Goal: Task Accomplishment & Management: Complete application form

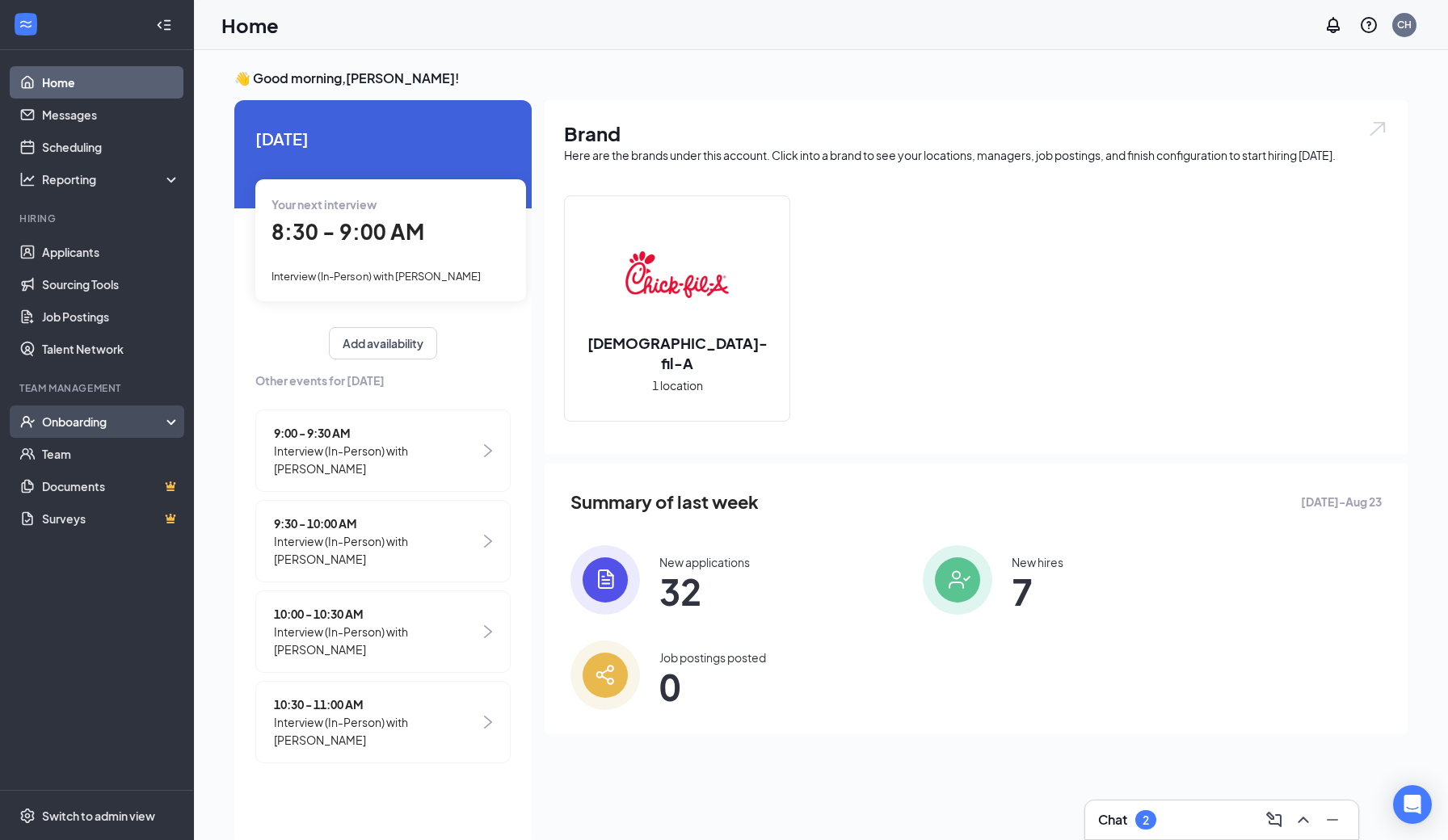
click at [80, 417] on div "Onboarding" at bounding box center [104, 421] width 124 height 16
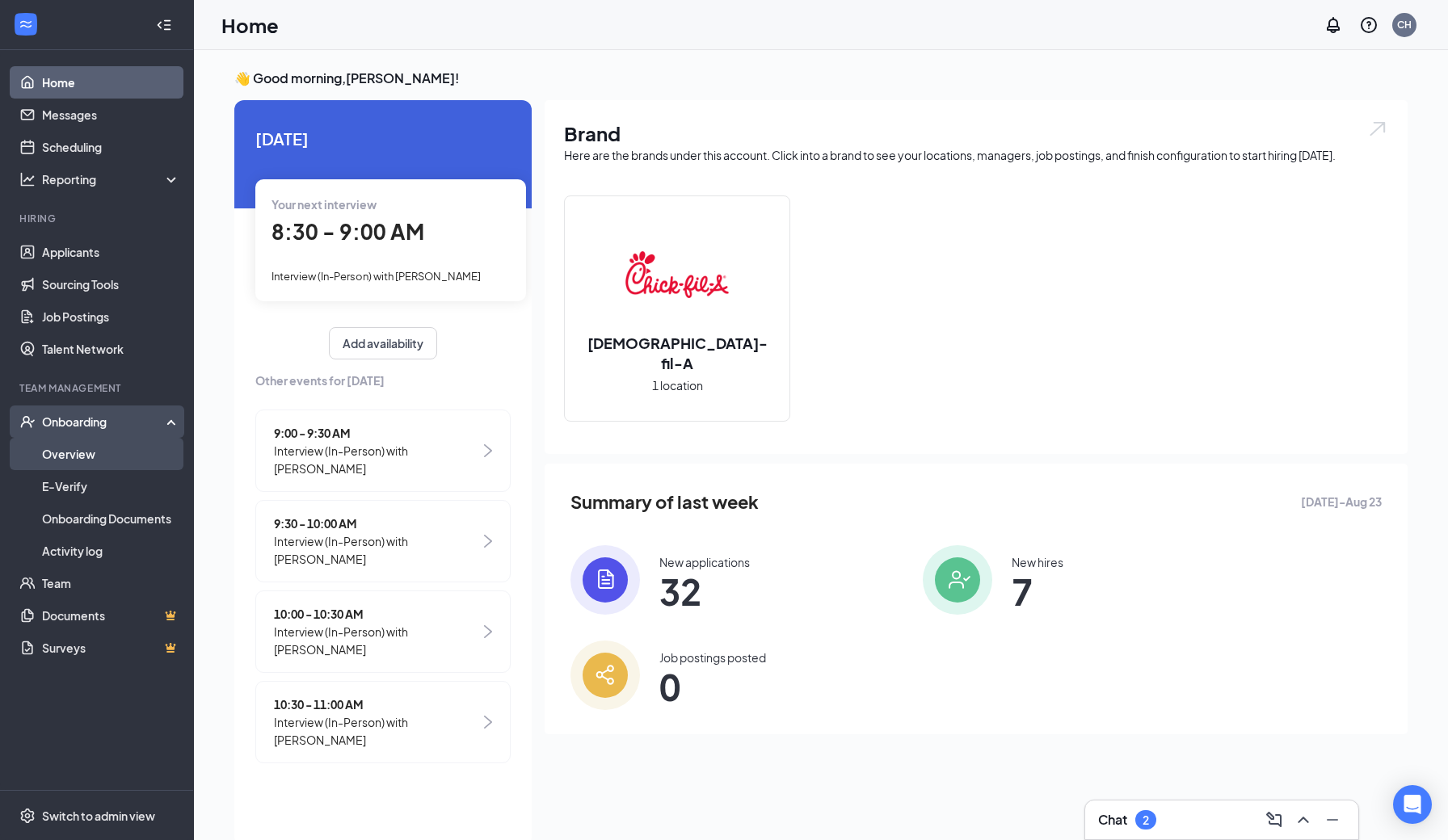
click at [81, 456] on link "Overview" at bounding box center [111, 454] width 138 height 33
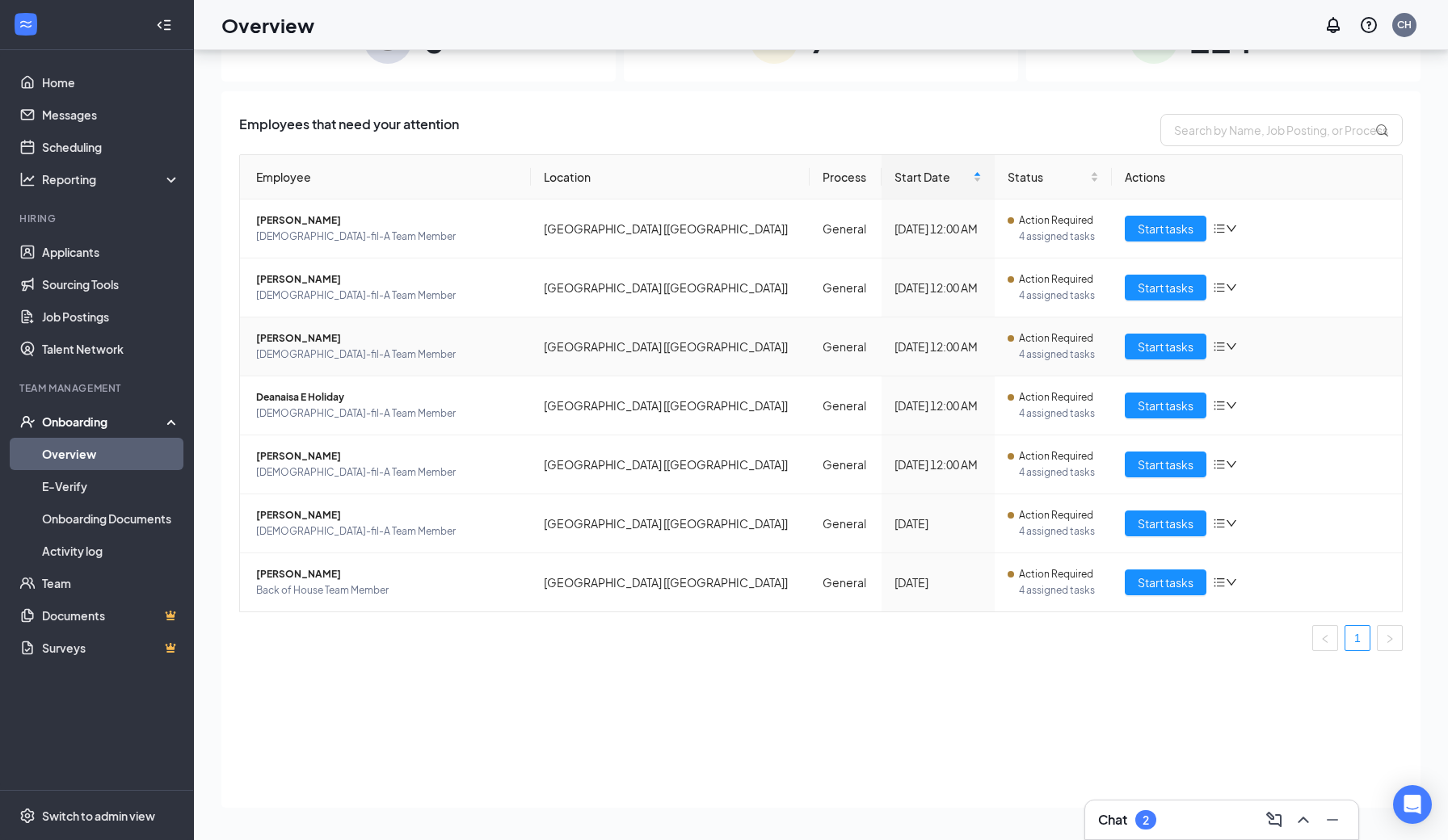
scroll to position [73, 0]
click at [1143, 468] on span "Start tasks" at bounding box center [1165, 464] width 56 height 18
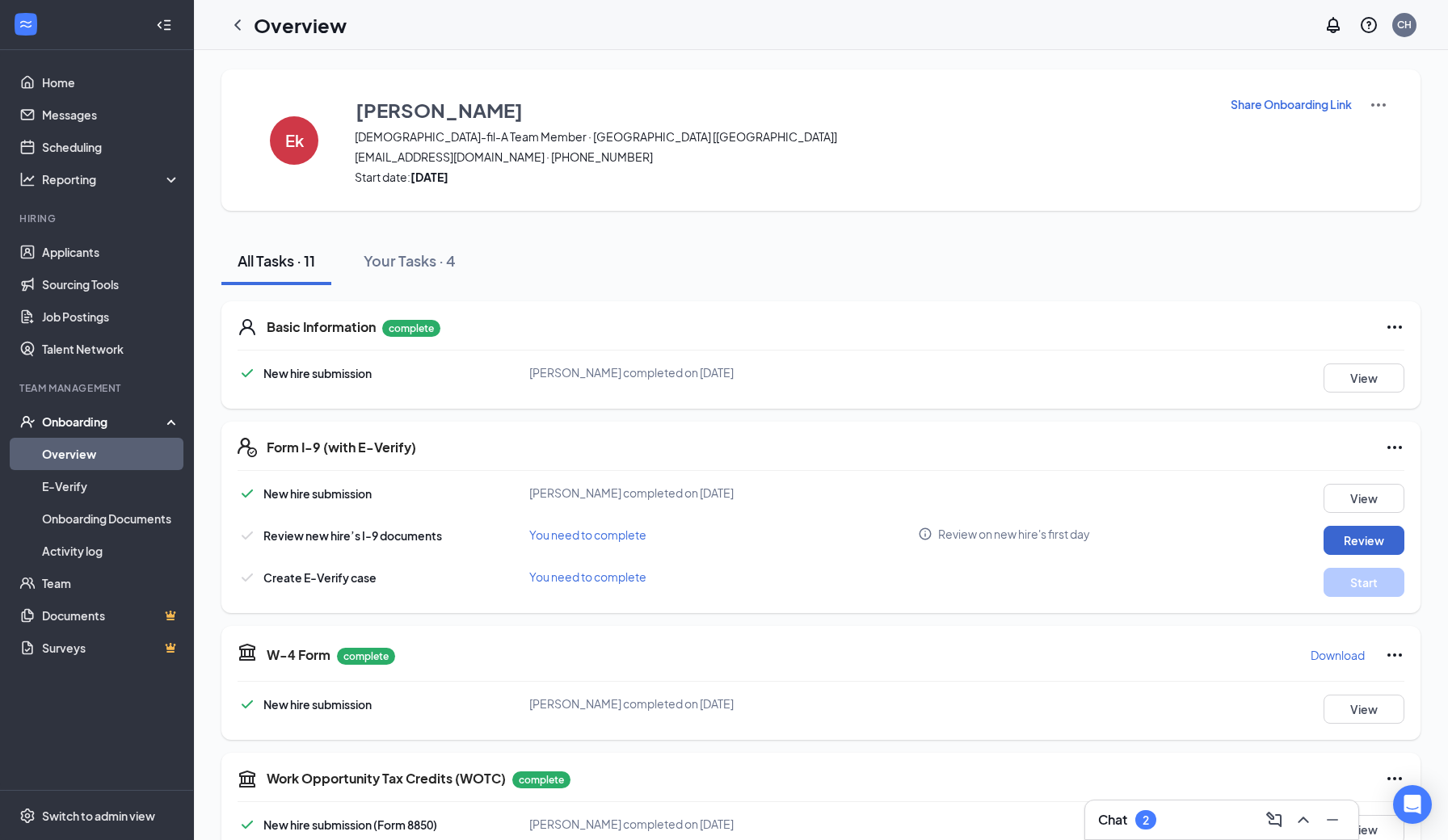
click at [1355, 543] on button "Review" at bounding box center [1363, 540] width 80 height 29
type input "[DATE]"
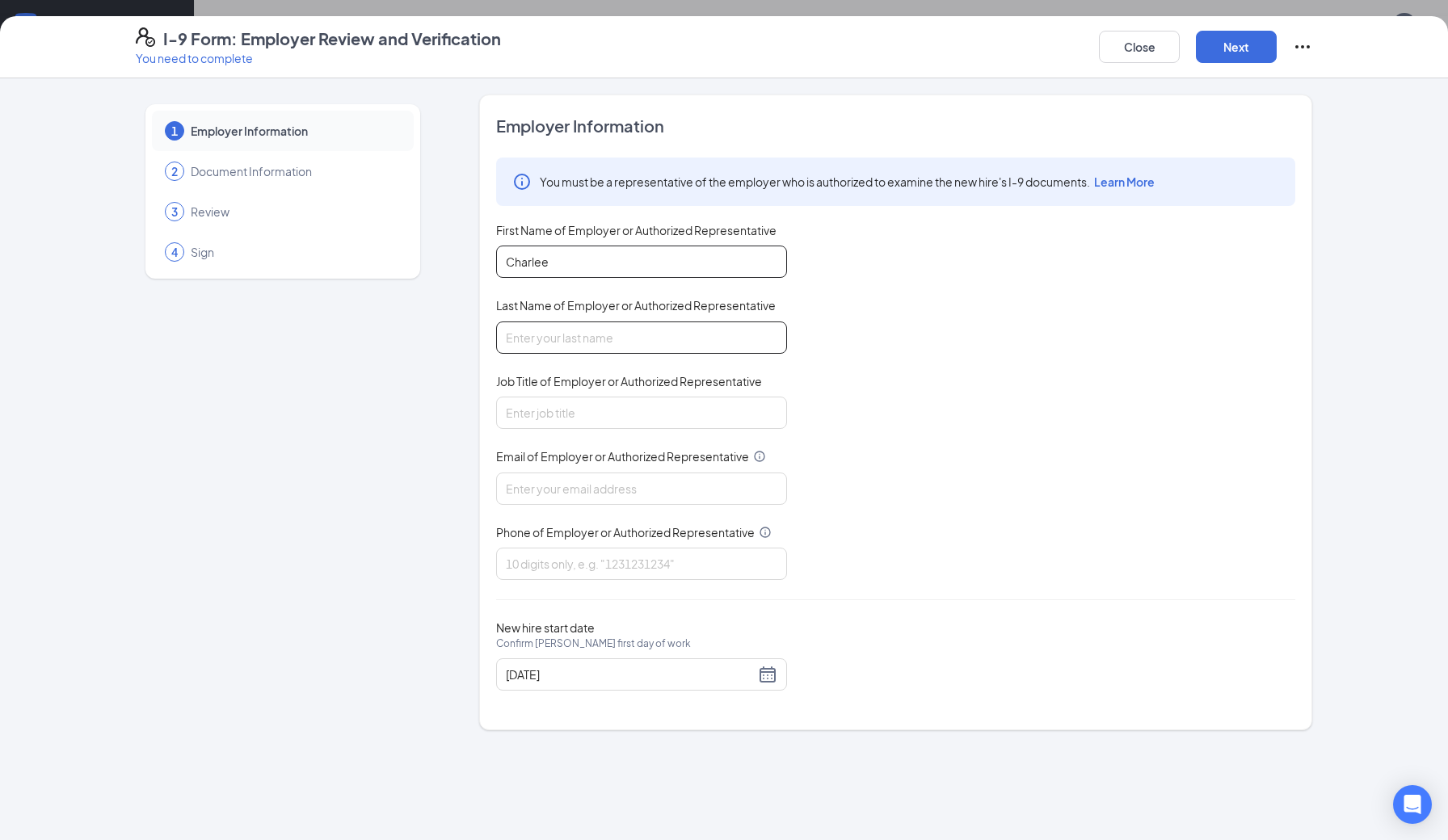
type input "Charlee"
type input "Hill"
type input "Director"
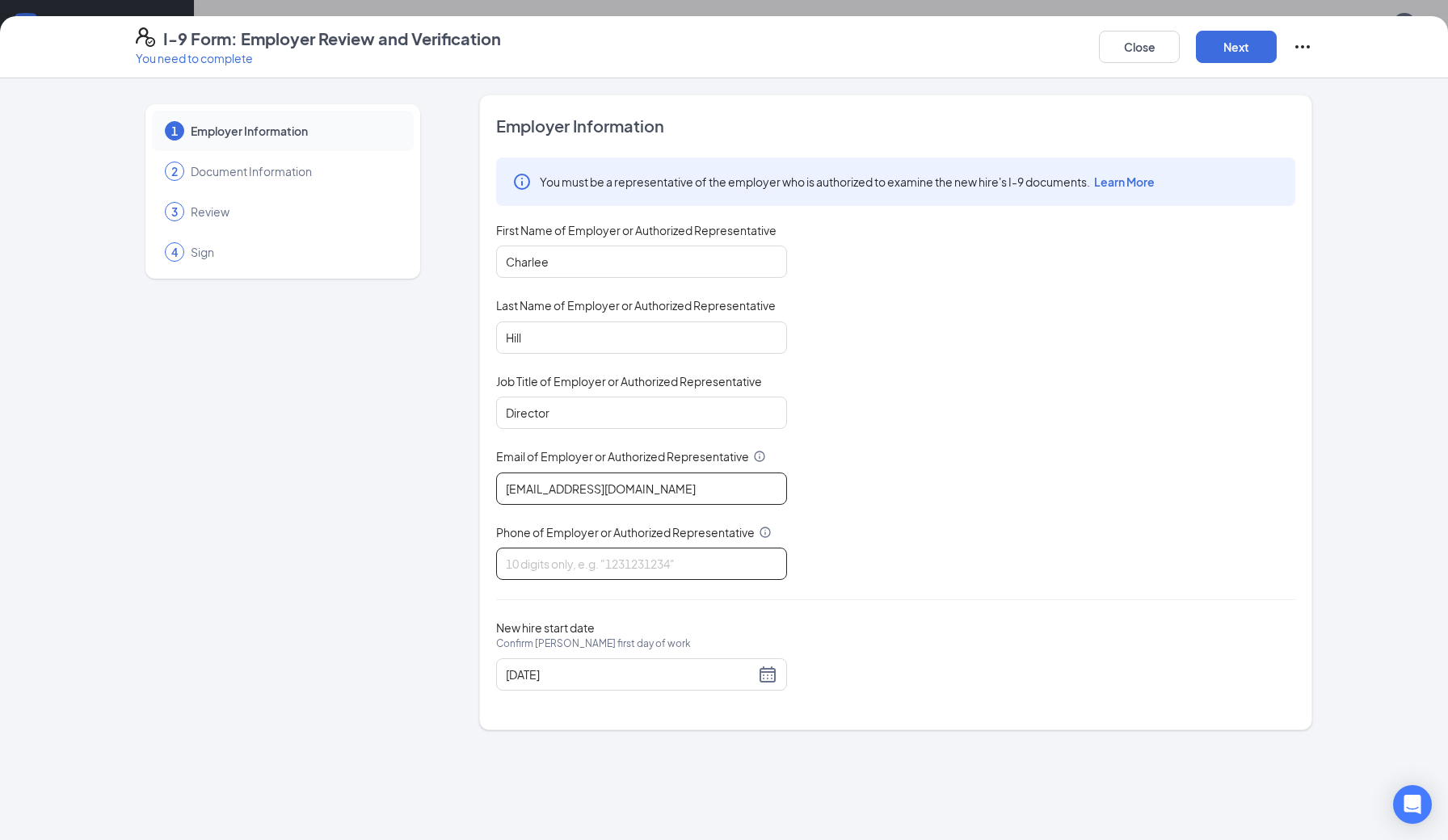
type input "[EMAIL_ADDRESS][DOMAIN_NAME]"
type input "9793530222"
click at [1228, 56] on button "Next" at bounding box center [1236, 47] width 80 height 33
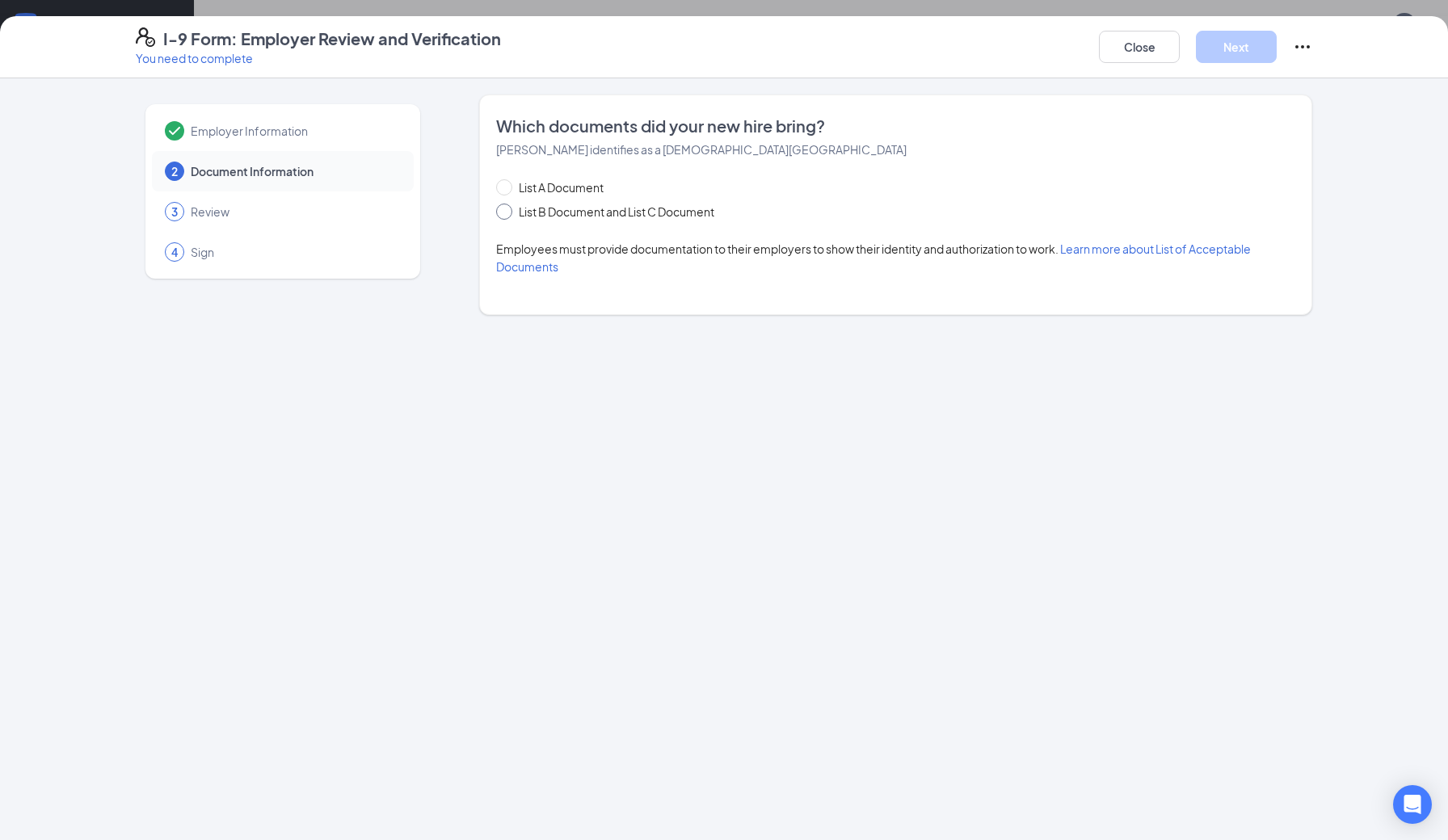
click at [670, 215] on span "List B Document and List C Document" at bounding box center [616, 211] width 209 height 18
click at [507, 214] on input "List B Document and List C Document" at bounding box center [501, 209] width 11 height 11
radio input "true"
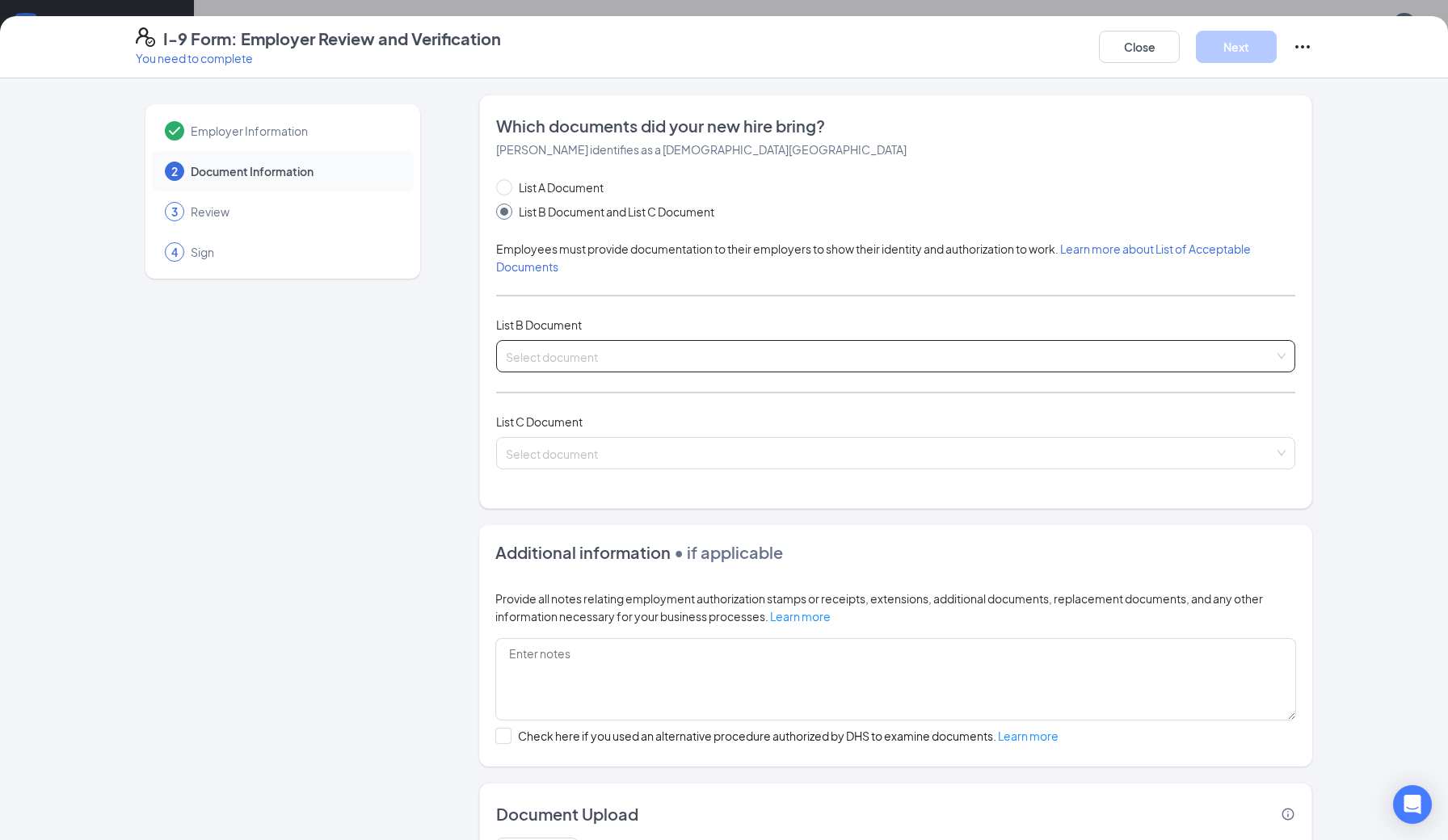
click at [529, 356] on input "search" at bounding box center [890, 353] width 768 height 24
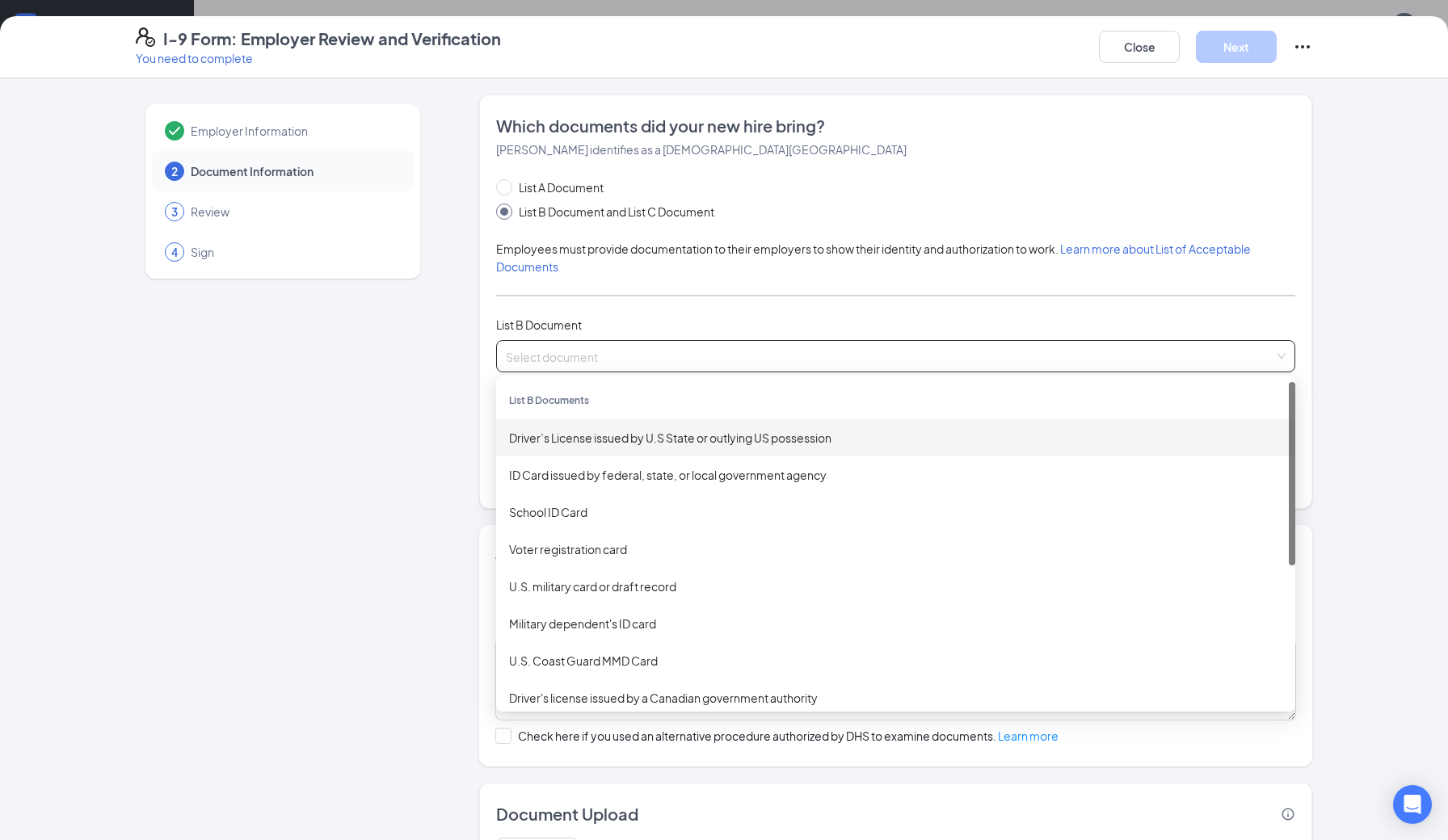
click at [573, 441] on div "Driver’s License issued by U.S State or outlying US possession" at bounding box center [895, 437] width 773 height 18
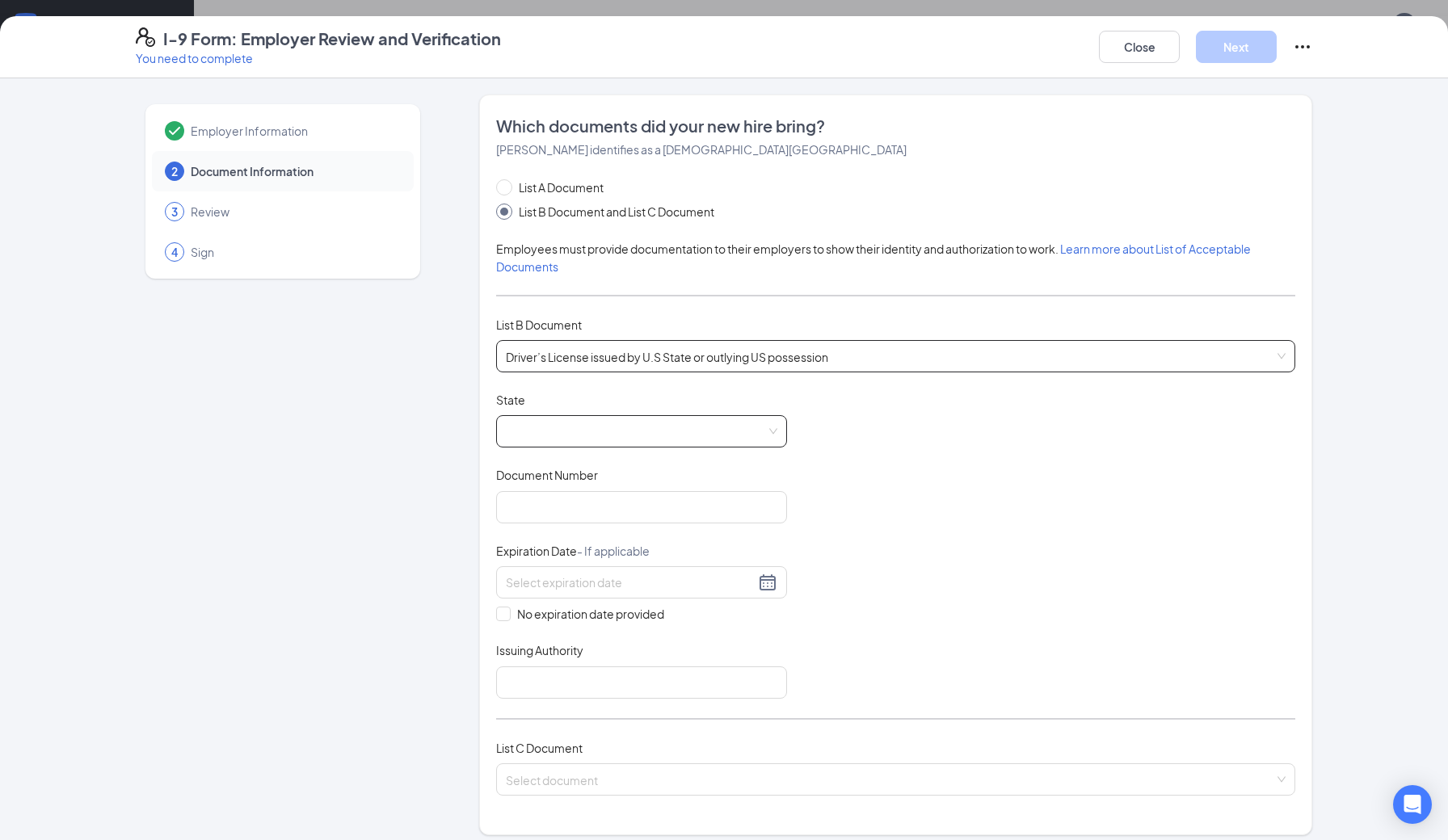
click at [579, 432] on span at bounding box center [642, 431] width 272 height 31
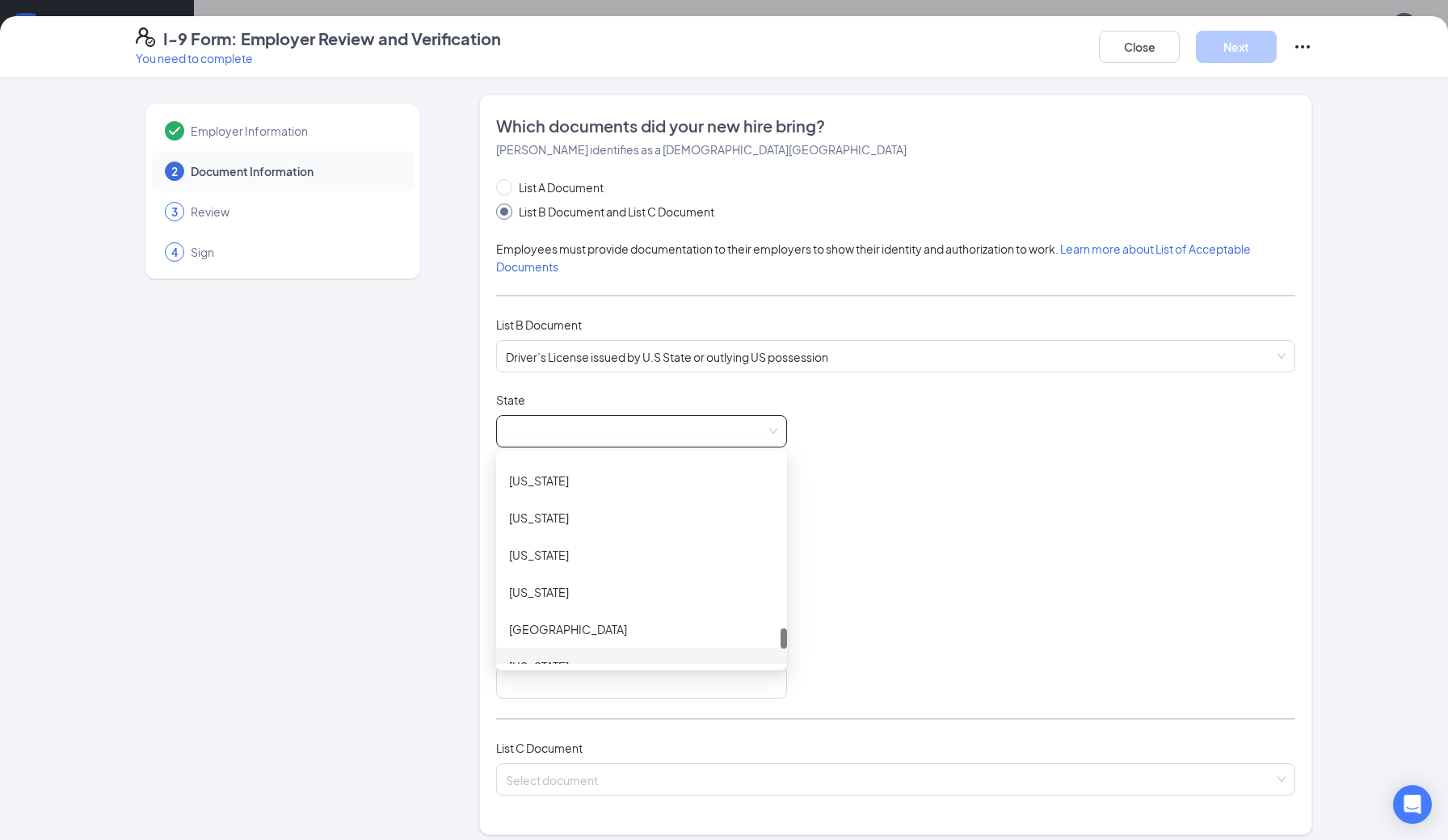
scroll to position [1703, 0]
click at [571, 520] on div "[US_STATE]" at bounding box center [641, 518] width 265 height 18
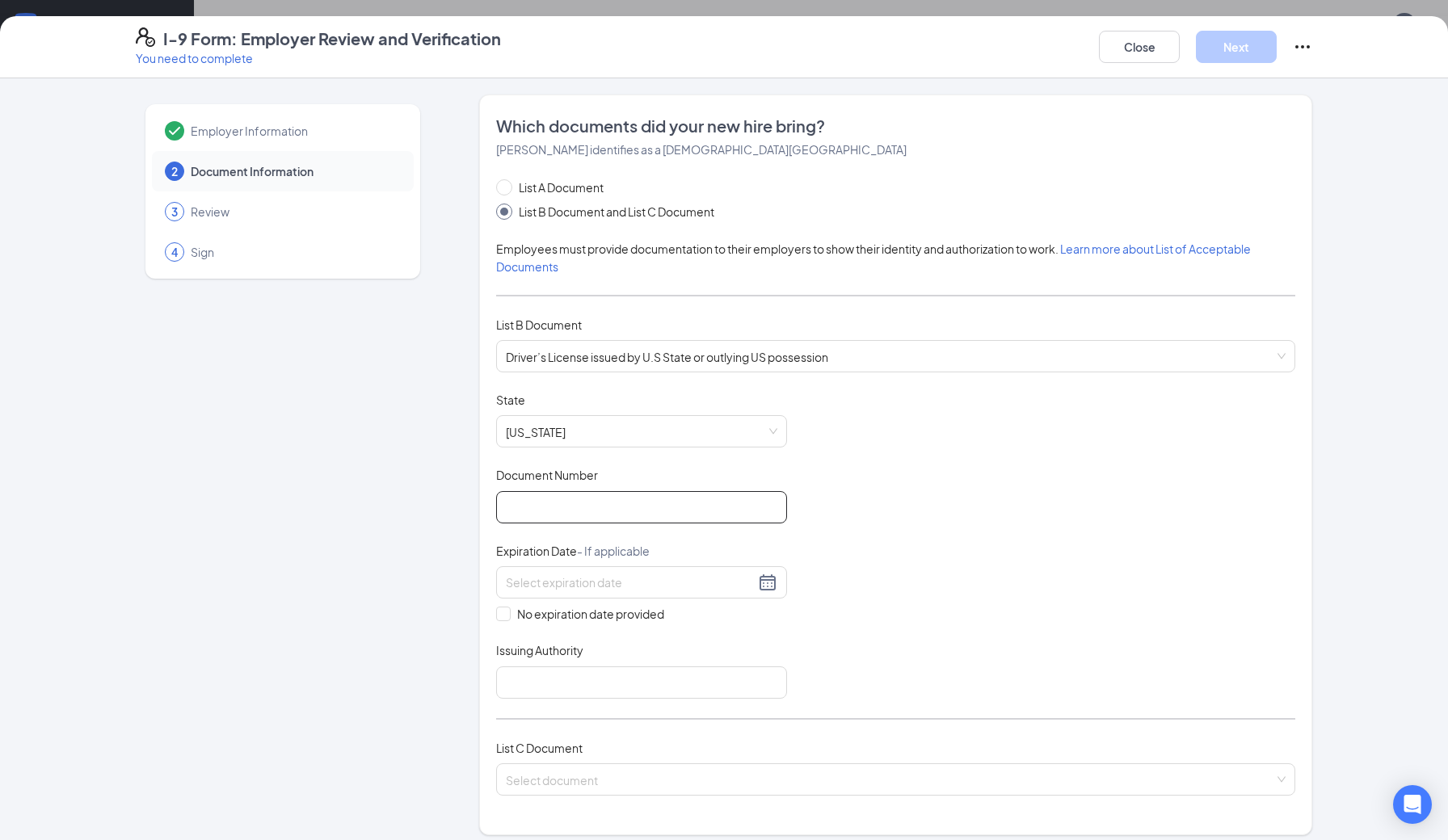
click at [530, 515] on input "Document Number" at bounding box center [641, 507] width 291 height 33
type input "49309779"
click at [769, 580] on div at bounding box center [642, 582] width 272 height 19
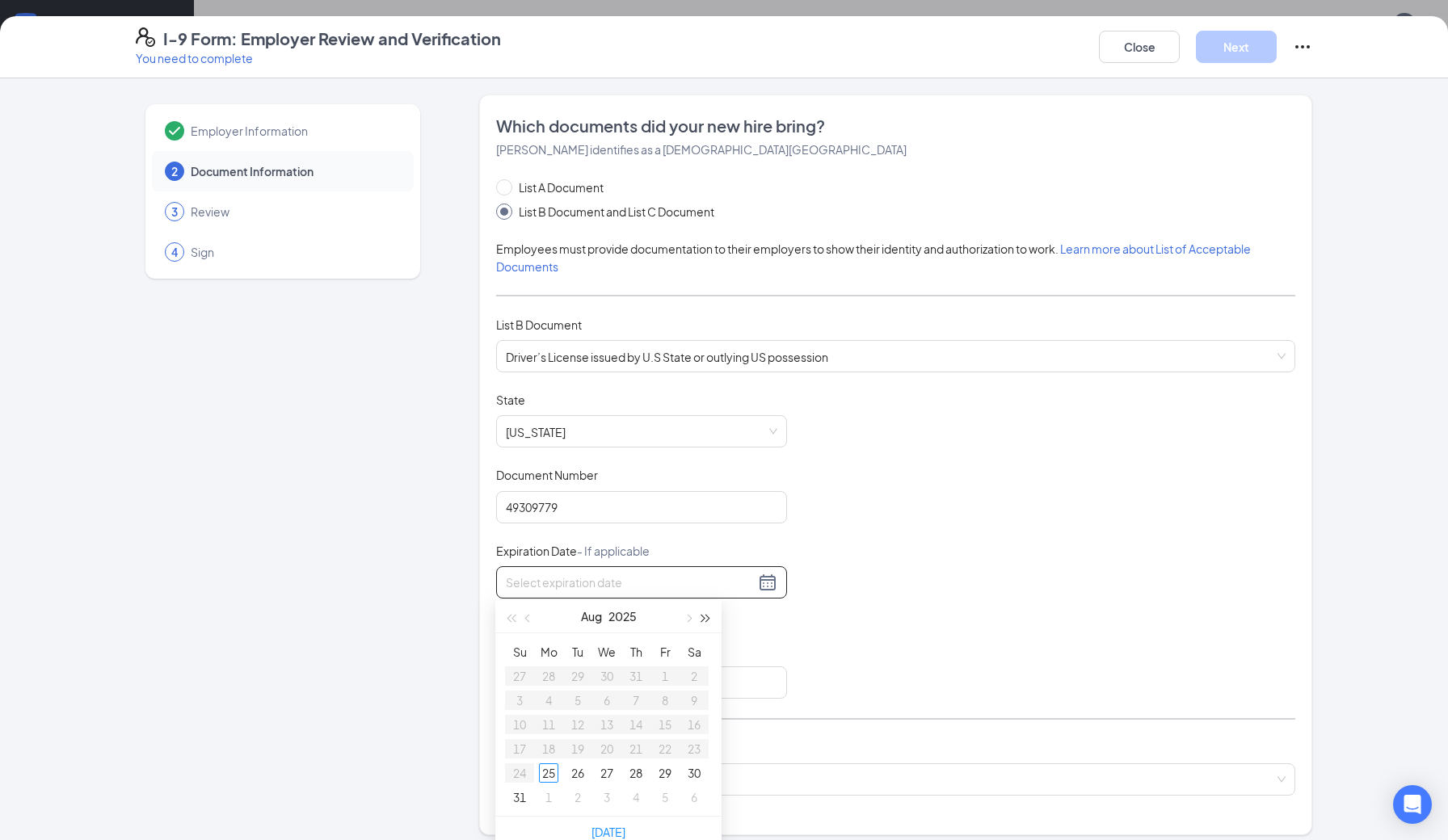
click at [709, 617] on span "button" at bounding box center [706, 619] width 8 height 8
click at [709, 618] on span "button" at bounding box center [706, 619] width 8 height 8
click at [693, 618] on button "button" at bounding box center [687, 616] width 18 height 33
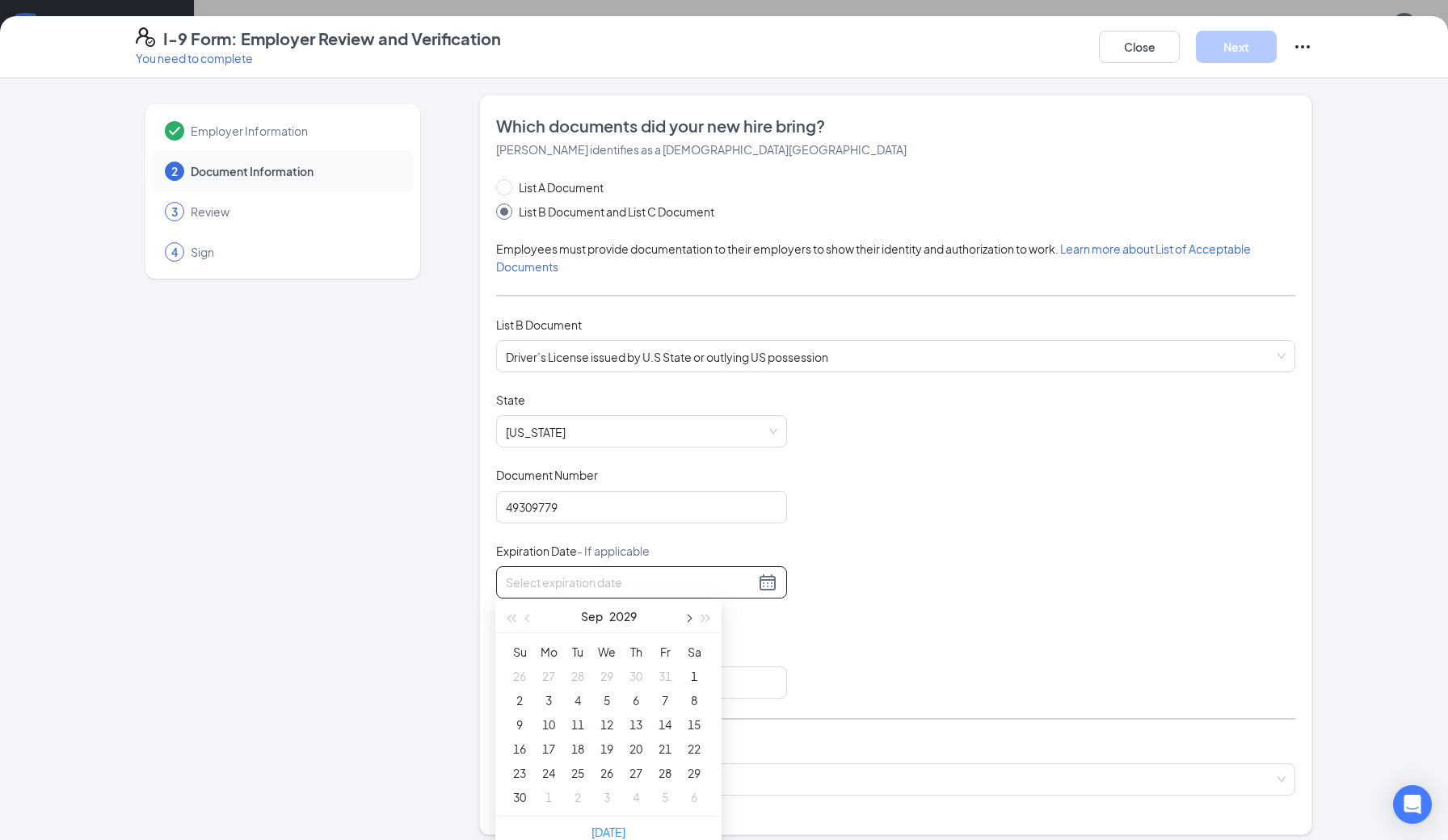
click at [693, 618] on button "button" at bounding box center [687, 616] width 18 height 33
type input "[DATE]"
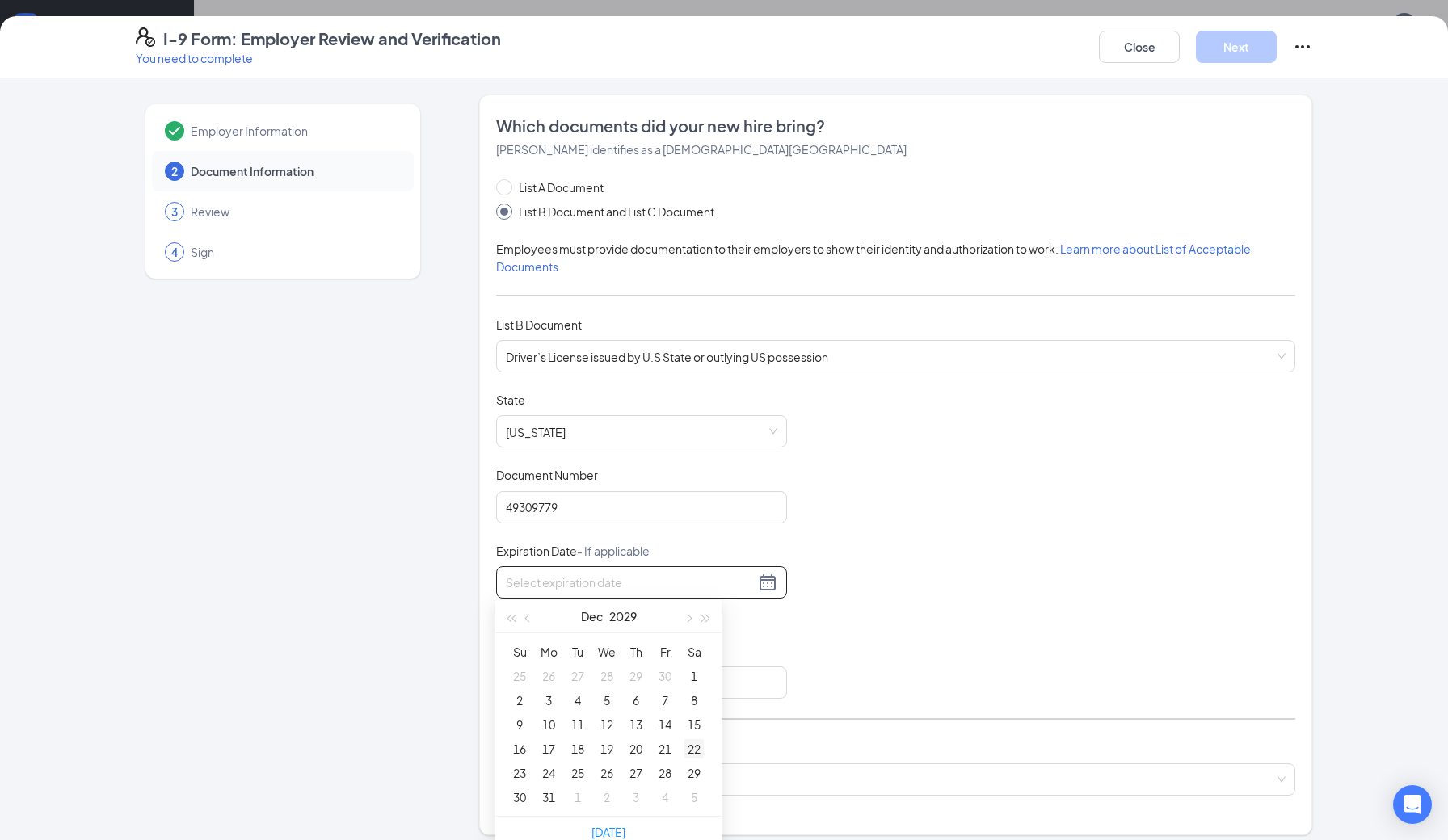
type input "[DATE]"
click at [695, 772] on div "29" at bounding box center [694, 772] width 19 height 19
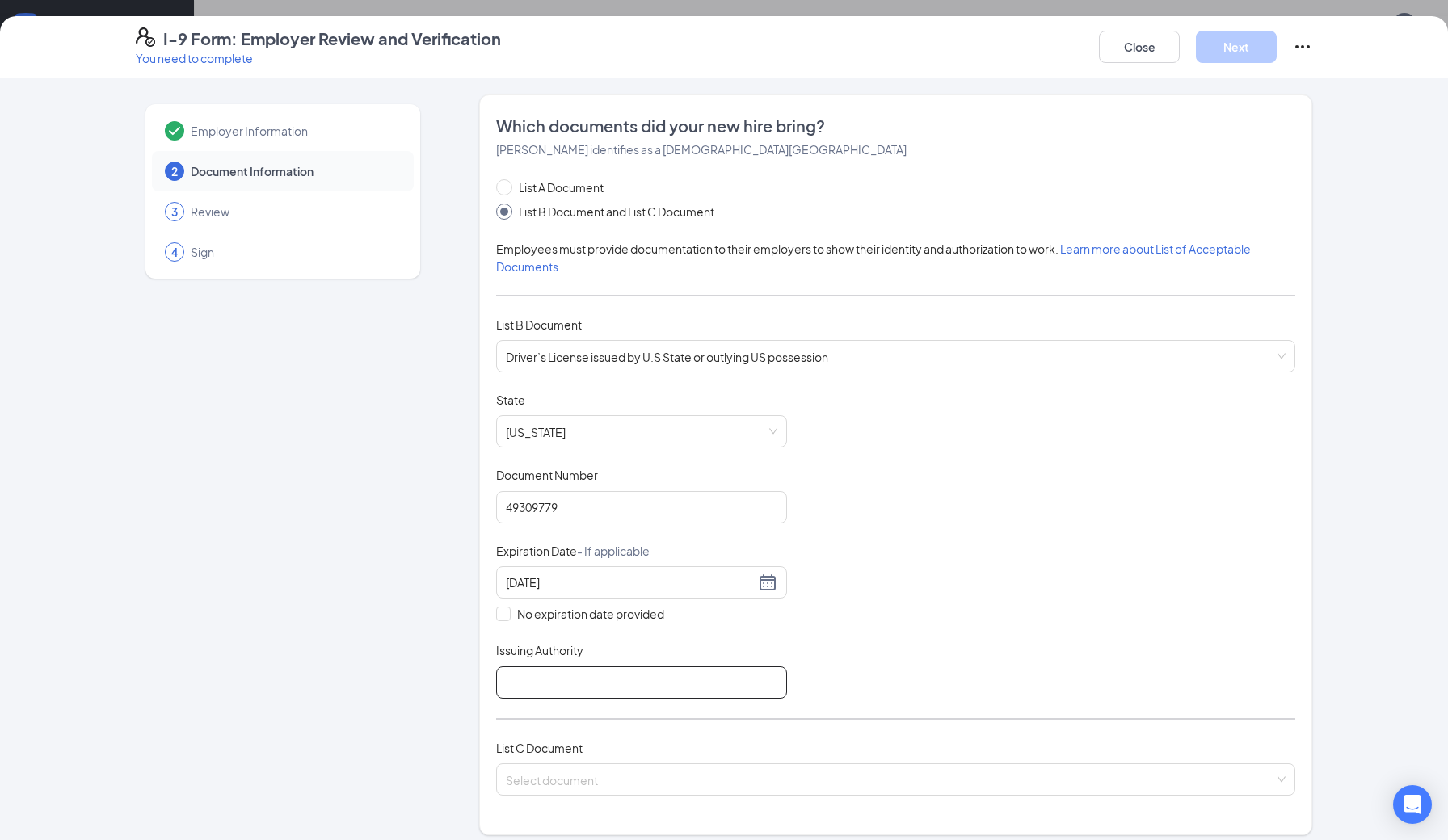
click at [547, 684] on input "Issuing Authority" at bounding box center [641, 682] width 291 height 33
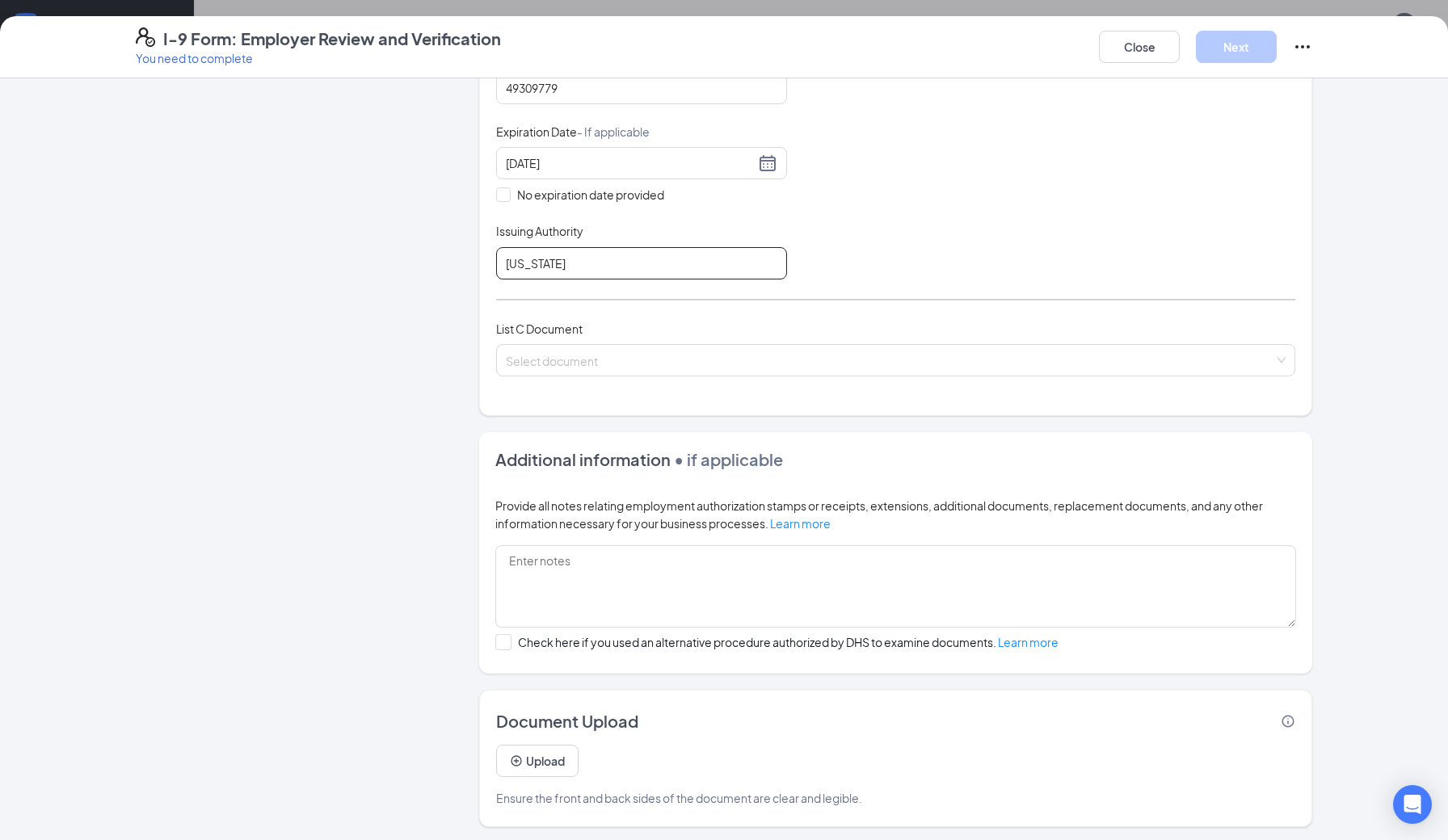
scroll to position [3, 0]
type input "[US_STATE]"
click at [605, 363] on input "search" at bounding box center [890, 357] width 768 height 24
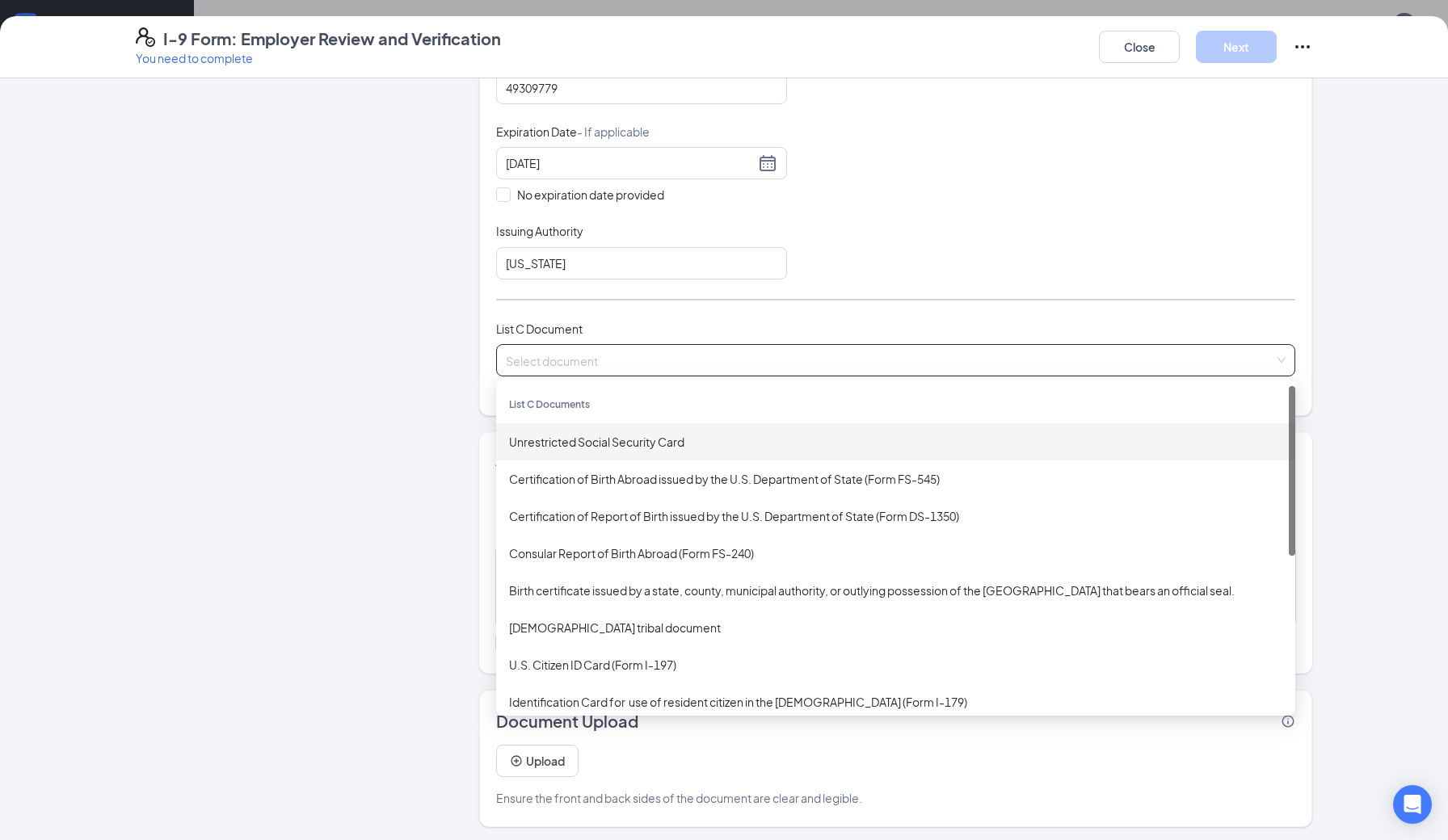
click at [594, 441] on div "Unrestricted Social Security Card" at bounding box center [895, 441] width 773 height 18
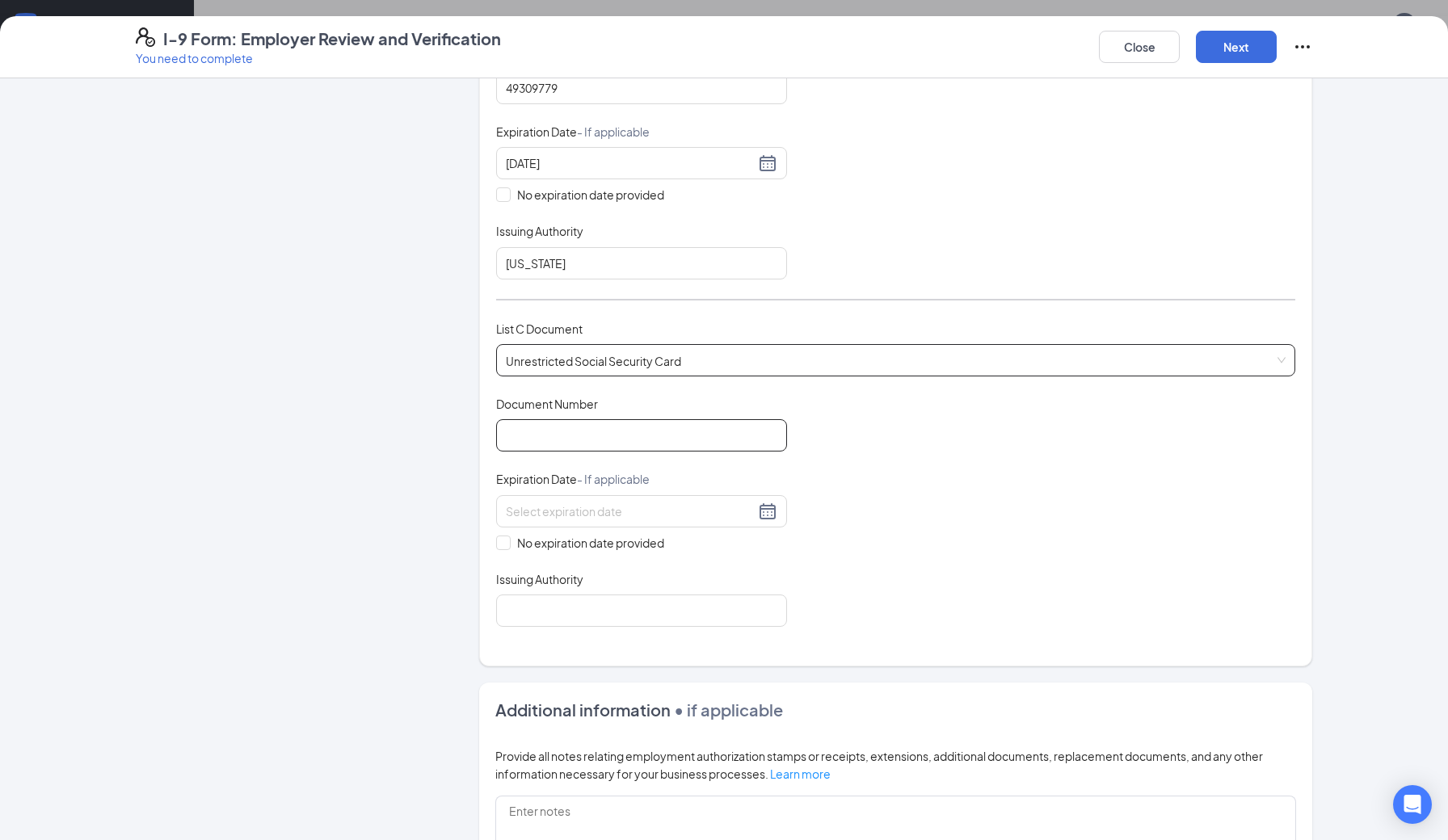
click at [592, 441] on input "Document Number" at bounding box center [641, 435] width 291 height 33
type input "630900788"
click at [508, 540] on span at bounding box center [503, 542] width 14 height 14
click at [507, 540] on input "No expiration date provided" at bounding box center [501, 540] width 11 height 11
checkbox input "true"
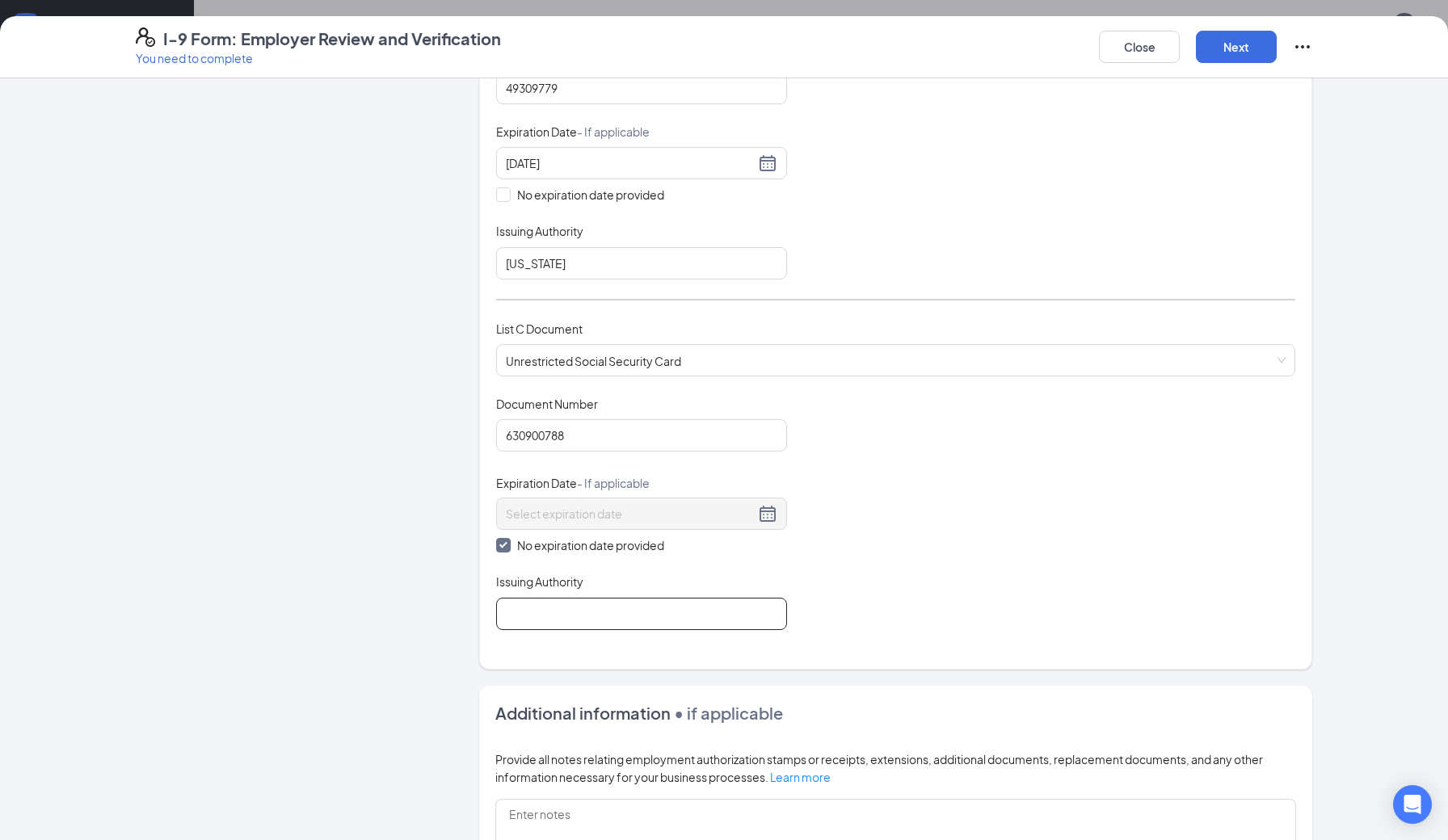
click at [545, 618] on input "Issuing Authority" at bounding box center [641, 613] width 291 height 33
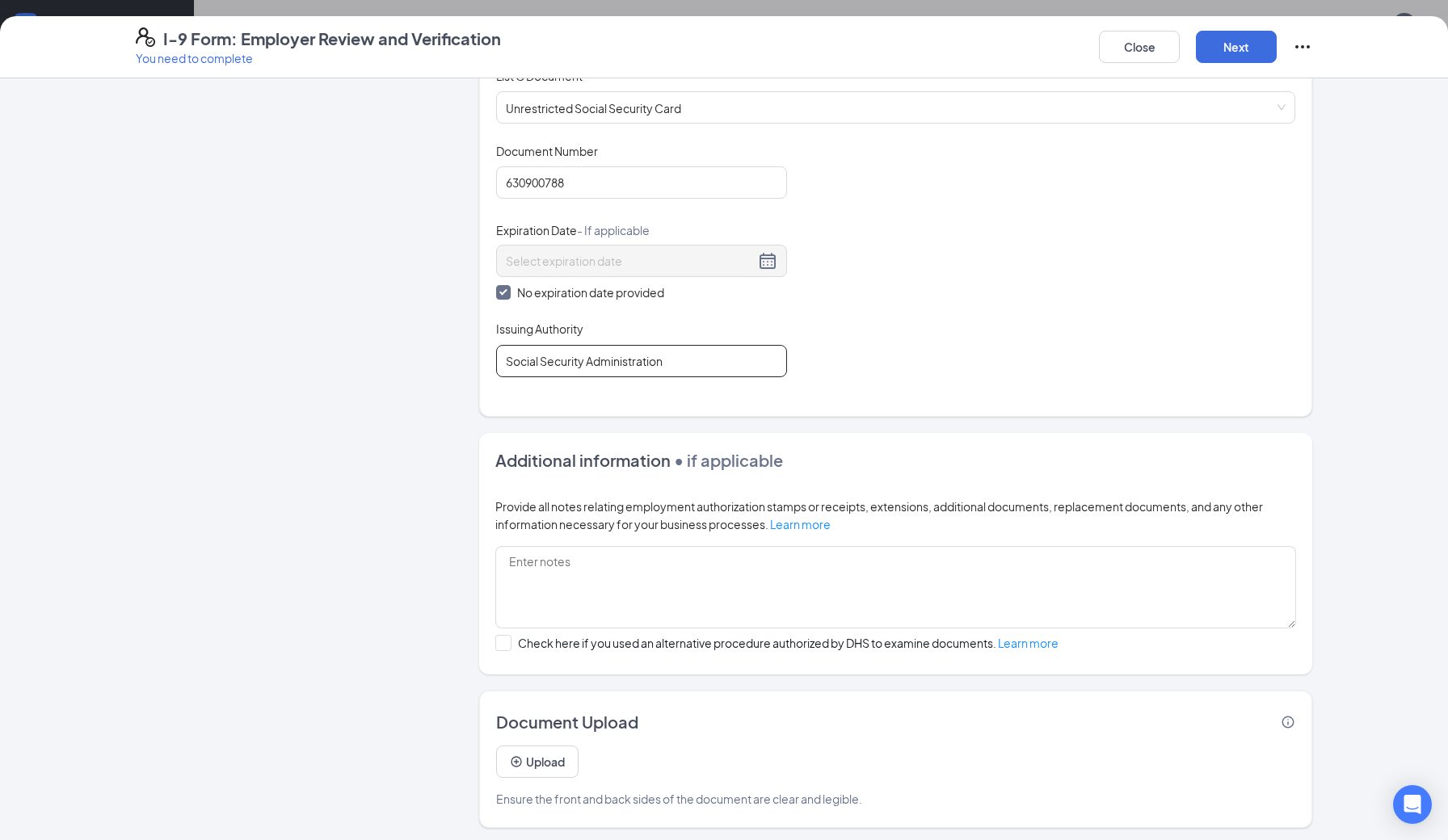
scroll to position [223, 0]
type input "Social Security Administration"
click at [539, 755] on button "Upload" at bounding box center [537, 761] width 82 height 33
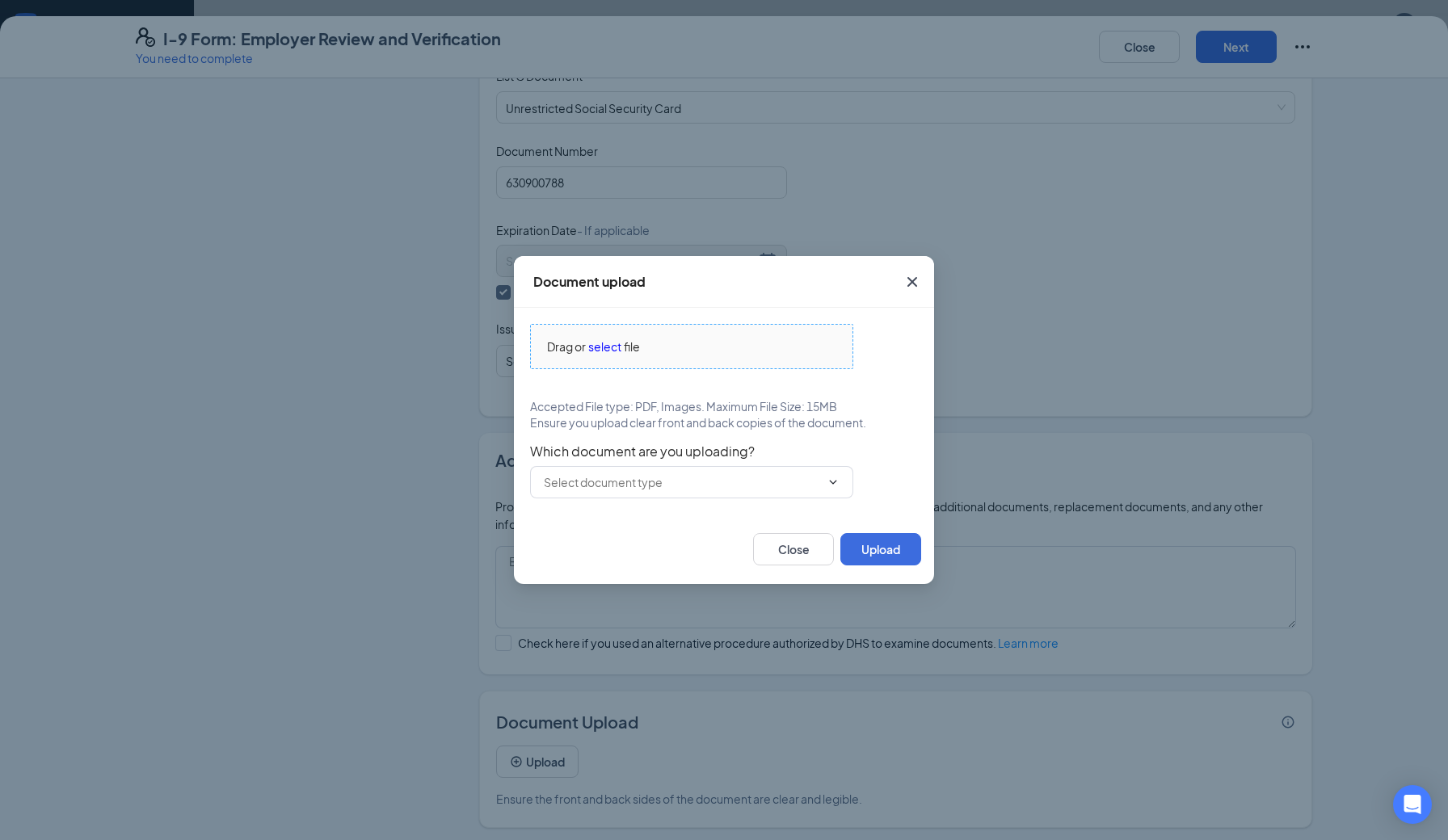
click at [612, 348] on span "select" at bounding box center [605, 346] width 34 height 18
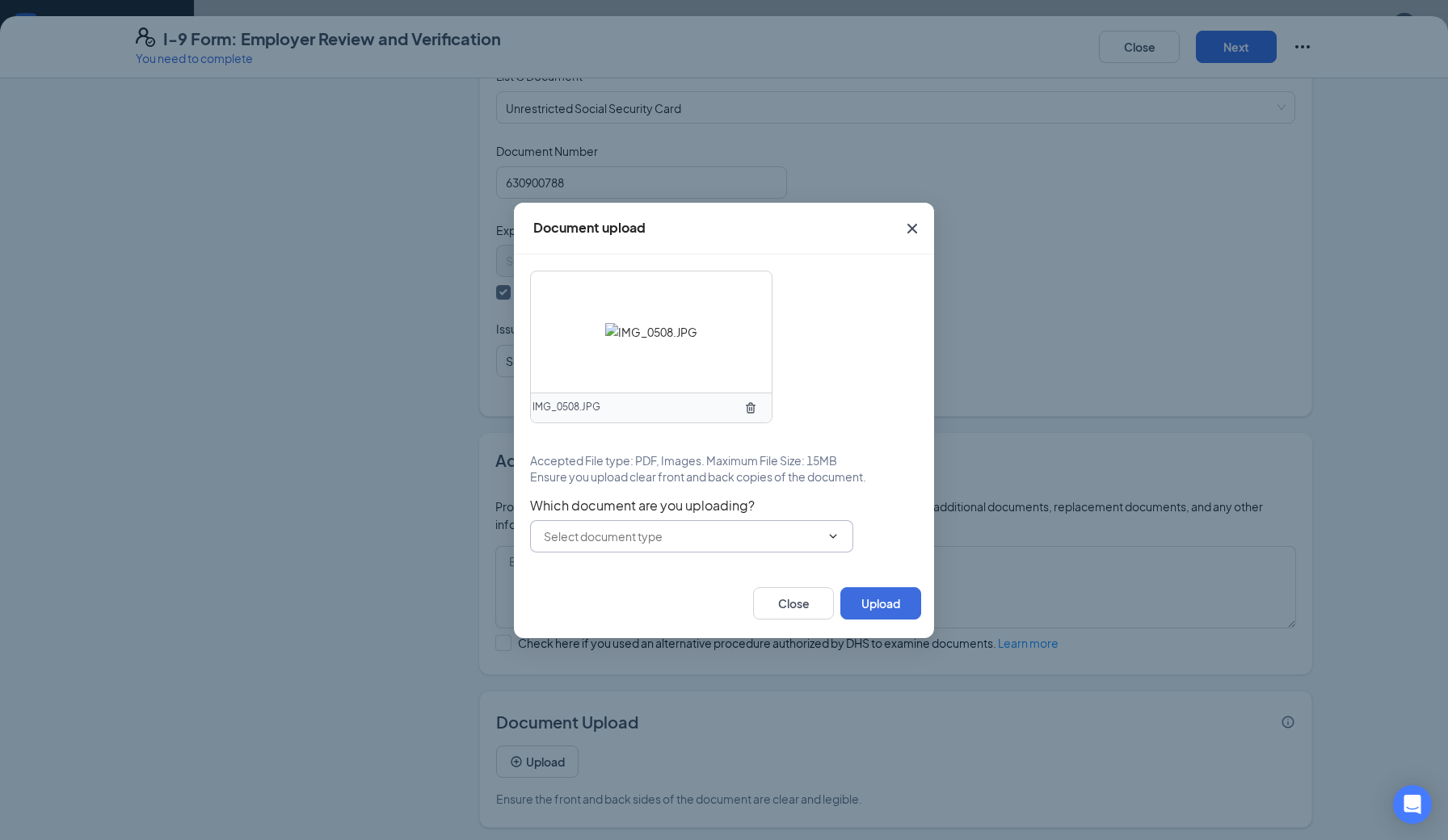
click at [617, 533] on input "text" at bounding box center [682, 536] width 277 height 18
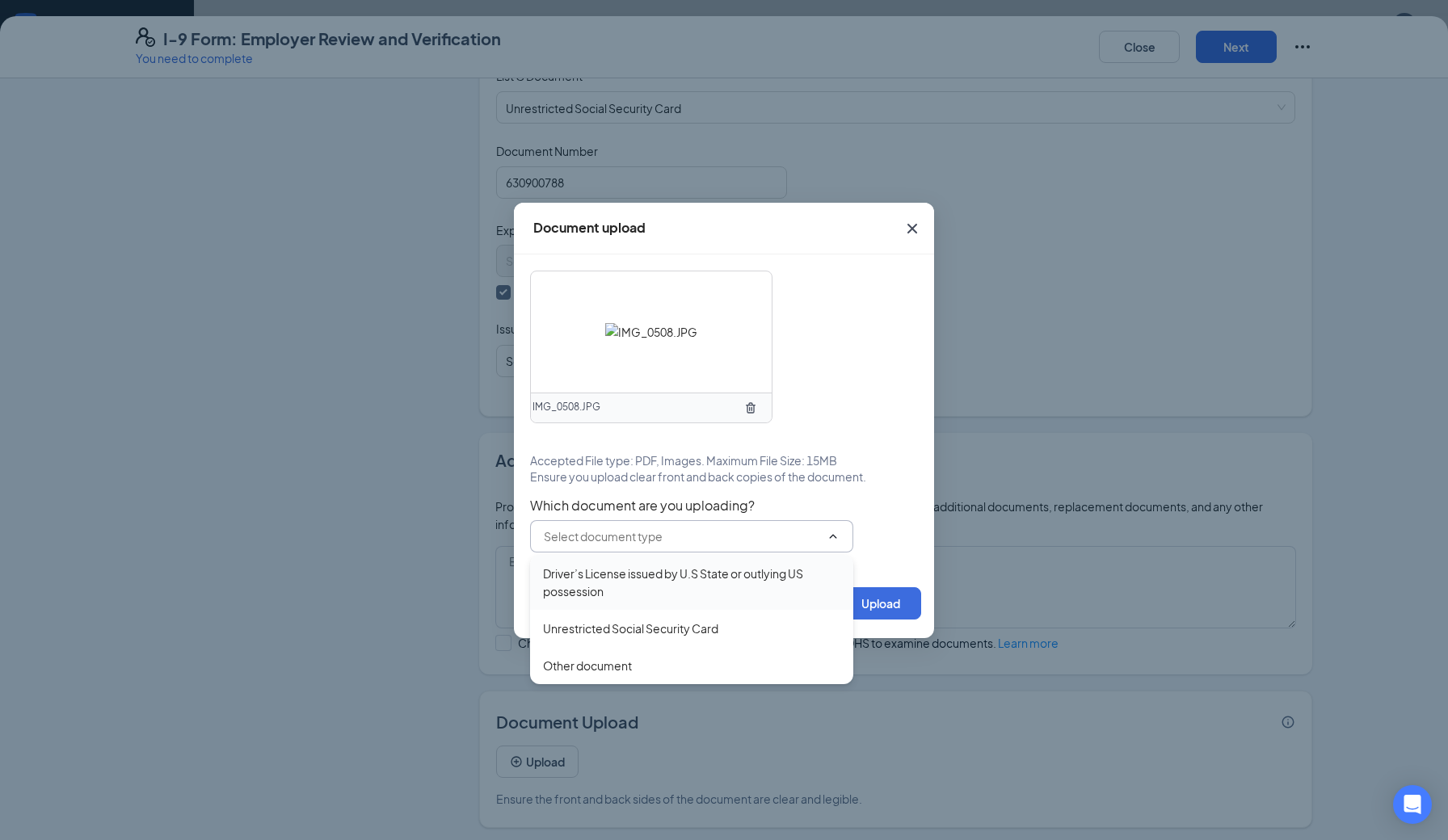
click at [629, 581] on div "Driver’s License issued by U.S State or outlying US possession" at bounding box center [691, 582] width 297 height 35
type input "Driver’s License issued by U.S State or outlying US possession"
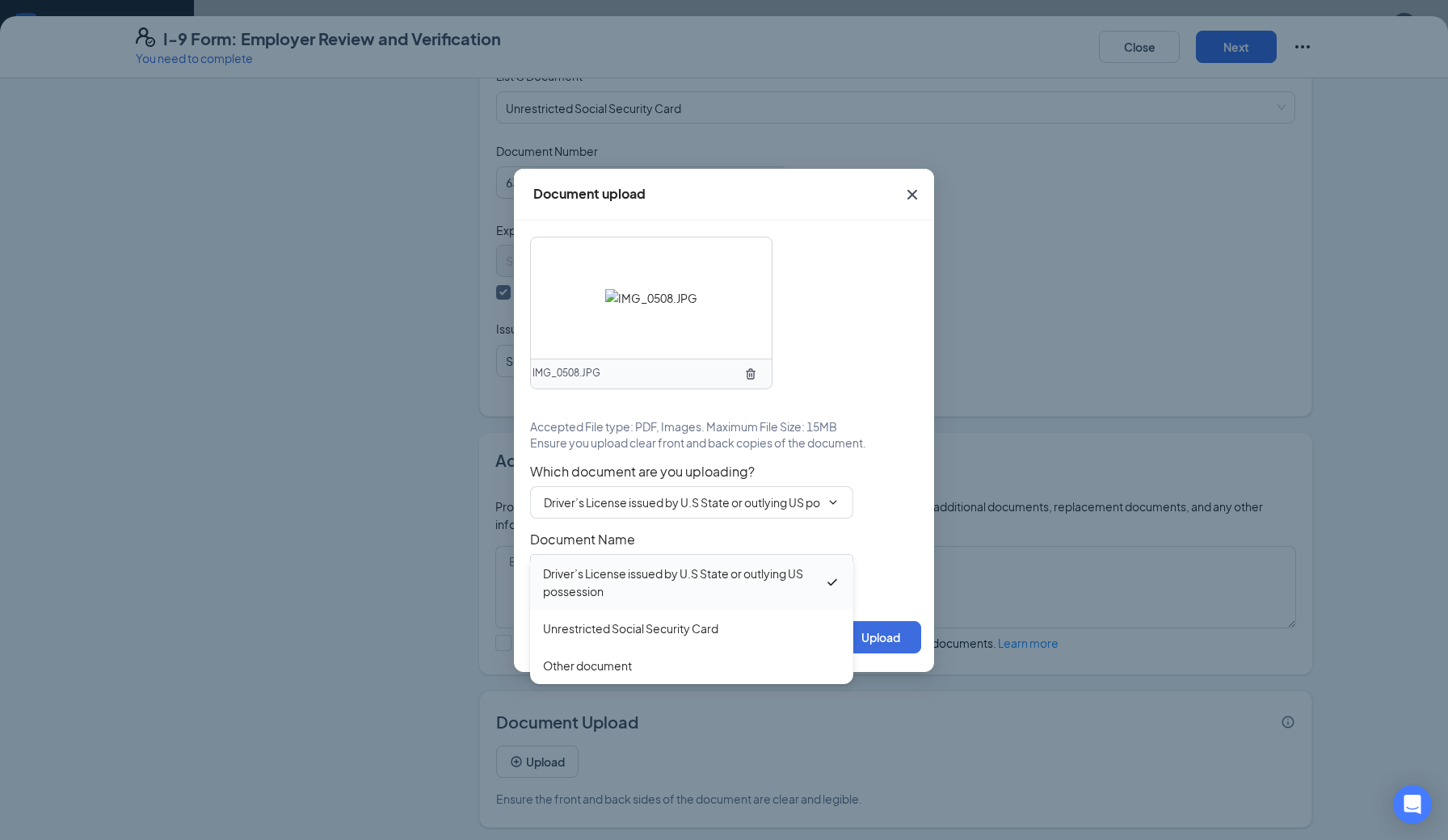
type input "Driver’s License issued by U.S State or outlying US possession"
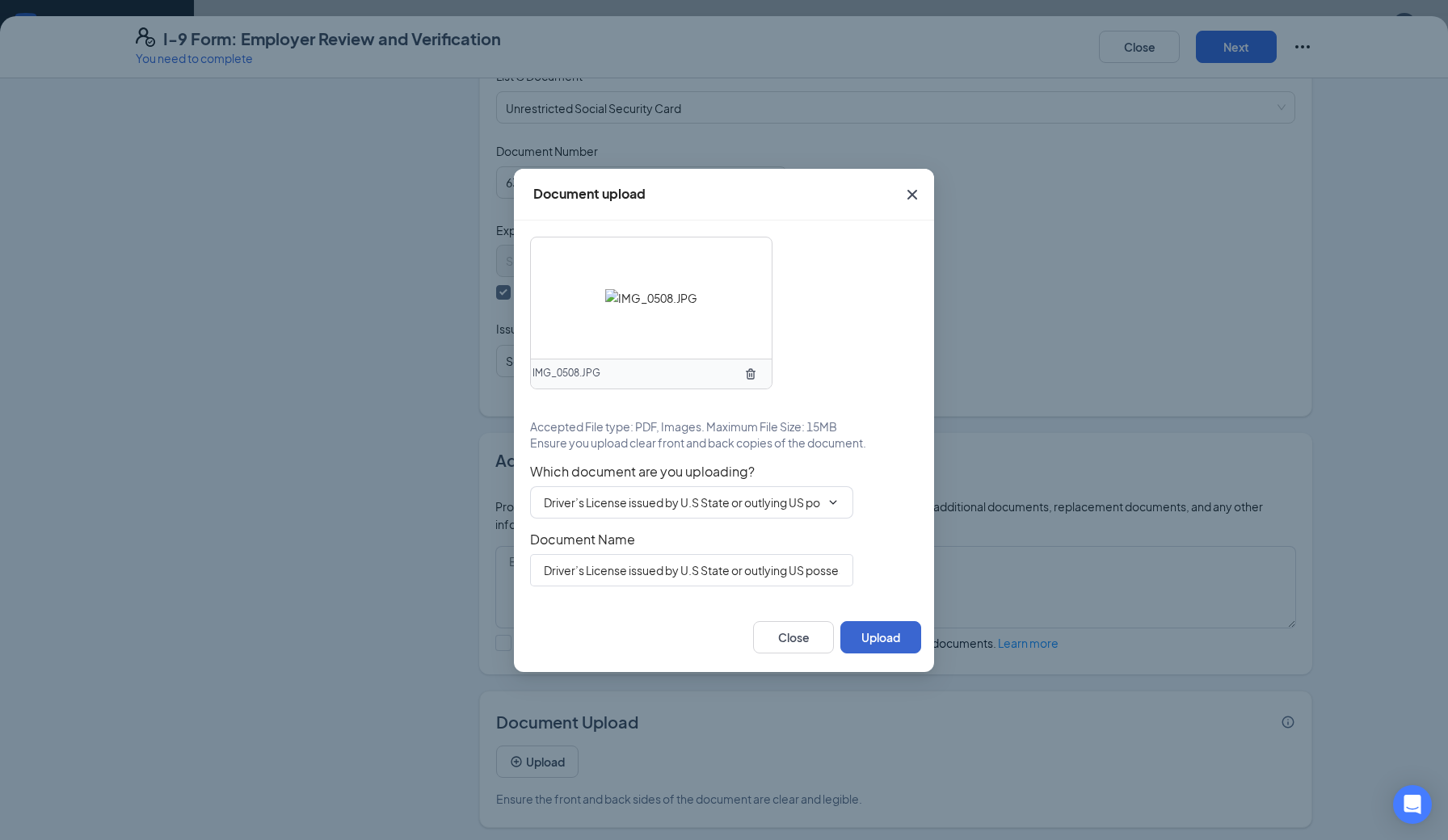
click at [878, 636] on button "Upload" at bounding box center [881, 636] width 80 height 33
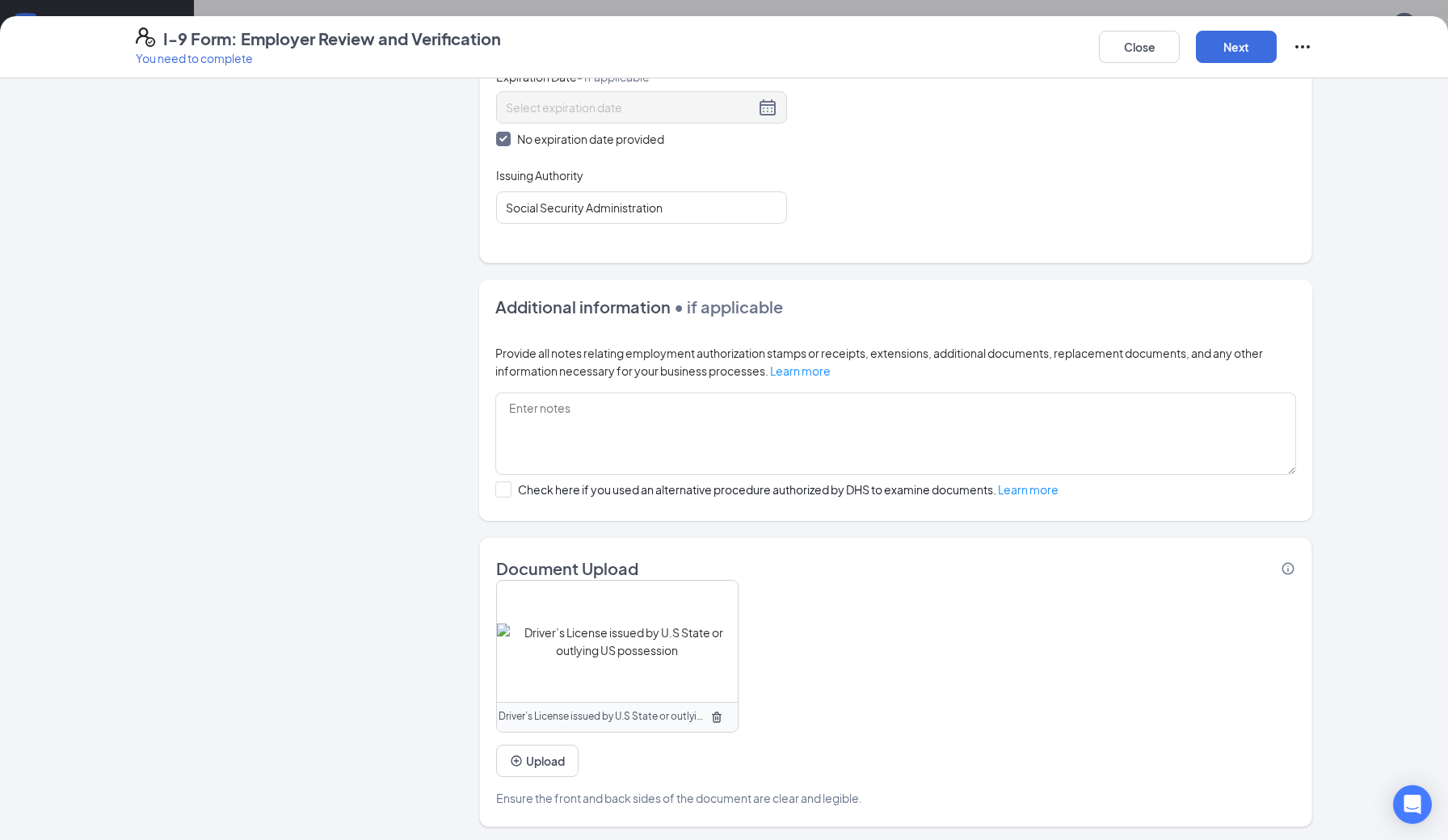
scroll to position [824, 0]
click at [543, 769] on button "Upload" at bounding box center [537, 761] width 82 height 33
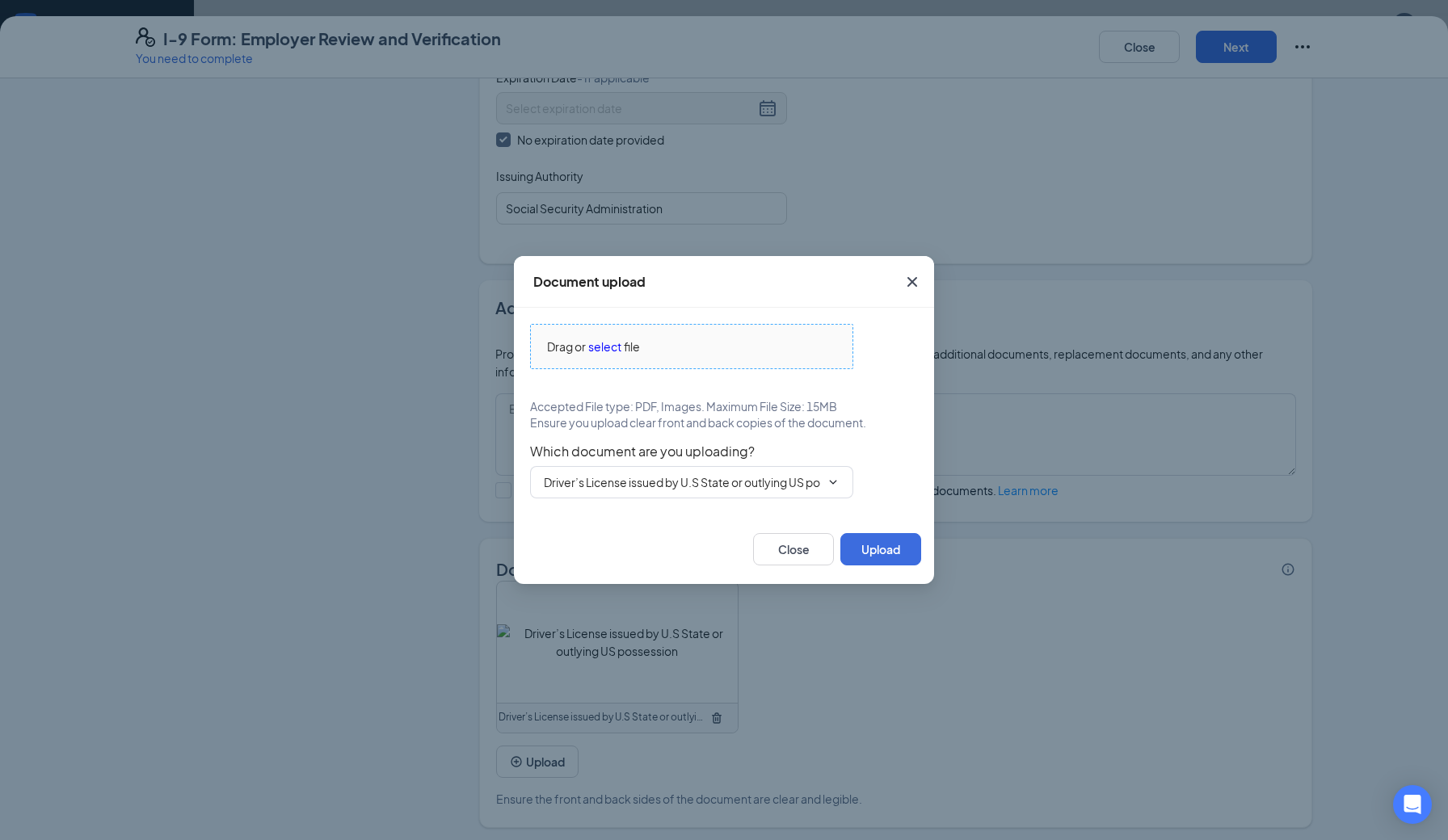
click at [610, 351] on span "select" at bounding box center [605, 346] width 34 height 18
click at [615, 350] on span "select" at bounding box center [605, 346] width 34 height 18
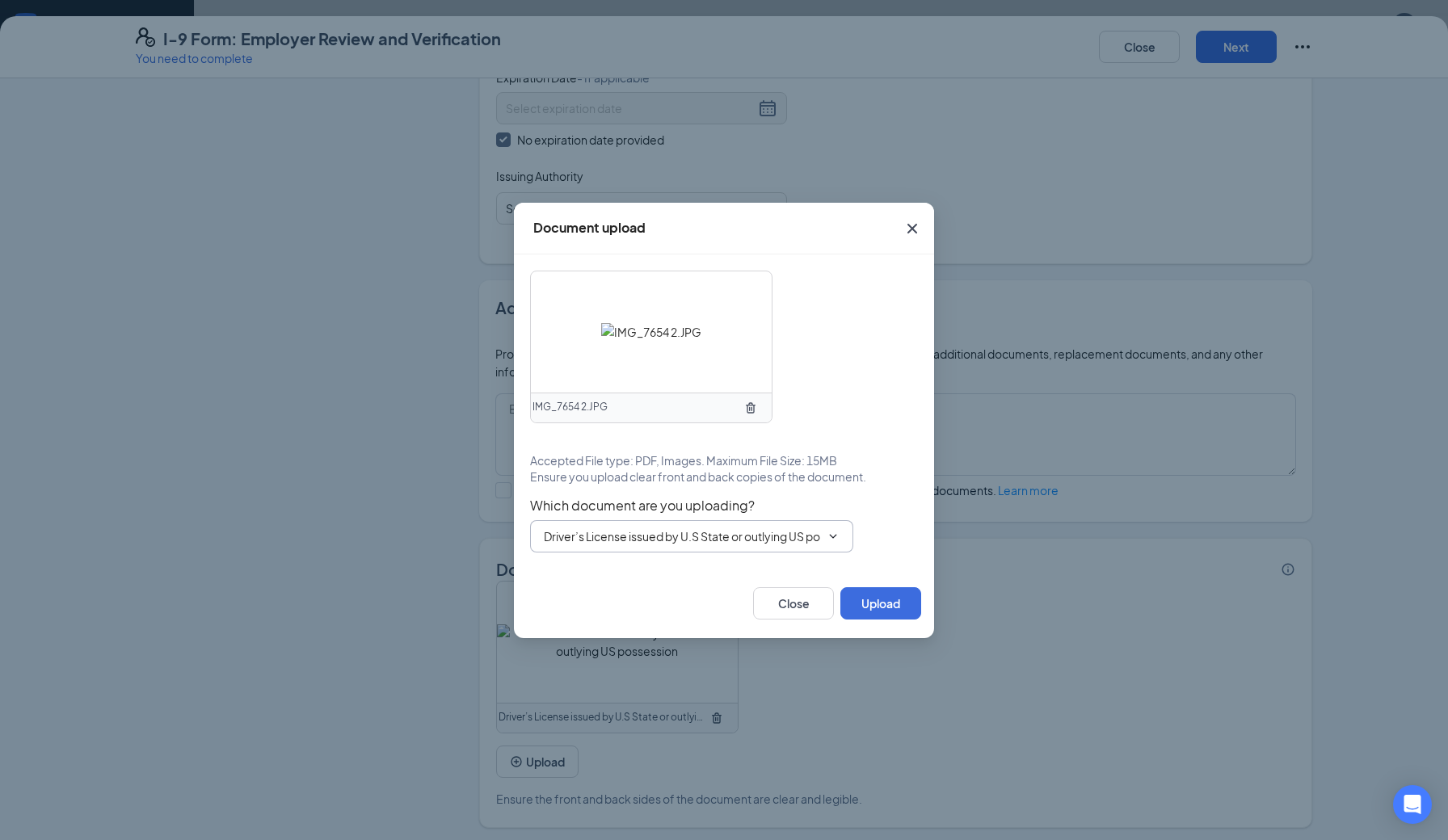
click at [630, 543] on input "Driver’s License issued by U.S State or outlying US possession" at bounding box center [682, 536] width 277 height 18
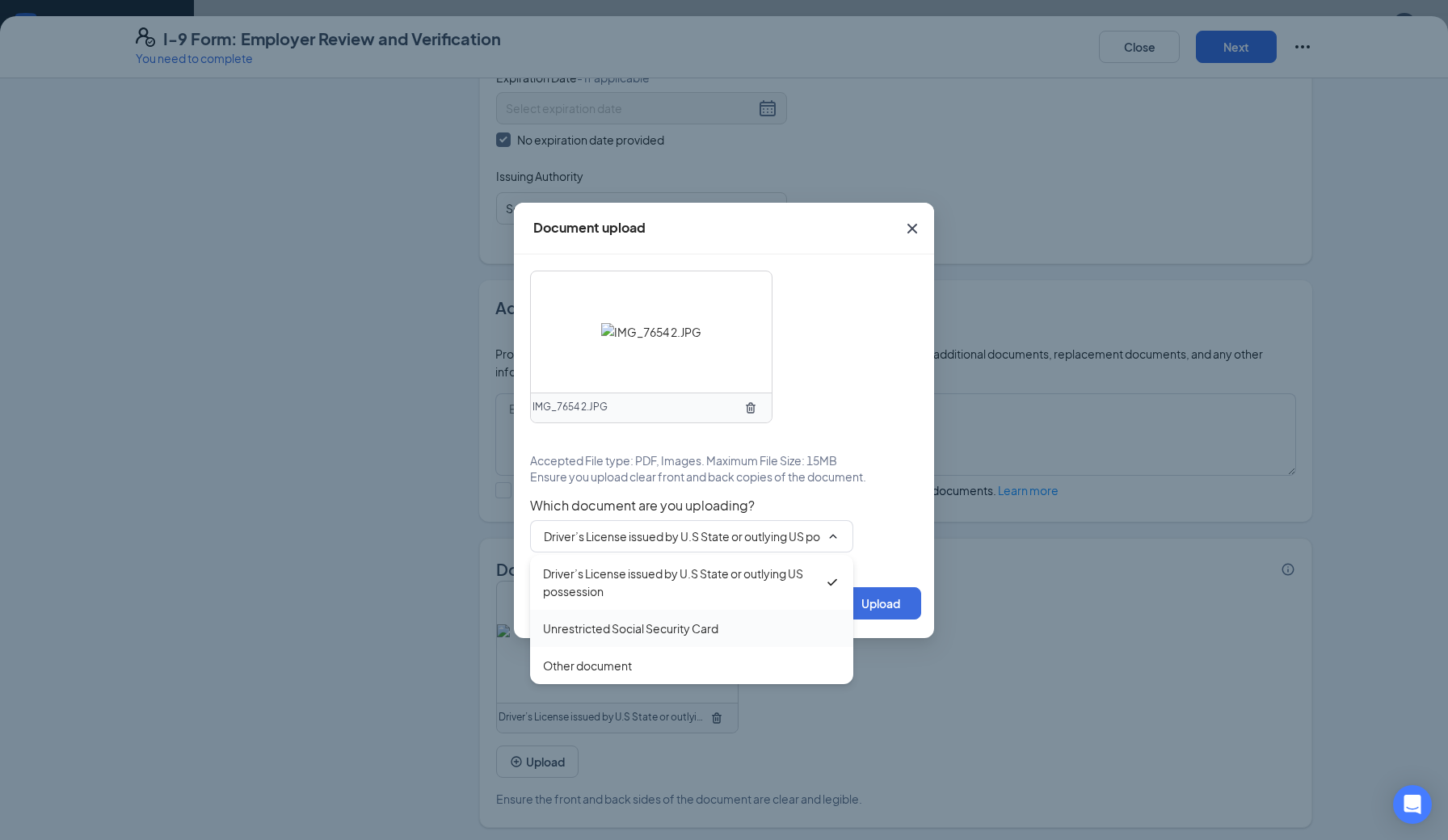
click at [616, 630] on div "Unrestricted Social Security Card" at bounding box center [630, 627] width 175 height 18
type input "Unrestricted Social Security Card"
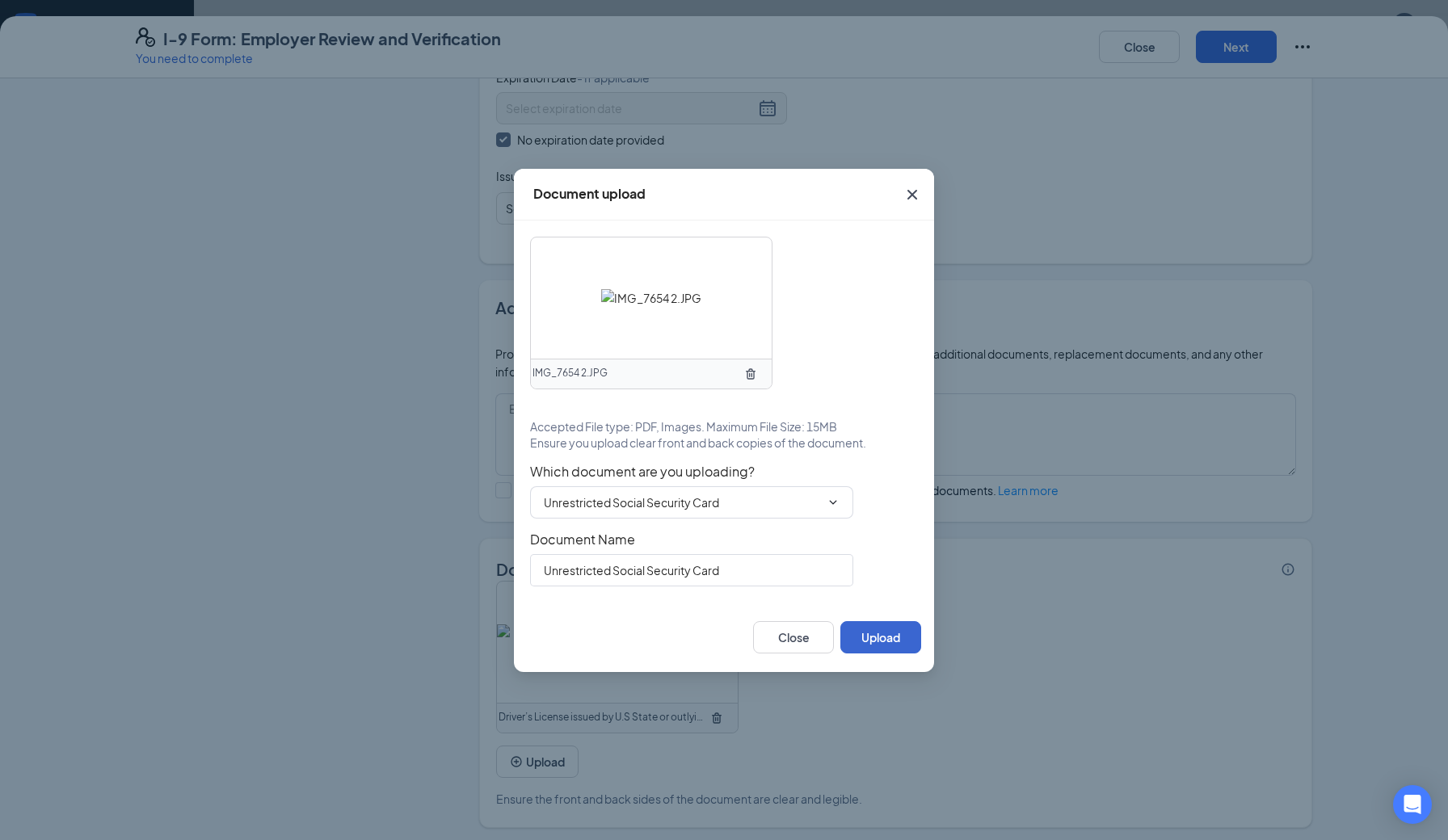
click at [892, 643] on button "Upload" at bounding box center [881, 636] width 80 height 33
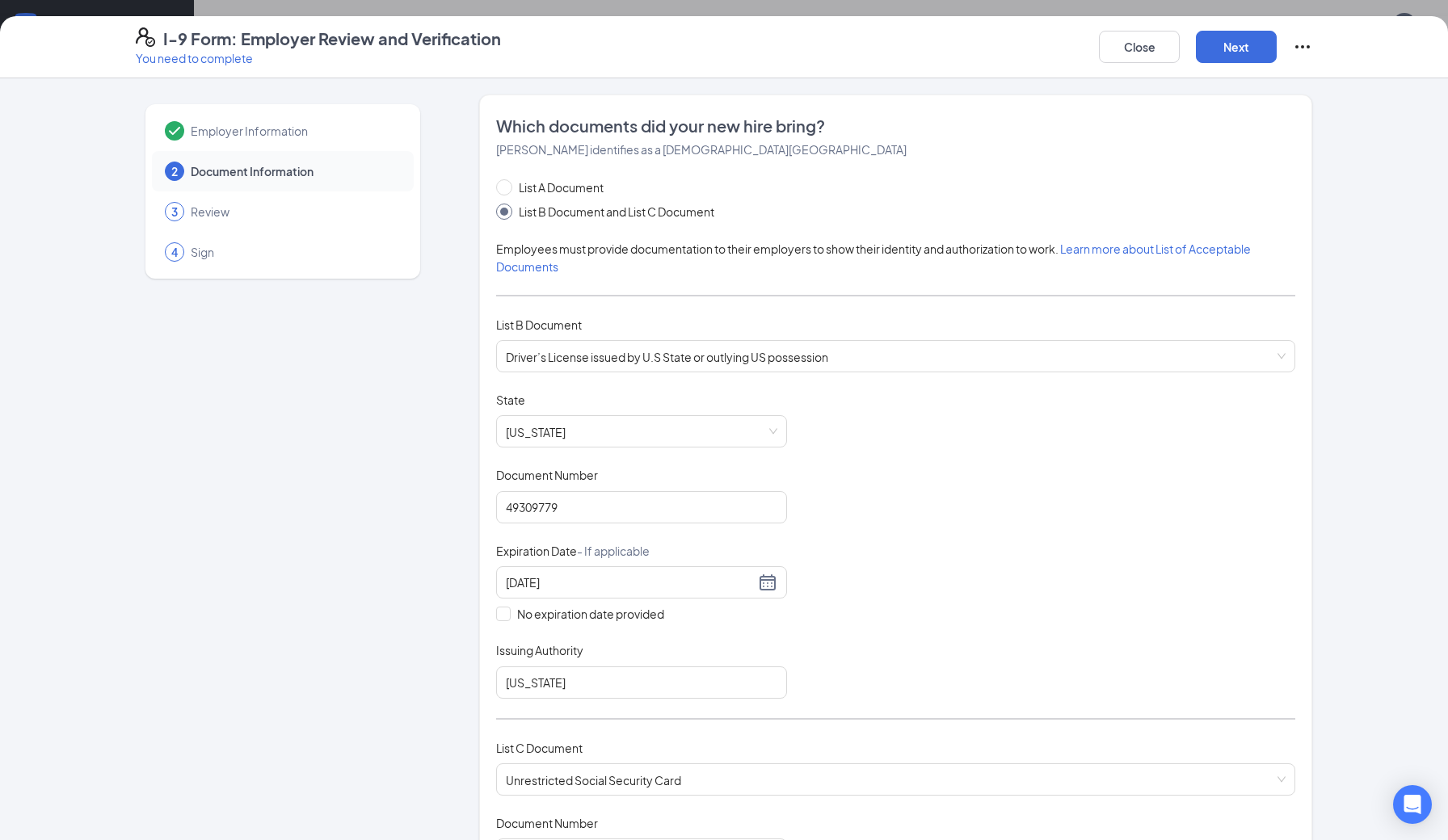
scroll to position [0, 0]
click at [1257, 56] on button "Next" at bounding box center [1236, 47] width 80 height 33
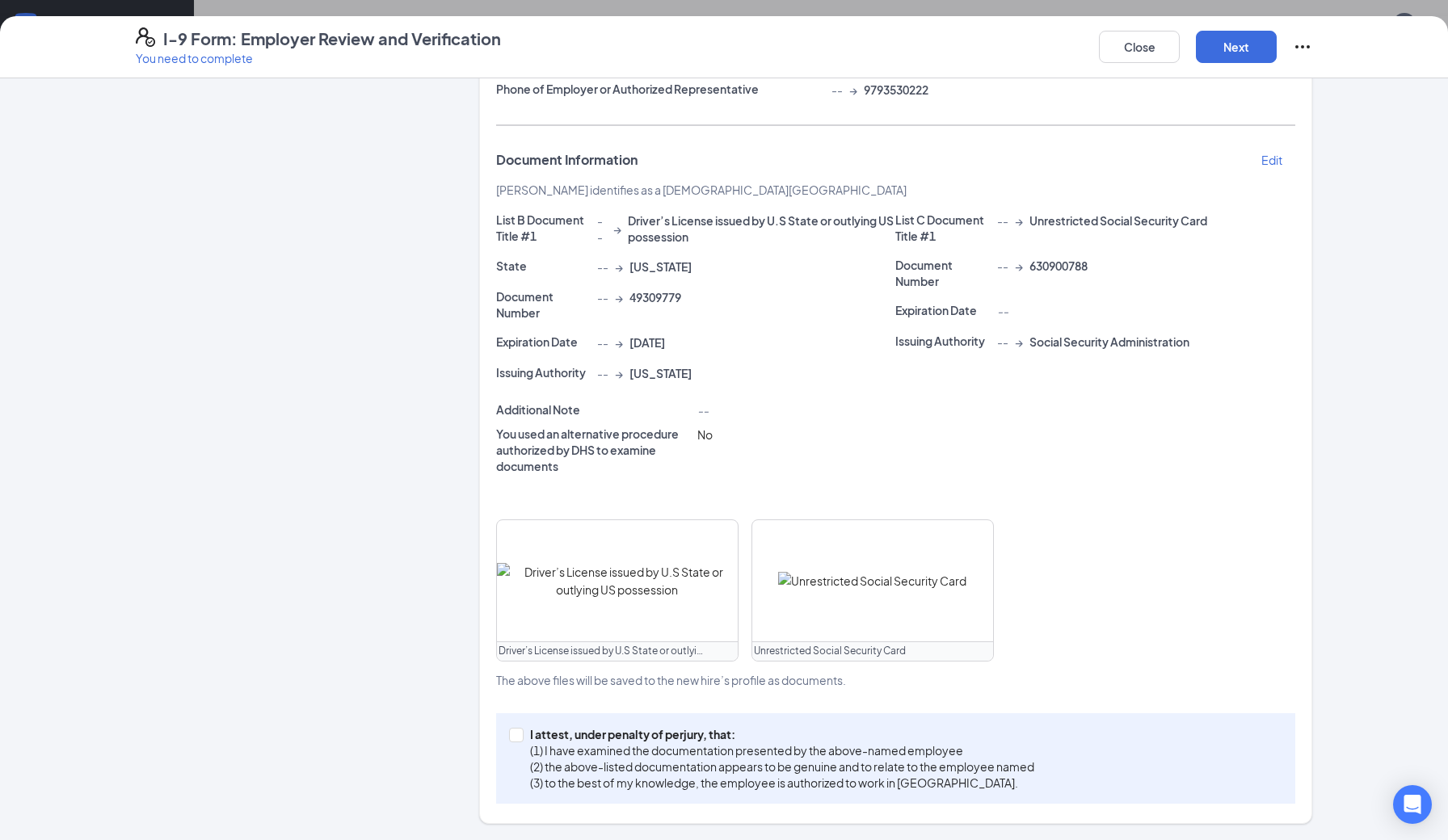
scroll to position [265, 0]
click at [515, 735] on input "I attest, under penalty of [PERSON_NAME], that: (1) I have examined the documen…" at bounding box center [514, 734] width 11 height 11
checkbox input "true"
click at [1242, 54] on button "Next" at bounding box center [1236, 47] width 80 height 33
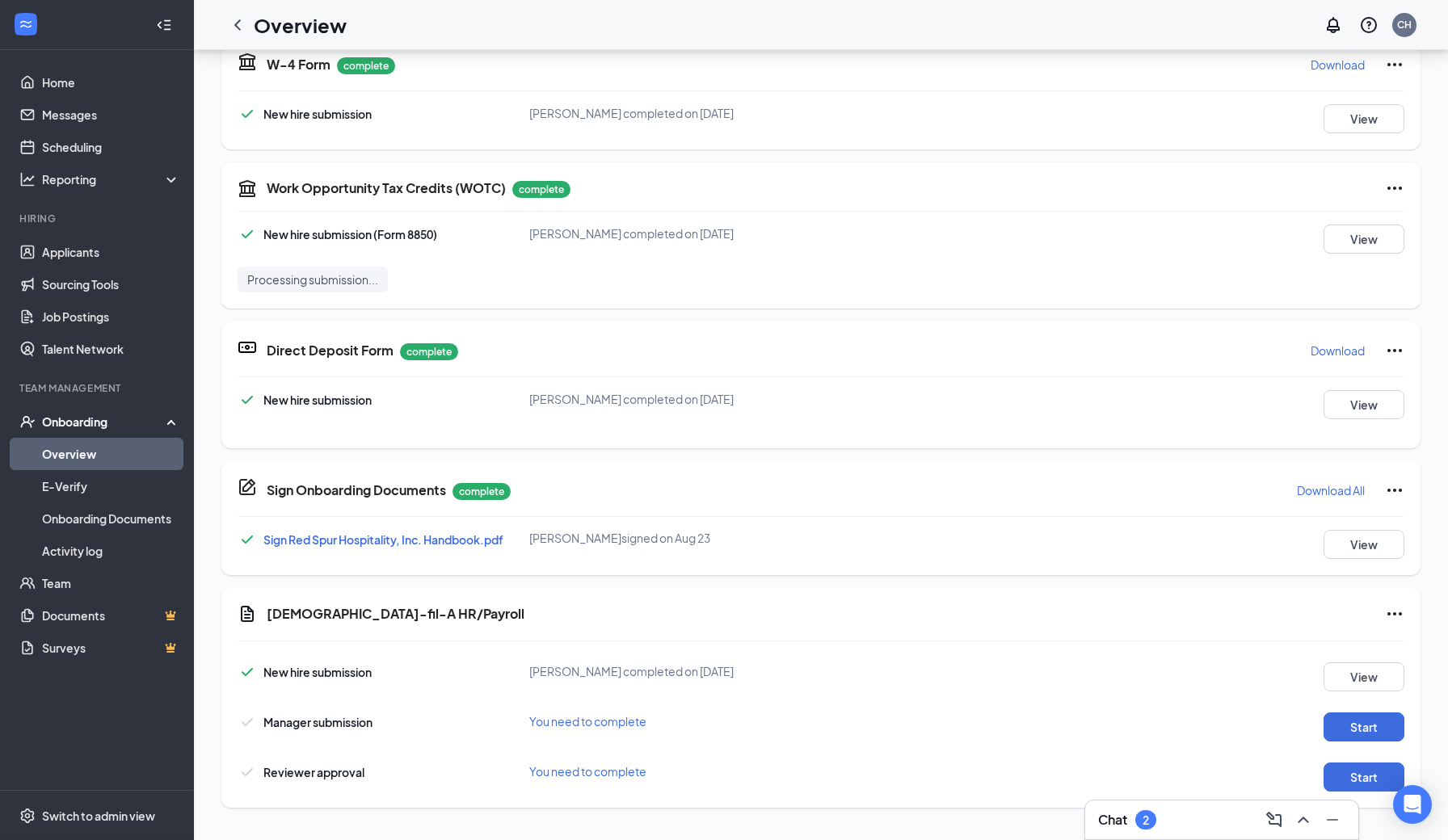
scroll to position [285, 0]
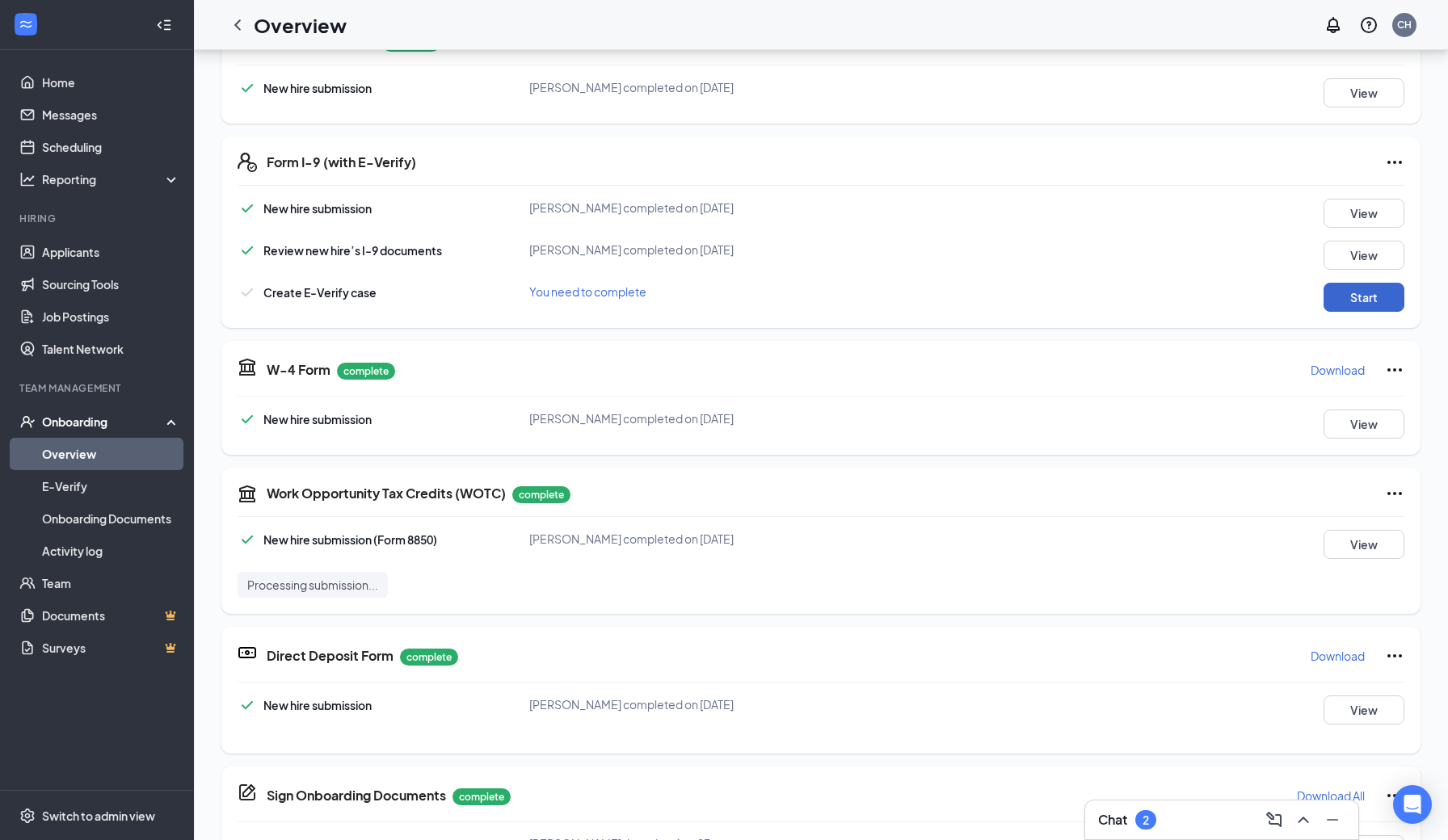
click at [1384, 297] on button "Start" at bounding box center [1363, 296] width 80 height 29
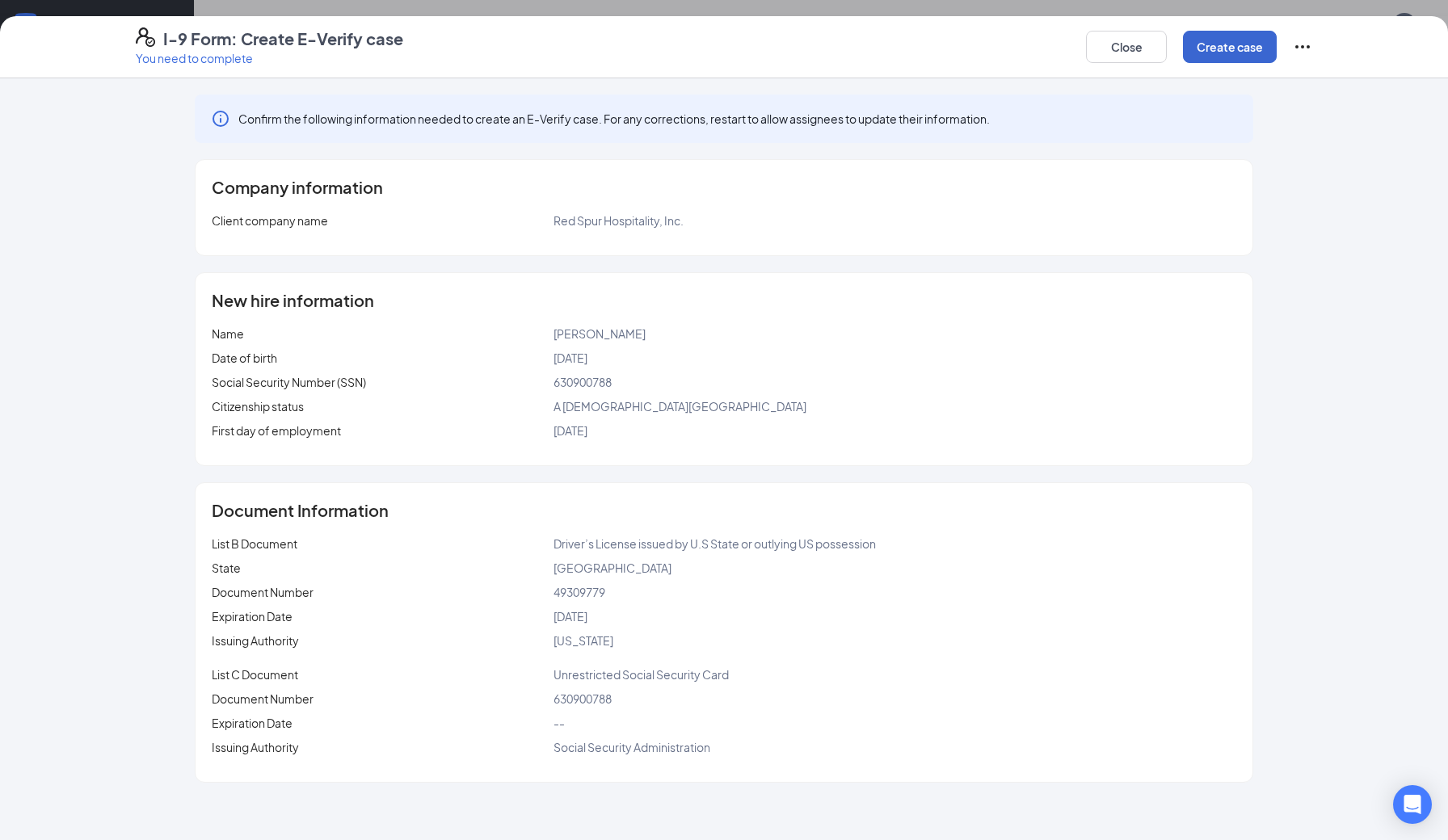
click at [1241, 46] on button "Create case" at bounding box center [1229, 47] width 94 height 33
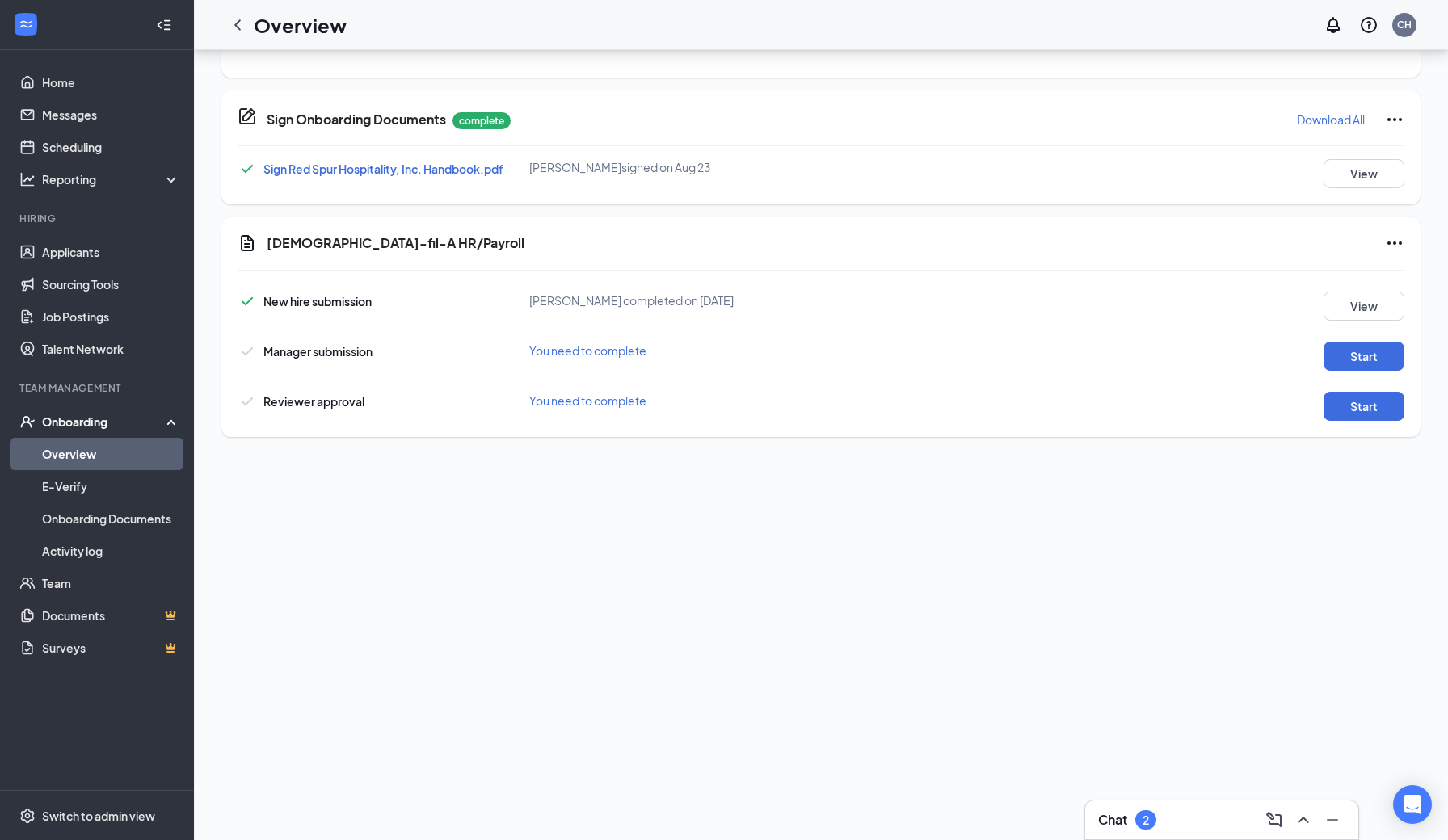
scroll to position [530, 0]
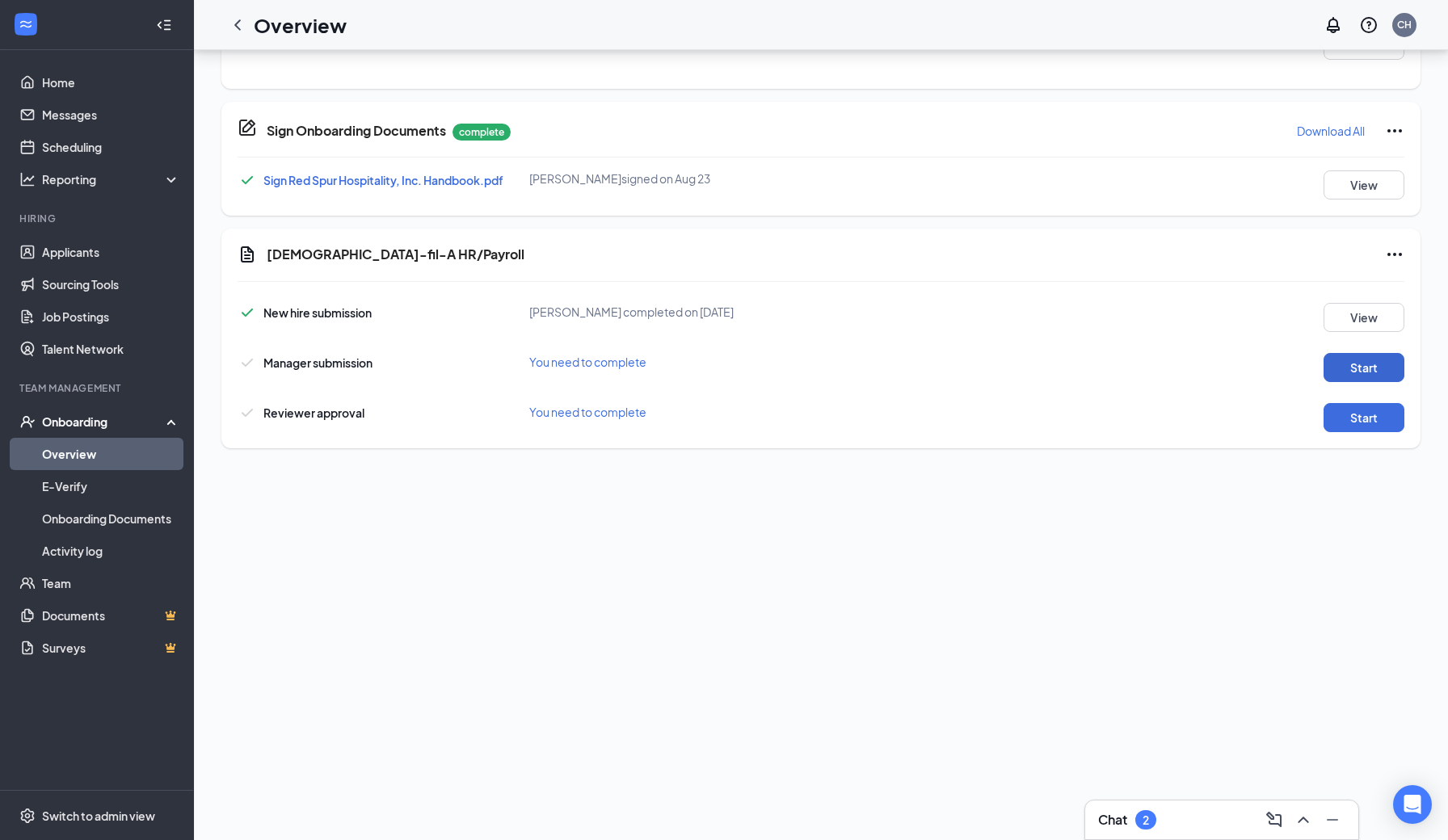
click at [1356, 375] on button "Start" at bounding box center [1363, 367] width 80 height 29
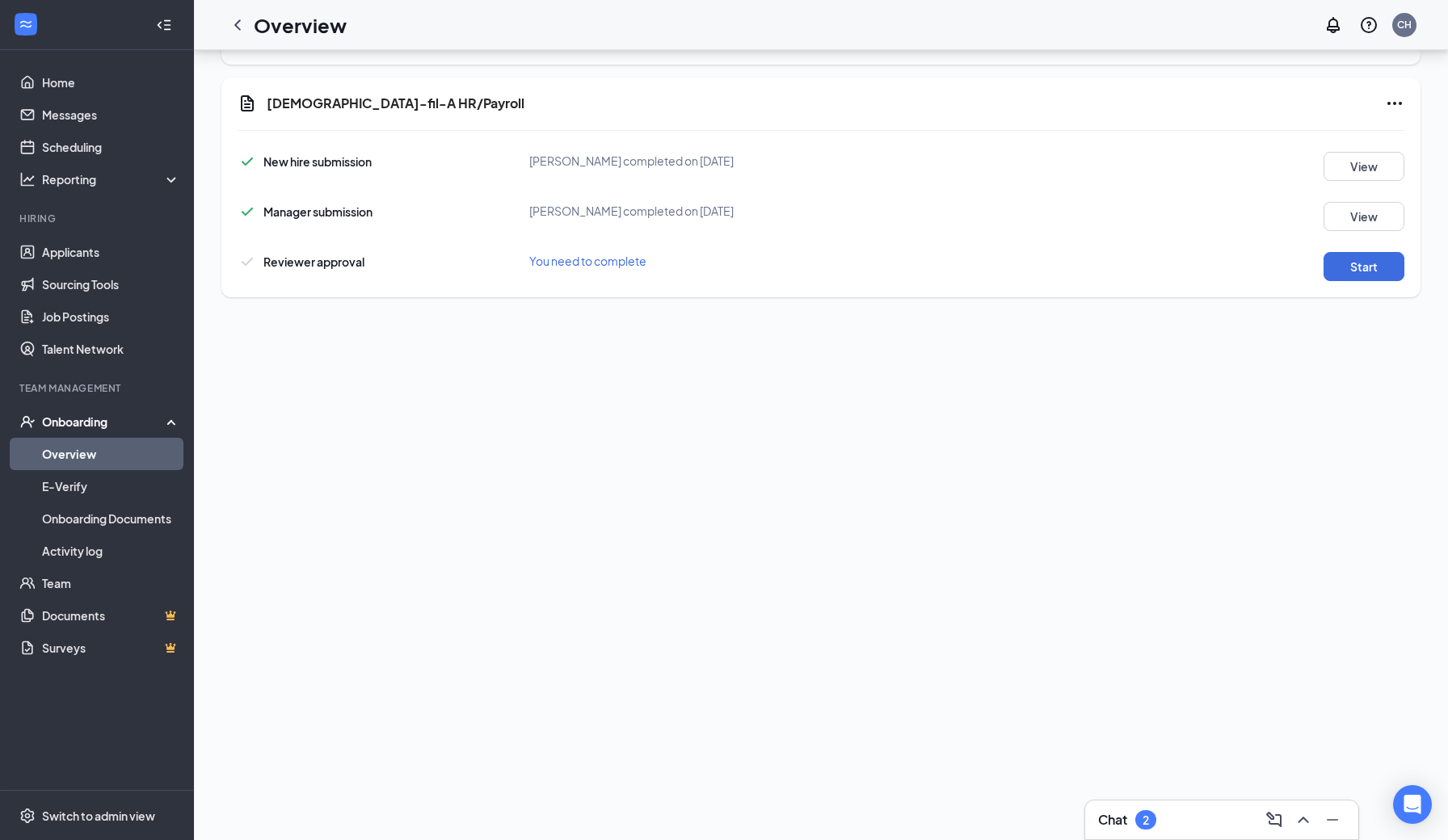
scroll to position [509, 0]
click at [1358, 274] on button "Start" at bounding box center [1363, 267] width 80 height 29
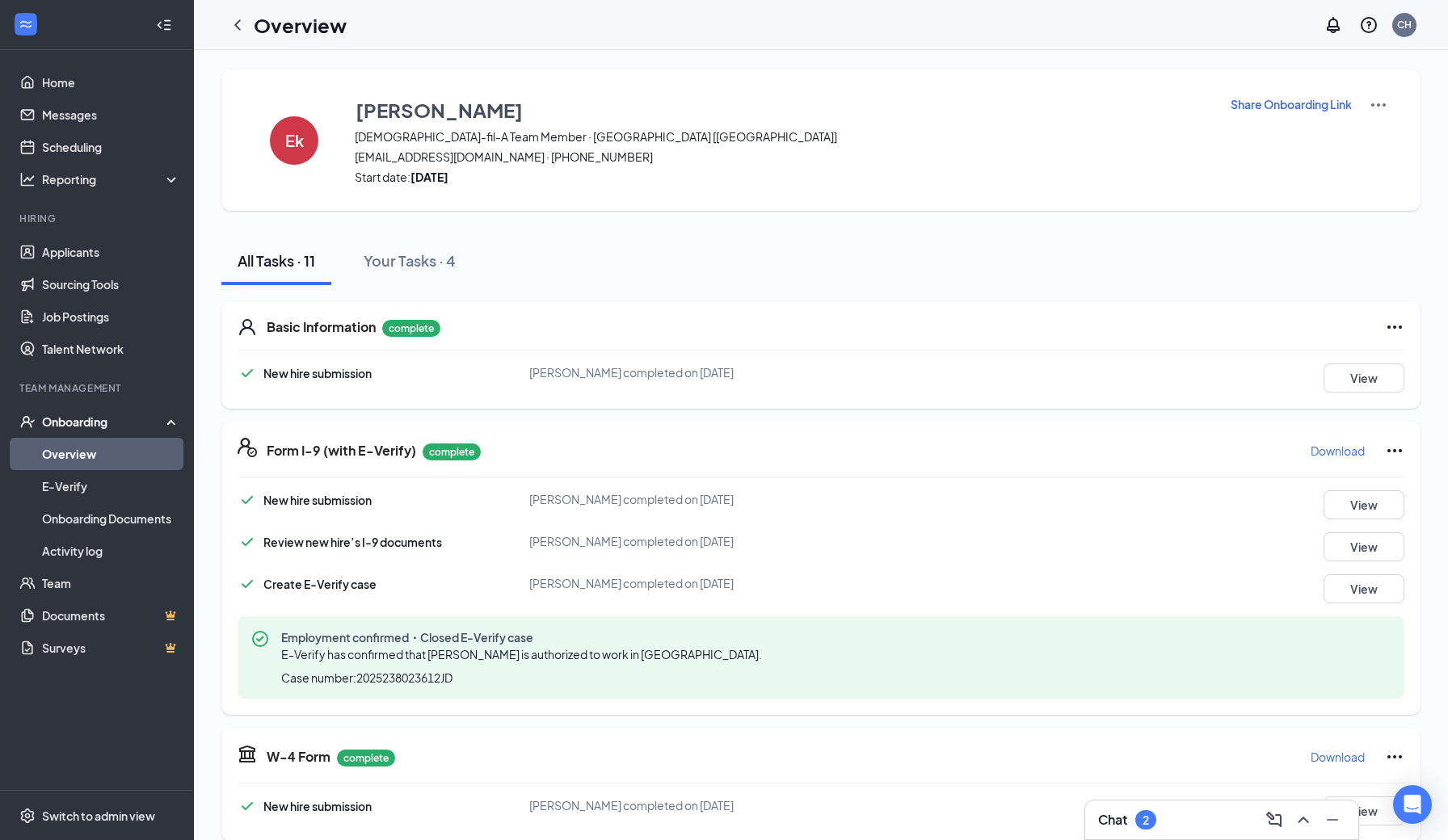
scroll to position [0, 0]
click at [1307, 819] on icon "ChevronUp" at bounding box center [1303, 819] width 19 height 19
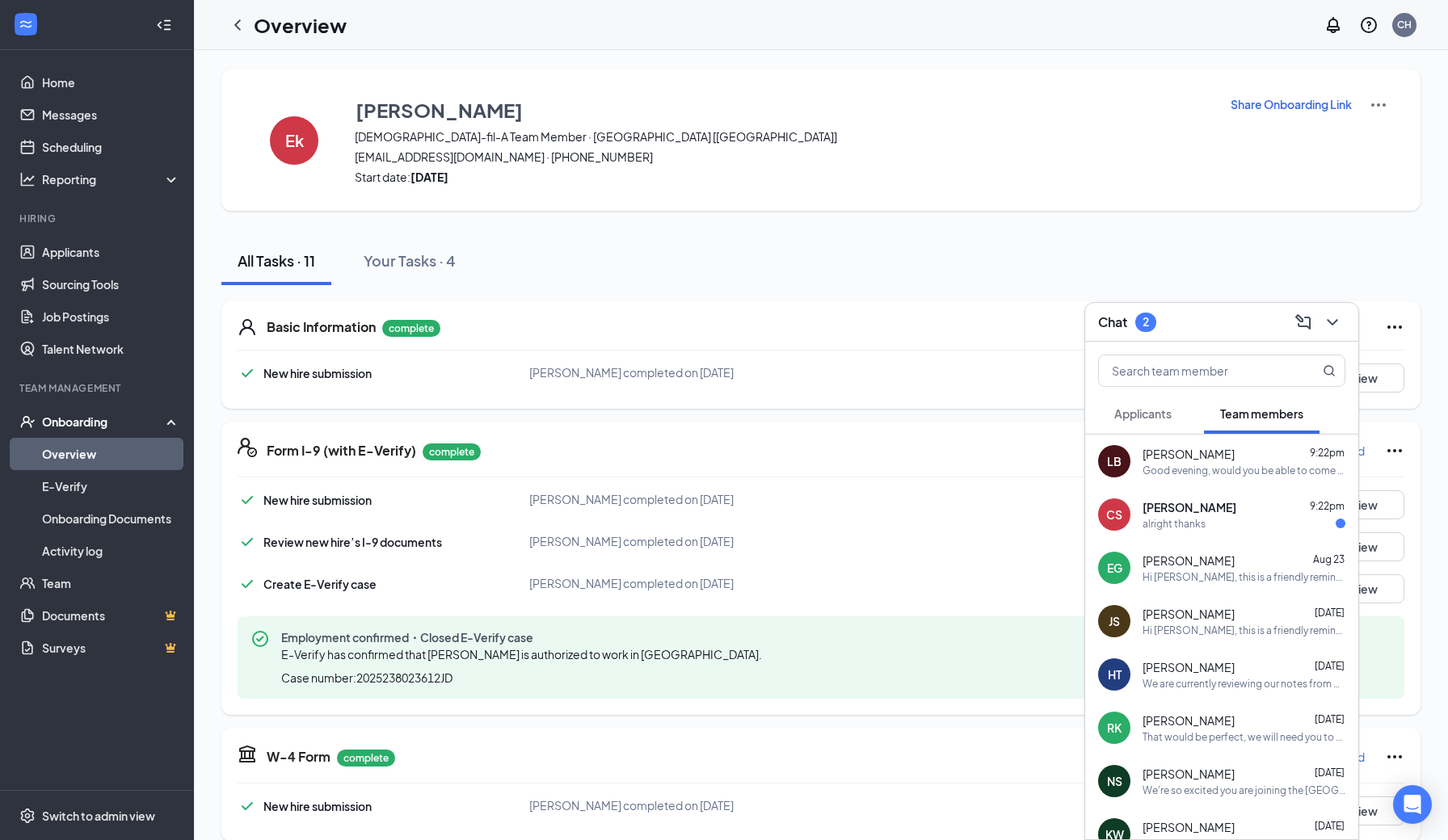
click at [1252, 527] on div "alright thanks" at bounding box center [1244, 523] width 203 height 13
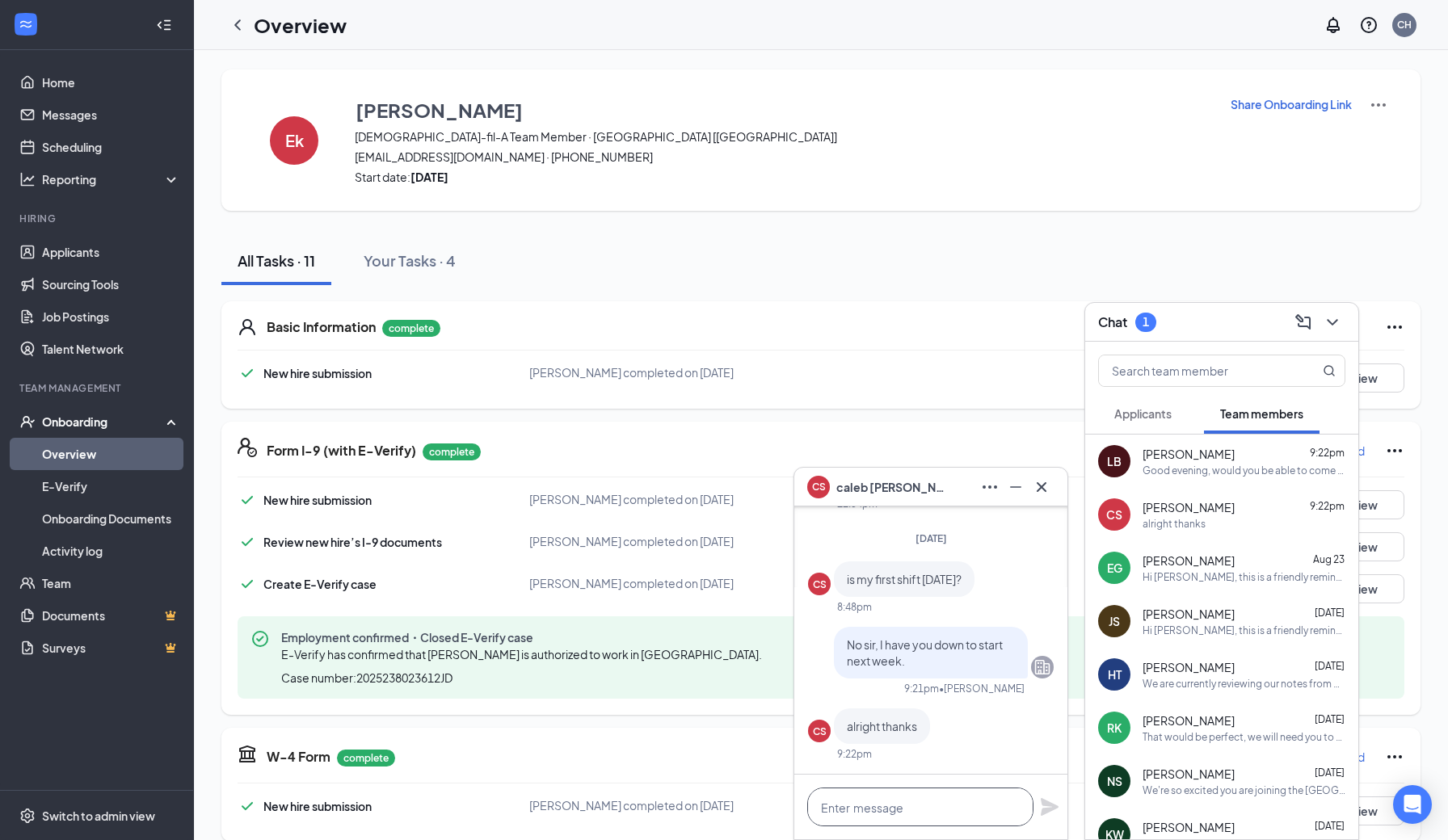
click at [894, 814] on textarea at bounding box center [920, 807] width 226 height 39
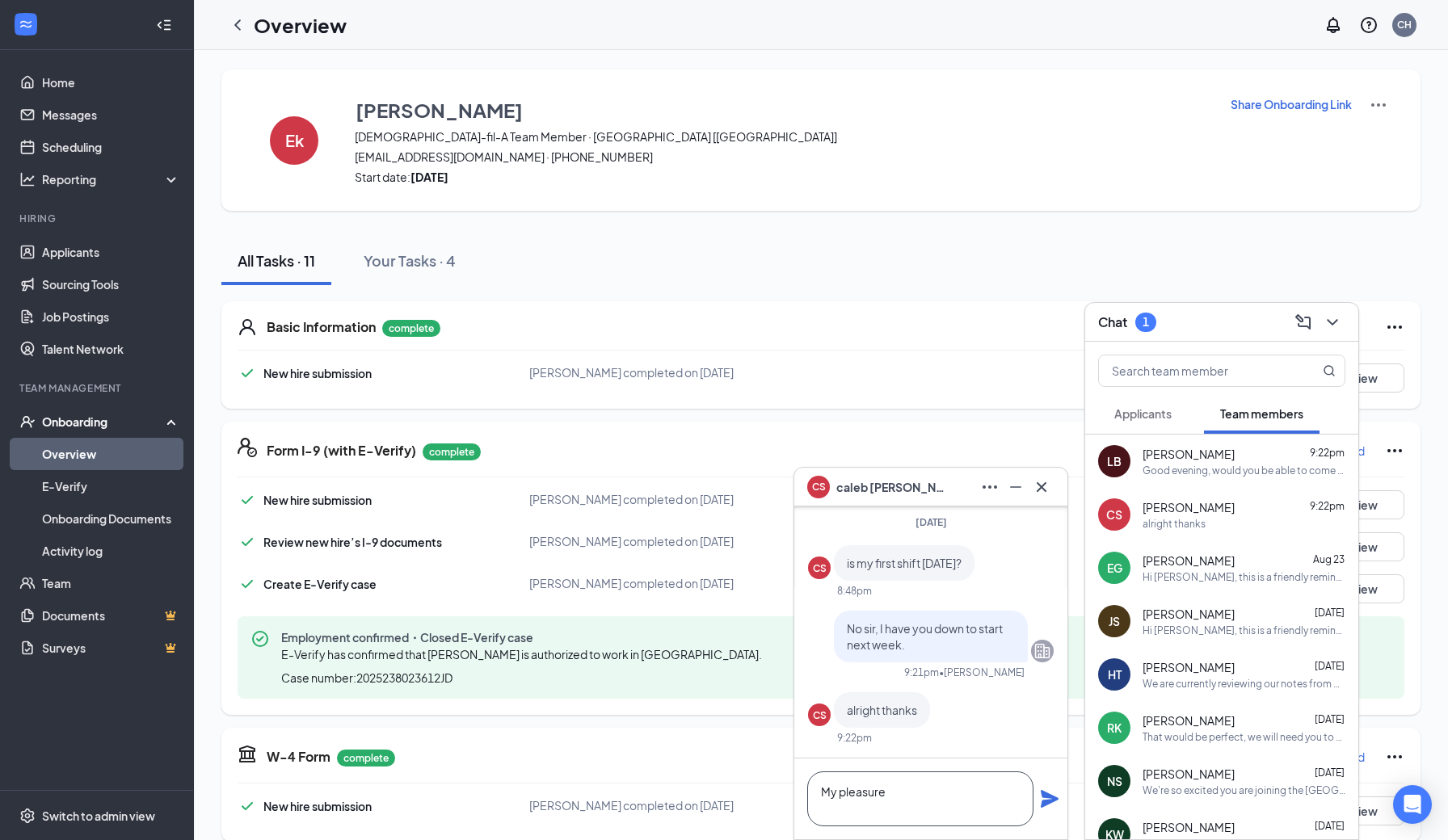
scroll to position [1, 0]
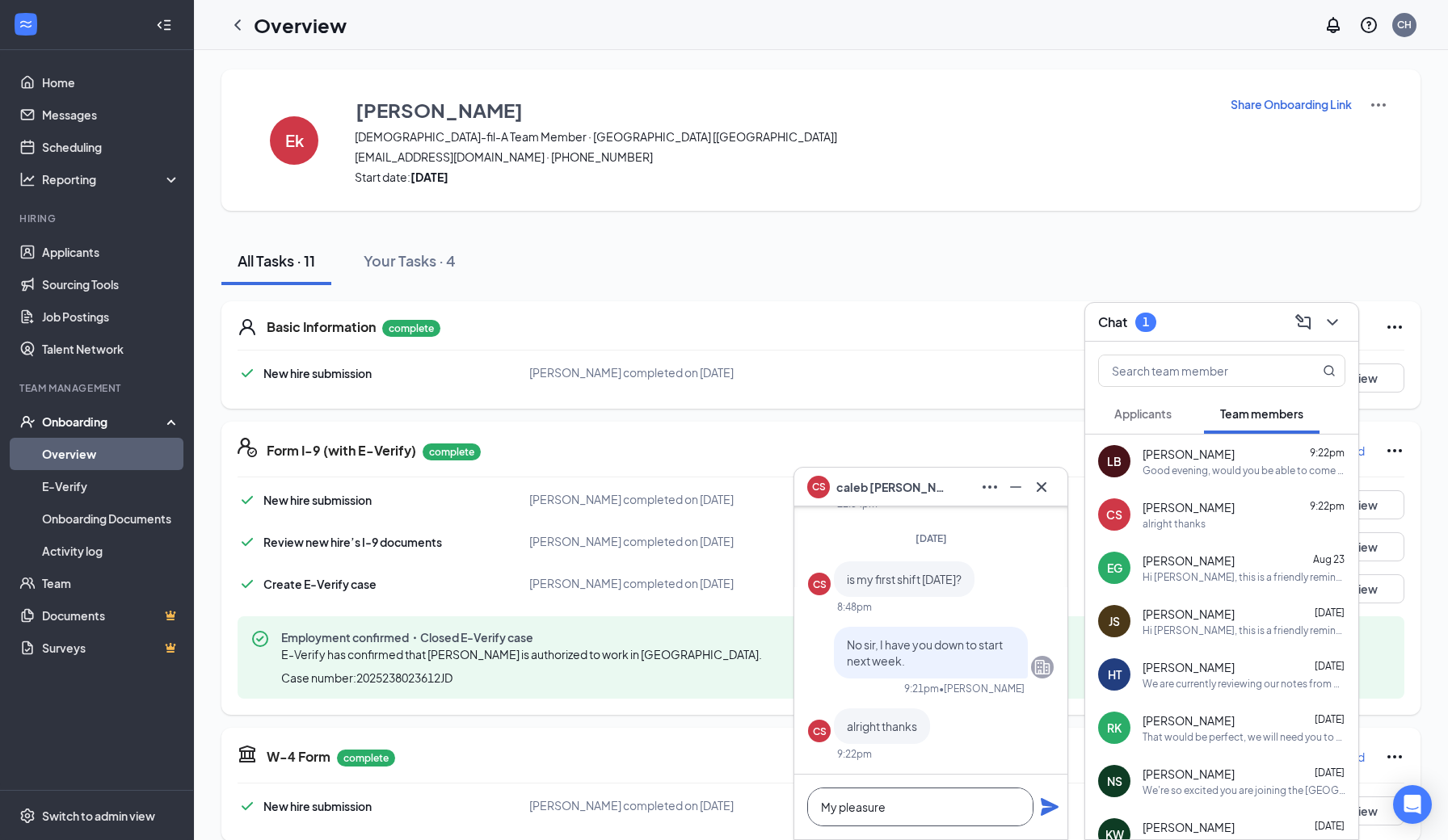
type textarea "My pleasure"
click at [1051, 805] on icon "Plane" at bounding box center [1049, 807] width 18 height 18
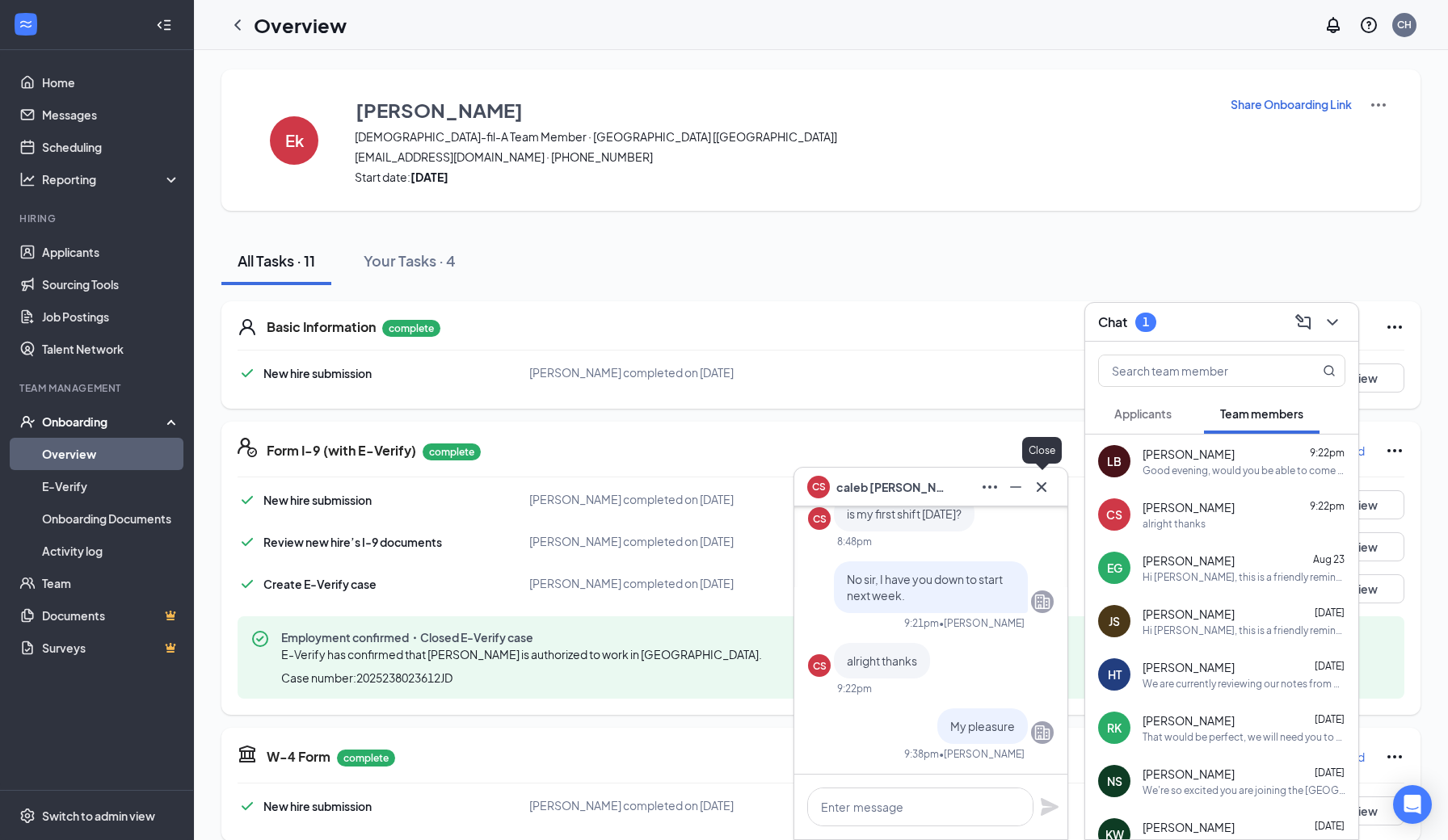
click at [1043, 494] on icon "Cross" at bounding box center [1041, 487] width 19 height 19
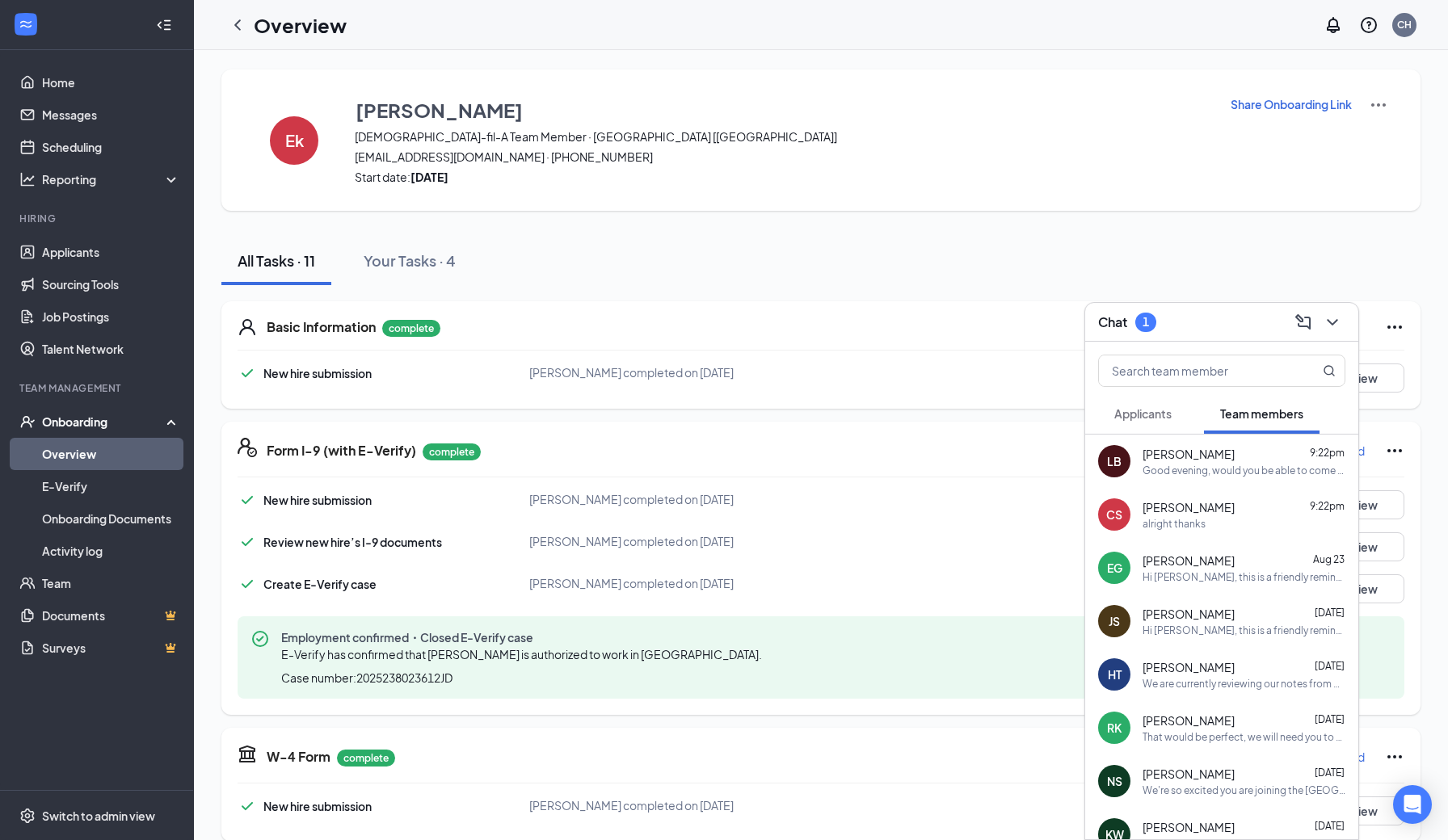
scroll to position [0, 0]
click at [1149, 323] on div "1" at bounding box center [1145, 322] width 7 height 13
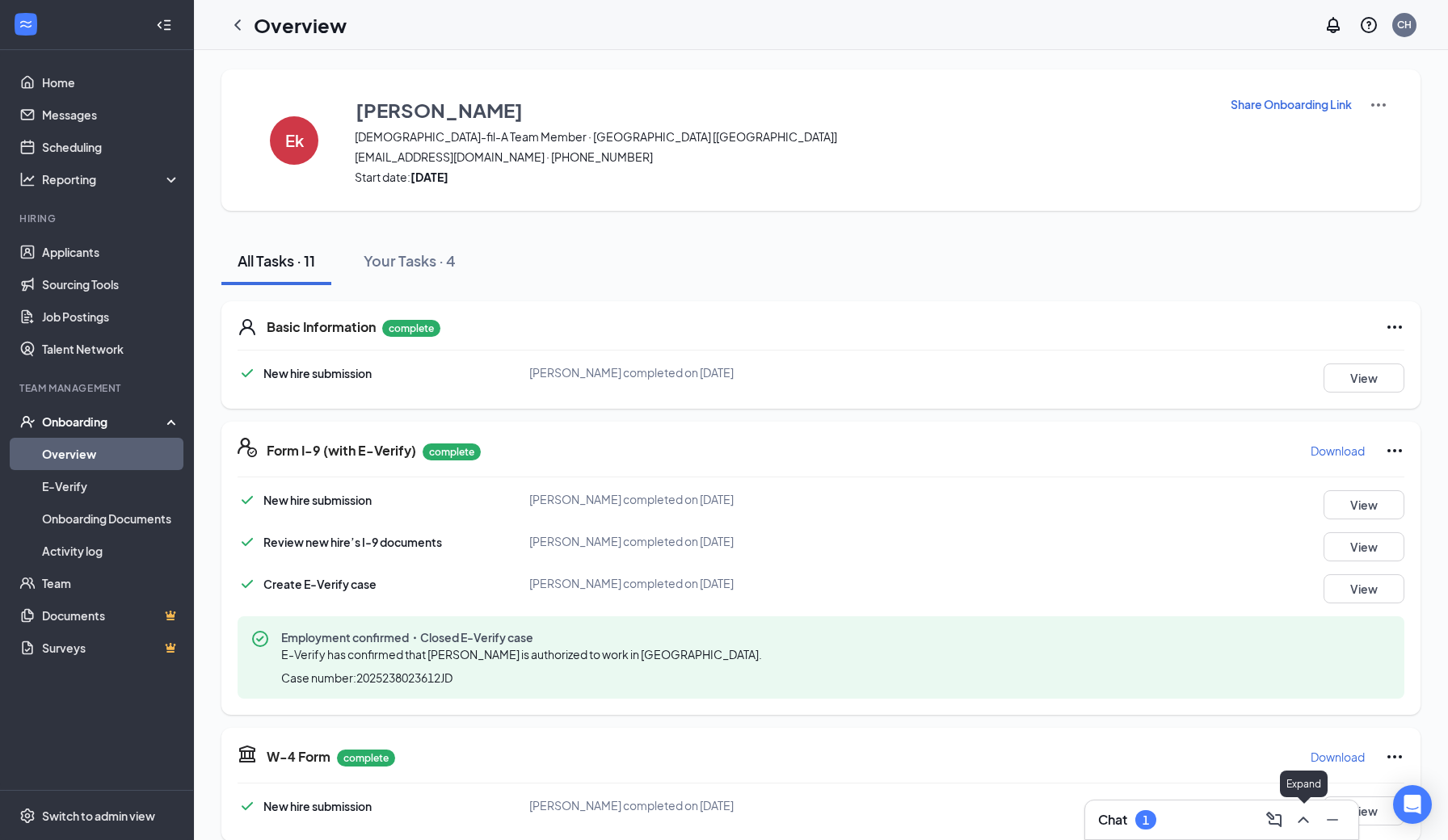
click at [1304, 820] on icon "ChevronUp" at bounding box center [1303, 819] width 19 height 19
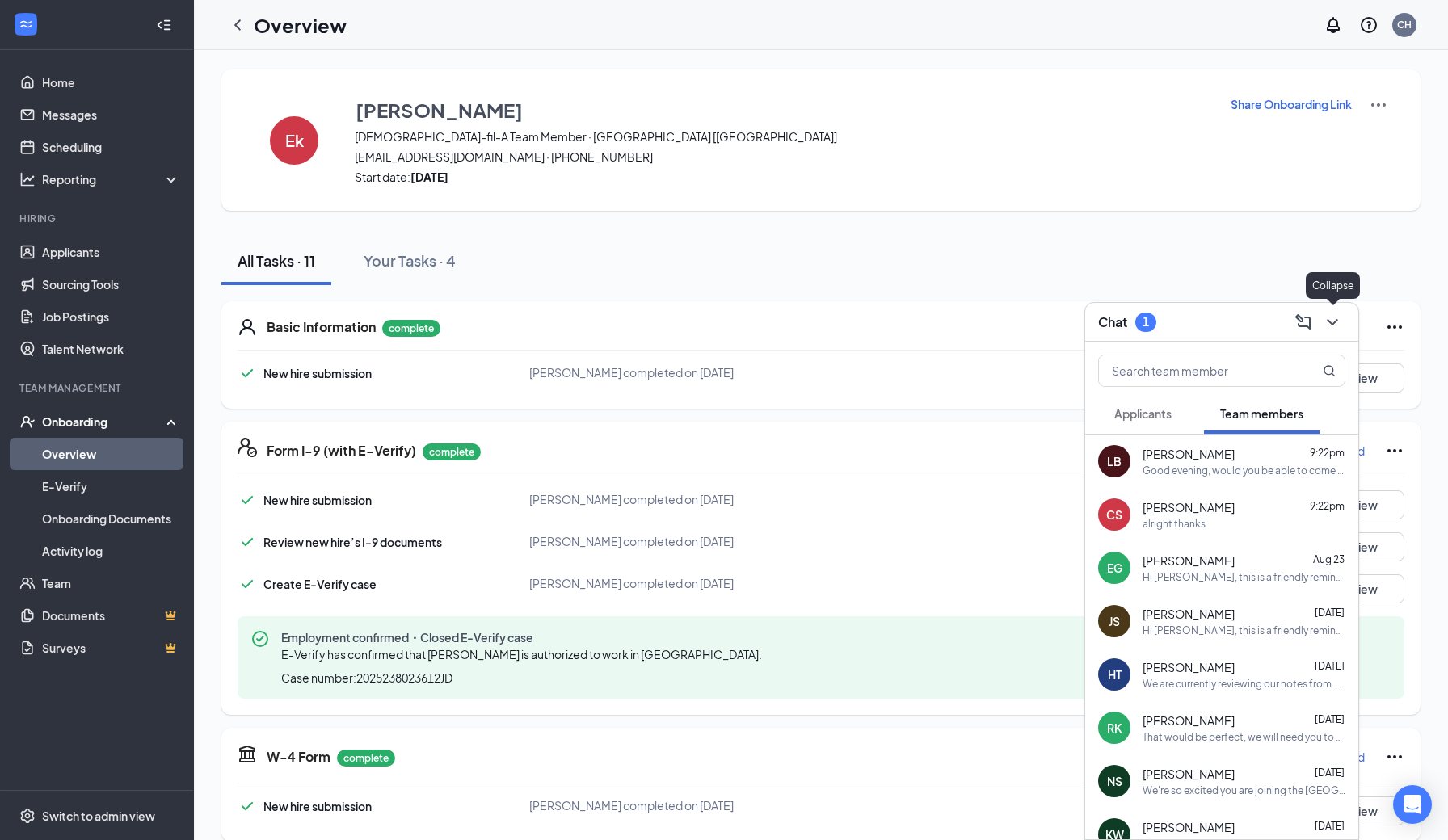
click at [1336, 330] on icon "ChevronDown" at bounding box center [1332, 322] width 19 height 19
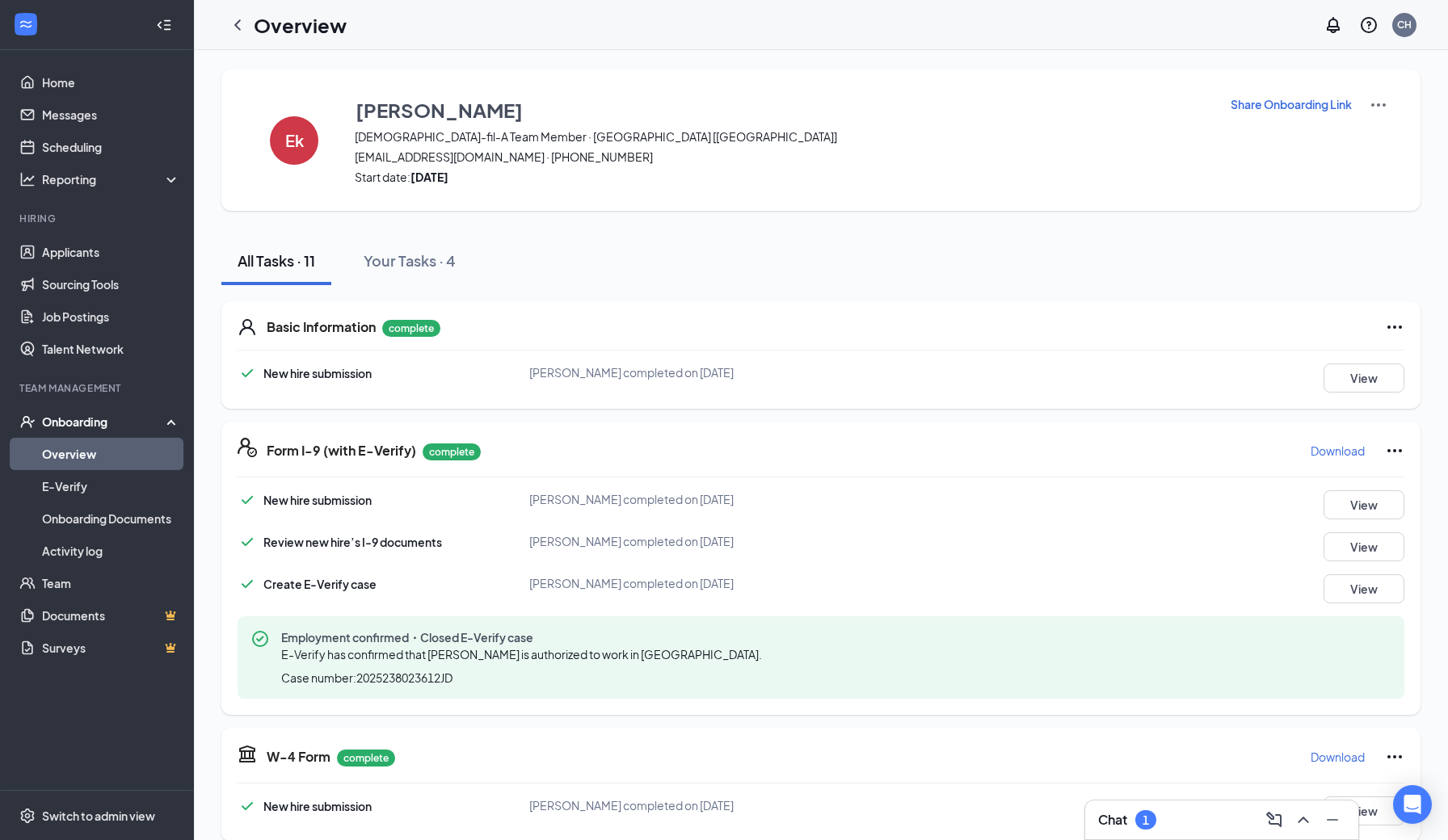
click at [76, 461] on link "Overview" at bounding box center [111, 454] width 138 height 33
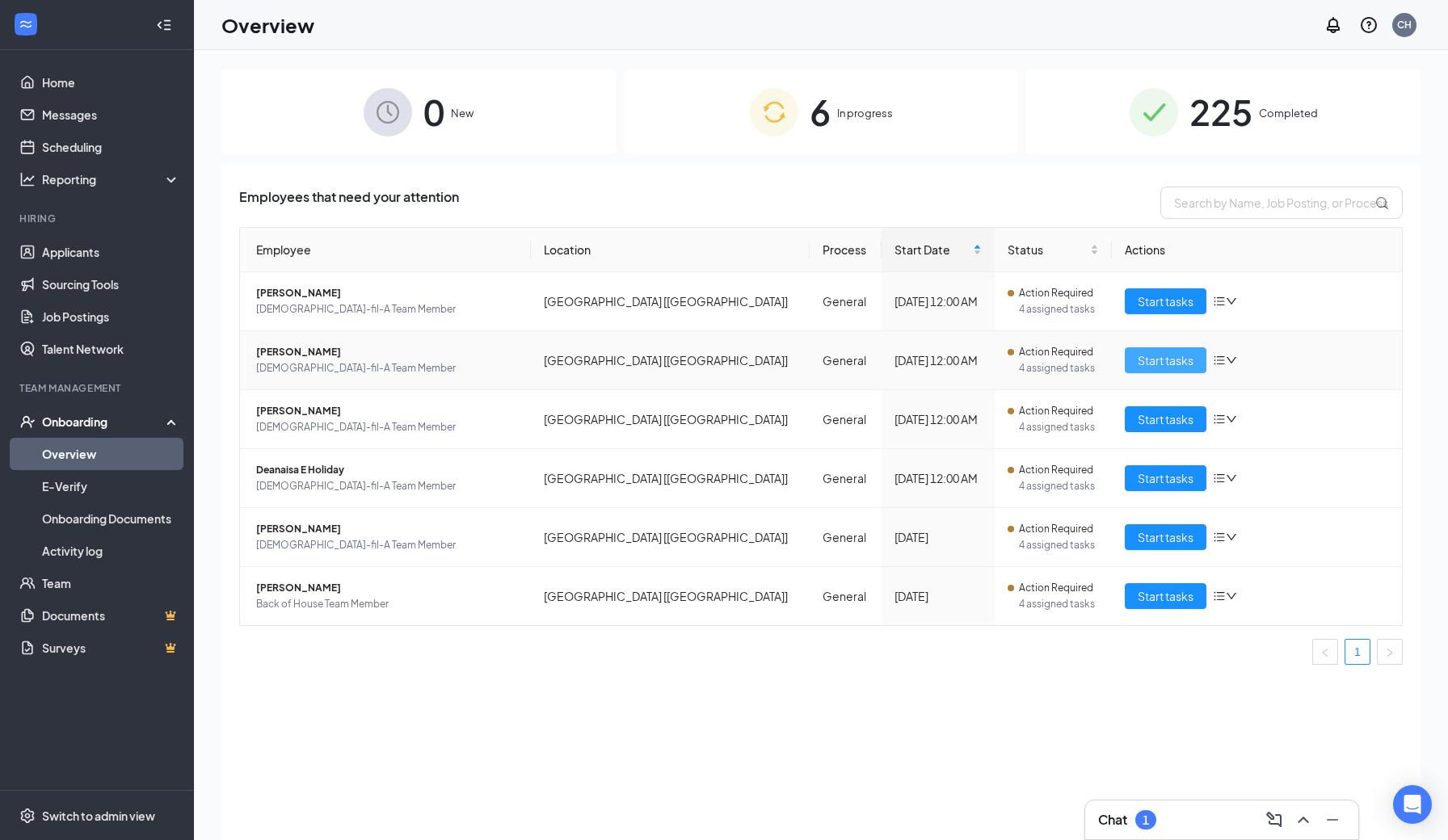
click at [1158, 368] on span "Start tasks" at bounding box center [1165, 359] width 56 height 18
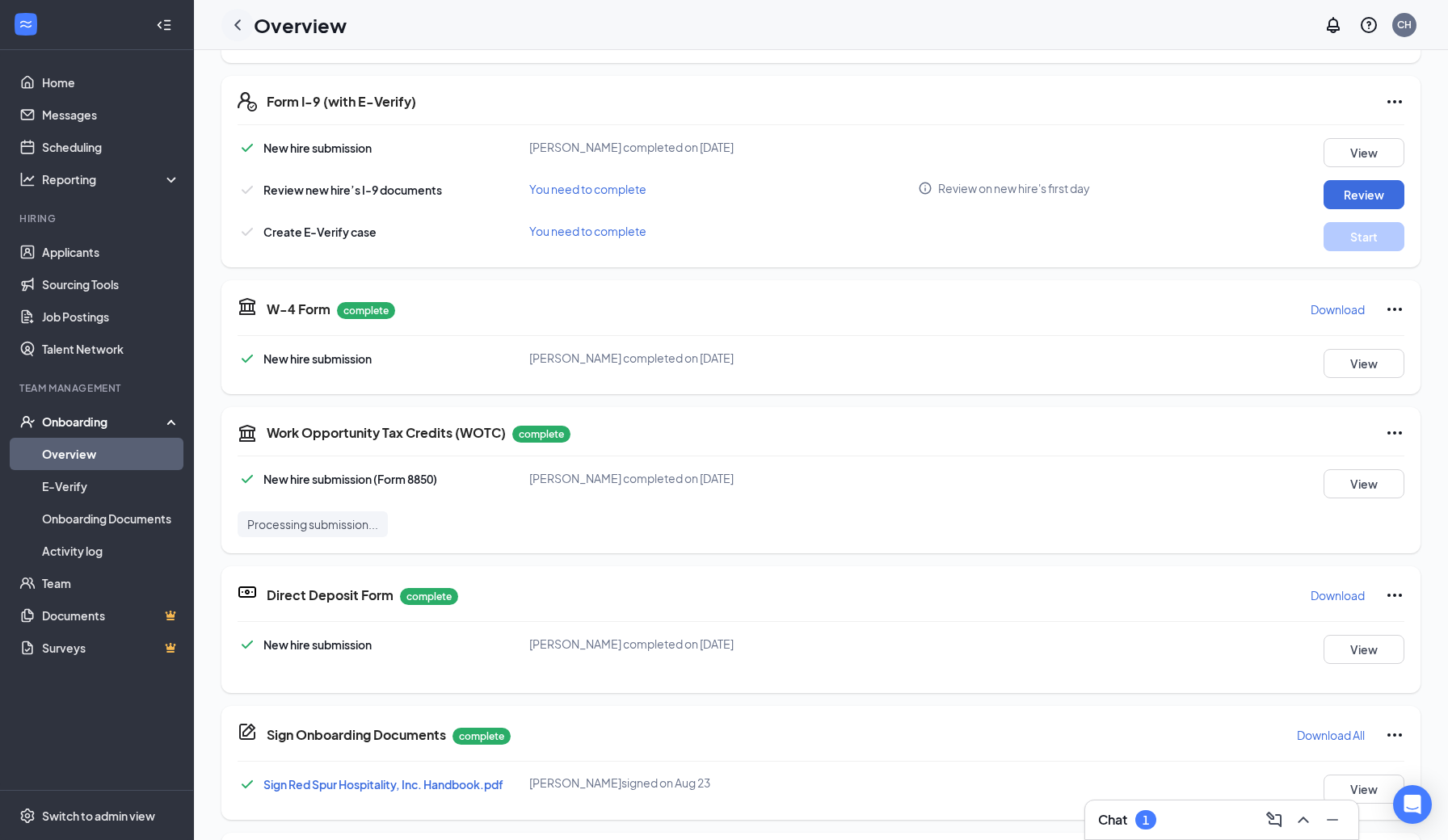
click at [239, 25] on icon "ChevronLeft" at bounding box center [237, 24] width 19 height 19
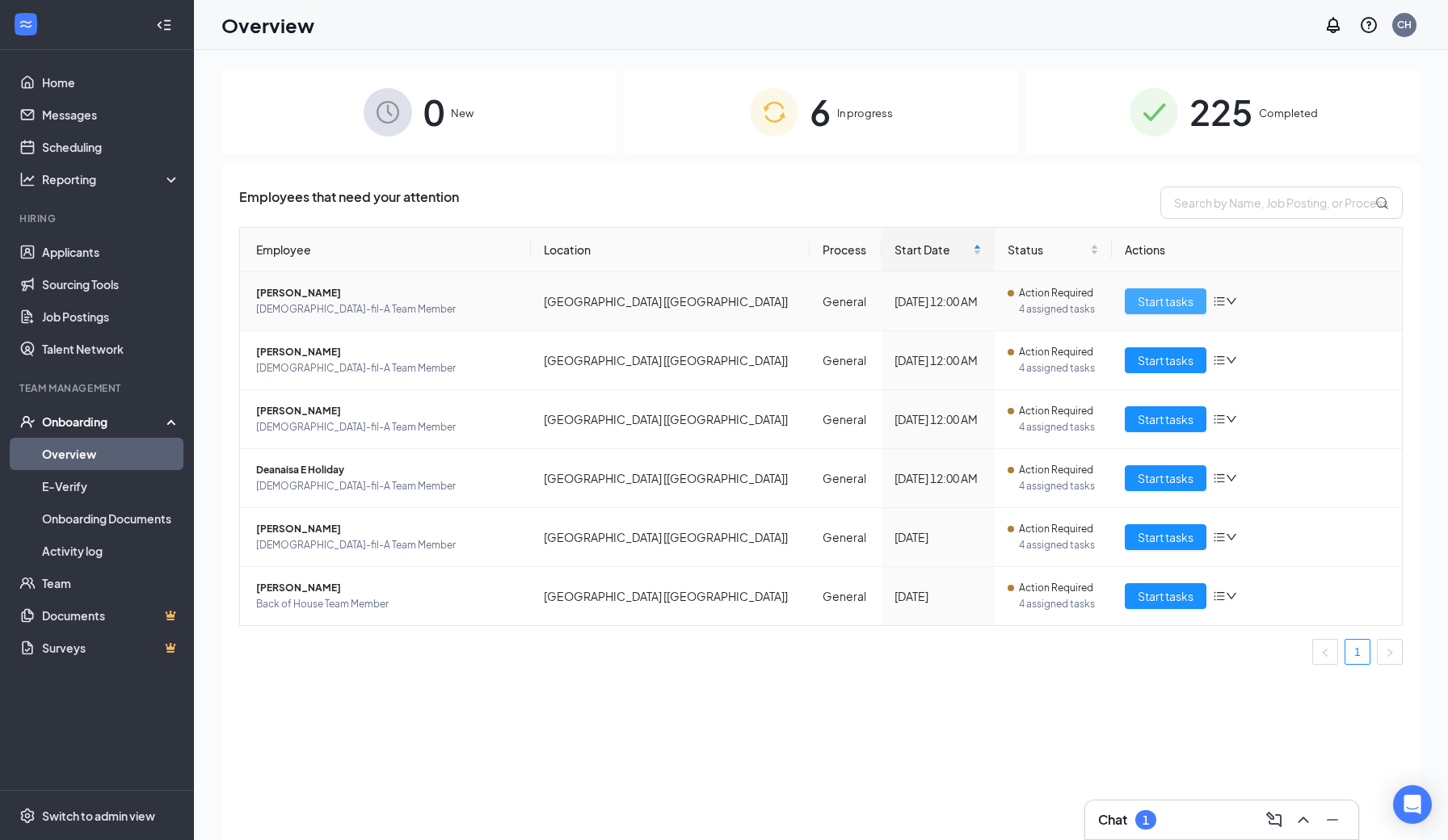
click at [1169, 301] on span "Start tasks" at bounding box center [1165, 301] width 56 height 18
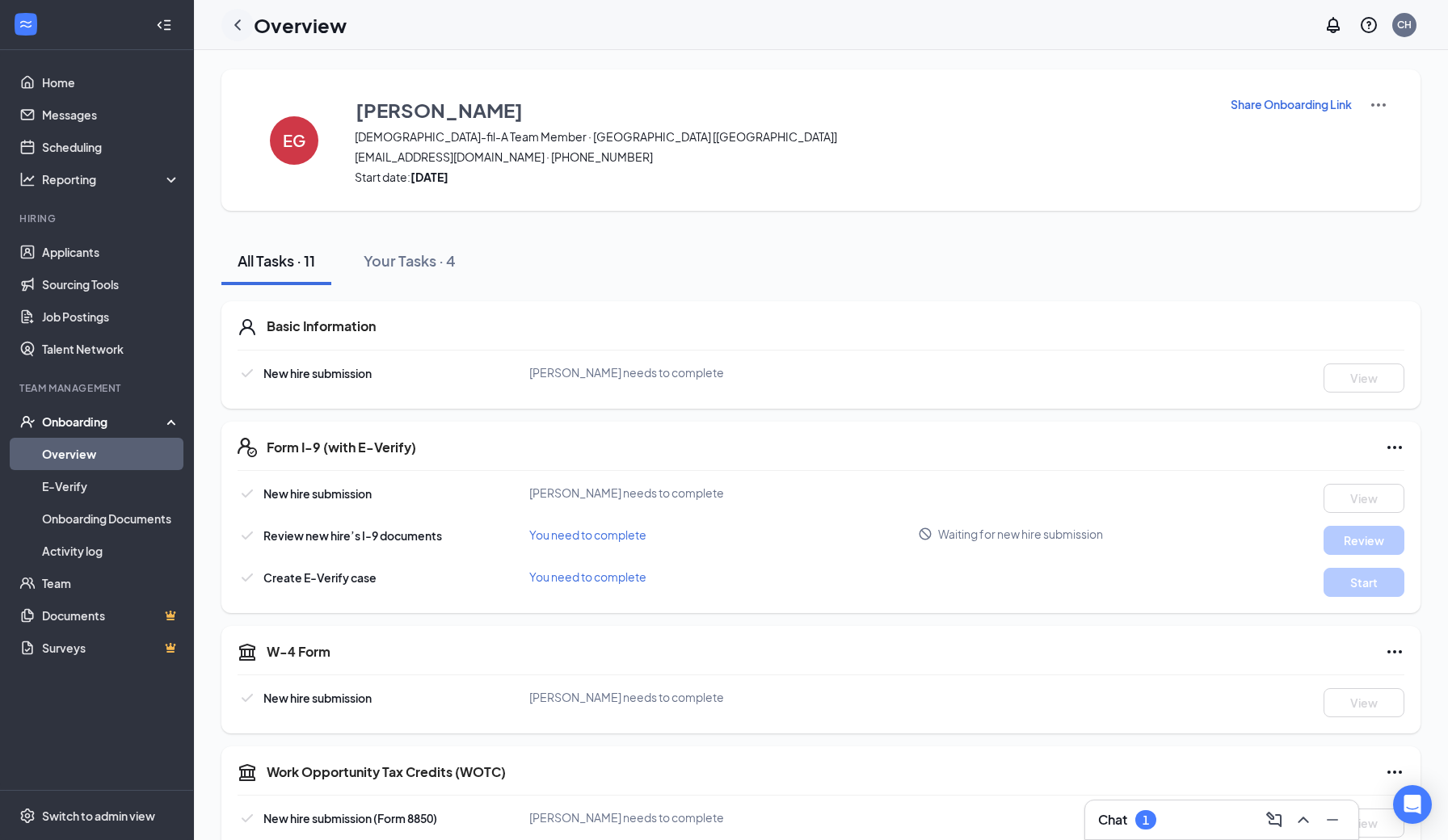
click at [237, 23] on icon "ChevronLeft" at bounding box center [238, 24] width 7 height 11
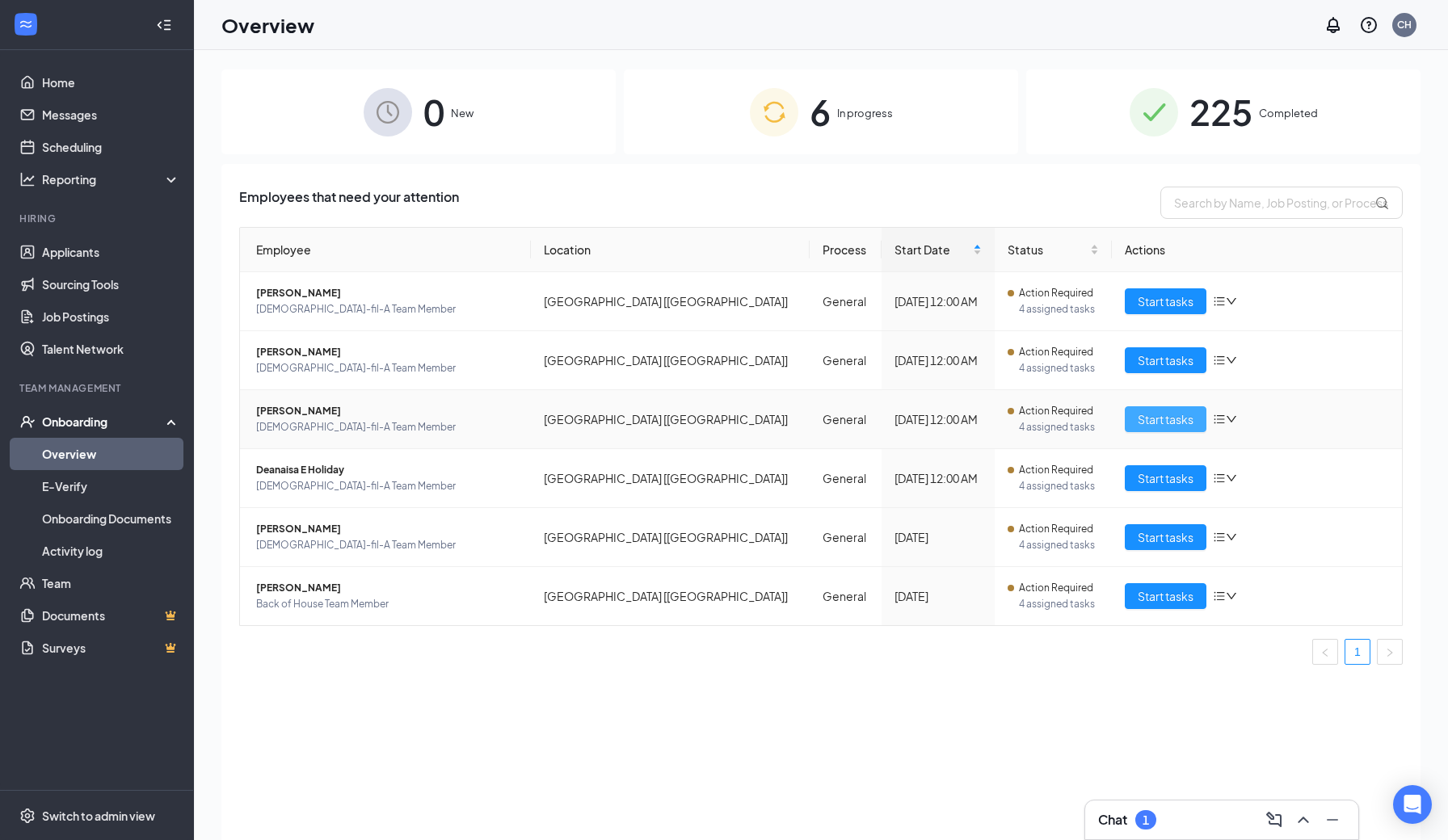
click at [1145, 421] on span "Start tasks" at bounding box center [1165, 419] width 56 height 18
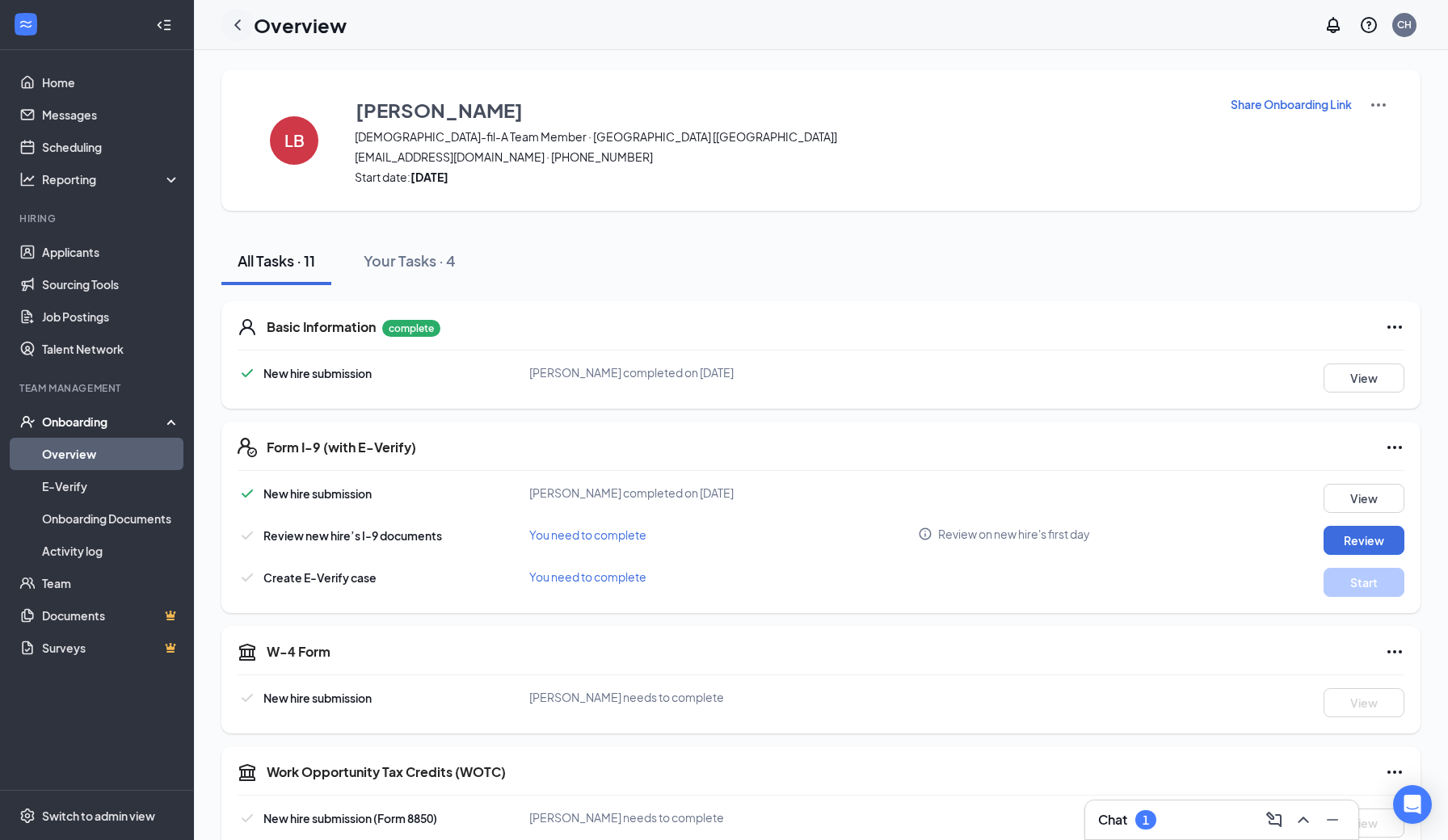
click at [237, 25] on icon "ChevronLeft" at bounding box center [237, 24] width 19 height 19
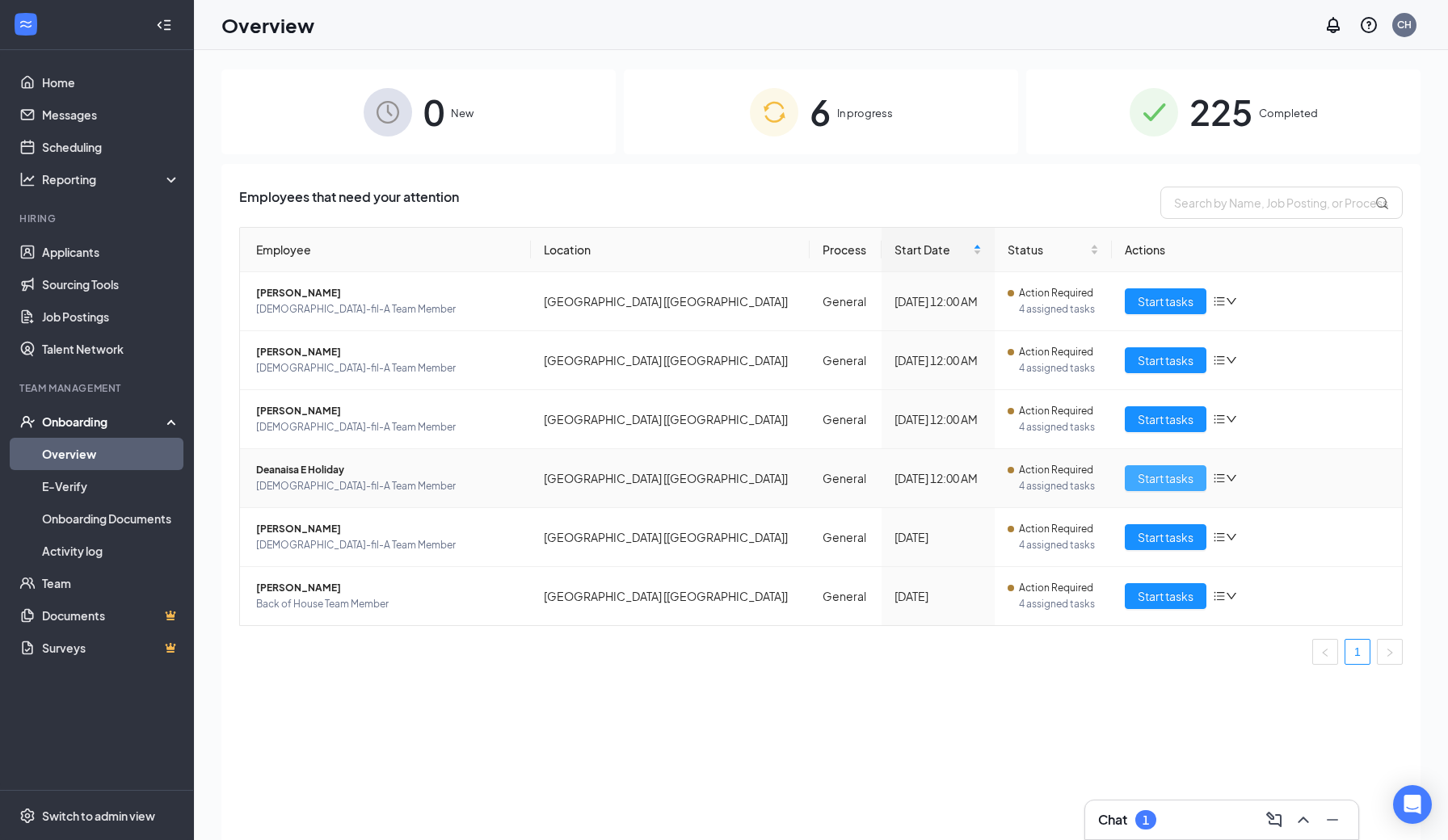
click at [1174, 481] on span "Start tasks" at bounding box center [1165, 477] width 56 height 18
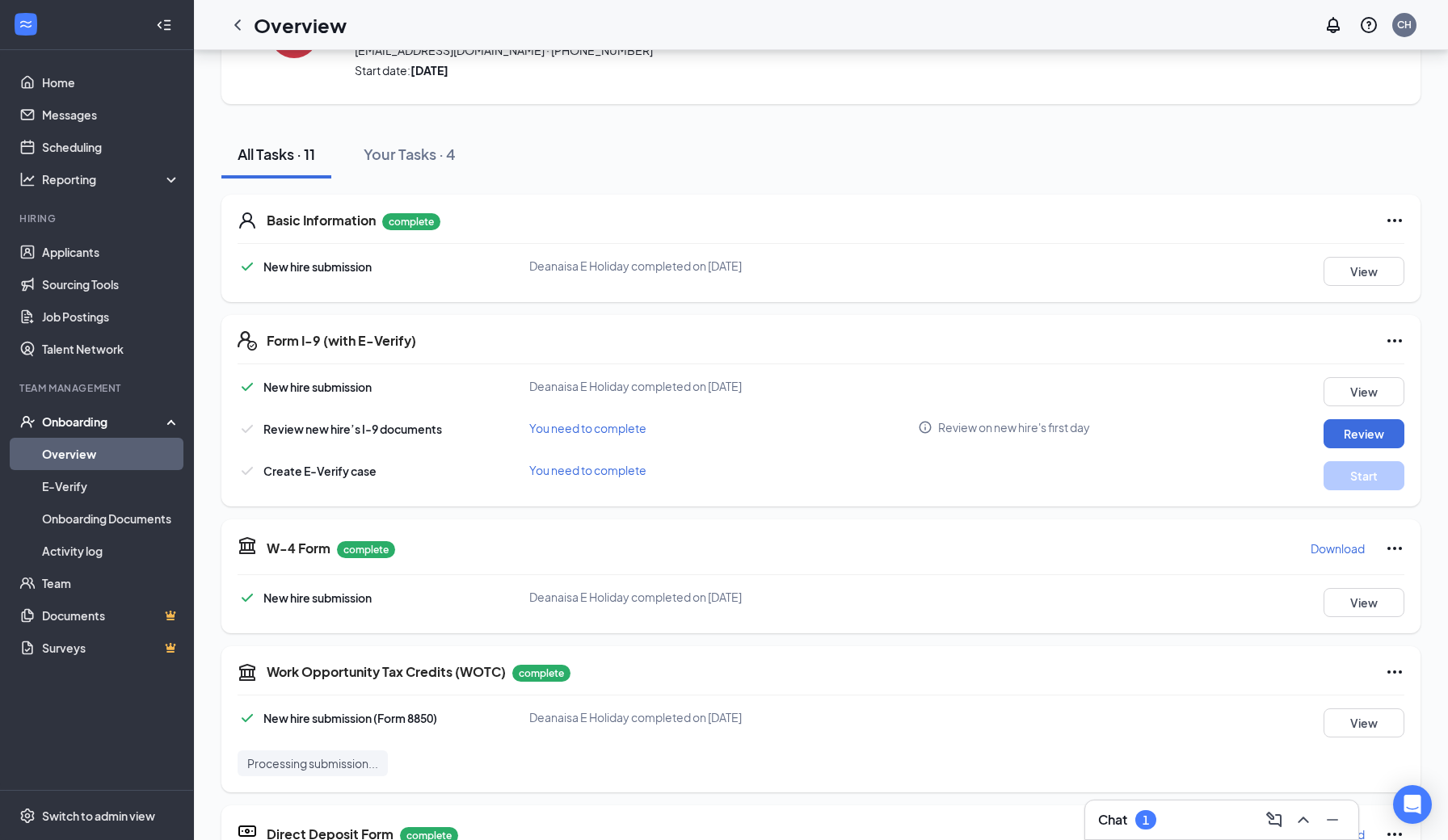
scroll to position [106, 0]
click at [1379, 439] on button "Review" at bounding box center [1363, 434] width 80 height 29
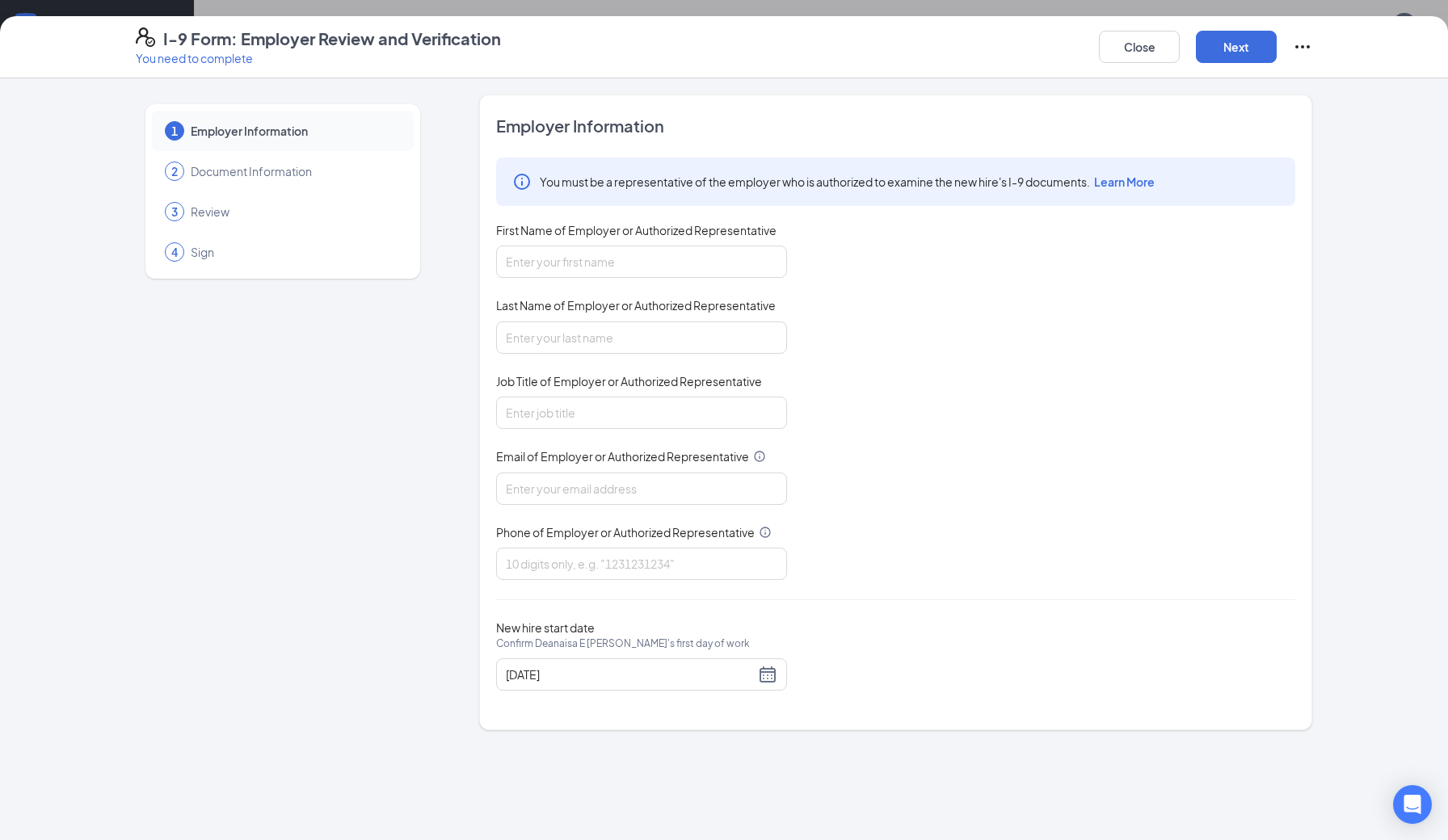
scroll to position [106, 0]
click at [1135, 54] on button "Close" at bounding box center [1139, 47] width 80 height 33
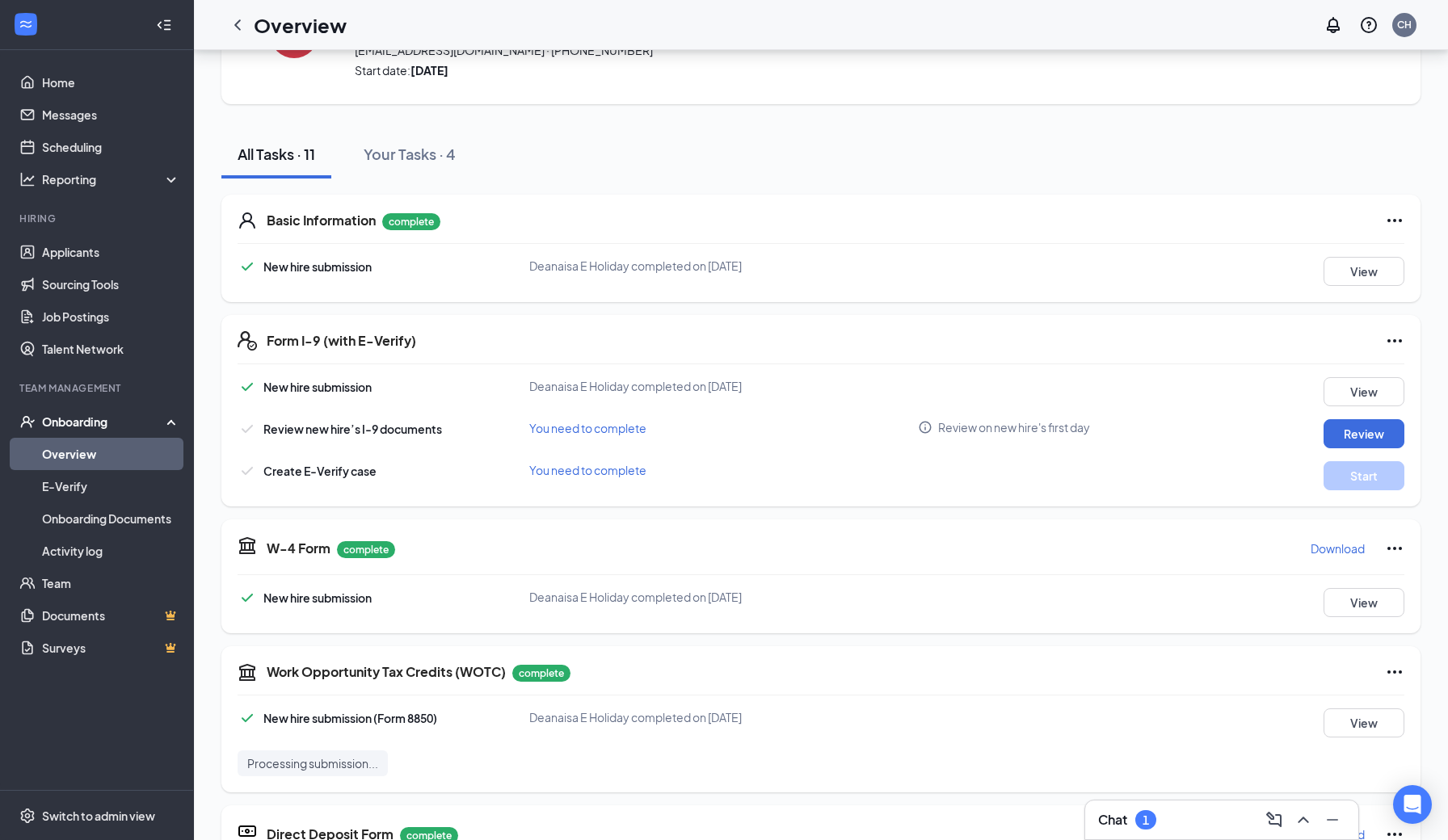
scroll to position [285, 0]
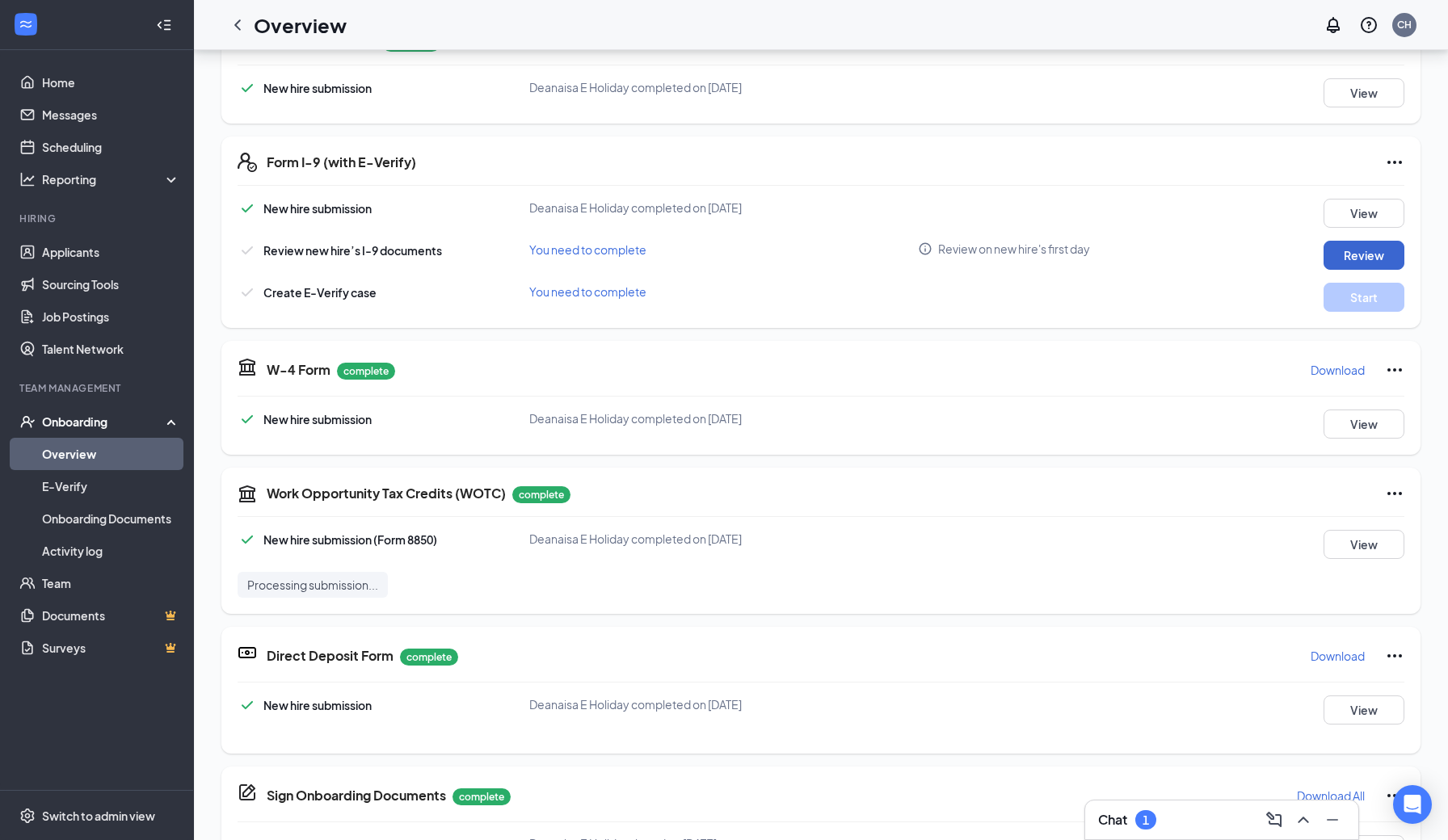
click at [1366, 255] on button "Review" at bounding box center [1363, 255] width 80 height 29
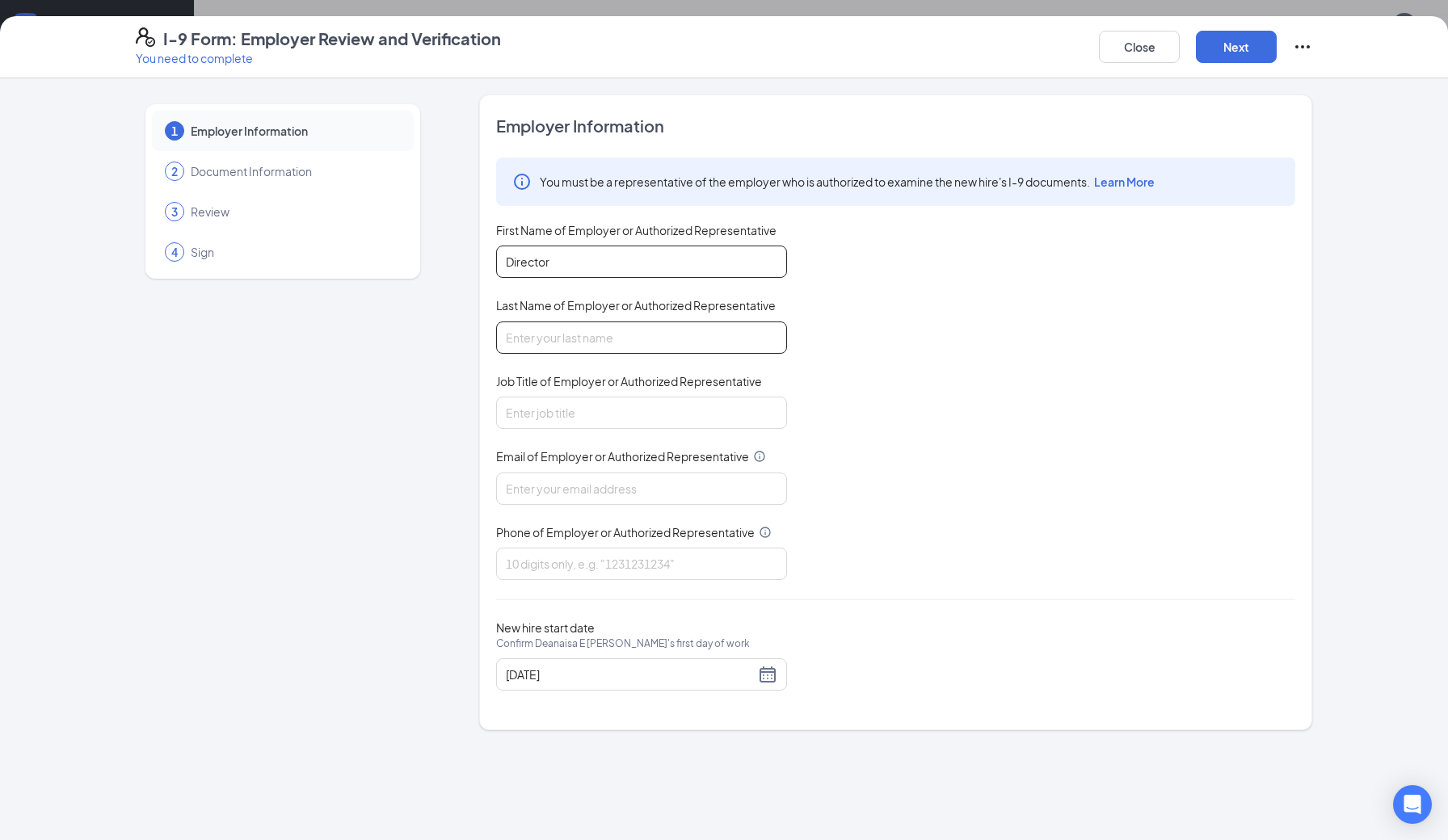
type input "Director"
drag, startPoint x: 597, startPoint y: 260, endPoint x: 434, endPoint y: 285, distance: 164.9
click at [434, 285] on div "1 Employer Information 2 Document Information 3 Review 4 Sign Employer Informat…" at bounding box center [724, 412] width 1176 height 636
drag, startPoint x: 609, startPoint y: 265, endPoint x: 428, endPoint y: 256, distance: 181.2
click at [428, 256] on div "1 Employer Information 2 Document Information 3 Review 4 Sign Employer Informat…" at bounding box center [724, 412] width 1176 height 636
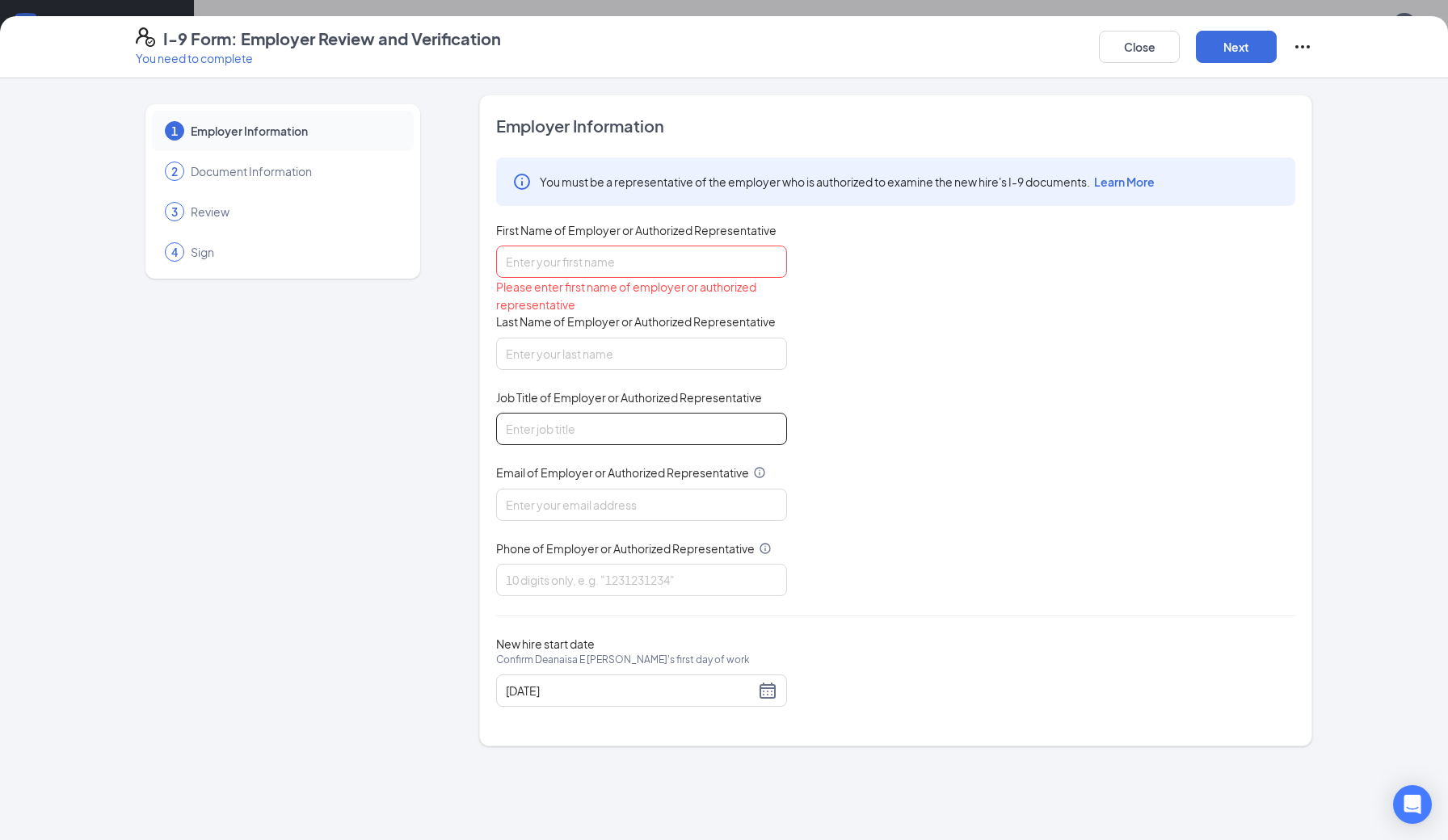
paste input "Director"
type input "Director"
click at [594, 260] on input "First Name of Employer or Authorized Representative" at bounding box center [641, 261] width 291 height 33
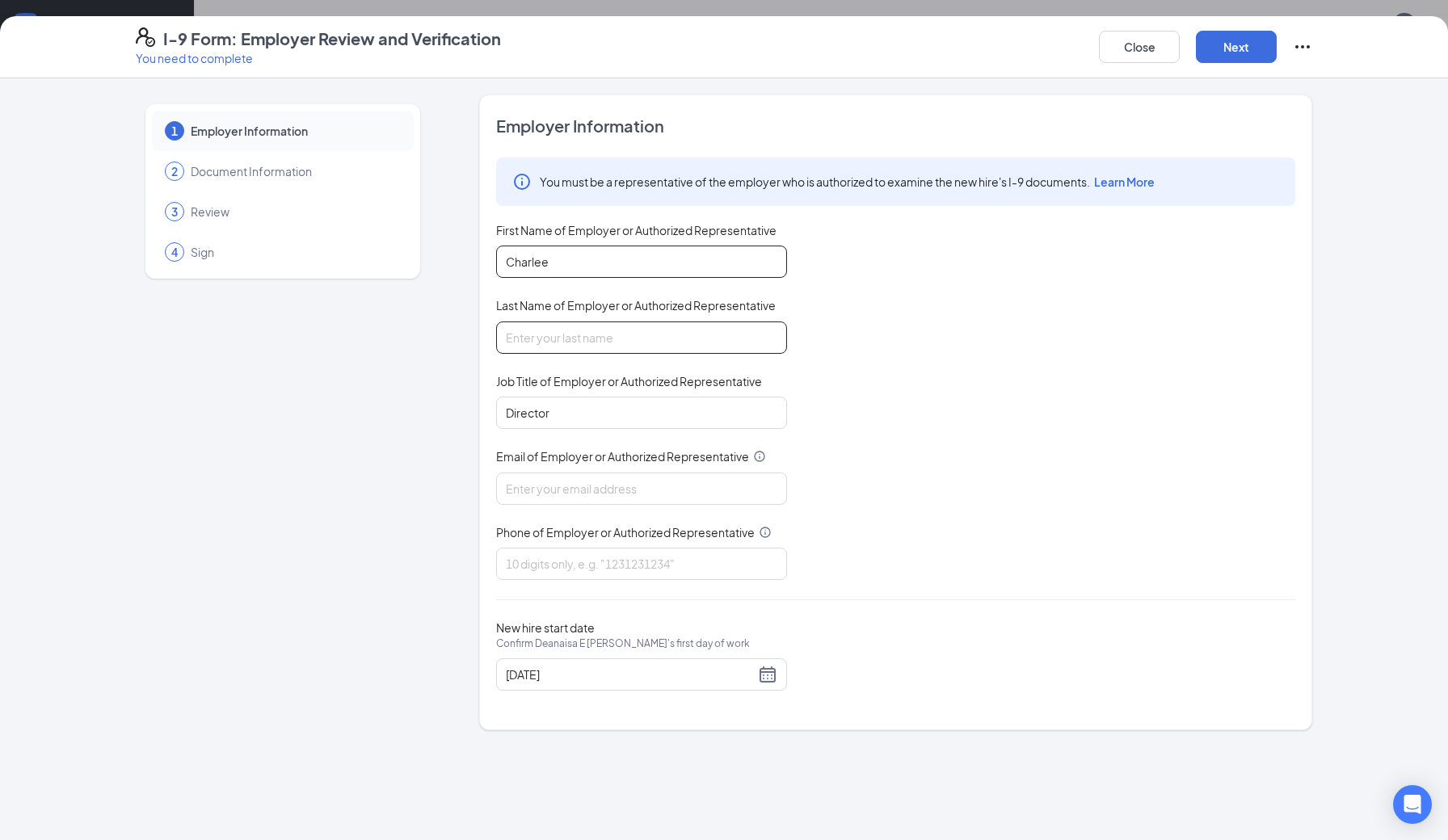
type input "Charlee"
click at [711, 334] on input "Last Name of Employer or Authorized Representative" at bounding box center [641, 338] width 291 height 33
type input "Hill"
click at [419, 401] on div "1 Employer Information 2 Document Information 3 Review 4 Sign" at bounding box center [282, 412] width 294 height 636
click at [408, 371] on div "1 Employer Information 2 Document Information 3 Review 4 Sign" at bounding box center [282, 412] width 294 height 636
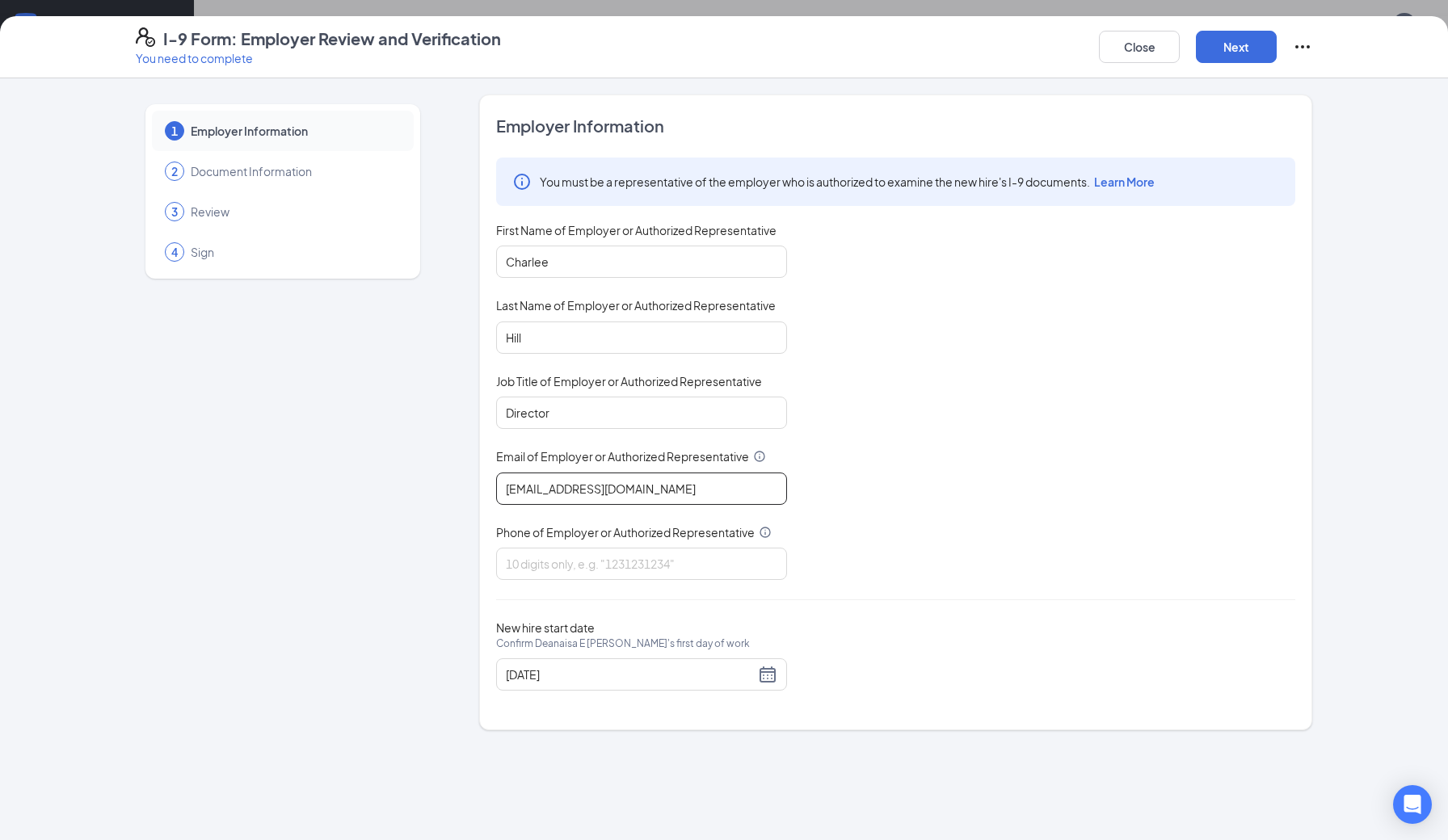
type input "[EMAIL_ADDRESS][DOMAIN_NAME]"
click at [845, 532] on div "You must be a representative of the employer who is authorized to examine the n…" at bounding box center [896, 368] width 799 height 422
type input "9793530222"
click at [416, 691] on div "1 Employer Information 2 Document Information 3 Review 4 Sign" at bounding box center [282, 412] width 294 height 636
click at [1235, 45] on button "Next" at bounding box center [1236, 47] width 80 height 33
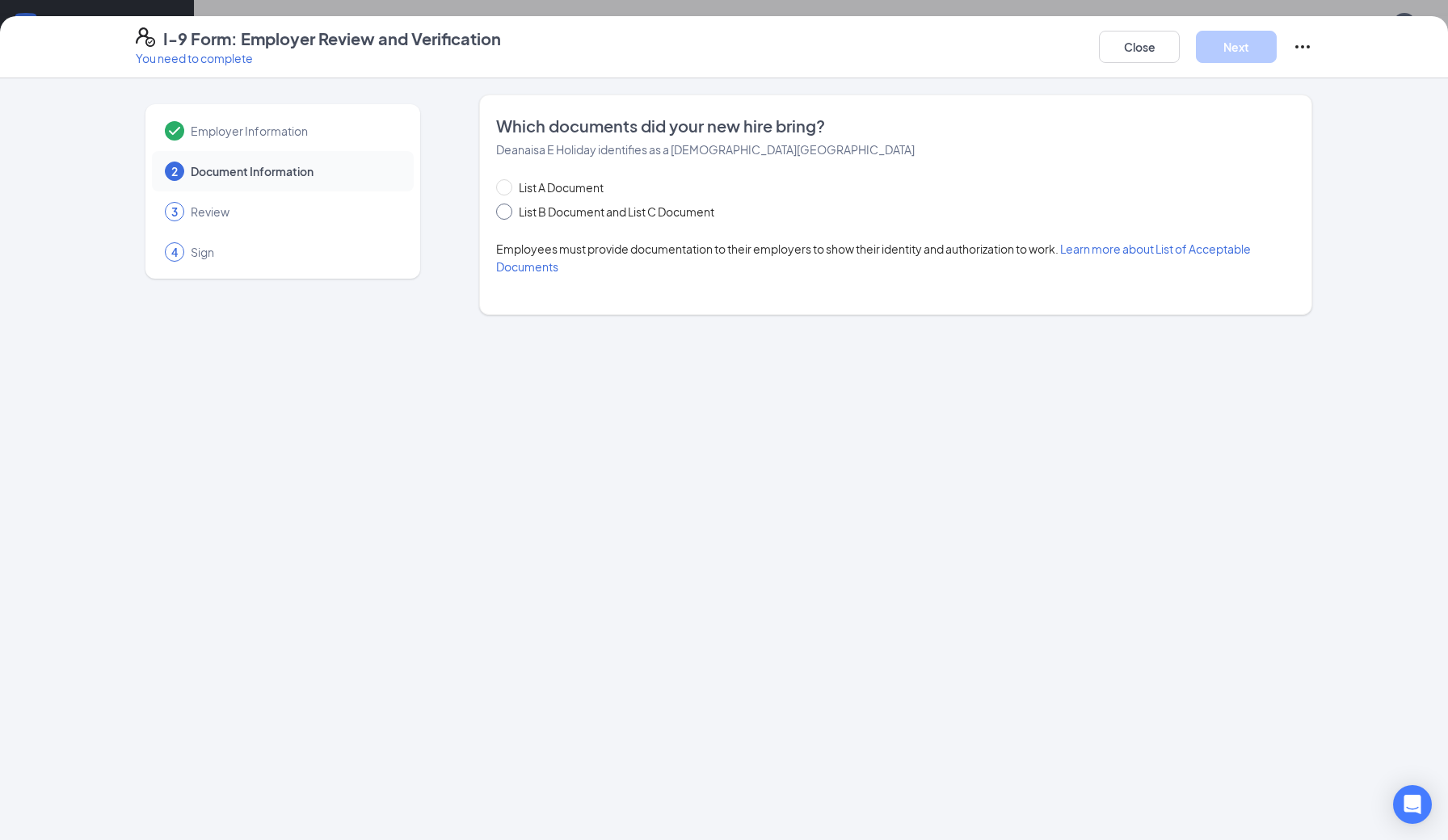
click at [643, 216] on span "List B Document and List C Document" at bounding box center [616, 211] width 209 height 18
click at [507, 214] on input "List B Document and List C Document" at bounding box center [501, 209] width 11 height 11
radio input "true"
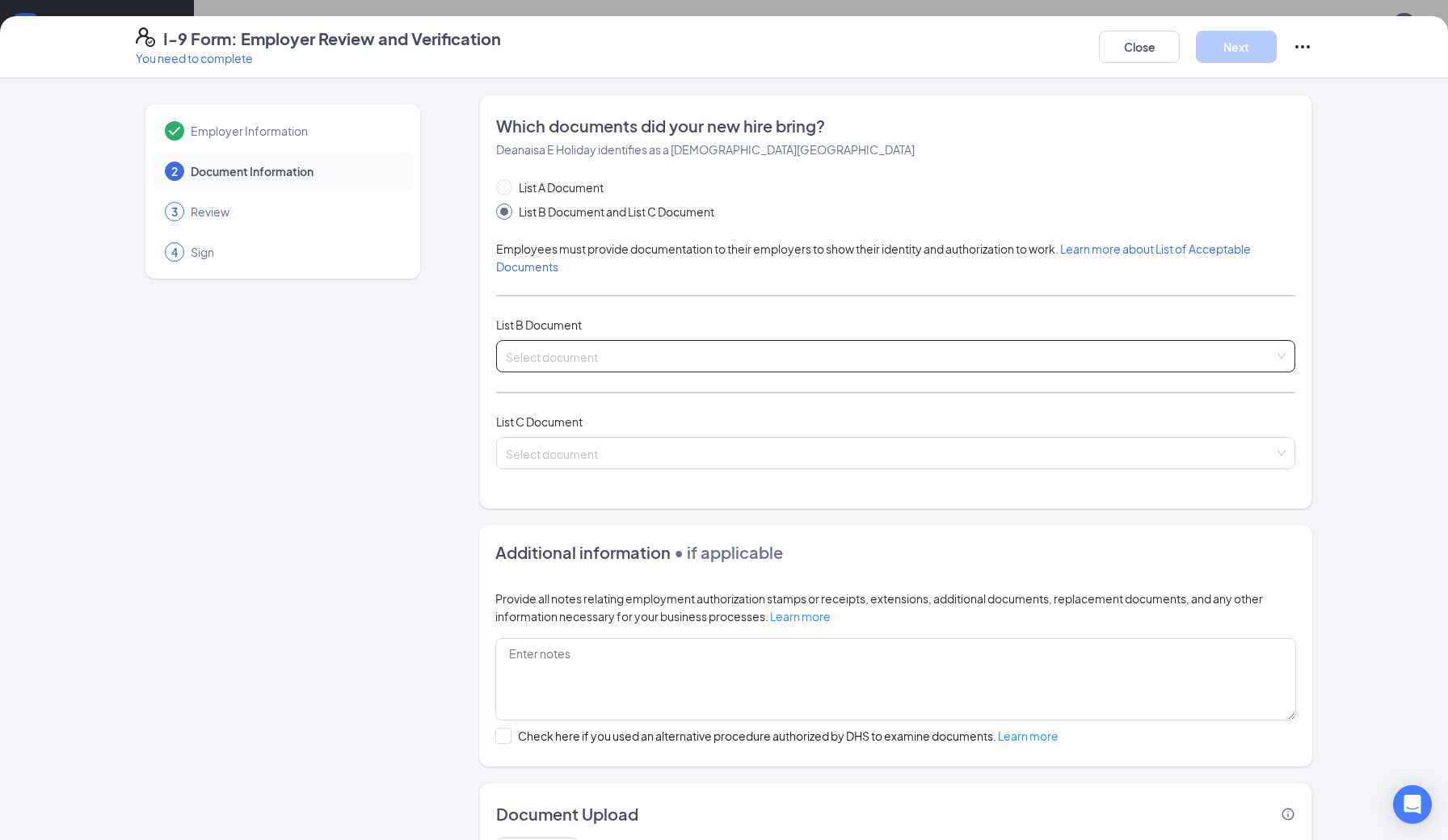
click at [556, 358] on input "search" at bounding box center [890, 353] width 768 height 24
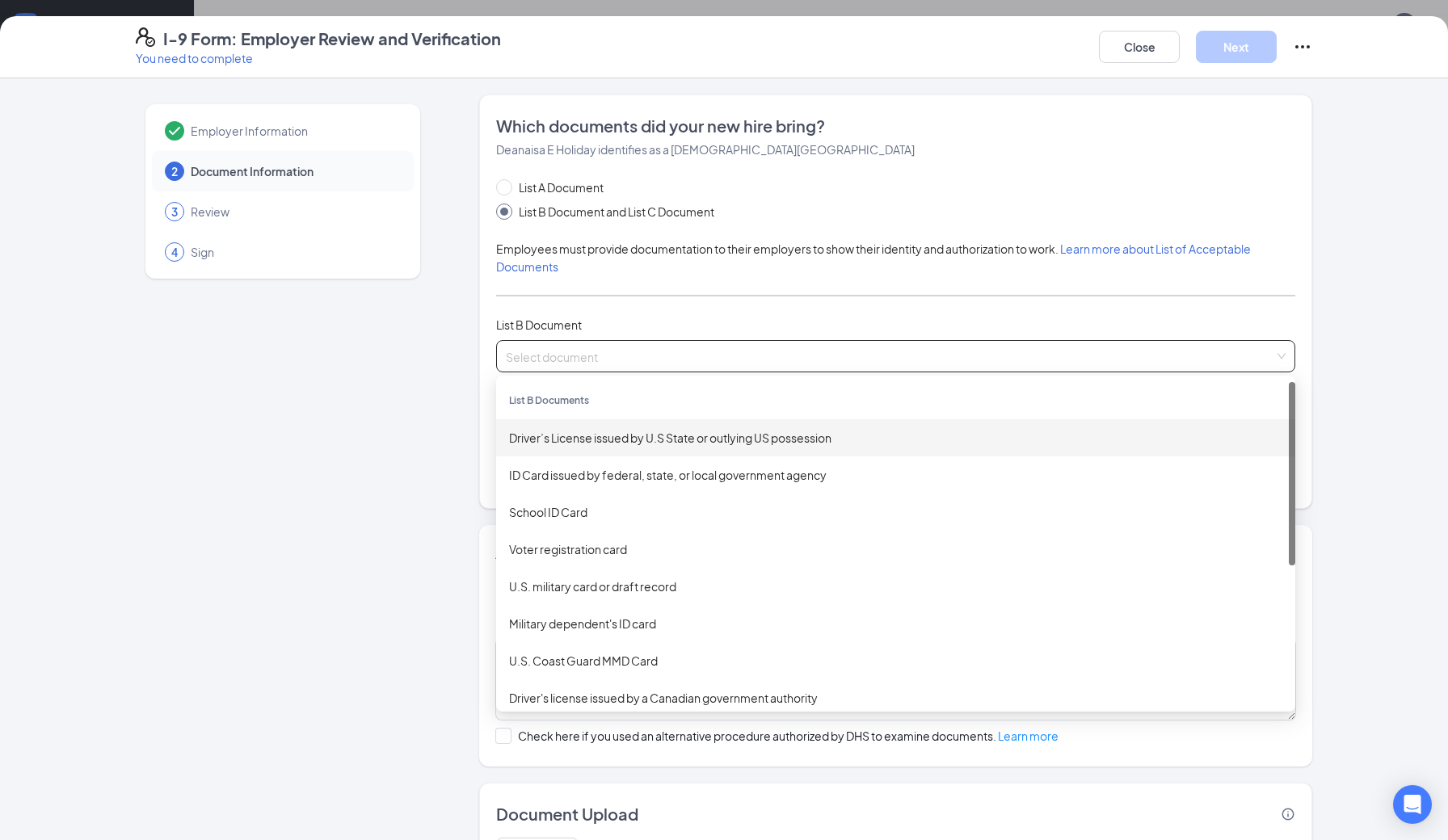
click at [579, 433] on div "Driver’s License issued by U.S State or outlying US possession" at bounding box center [895, 437] width 773 height 18
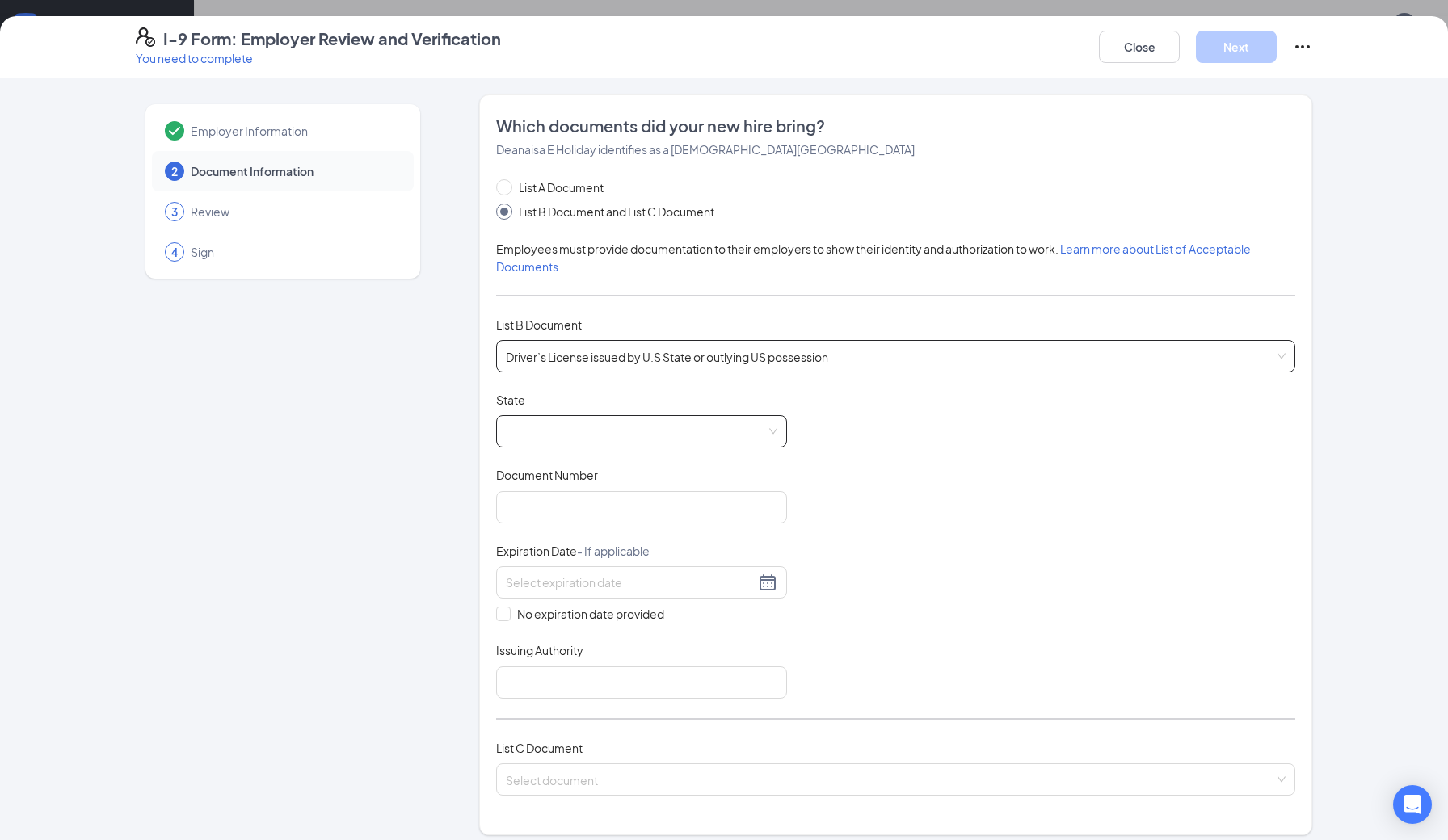
click at [569, 430] on span at bounding box center [642, 431] width 272 height 31
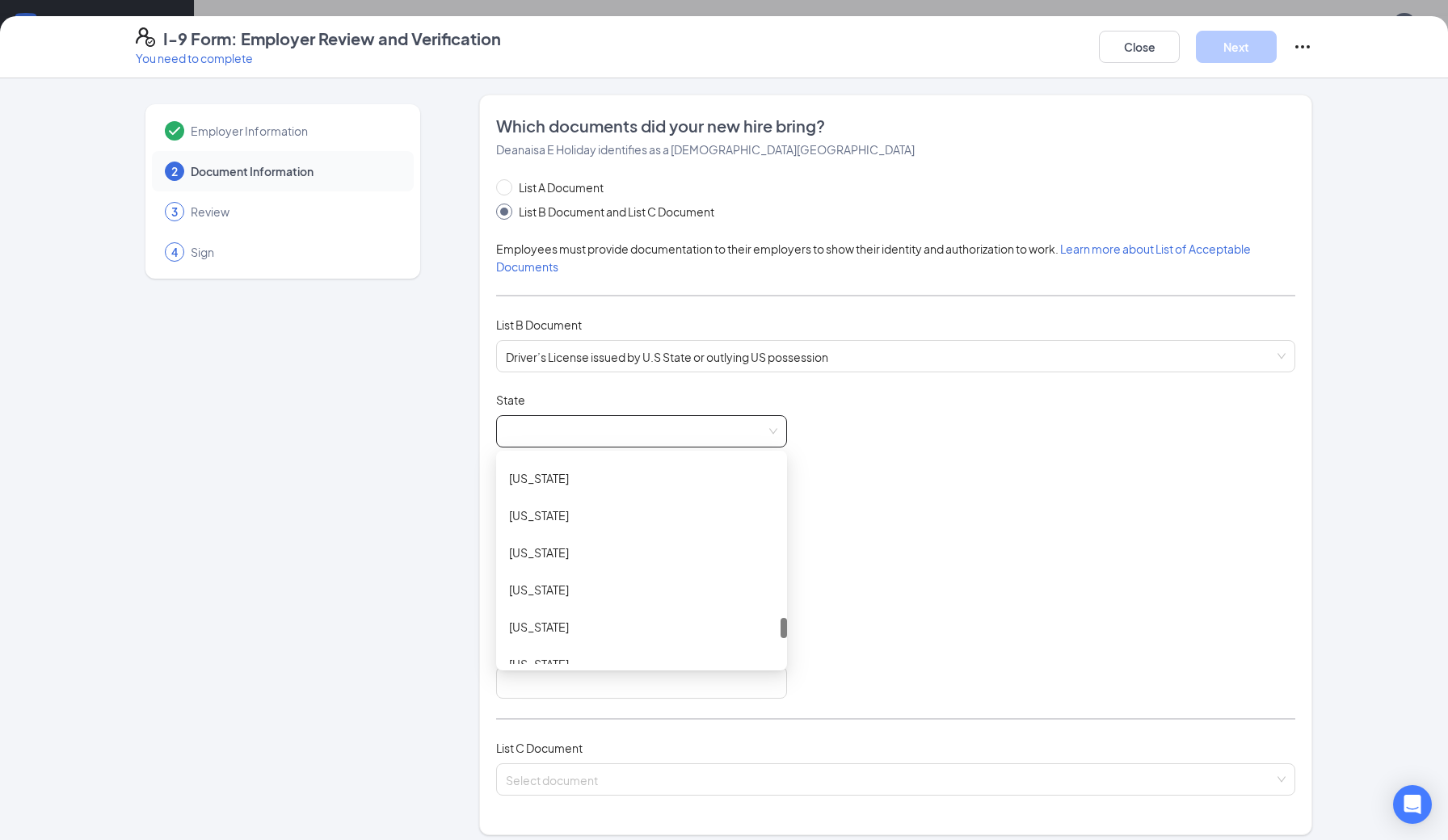
scroll to position [1601, 0]
click at [552, 622] on div "[US_STATE]" at bounding box center [641, 620] width 265 height 18
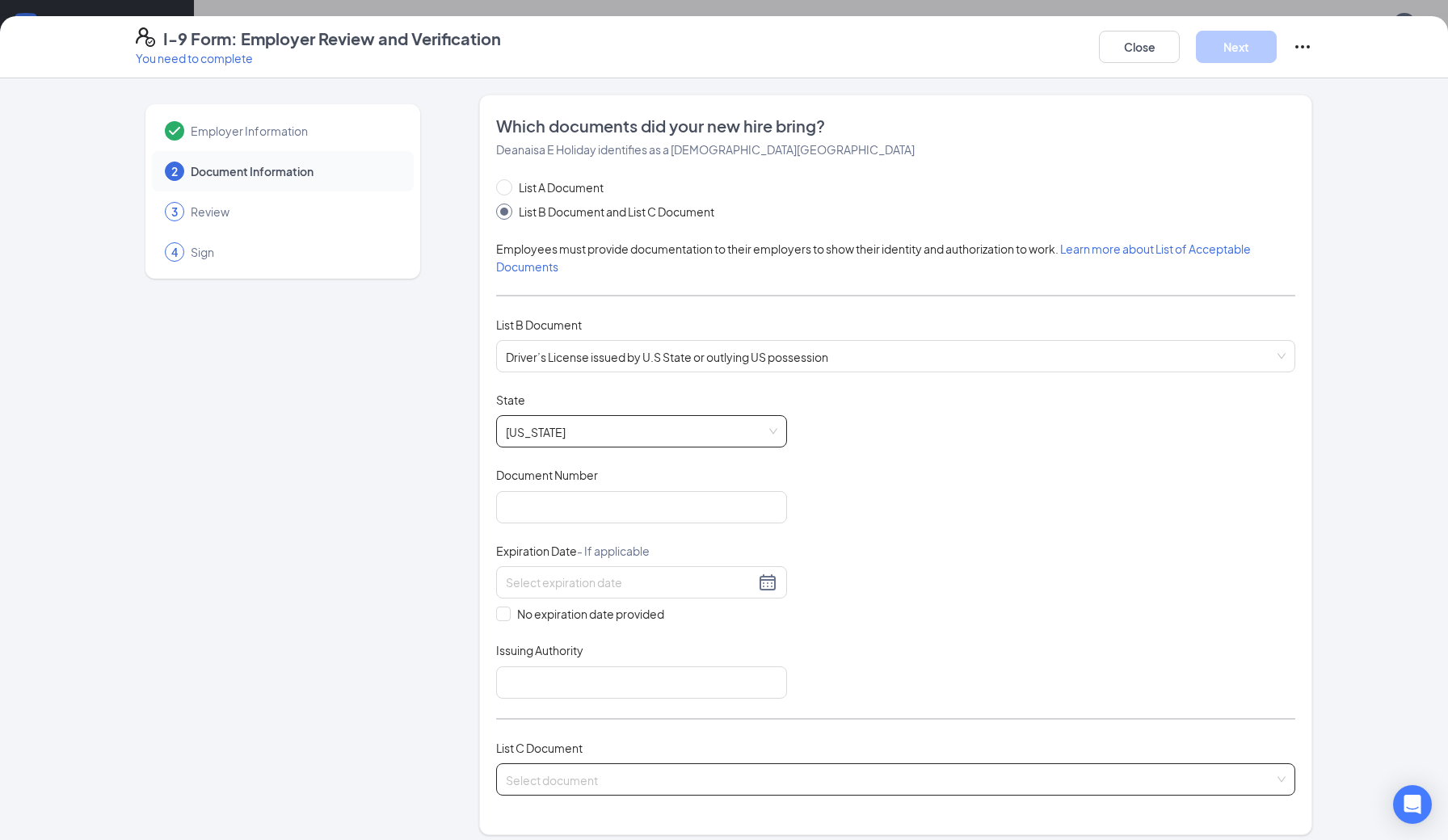
scroll to position [0, 0]
click at [642, 506] on input "Document Number" at bounding box center [641, 507] width 291 height 33
type input "51438871"
click at [768, 582] on div at bounding box center [642, 582] width 272 height 19
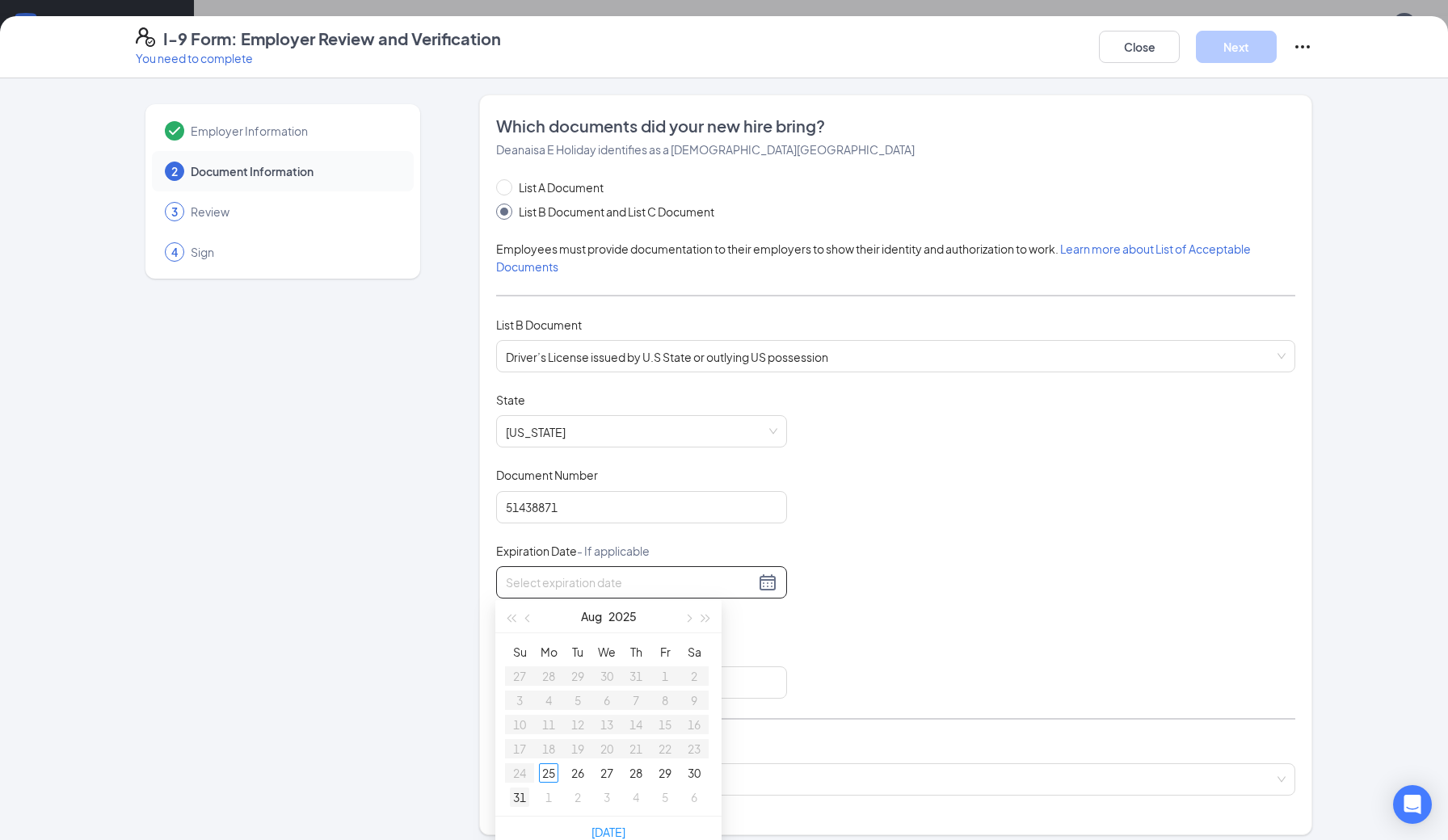
type input "[DATE]"
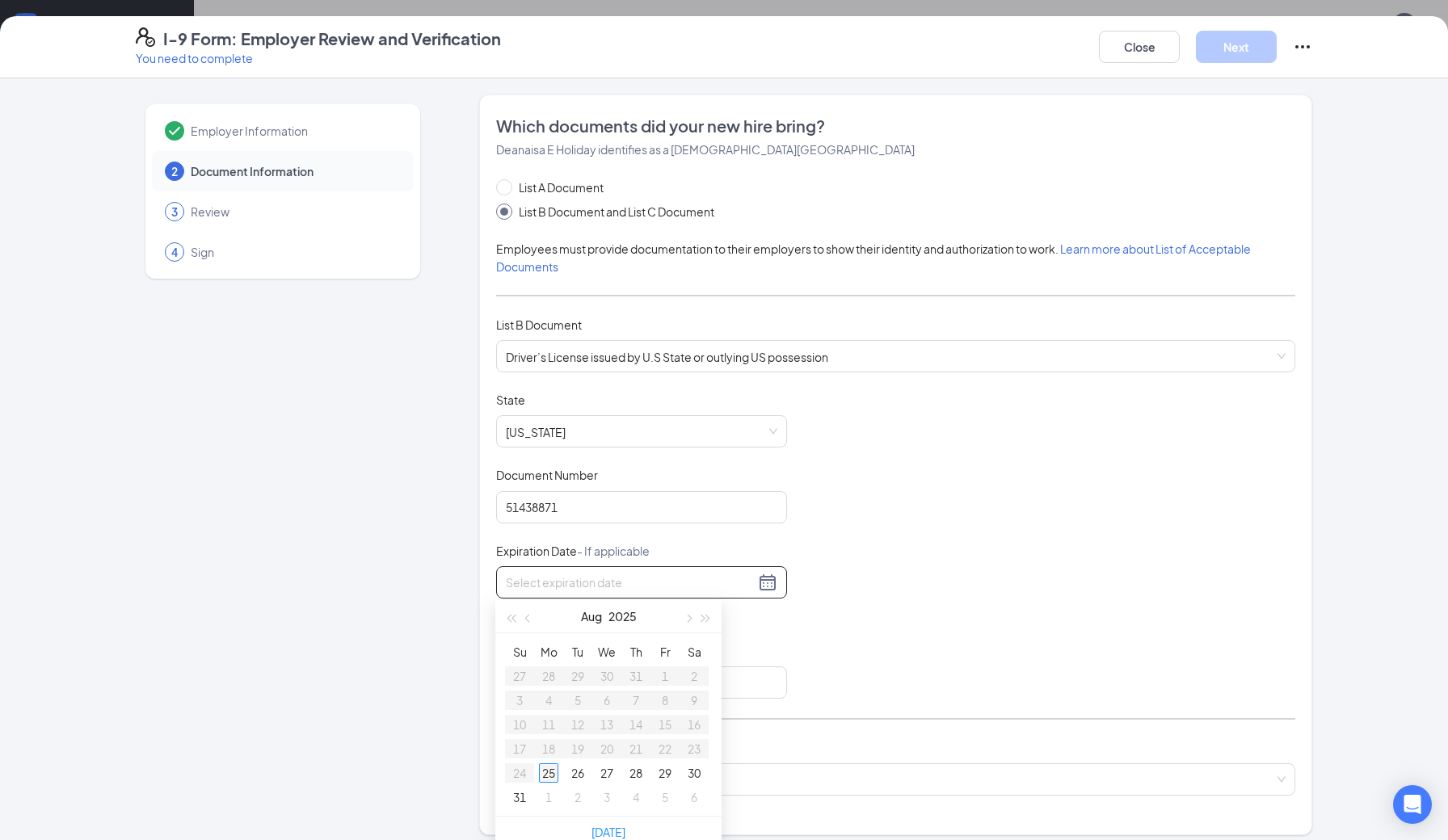
type input "[DATE]"
click at [709, 618] on span "button" at bounding box center [706, 619] width 8 height 8
click at [709, 619] on span "button" at bounding box center [706, 619] width 8 height 8
click at [532, 618] on span "button" at bounding box center [530, 619] width 8 height 8
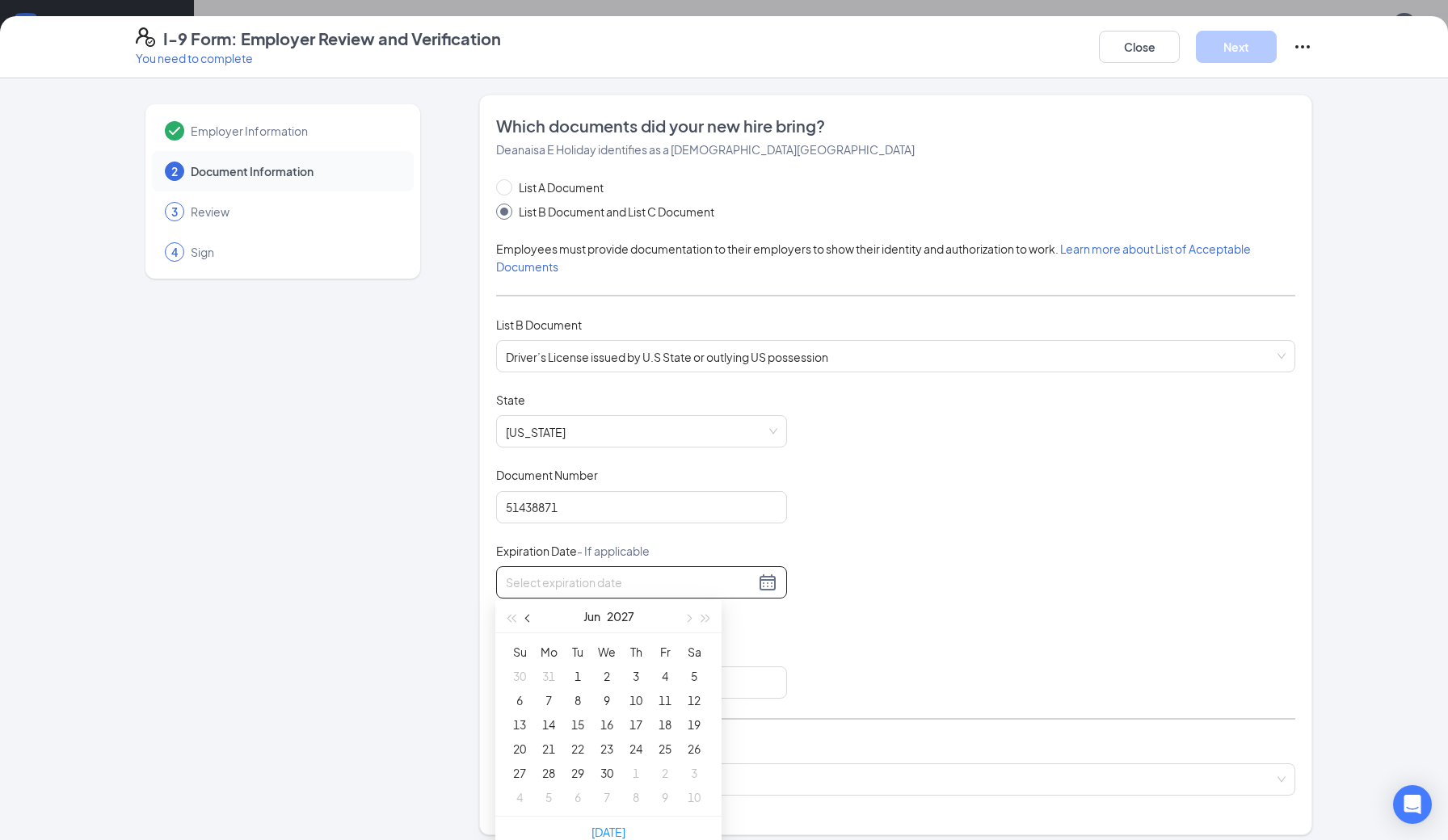
click at [532, 618] on span "button" at bounding box center [530, 619] width 8 height 8
click at [687, 618] on span "button" at bounding box center [688, 619] width 8 height 8
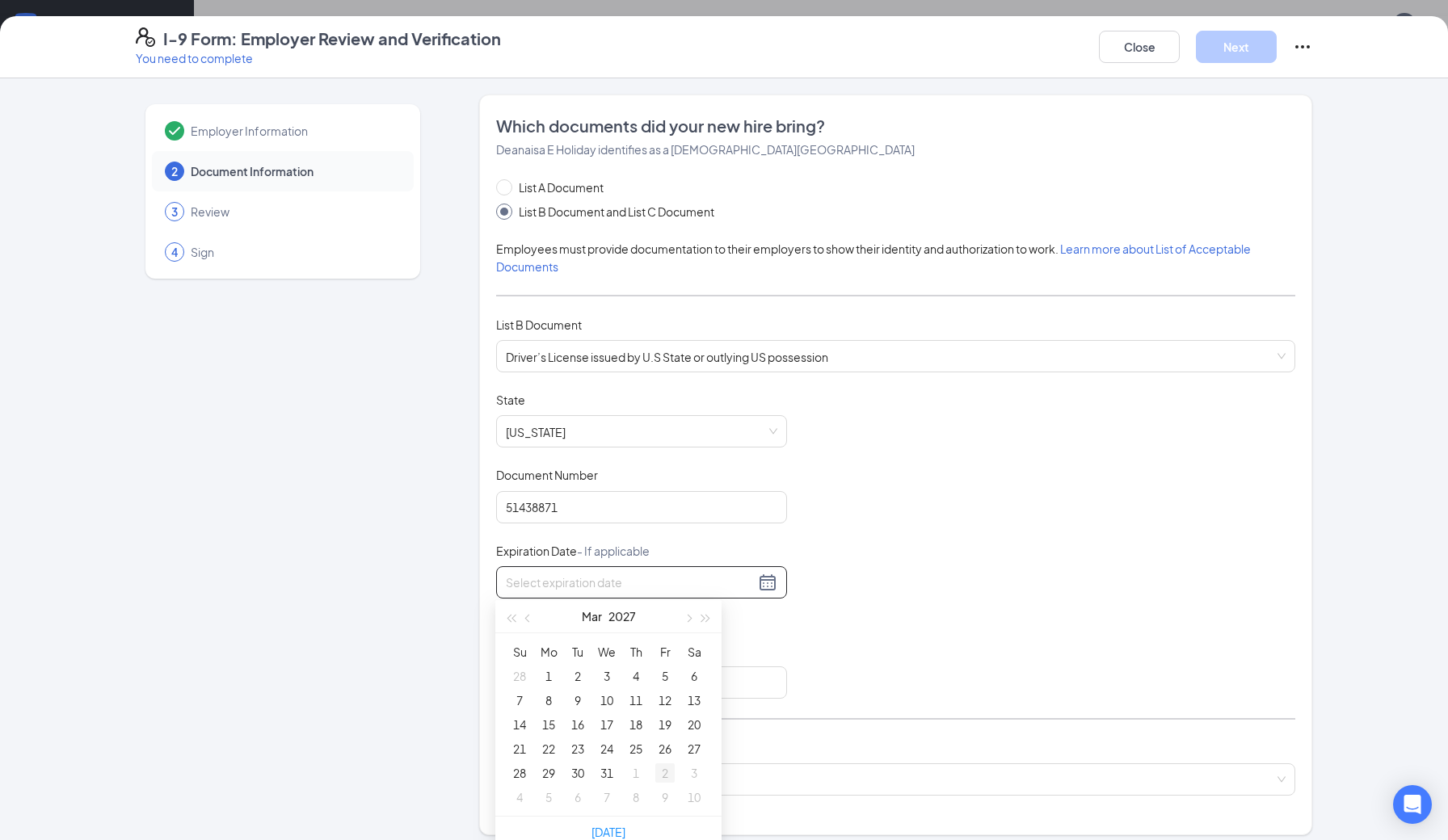
type input "[DATE]"
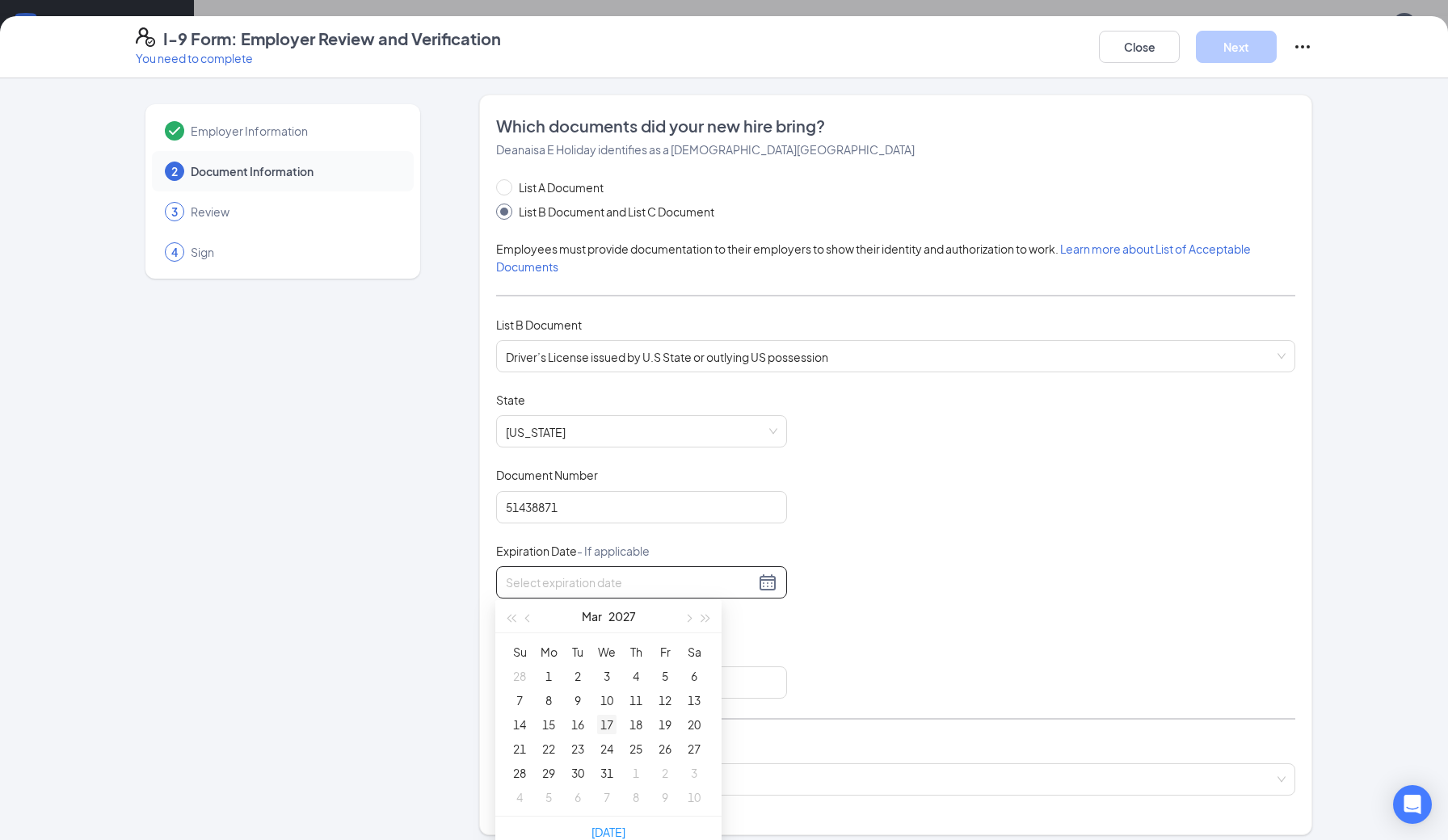
type input "[DATE]"
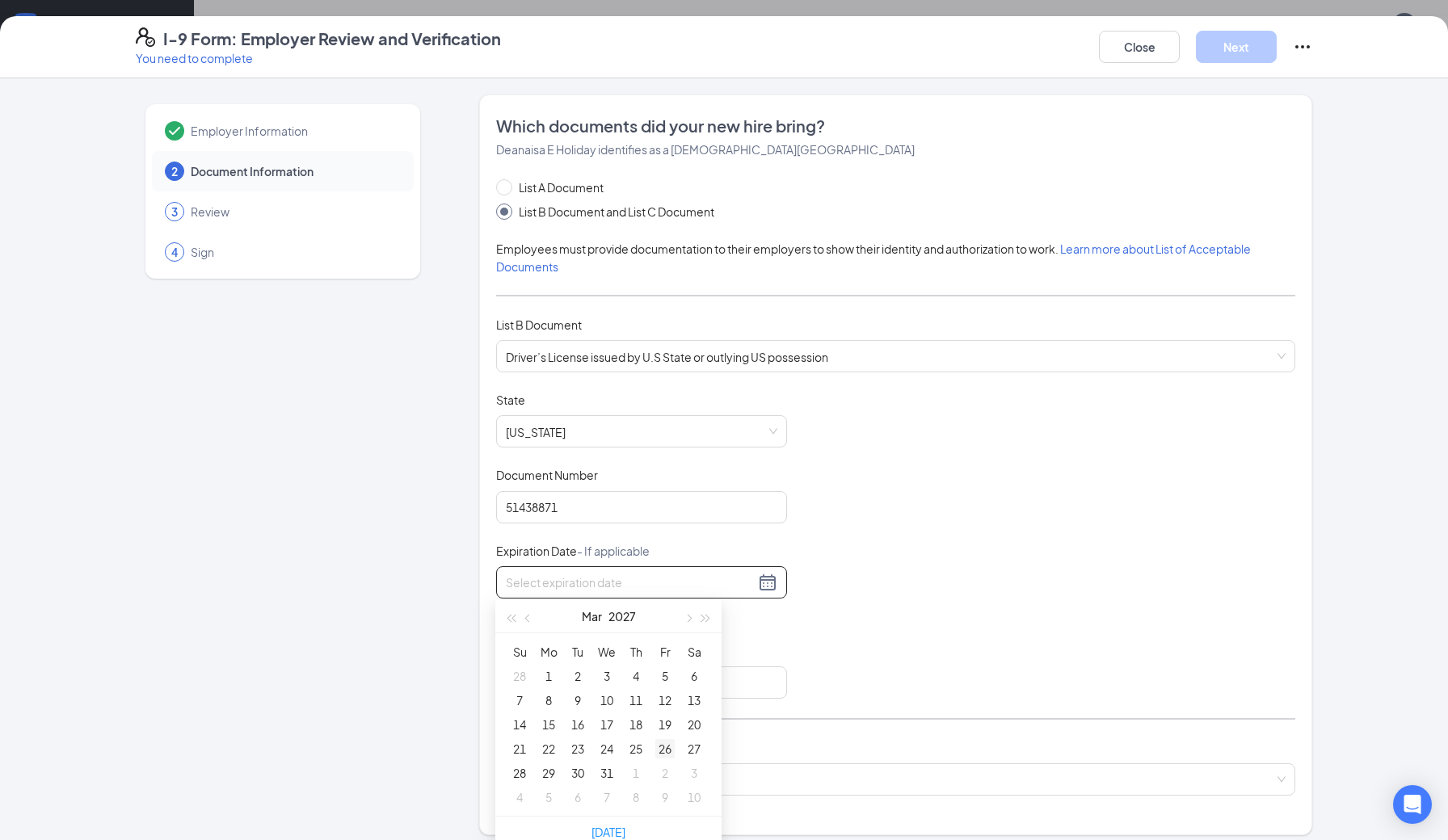
type input "[DATE]"
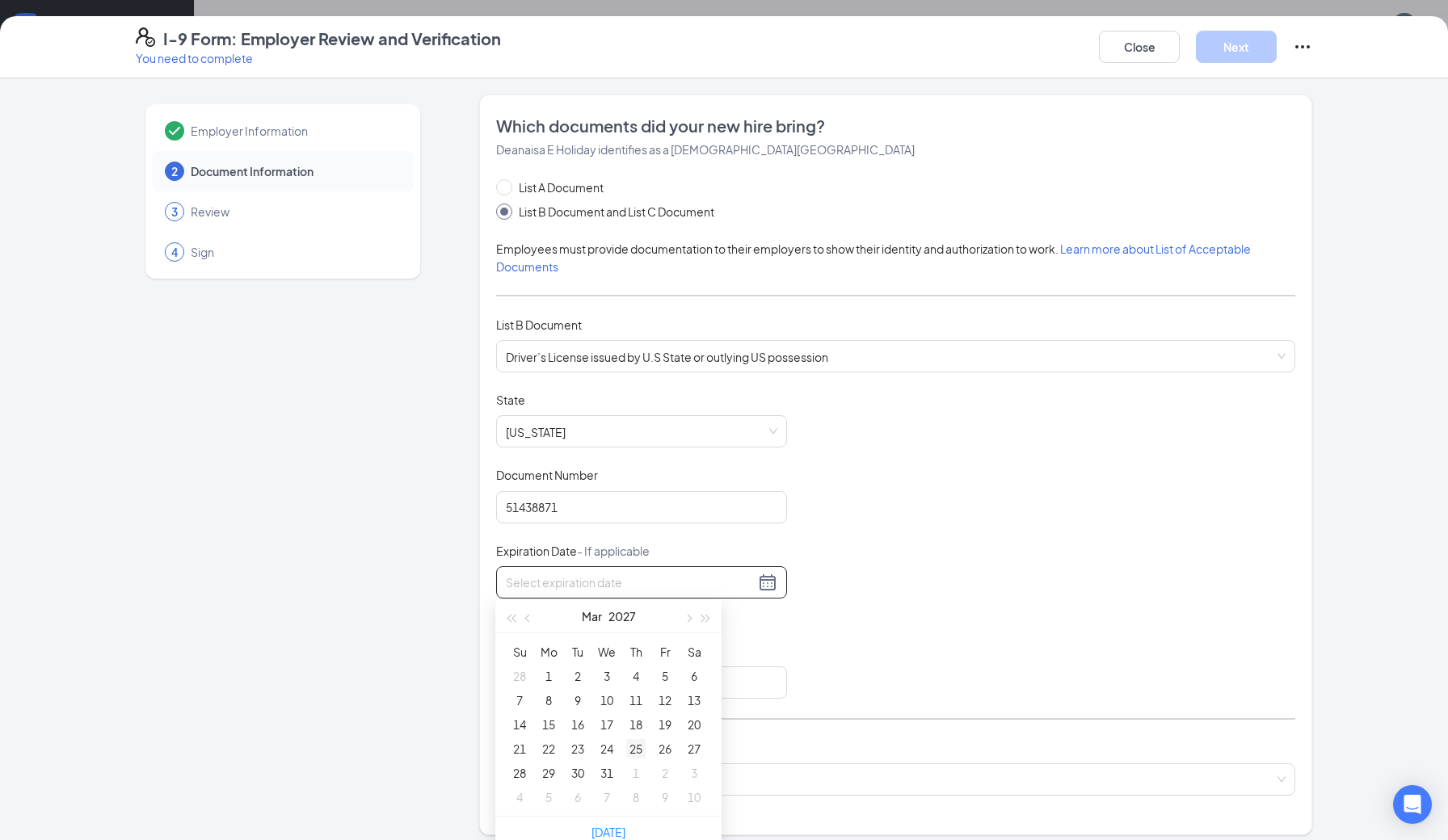
type input "[DATE]"
click at [636, 748] on div "25" at bounding box center [635, 748] width 19 height 19
click at [577, 689] on input "Issuing Authority" at bounding box center [641, 682] width 291 height 33
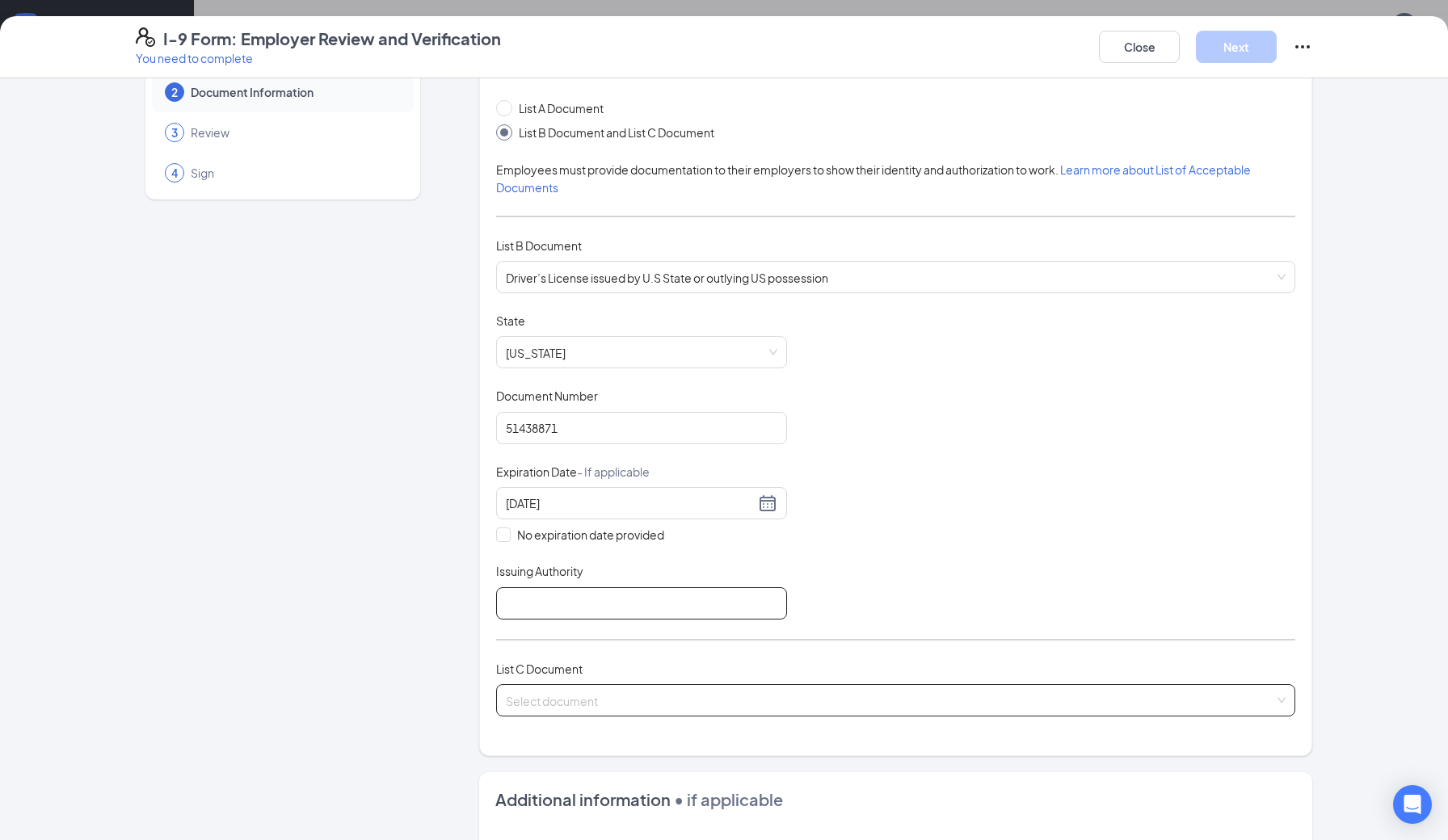
scroll to position [80, 0]
type input "[US_STATE]"
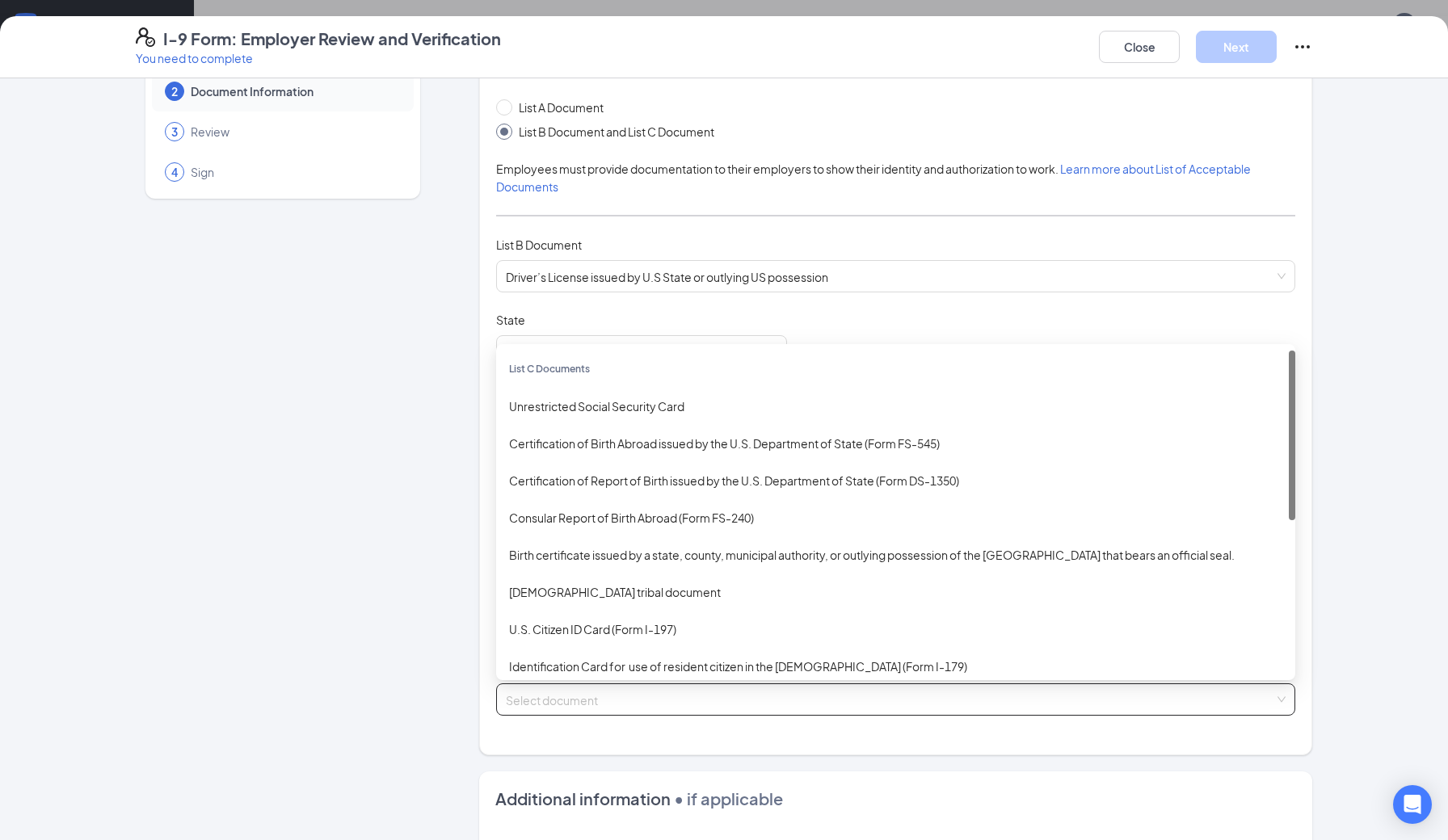
click at [628, 703] on input "search" at bounding box center [890, 696] width 768 height 24
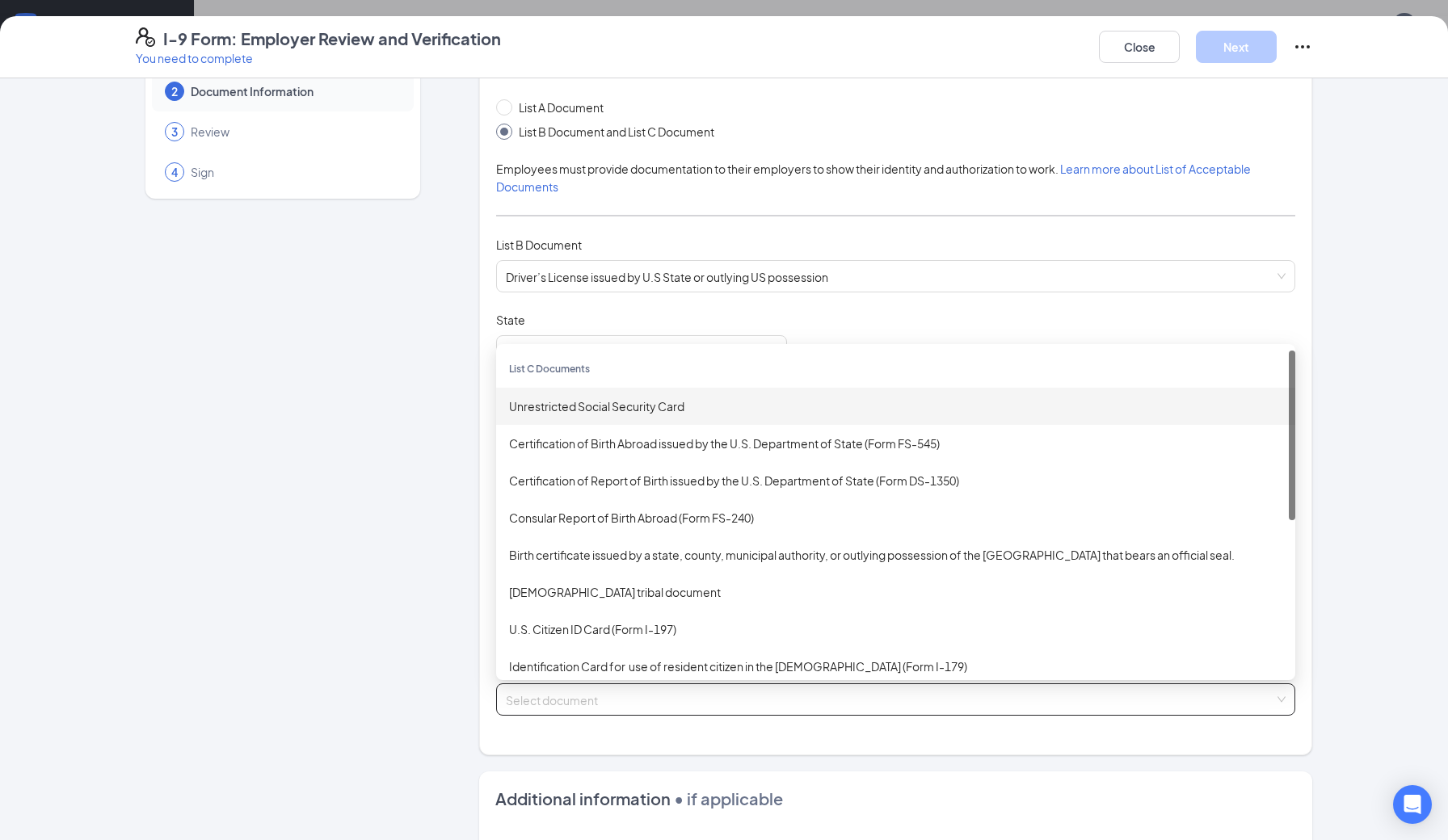
click at [711, 408] on div "Unrestricted Social Security Card" at bounding box center [895, 405] width 773 height 18
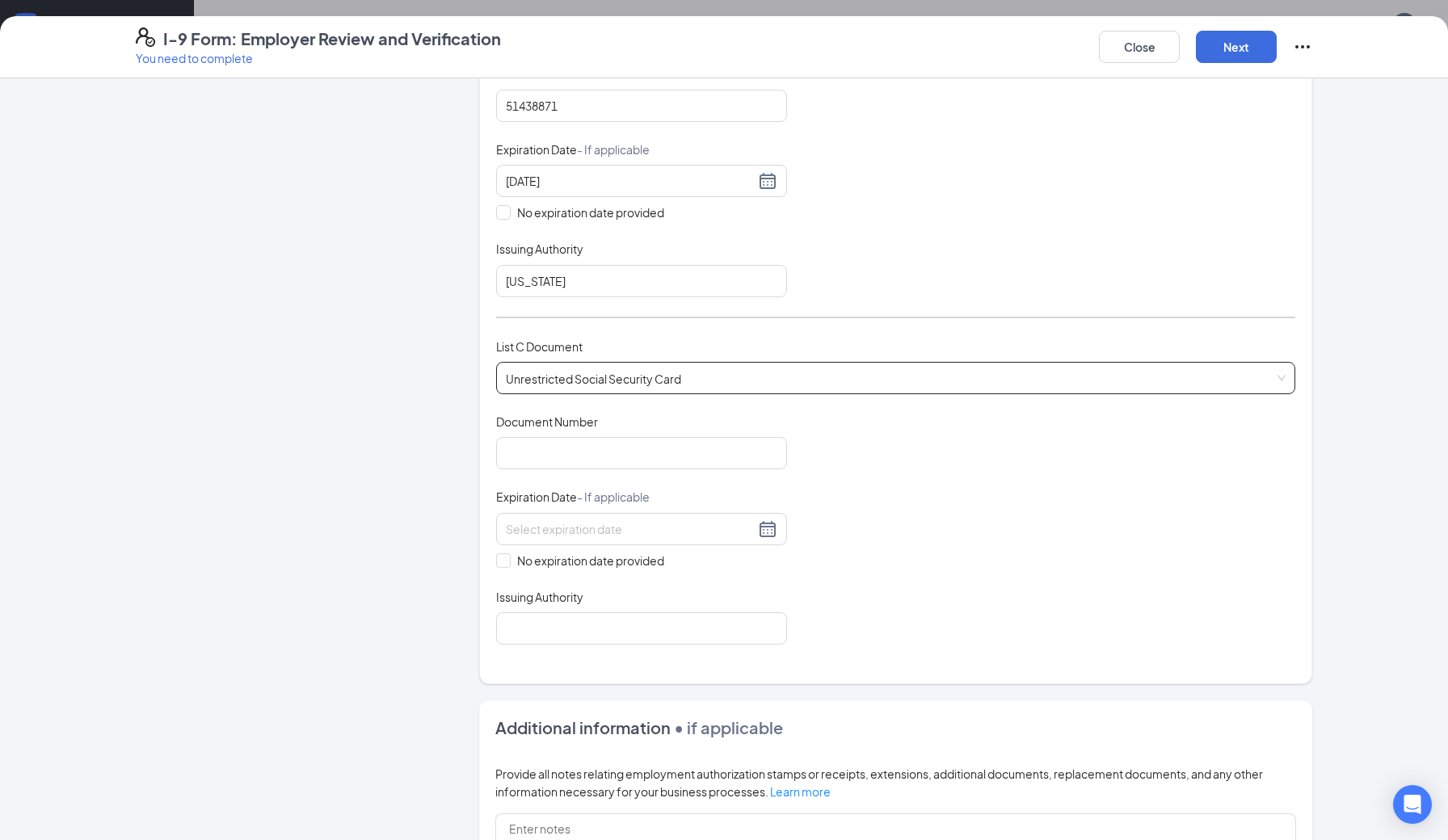
scroll to position [423, 0]
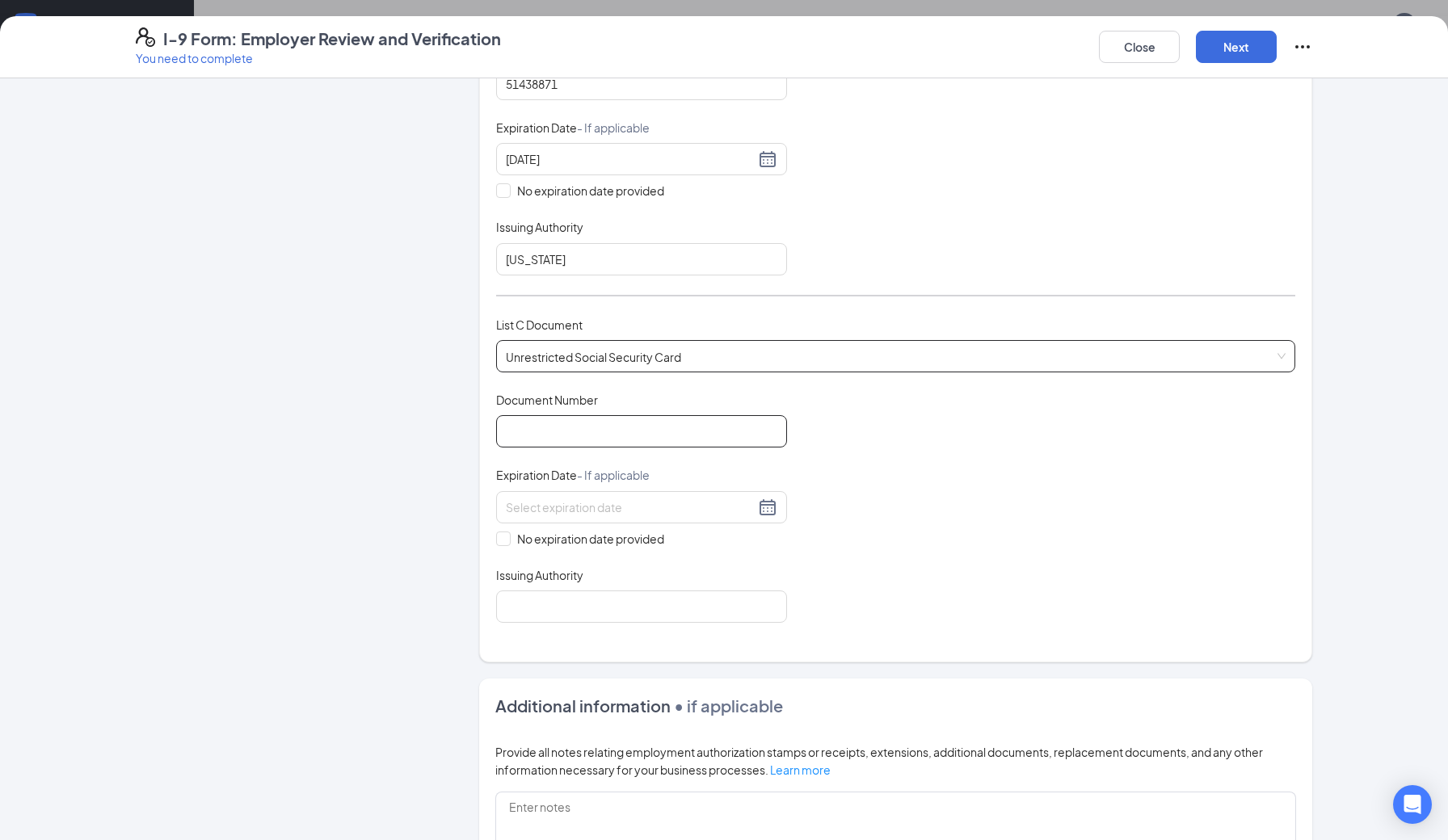
click at [564, 428] on input "Document Number" at bounding box center [641, 431] width 291 height 33
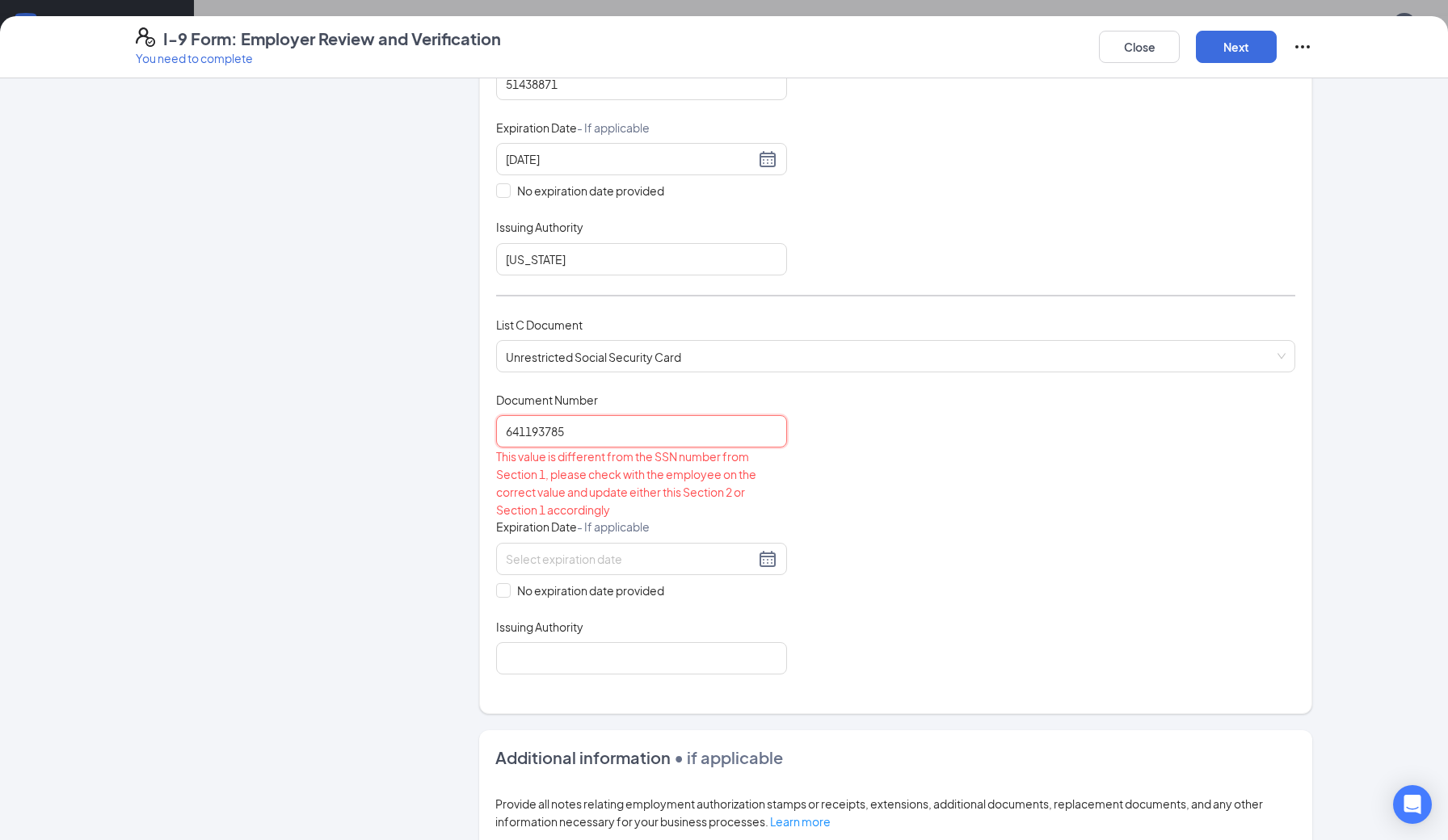
type input "641193785"
click at [299, 606] on div "Employer Information 2 Document Information 3 Review 4 Sign" at bounding box center [282, 398] width 294 height 1453
click at [507, 585] on input "No expiration date provided" at bounding box center [501, 588] width 11 height 11
checkbox input "true"
click at [596, 665] on input "Issuing Authority" at bounding box center [641, 661] width 291 height 33
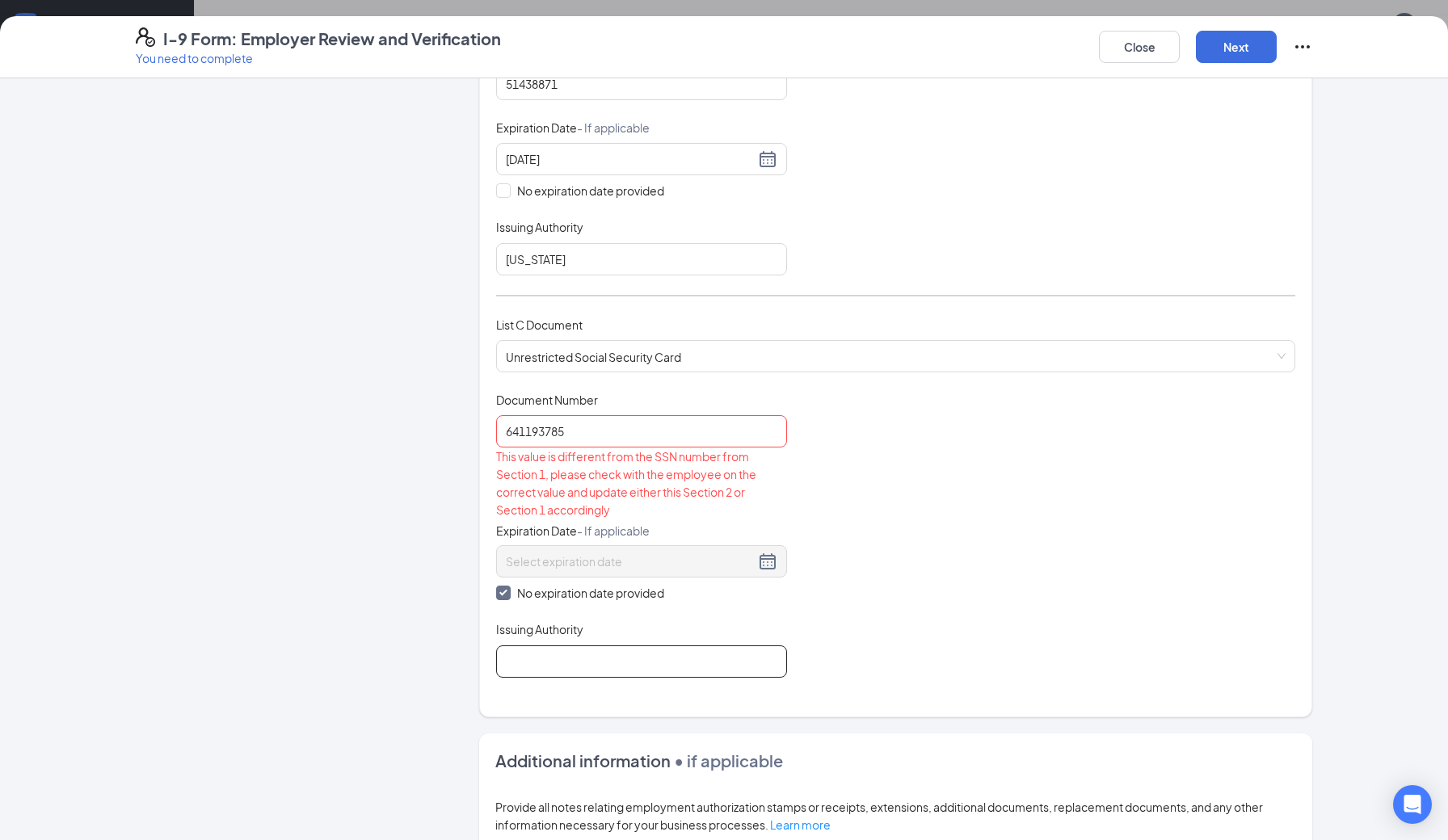
click at [594, 655] on input "Issuing Authority" at bounding box center [641, 661] width 291 height 33
click at [525, 424] on input "641193785" at bounding box center [641, 431] width 291 height 33
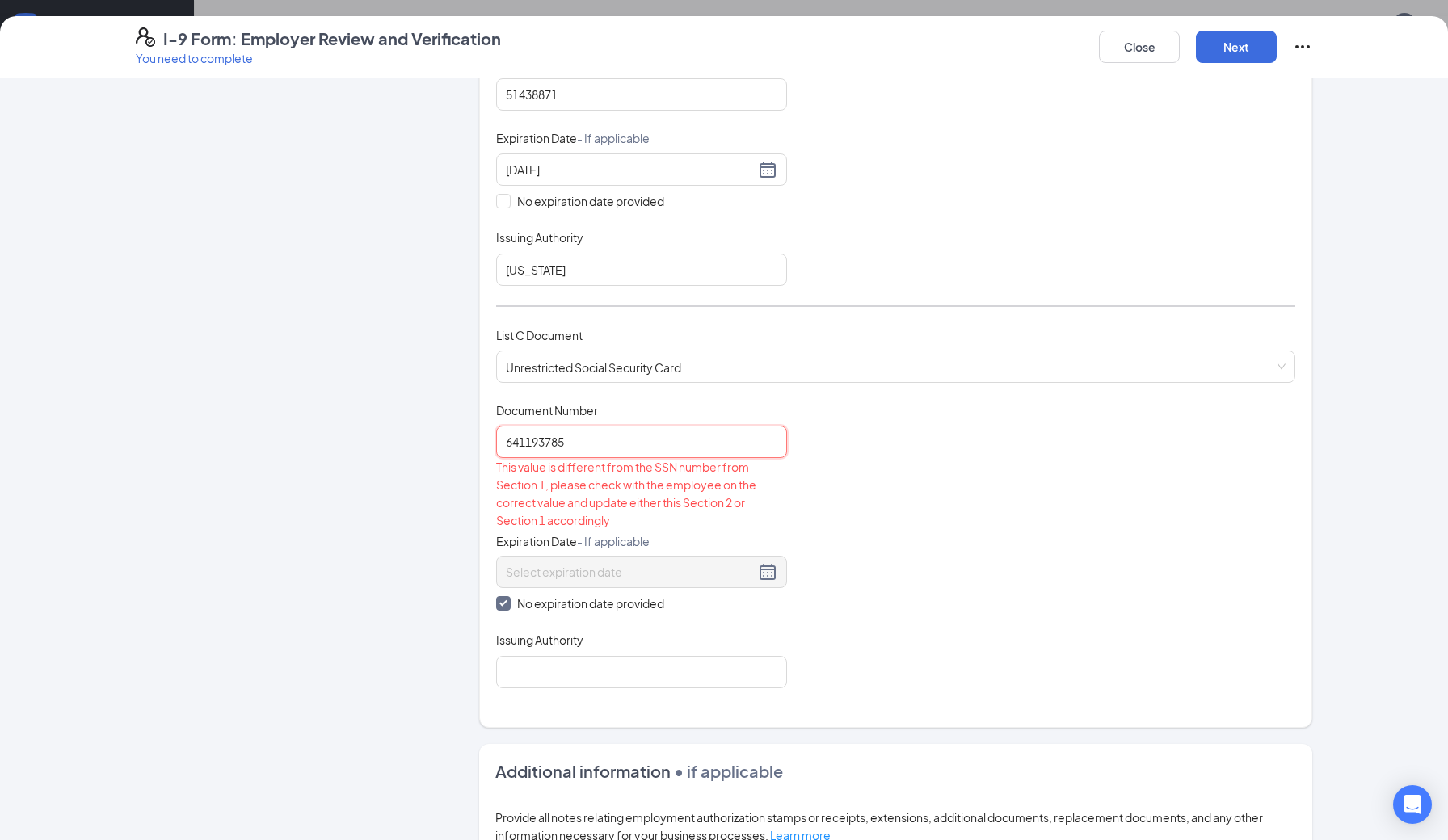
scroll to position [414, 0]
click at [606, 431] on input "641193785" at bounding box center [641, 441] width 291 height 33
click at [468, 443] on div "Employer Information 2 Document Information 3 Review 4 Sign Which documents did…" at bounding box center [724, 409] width 1176 height 1456
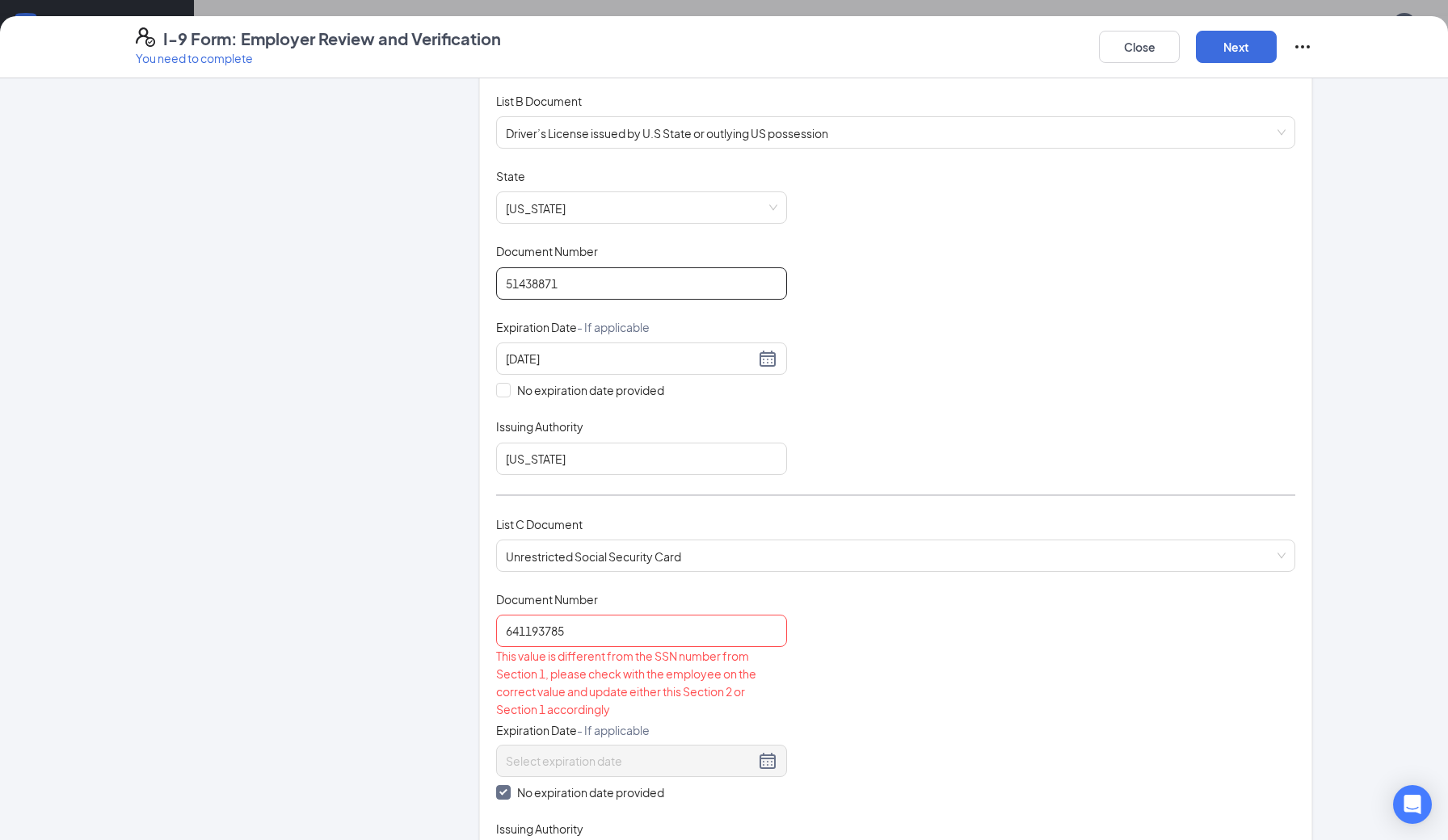
scroll to position [231, 0]
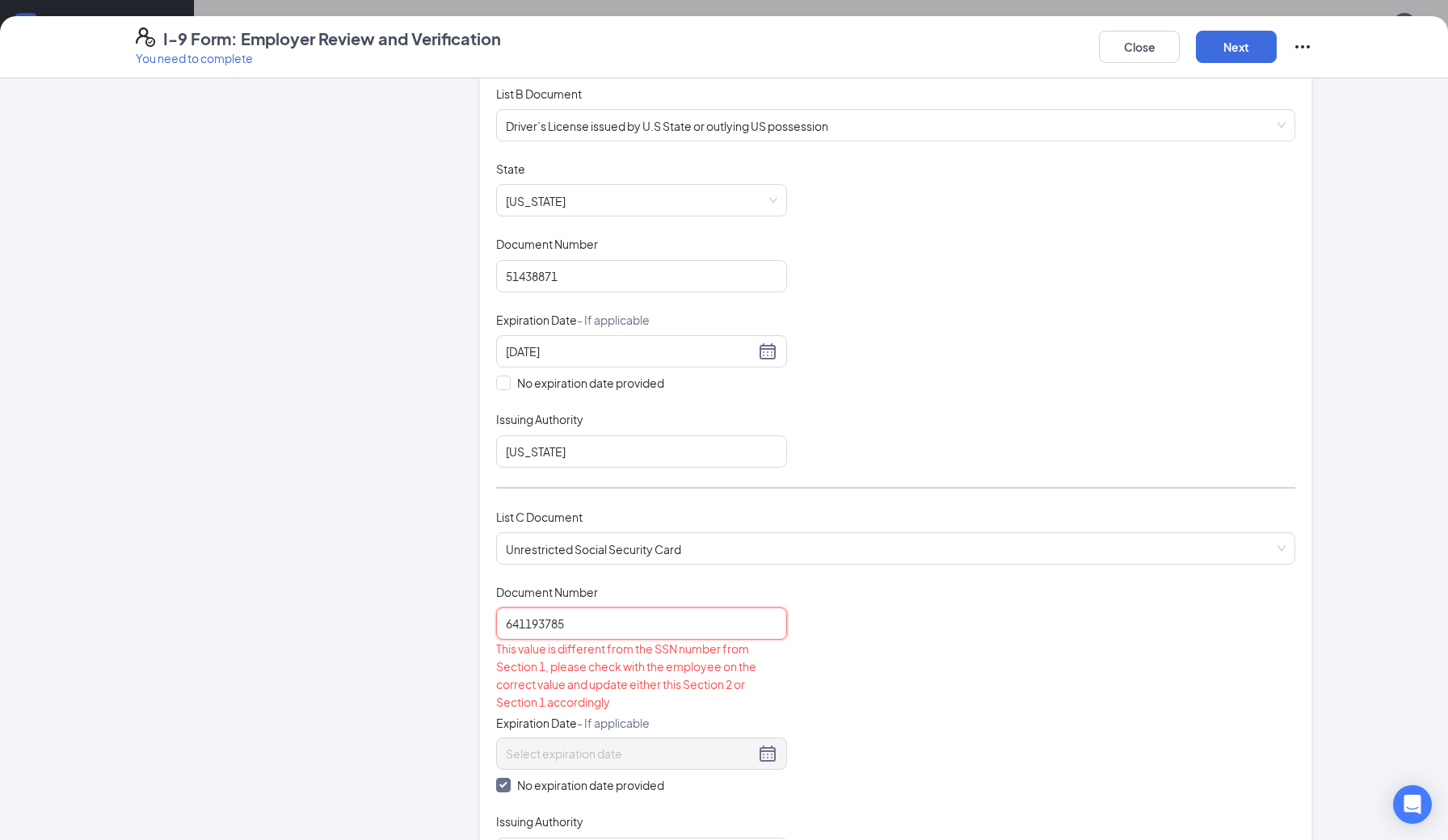
click at [614, 632] on input "641193785" at bounding box center [641, 623] width 291 height 33
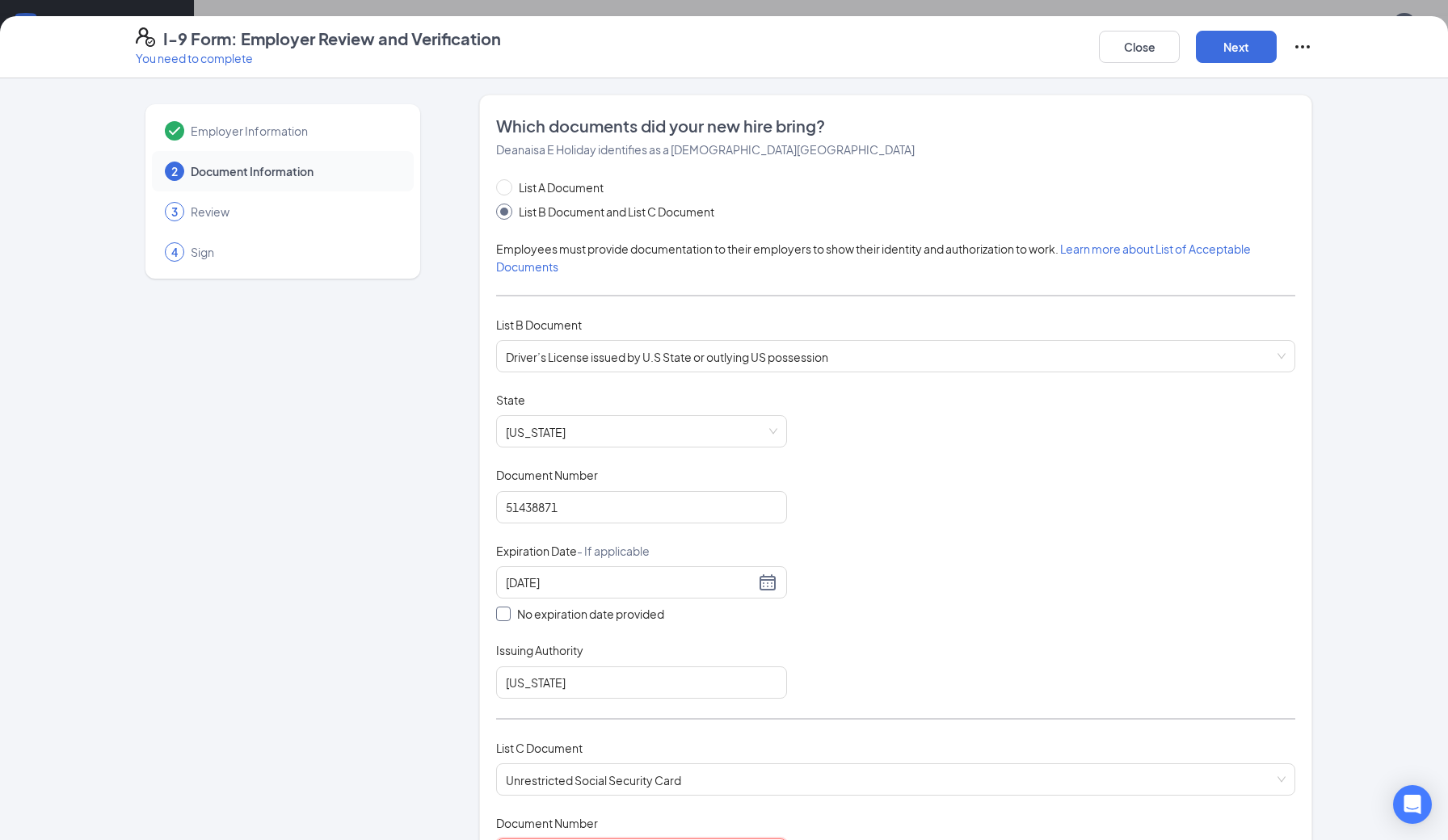
scroll to position [0, 0]
click at [1151, 48] on button "Close" at bounding box center [1139, 47] width 80 height 33
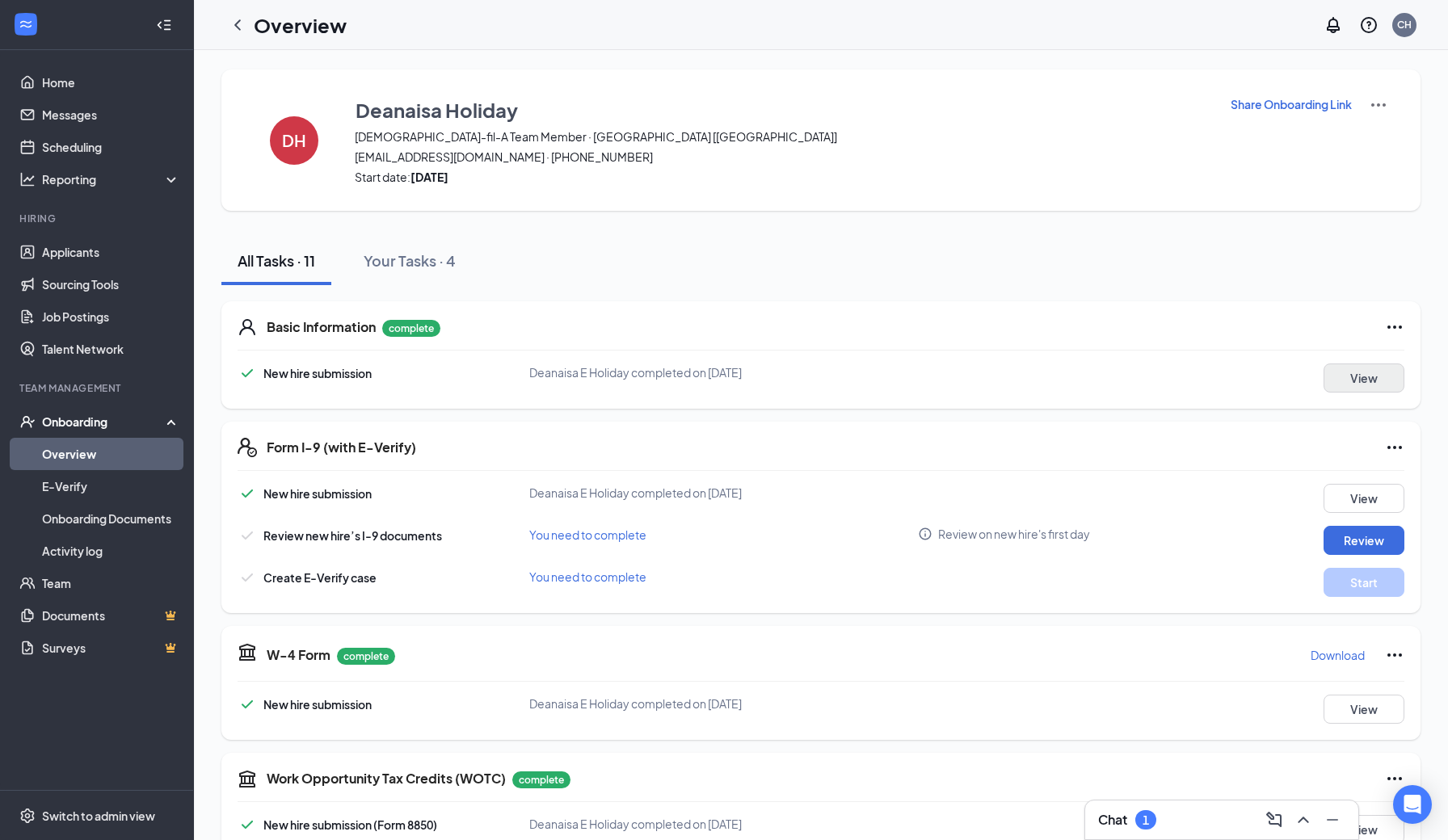
click at [1389, 375] on button "View" at bounding box center [1363, 378] width 80 height 29
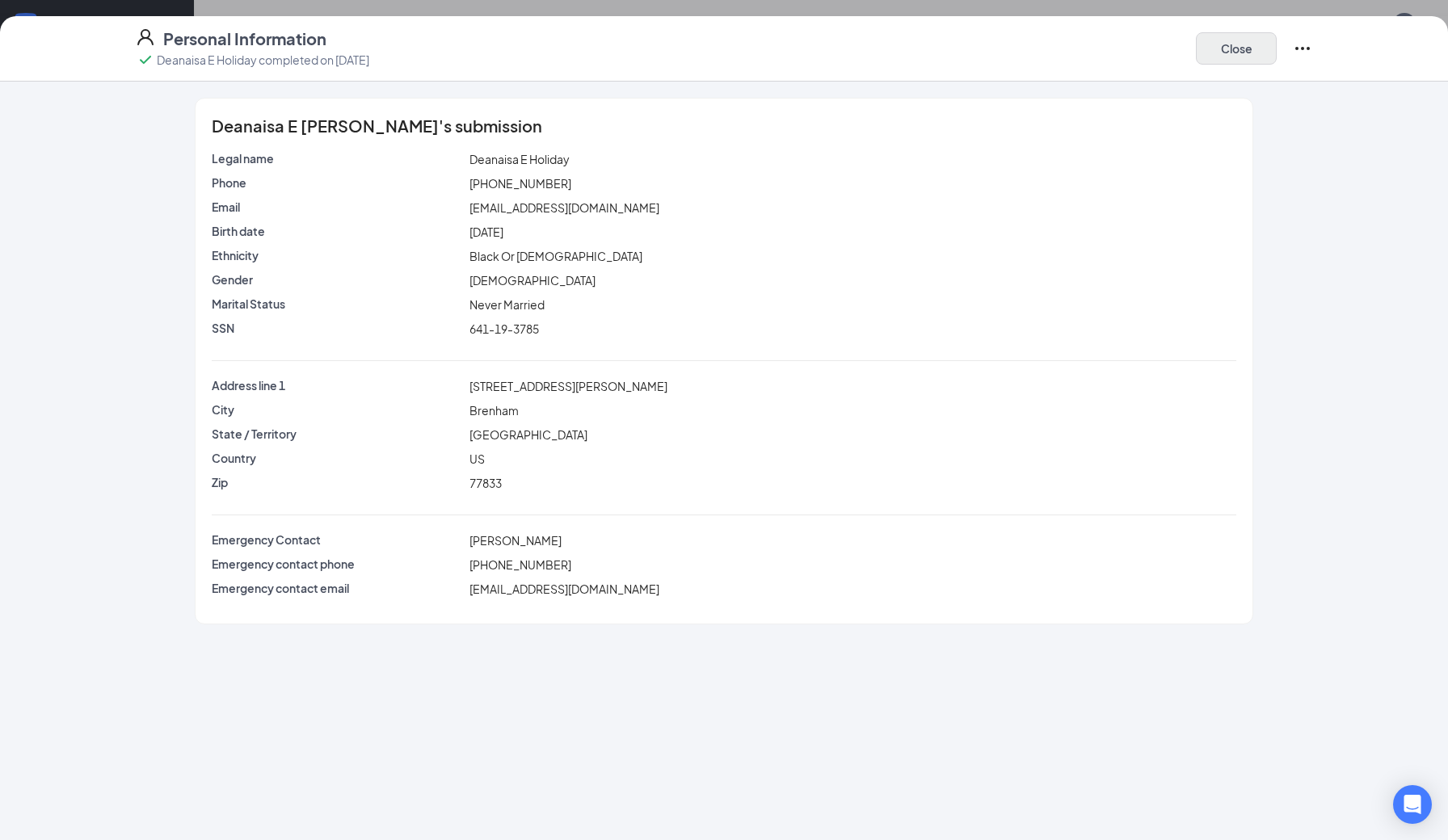
click at [1251, 41] on button "Close" at bounding box center [1236, 49] width 80 height 33
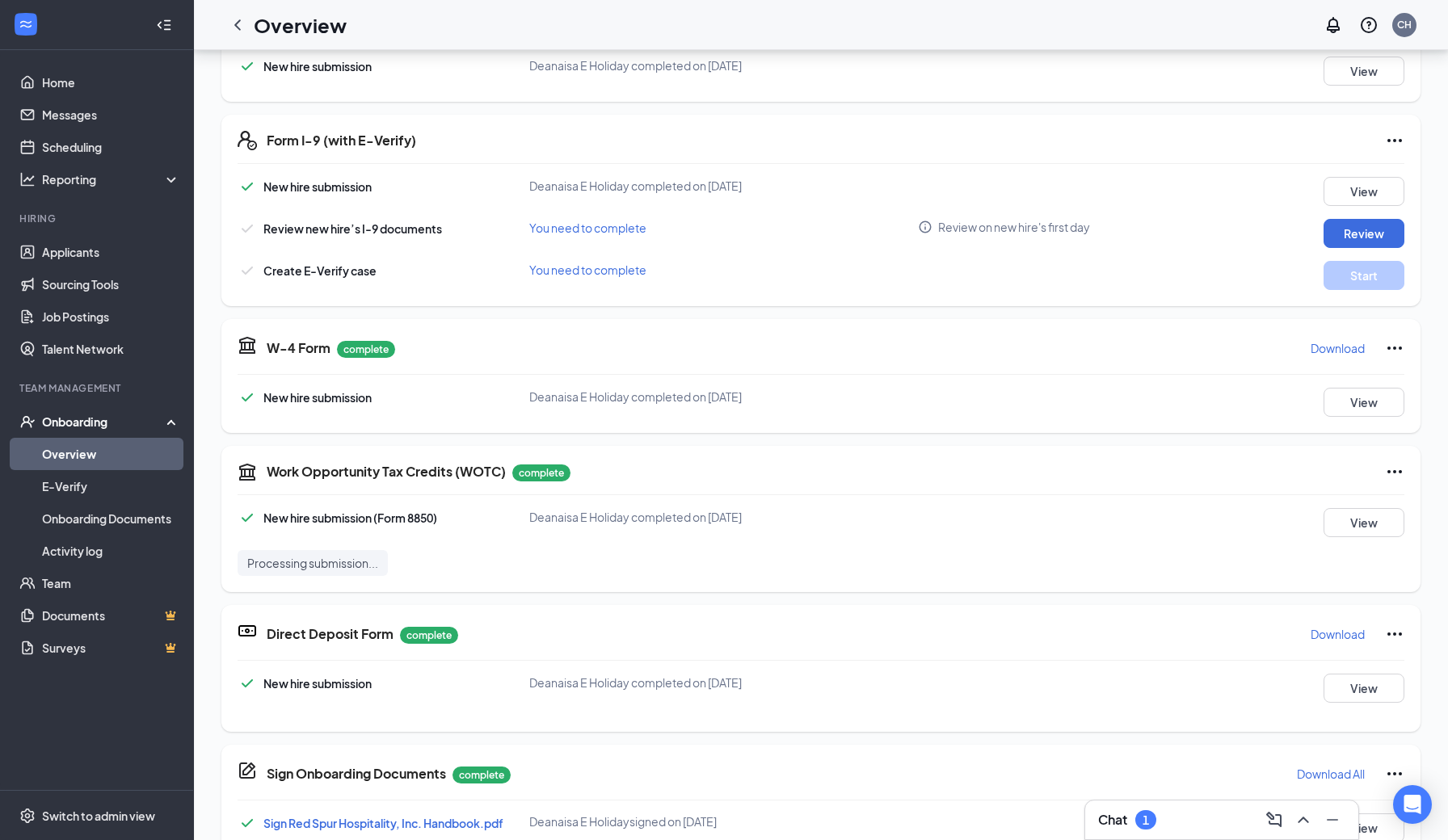
scroll to position [32, 0]
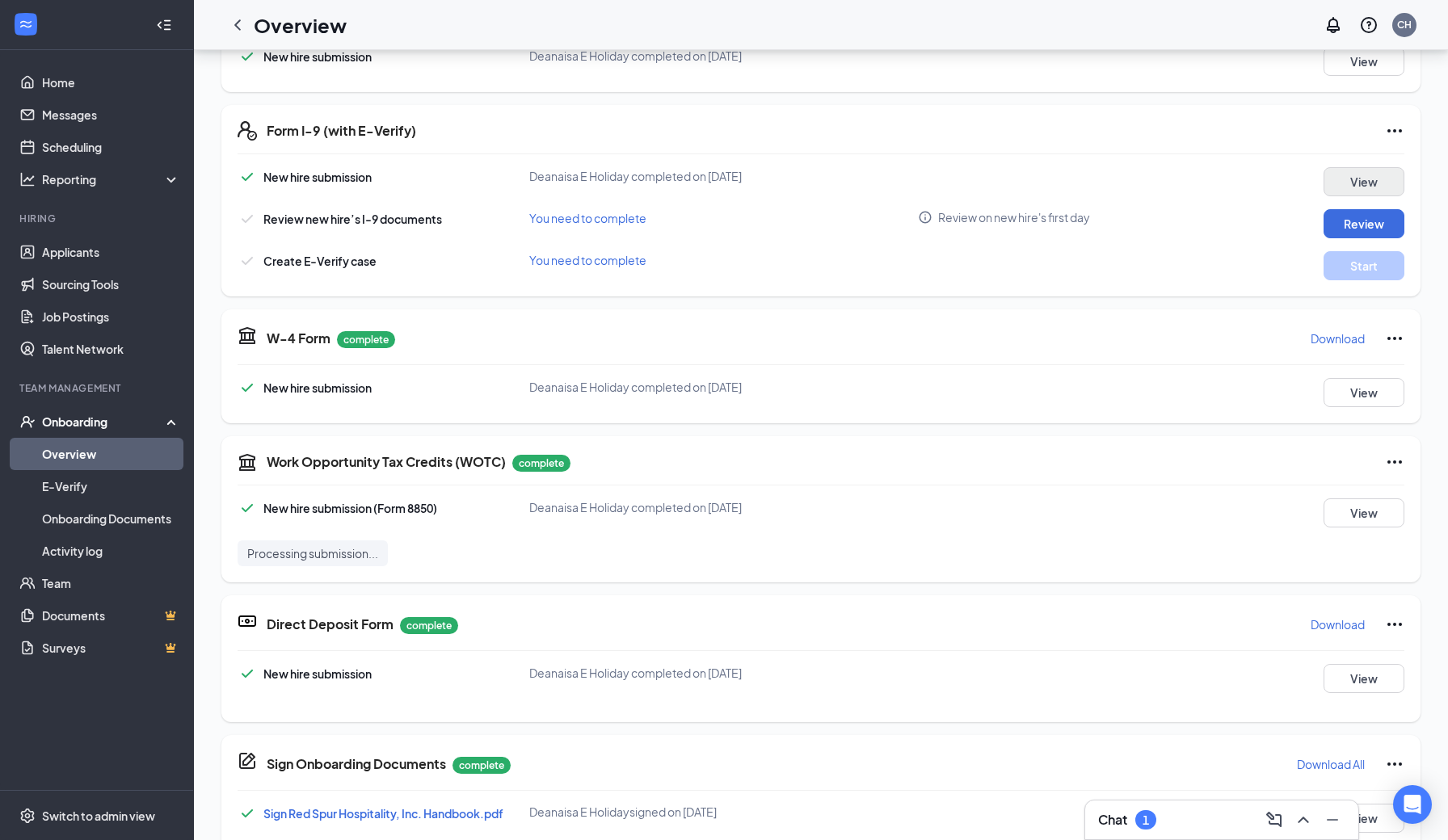
click at [1379, 190] on button "View" at bounding box center [1363, 182] width 80 height 29
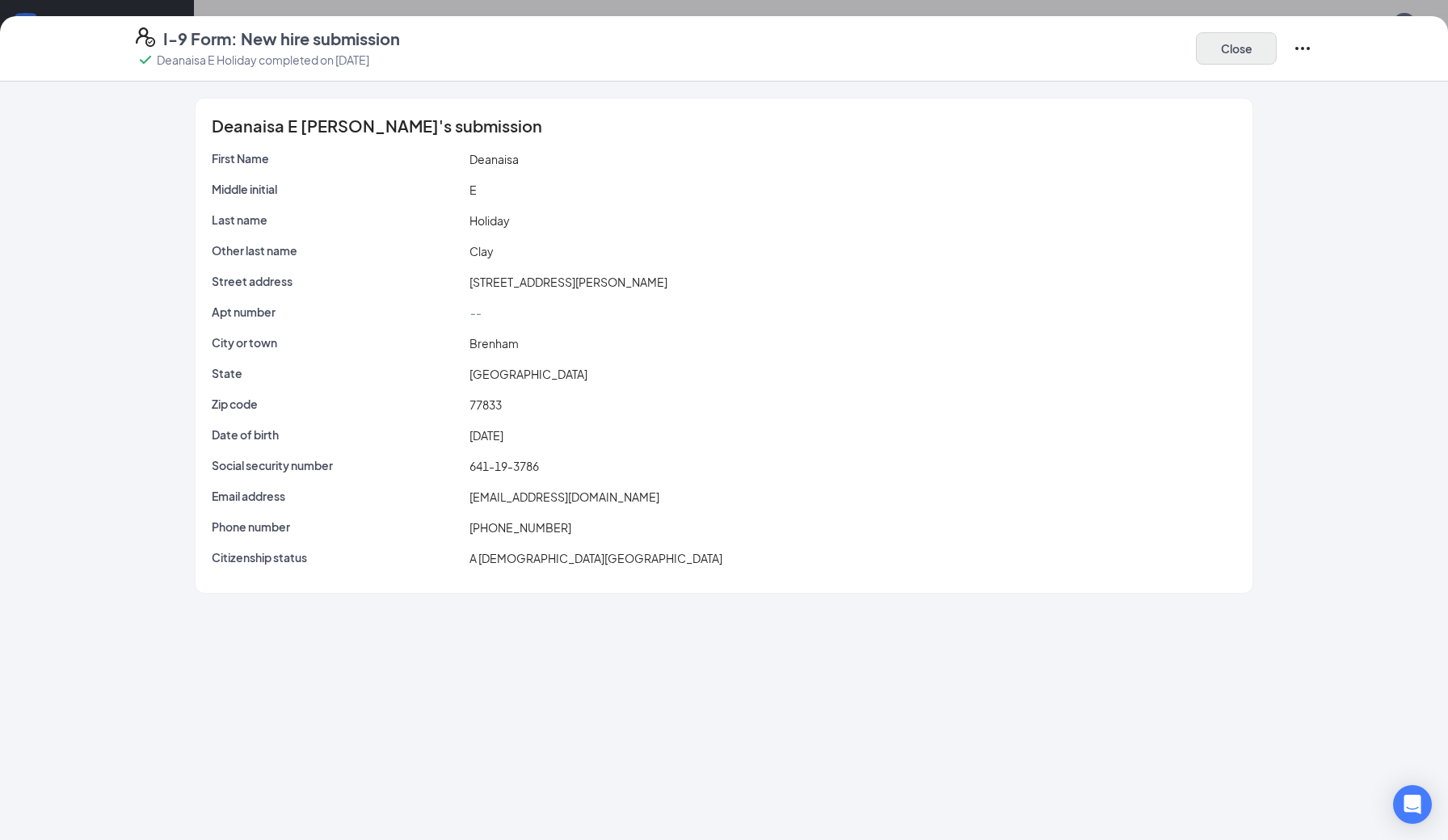
click at [1238, 49] on button "Close" at bounding box center [1236, 49] width 80 height 33
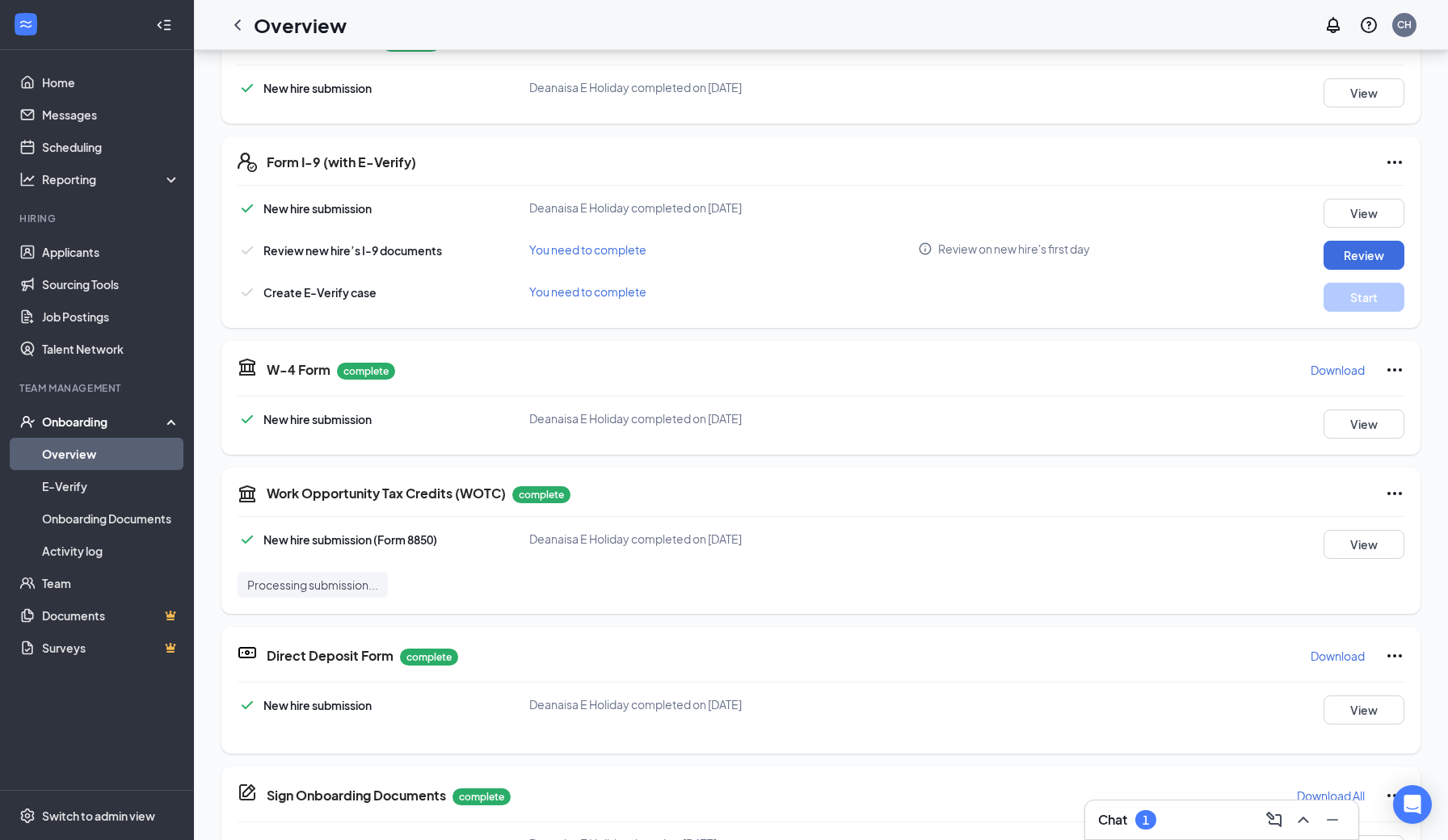
scroll to position [0, 0]
click at [1373, 255] on button "Review" at bounding box center [1363, 255] width 80 height 29
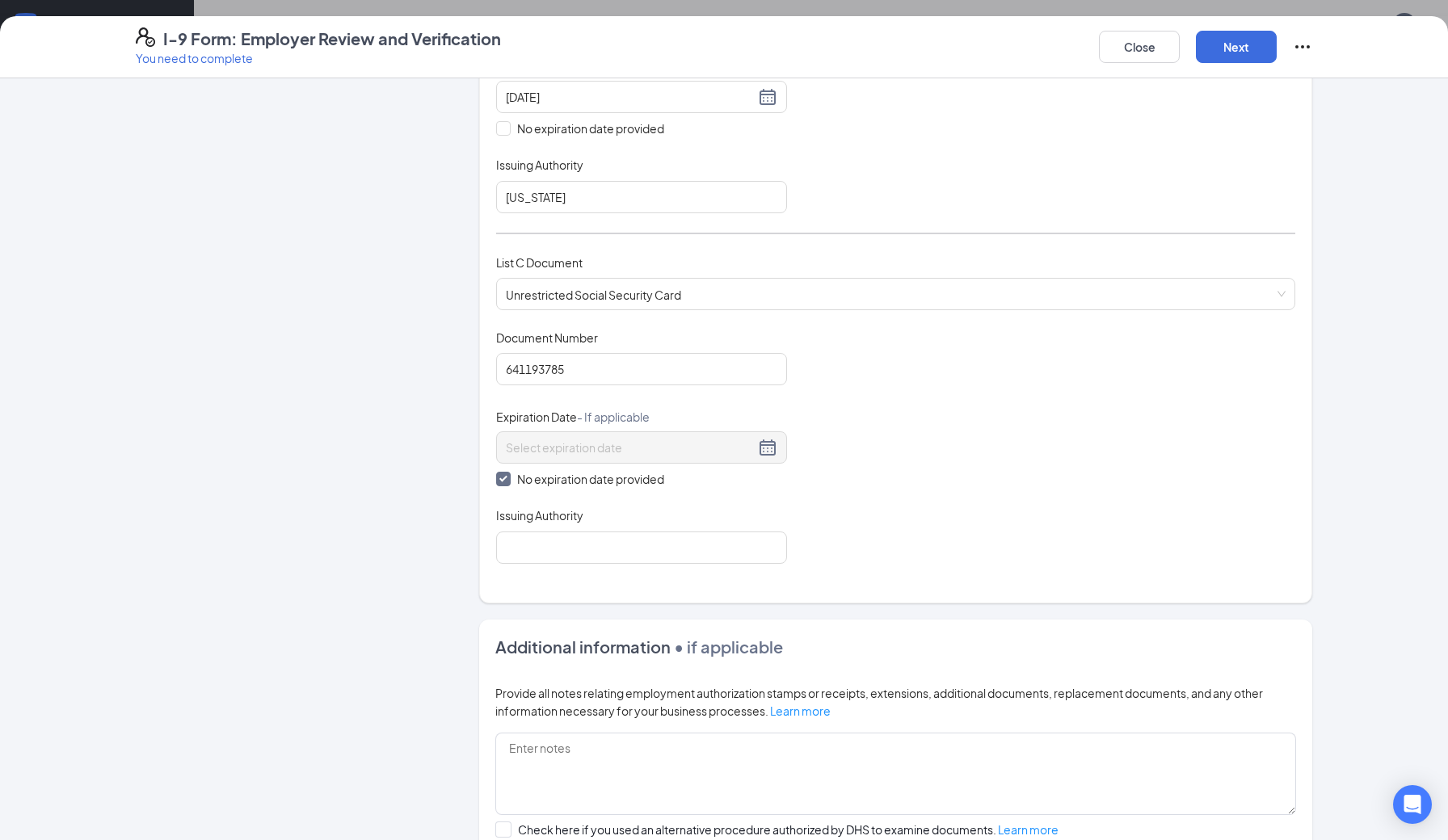
scroll to position [490, 0]
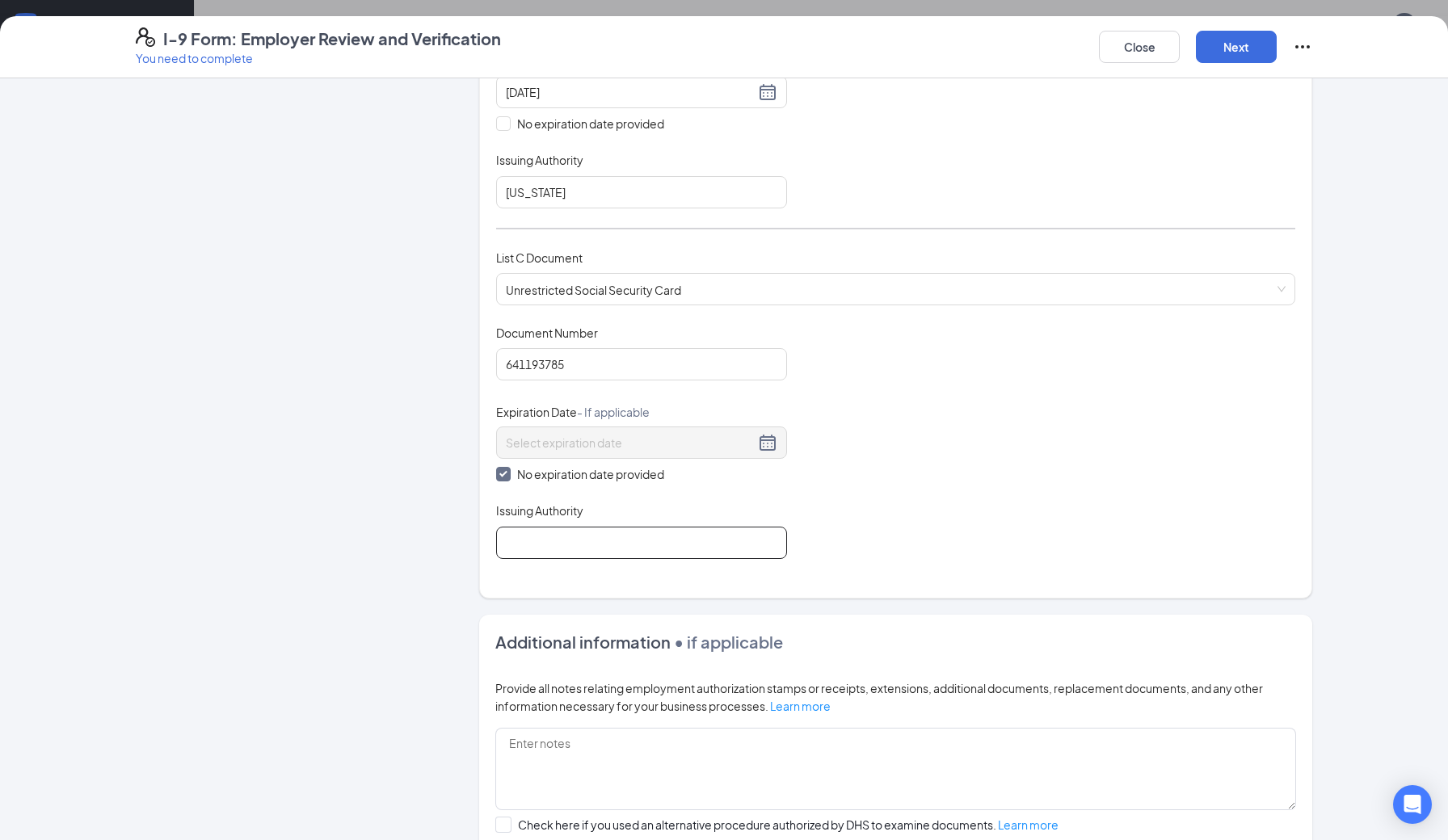
click at [600, 541] on input "Issuing Authority" at bounding box center [641, 543] width 291 height 33
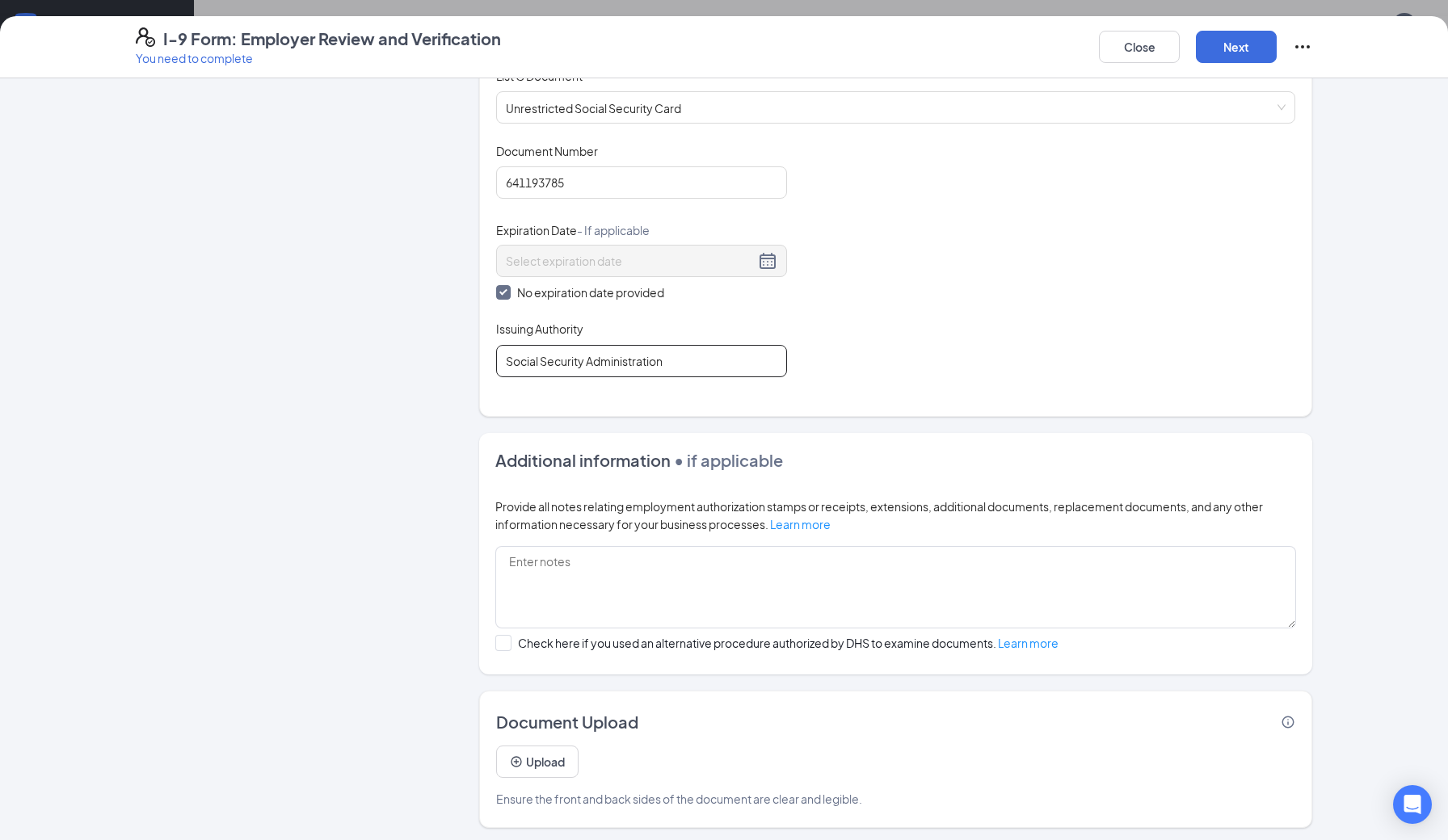
scroll to position [403, 0]
type input "Social Security Administration"
click at [537, 755] on button "Upload" at bounding box center [537, 761] width 82 height 33
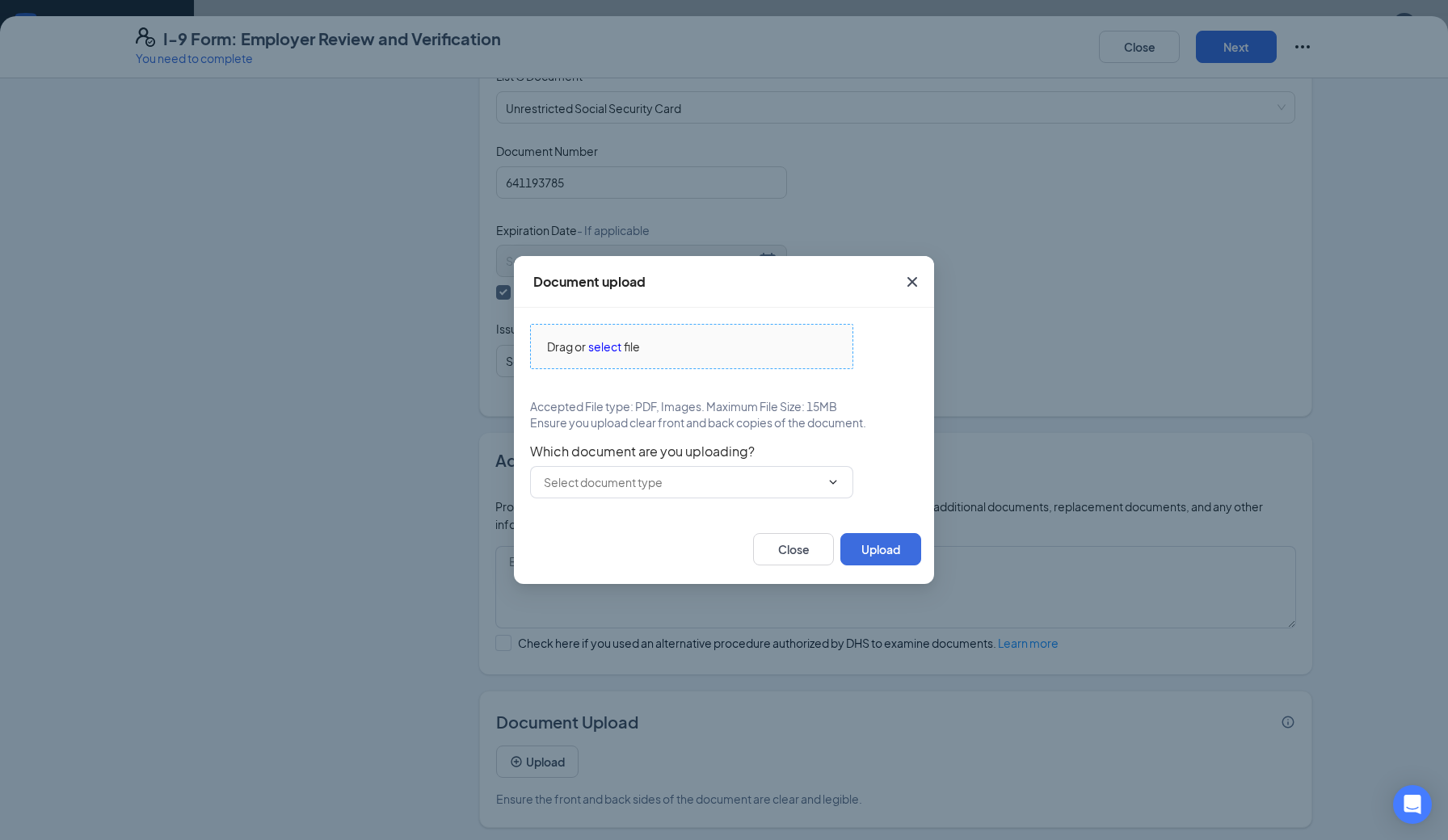
click at [611, 344] on span "select" at bounding box center [605, 346] width 34 height 18
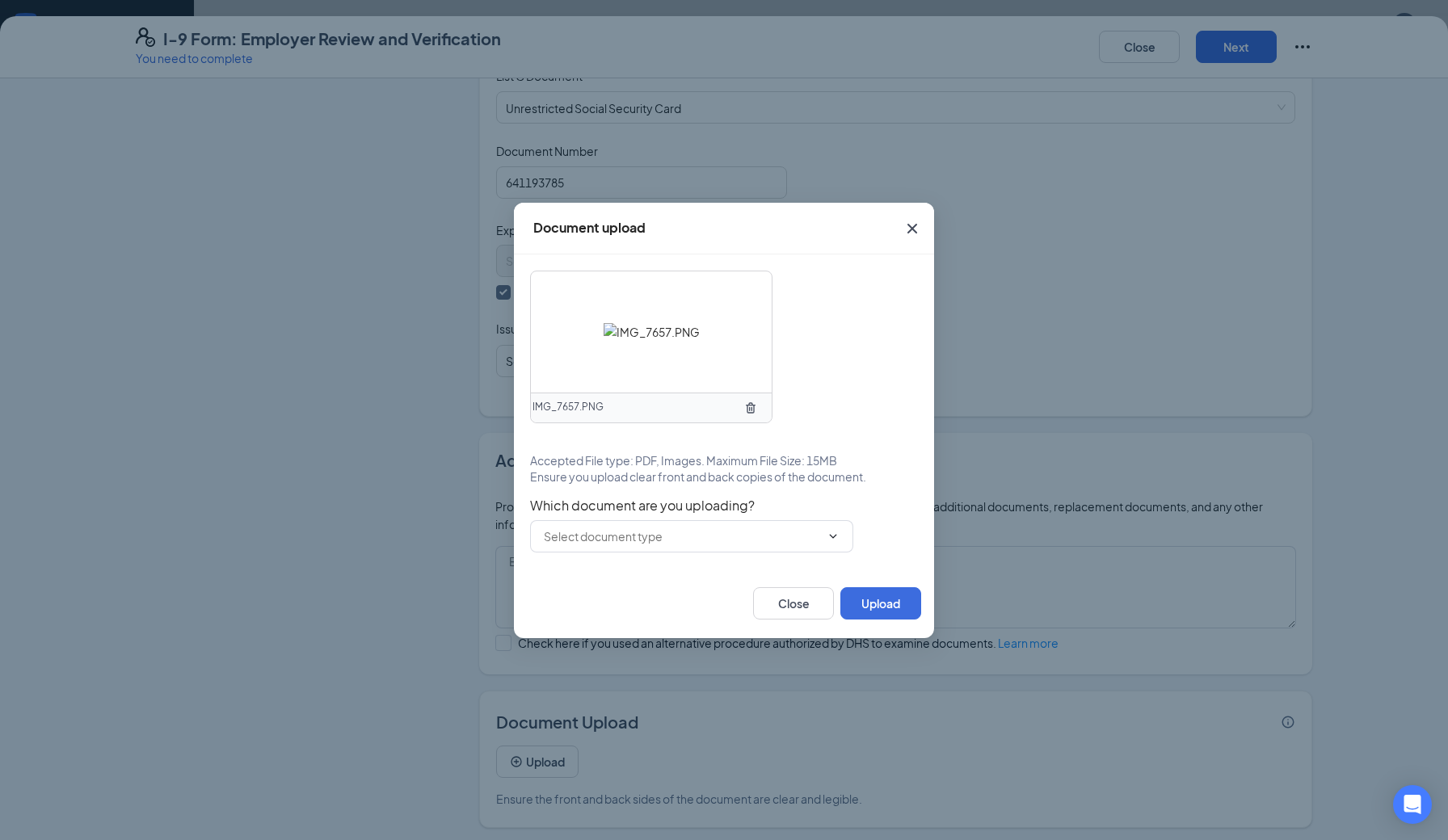
click at [752, 405] on icon "TrashOutline" at bounding box center [750, 407] width 13 height 13
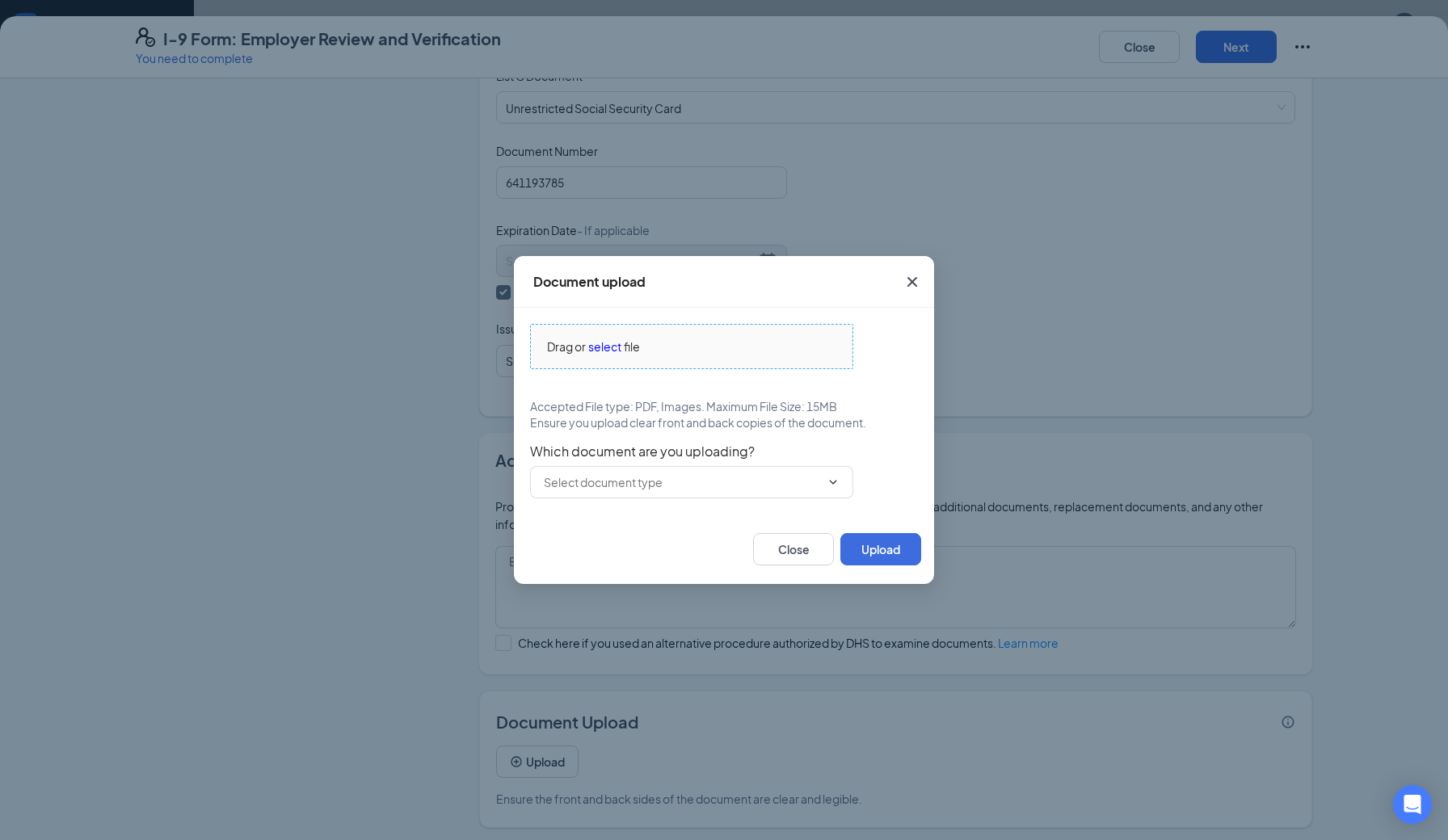
click at [616, 351] on span "select" at bounding box center [605, 346] width 34 height 18
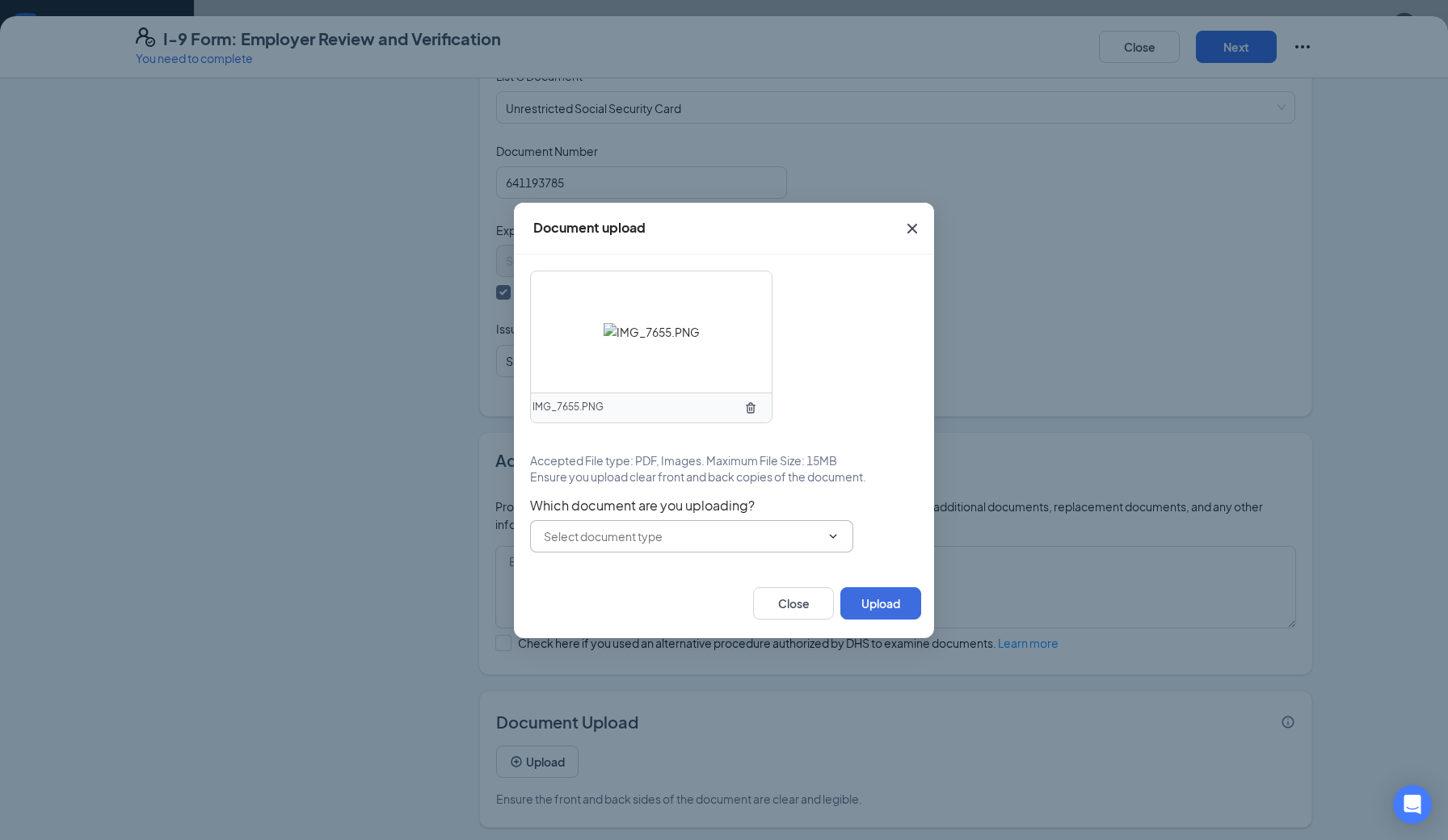
click at [659, 536] on input "text" at bounding box center [682, 536] width 277 height 18
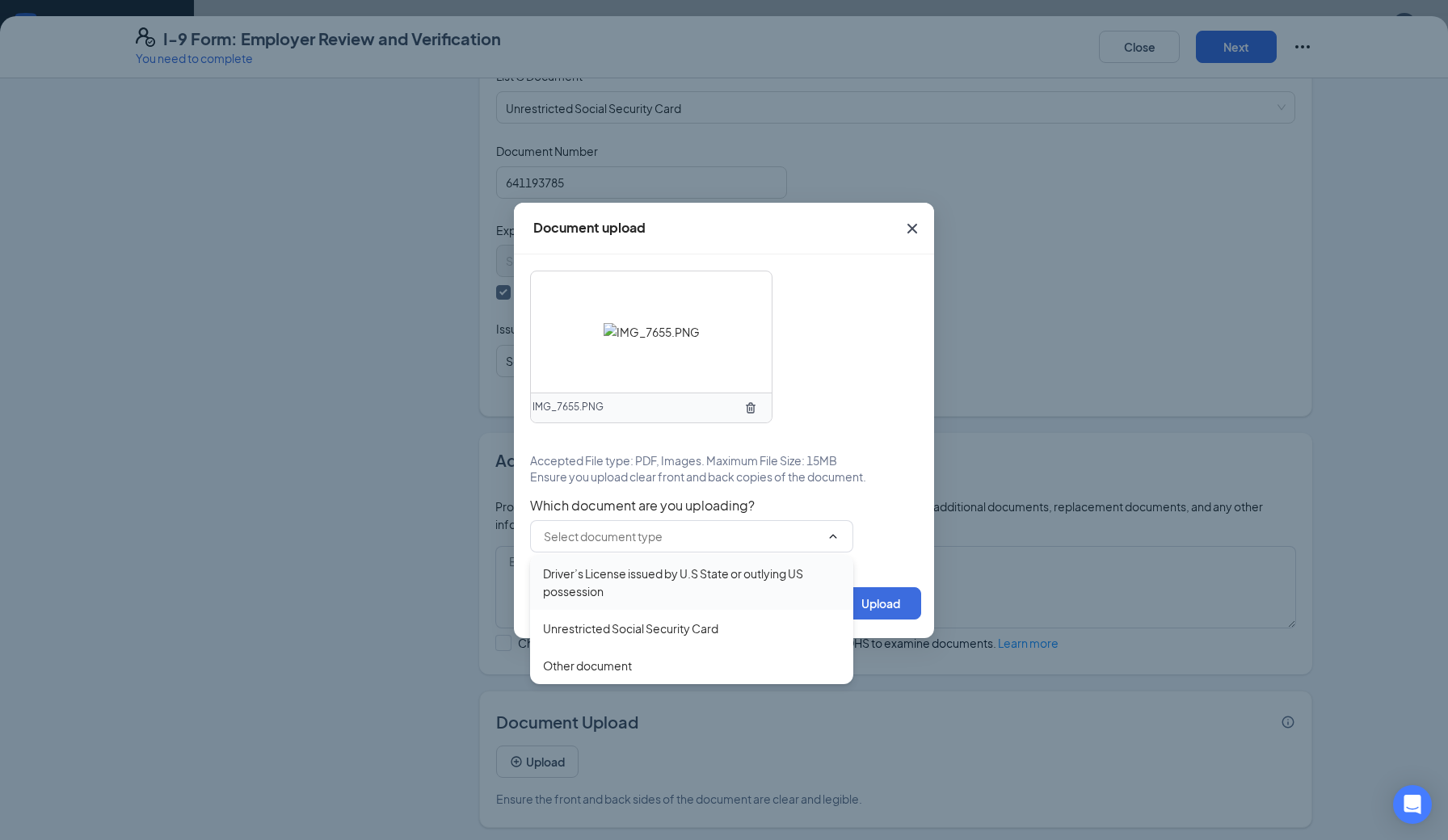
click at [647, 578] on div "Driver’s License issued by U.S State or outlying US possession" at bounding box center [691, 582] width 297 height 35
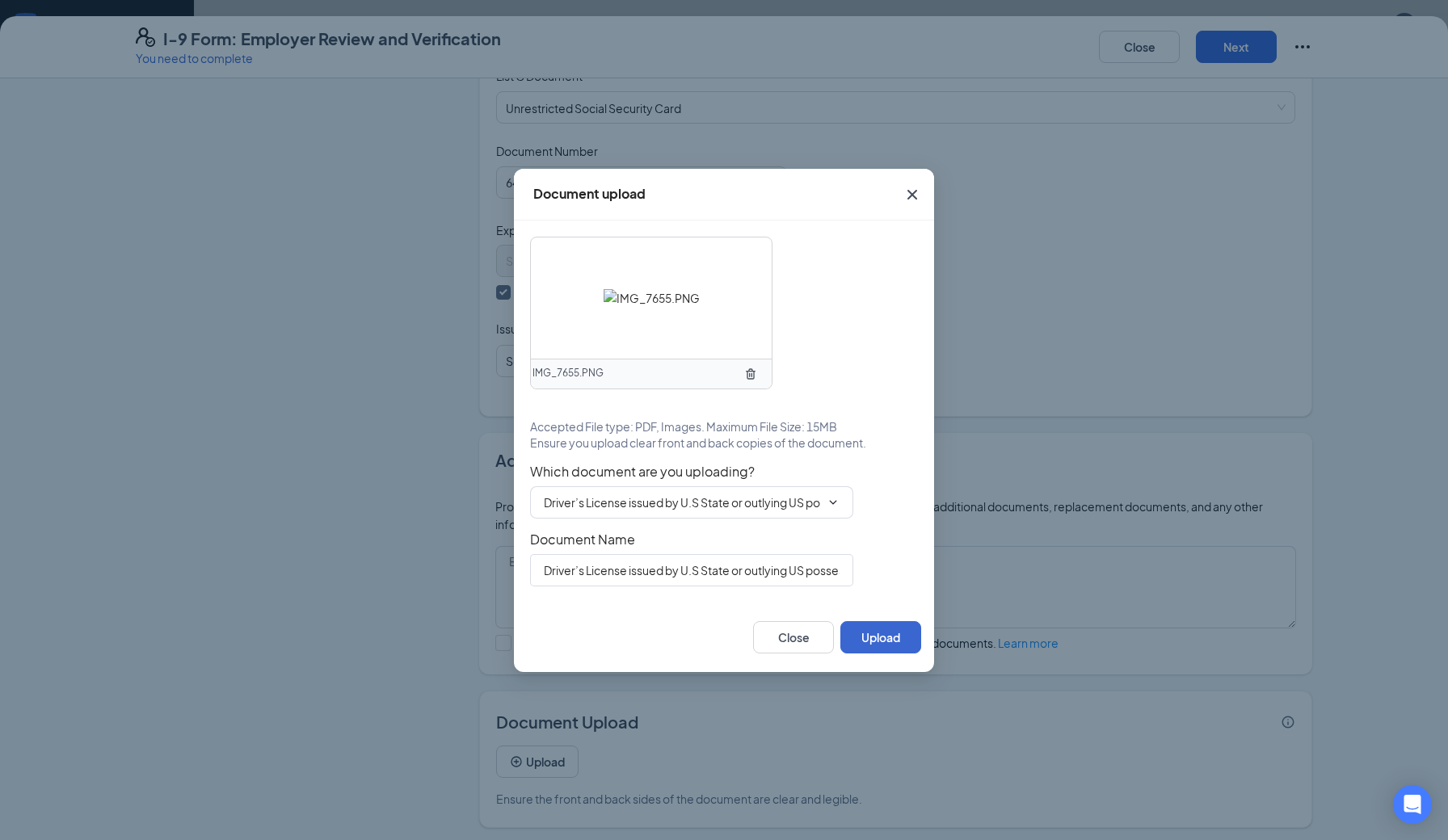
click at [897, 642] on button "Upload" at bounding box center [881, 636] width 80 height 33
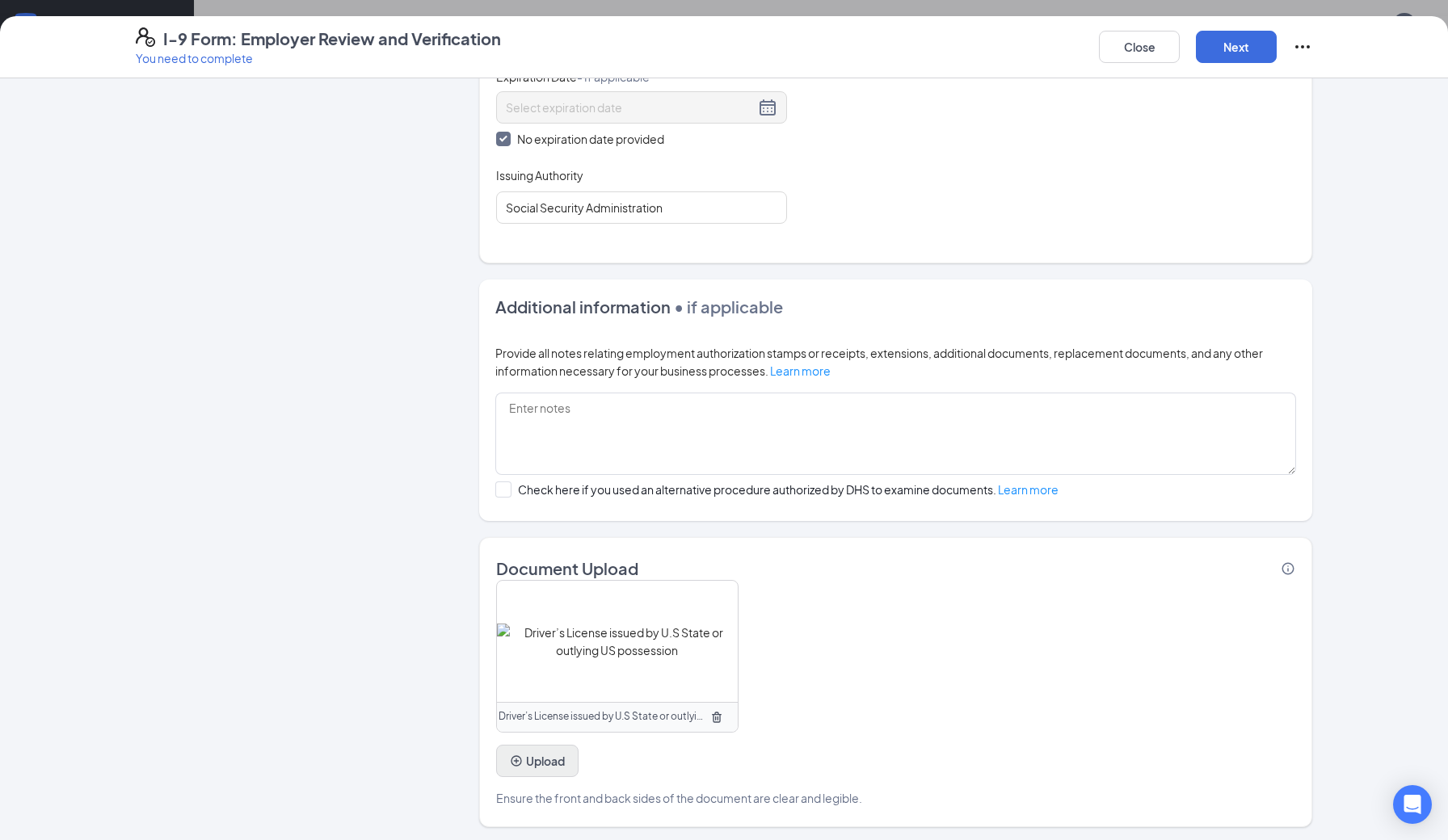
scroll to position [824, 0]
click at [551, 760] on button "Upload" at bounding box center [537, 761] width 82 height 33
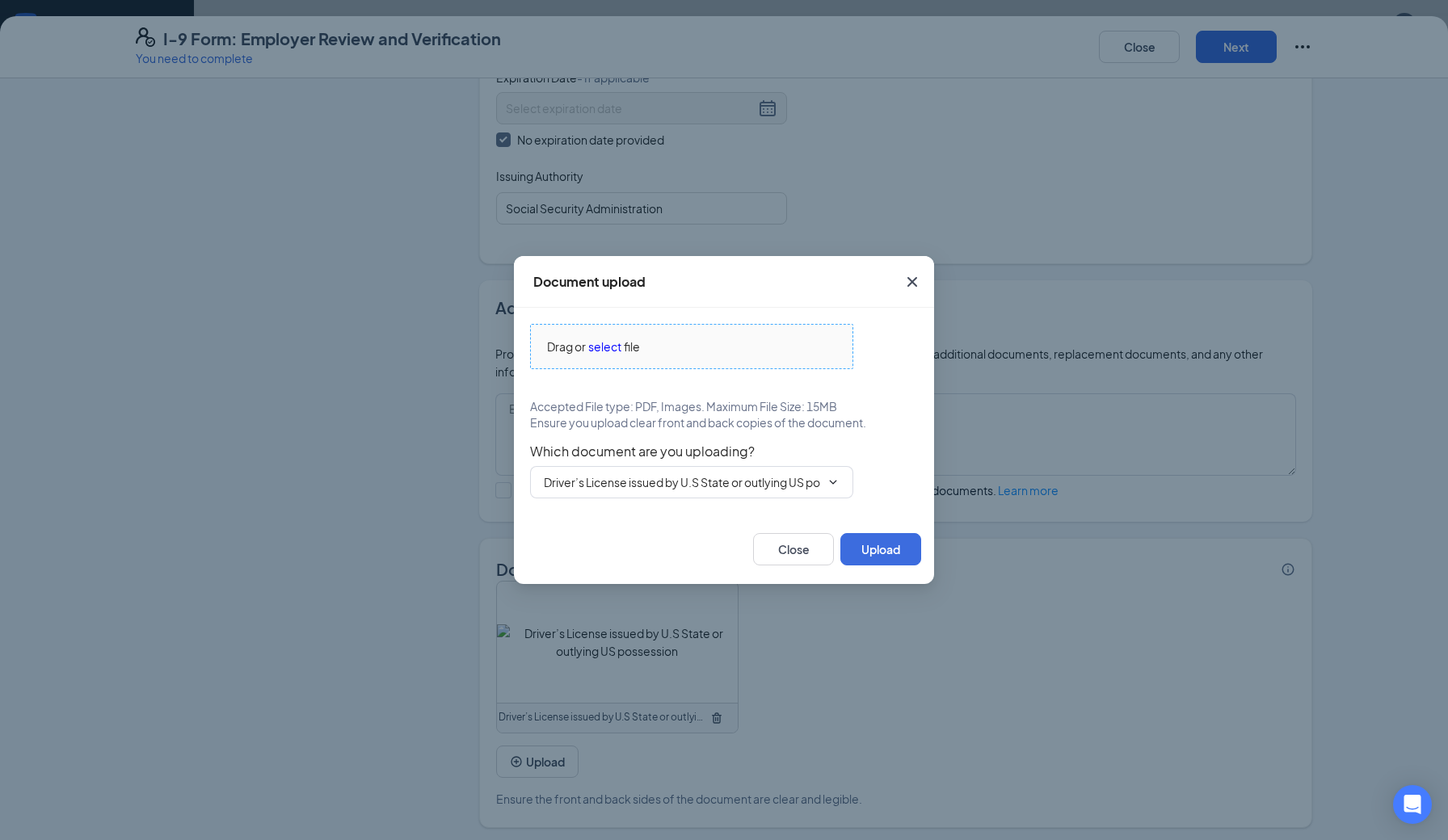
click at [609, 350] on span "select" at bounding box center [605, 346] width 34 height 18
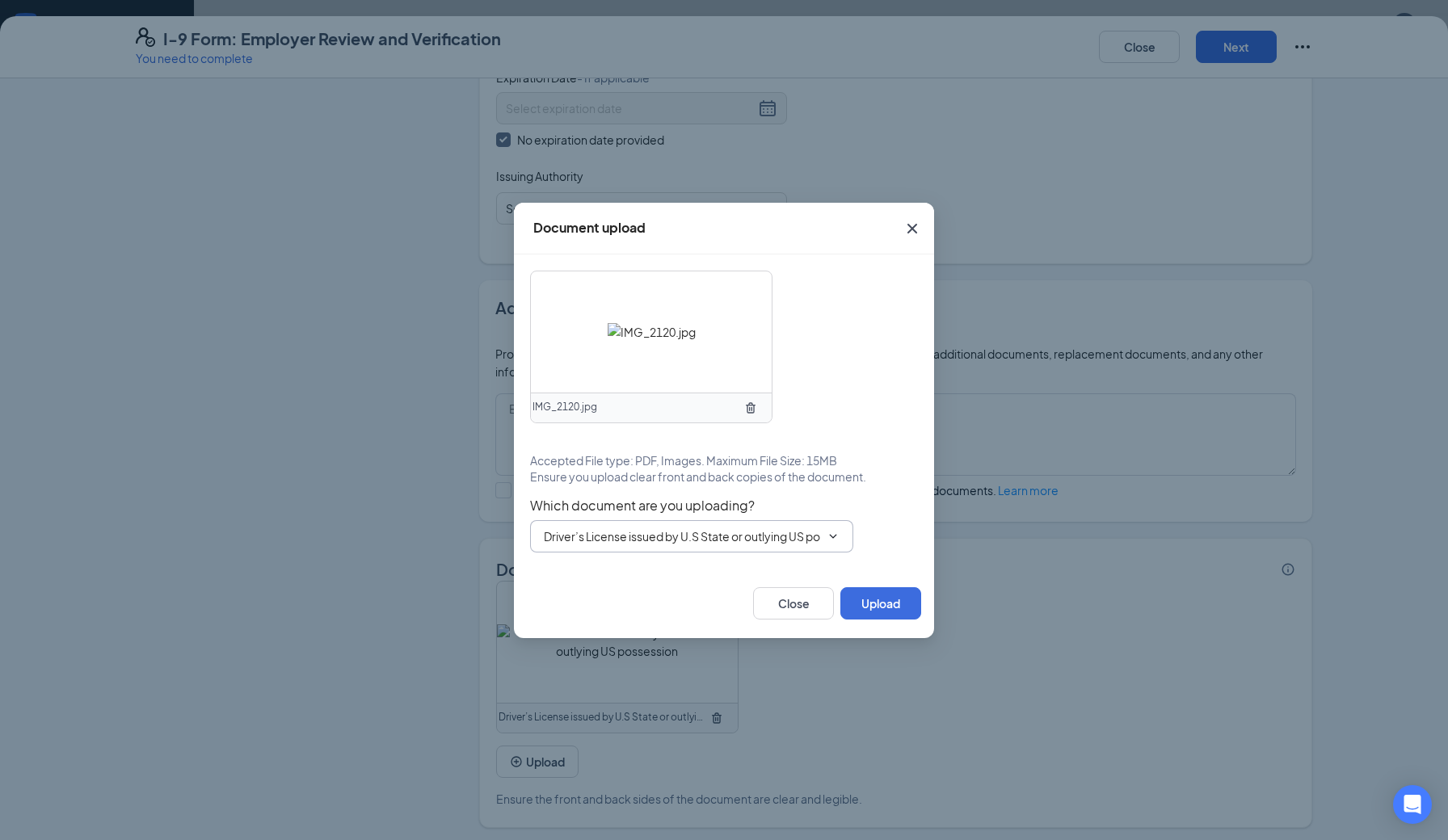
click at [627, 528] on input "Driver’s License issued by U.S State or outlying US possession" at bounding box center [682, 536] width 277 height 18
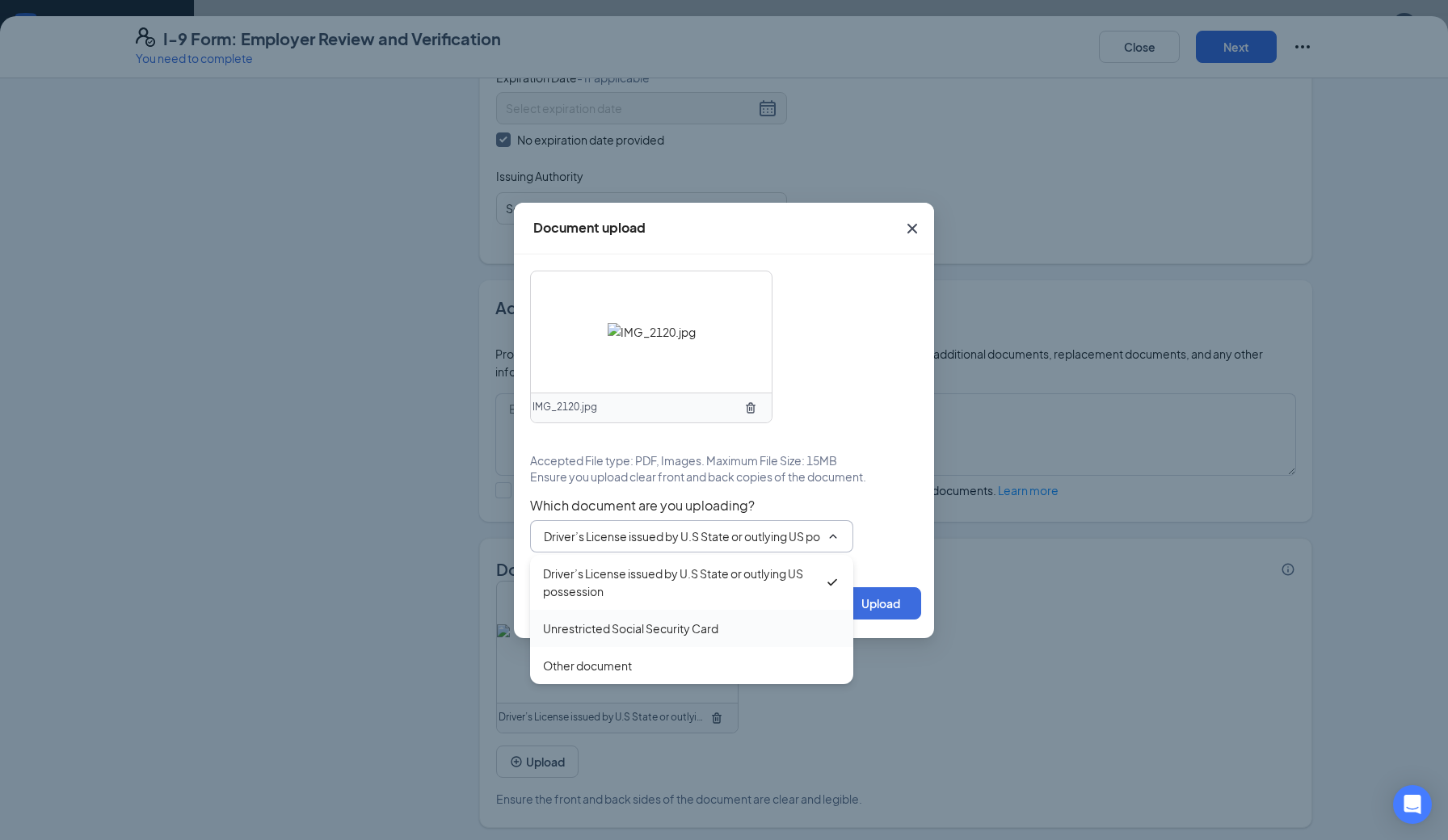
click at [638, 630] on div "Unrestricted Social Security Card" at bounding box center [630, 627] width 175 height 18
type input "Unrestricted Social Security Card"
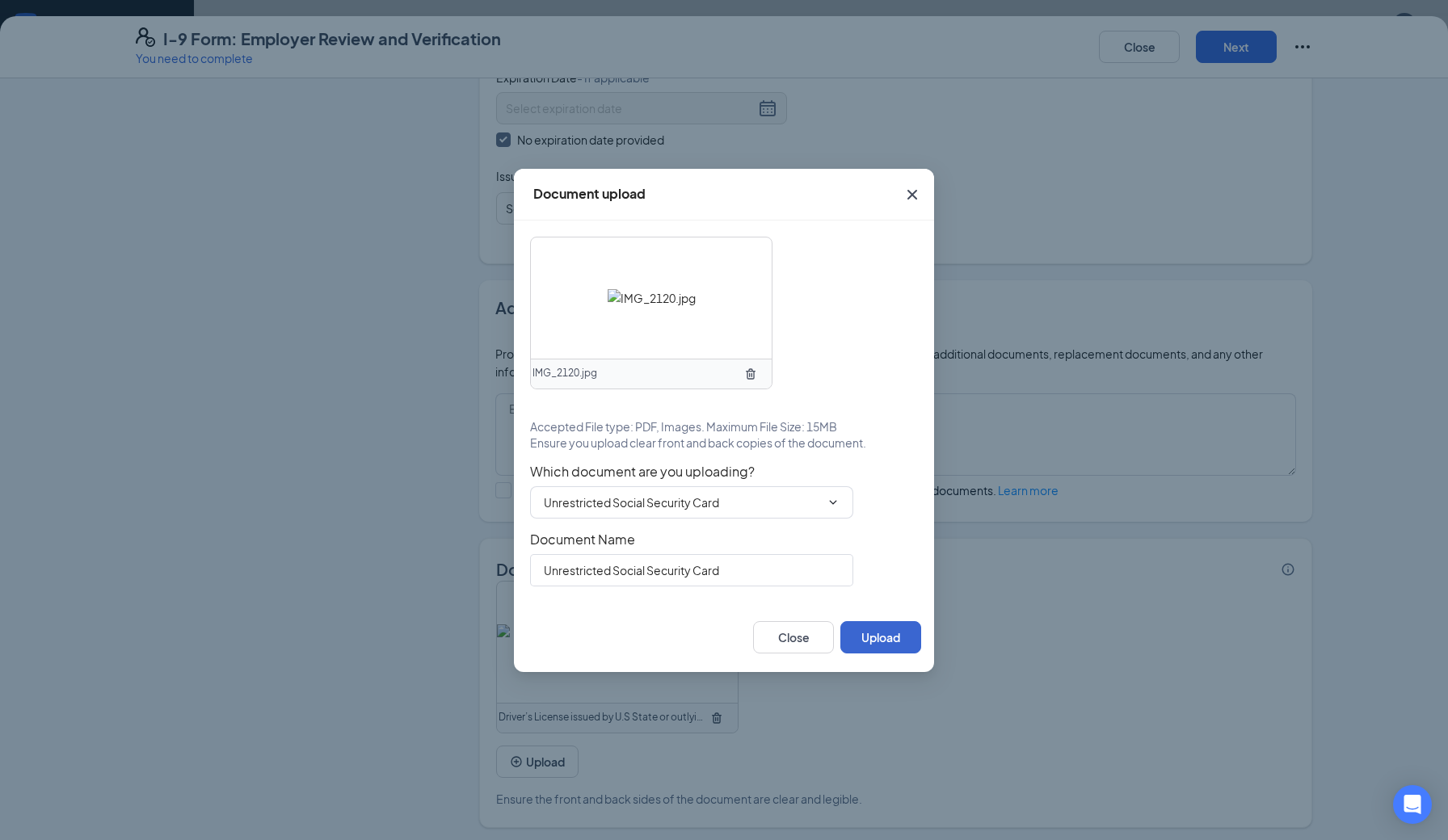
click at [897, 635] on button "Upload" at bounding box center [881, 636] width 80 height 33
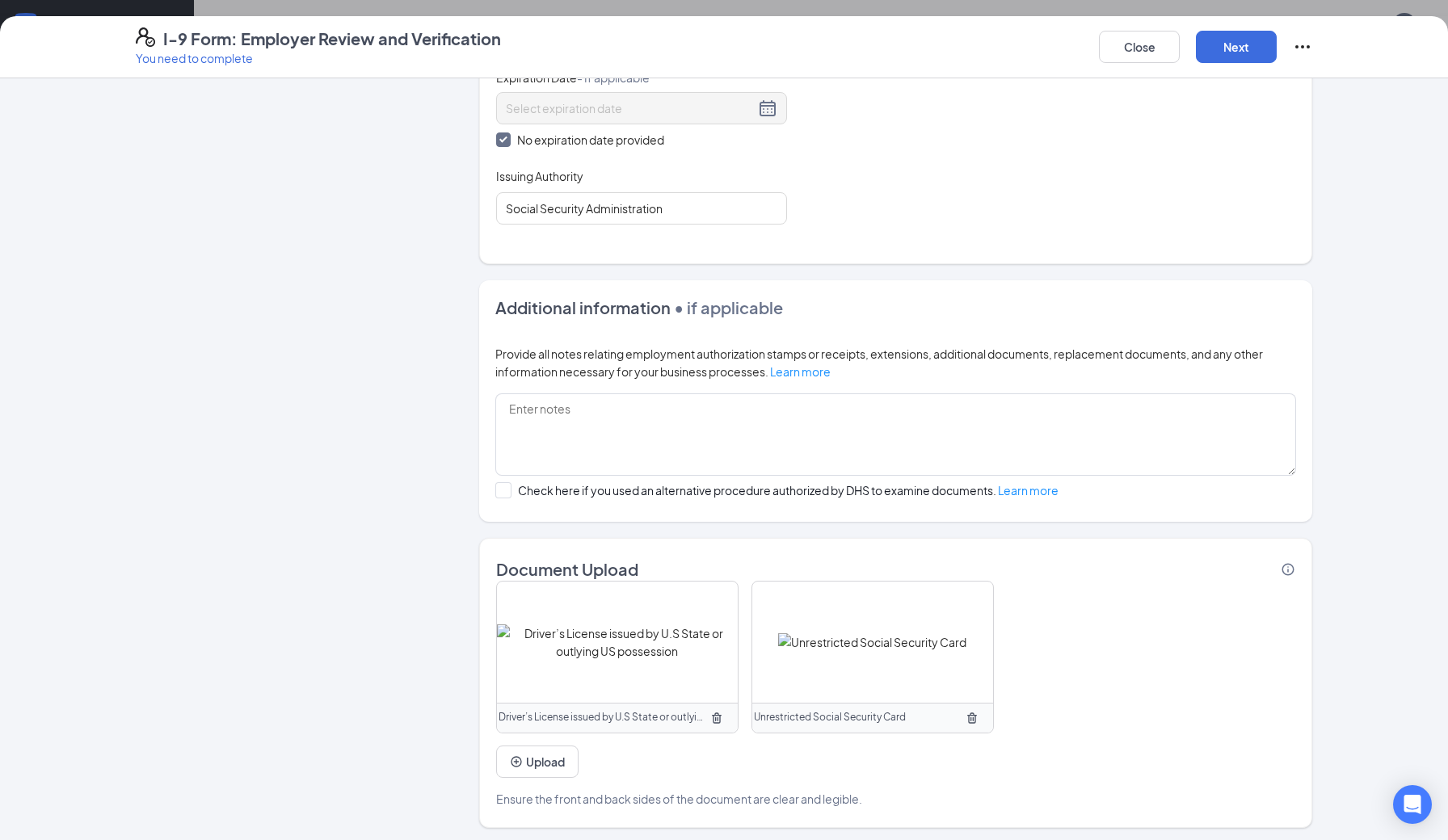
scroll to position [590, 0]
click at [1243, 54] on button "Next" at bounding box center [1236, 47] width 80 height 33
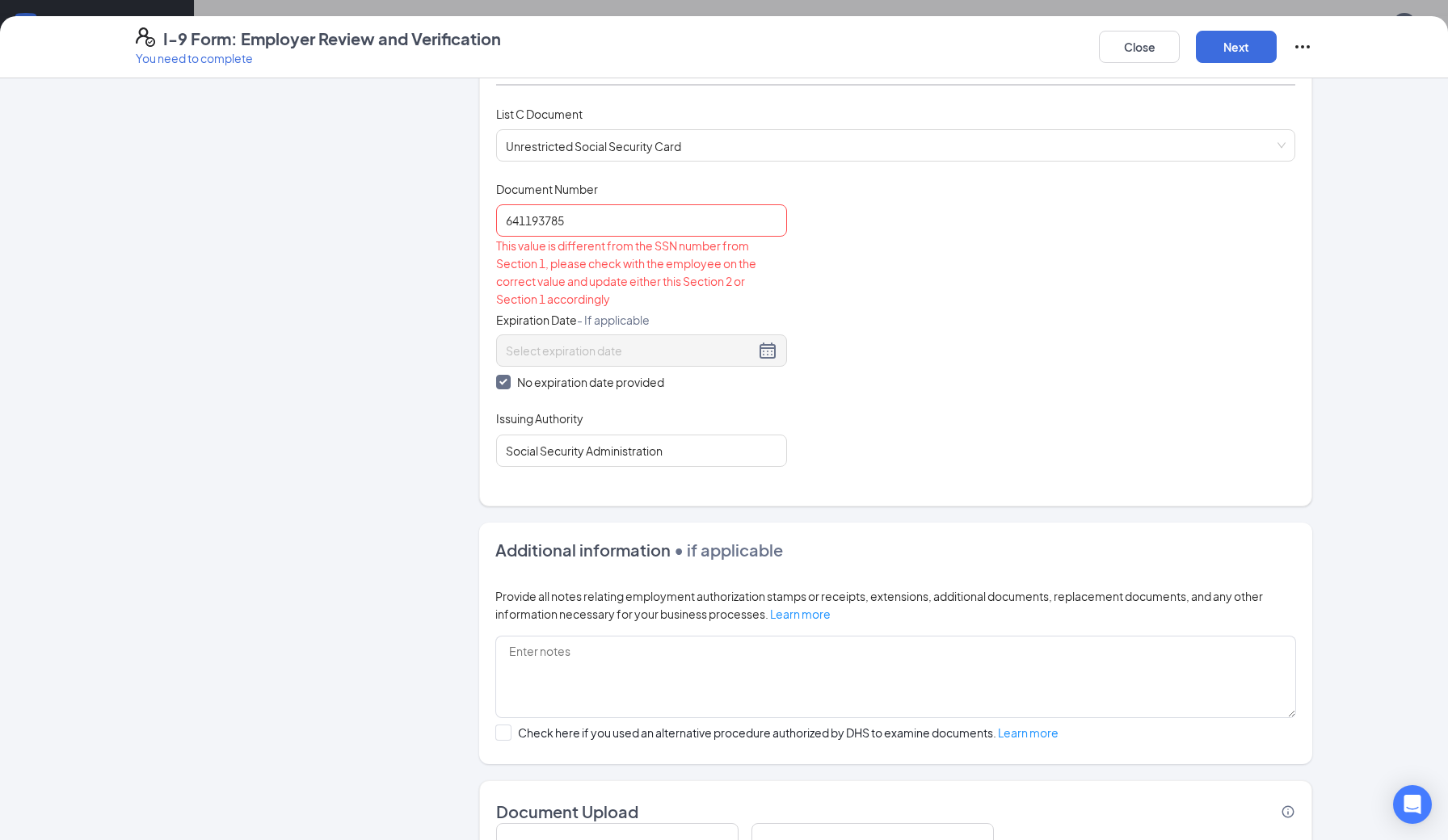
scroll to position [498, 0]
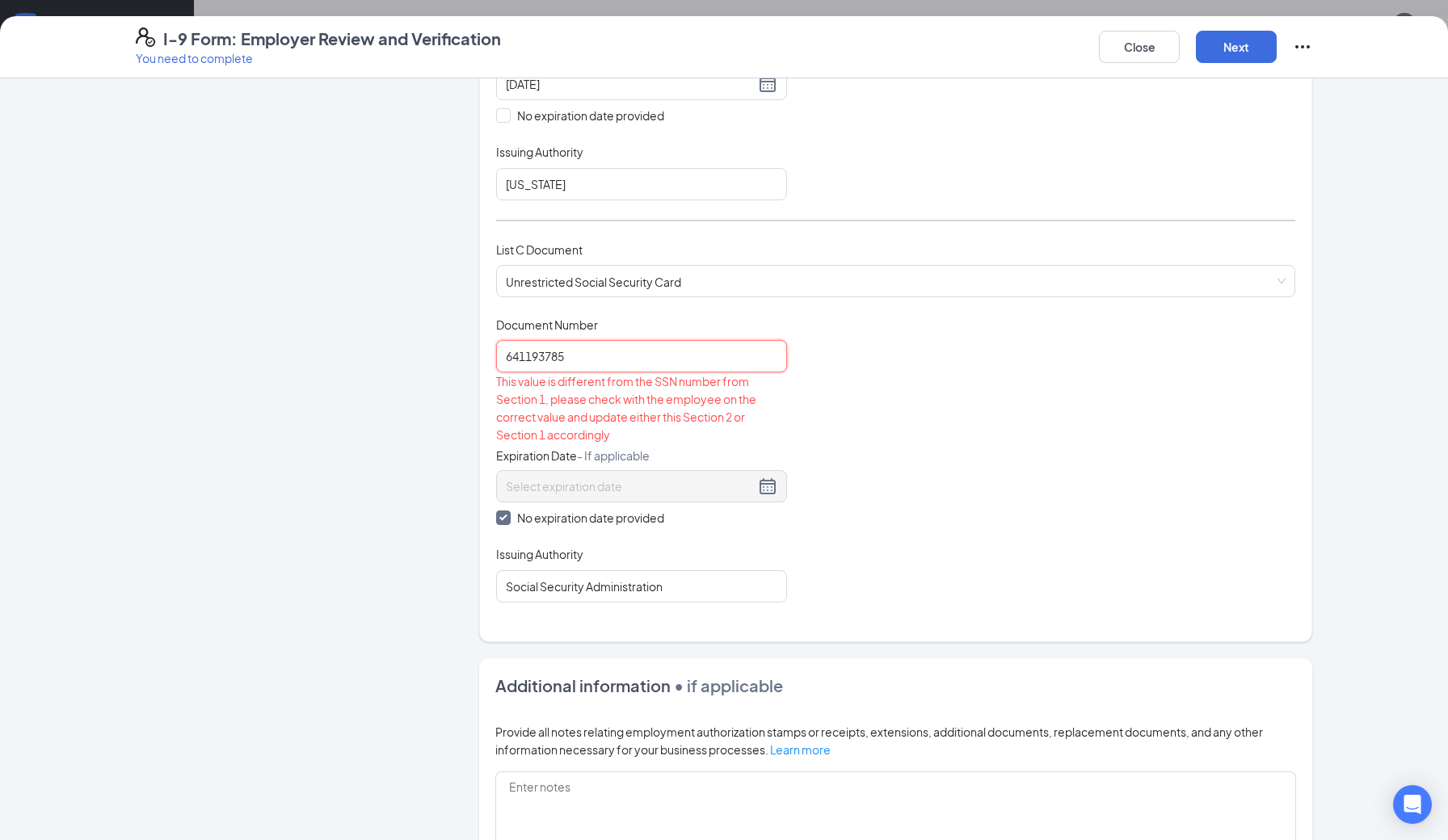
click at [525, 350] on input "641193785" at bounding box center [641, 356] width 291 height 33
drag, startPoint x: 622, startPoint y: 355, endPoint x: 326, endPoint y: 342, distance: 296.3
click at [326, 342] on div "Employer Information 2 Document Information 3 Review 4 Sign Which documents did…" at bounding box center [724, 401] width 1176 height 1610
type input "641193785"
click at [1231, 54] on button "Next" at bounding box center [1236, 47] width 80 height 33
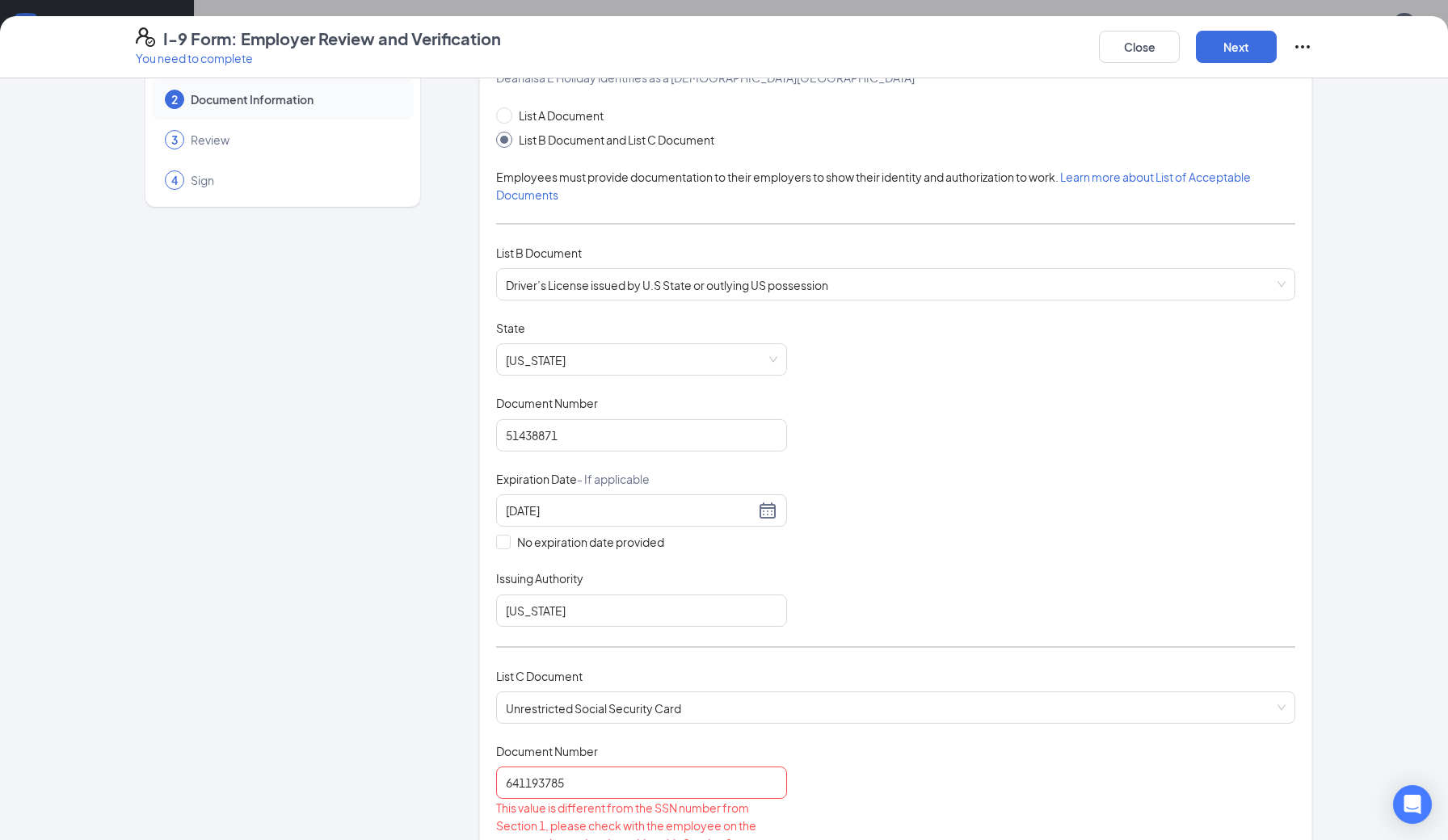
scroll to position [78, 0]
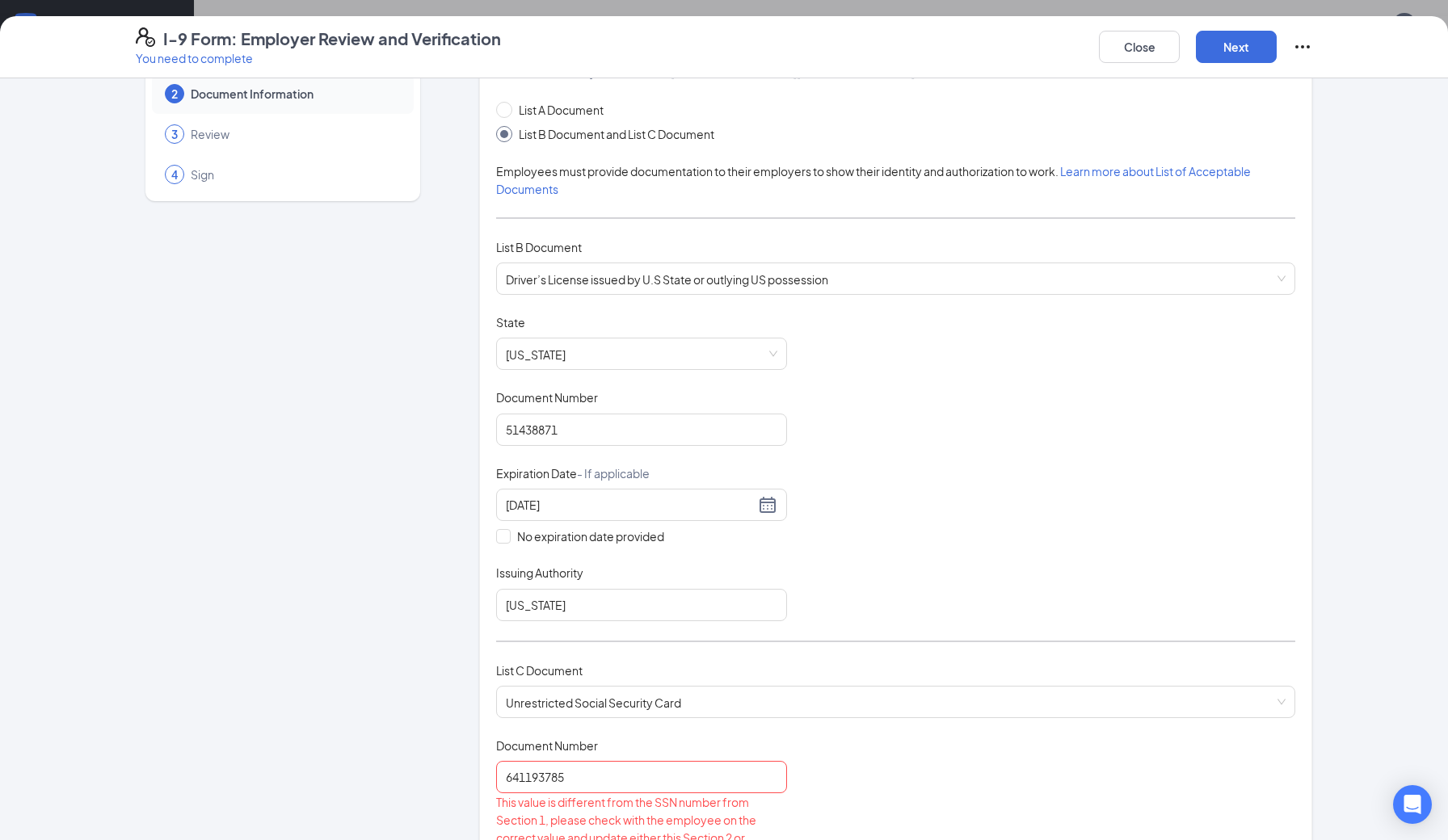
click at [1152, 29] on div "Close Next" at bounding box center [1205, 47] width 214 height 39
click at [1148, 42] on button "Close" at bounding box center [1139, 47] width 80 height 33
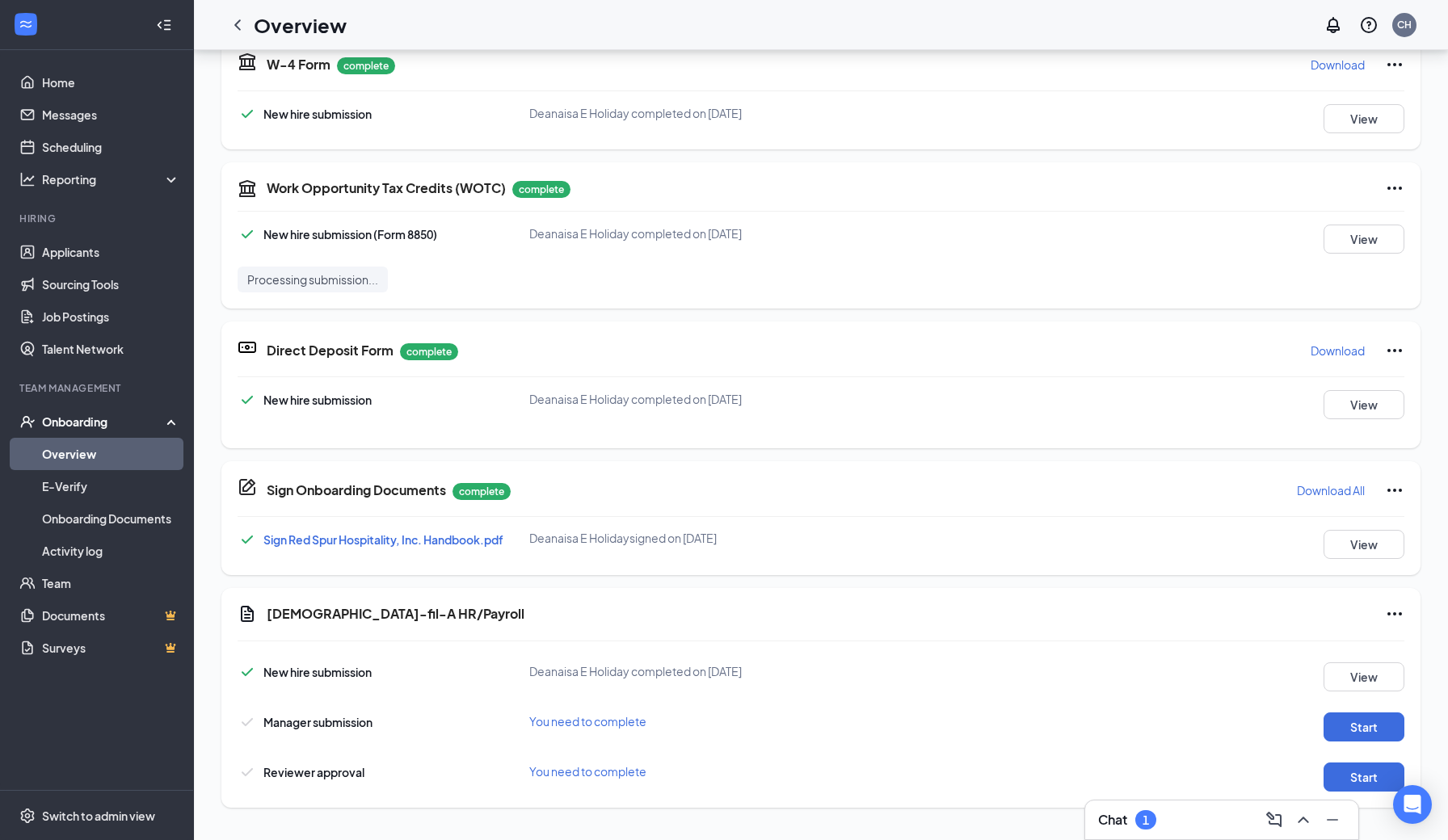
scroll to position [285, 0]
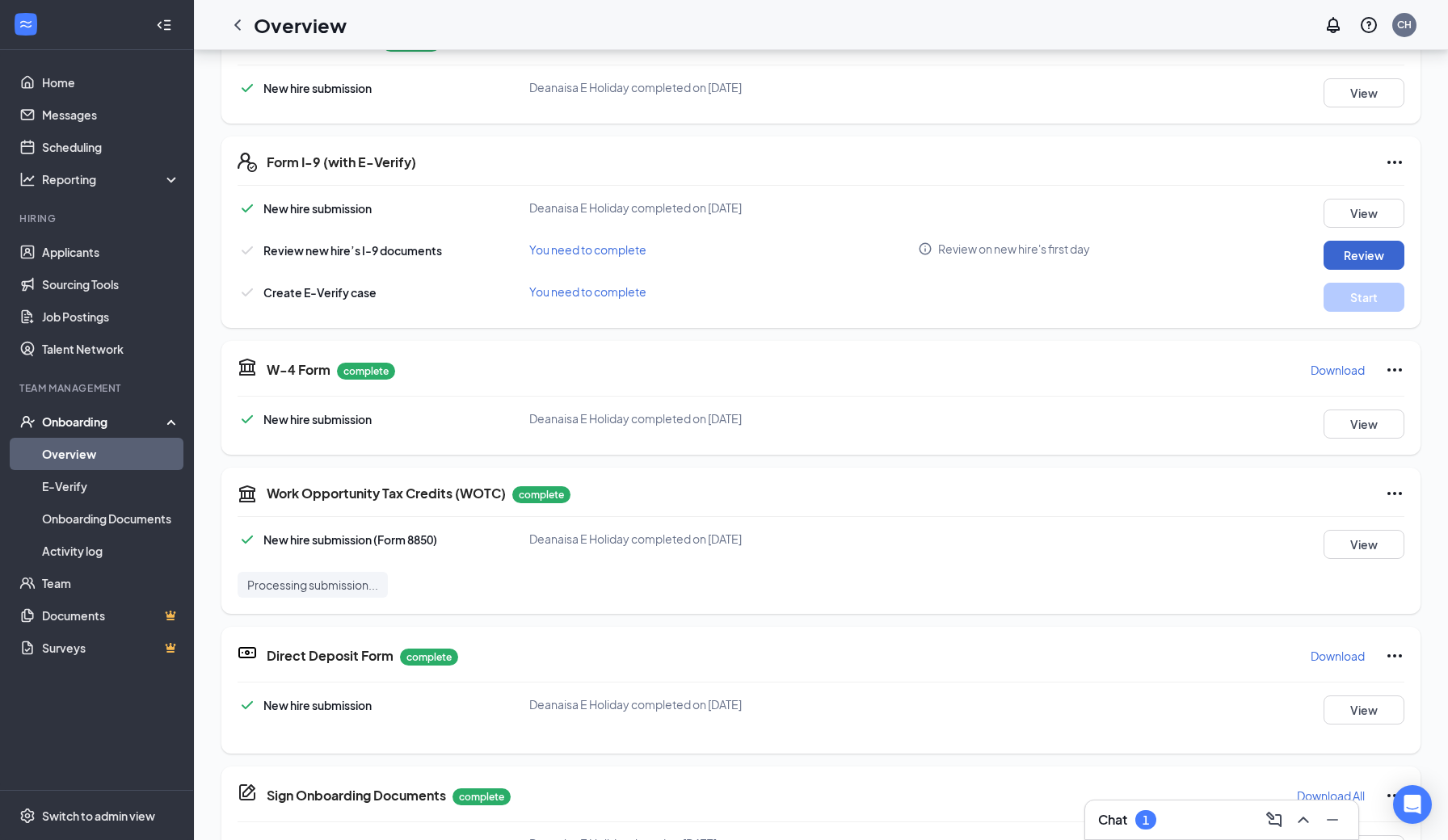
click at [1356, 251] on button "Review" at bounding box center [1363, 255] width 80 height 29
type input "[DATE]"
checkbox input "true"
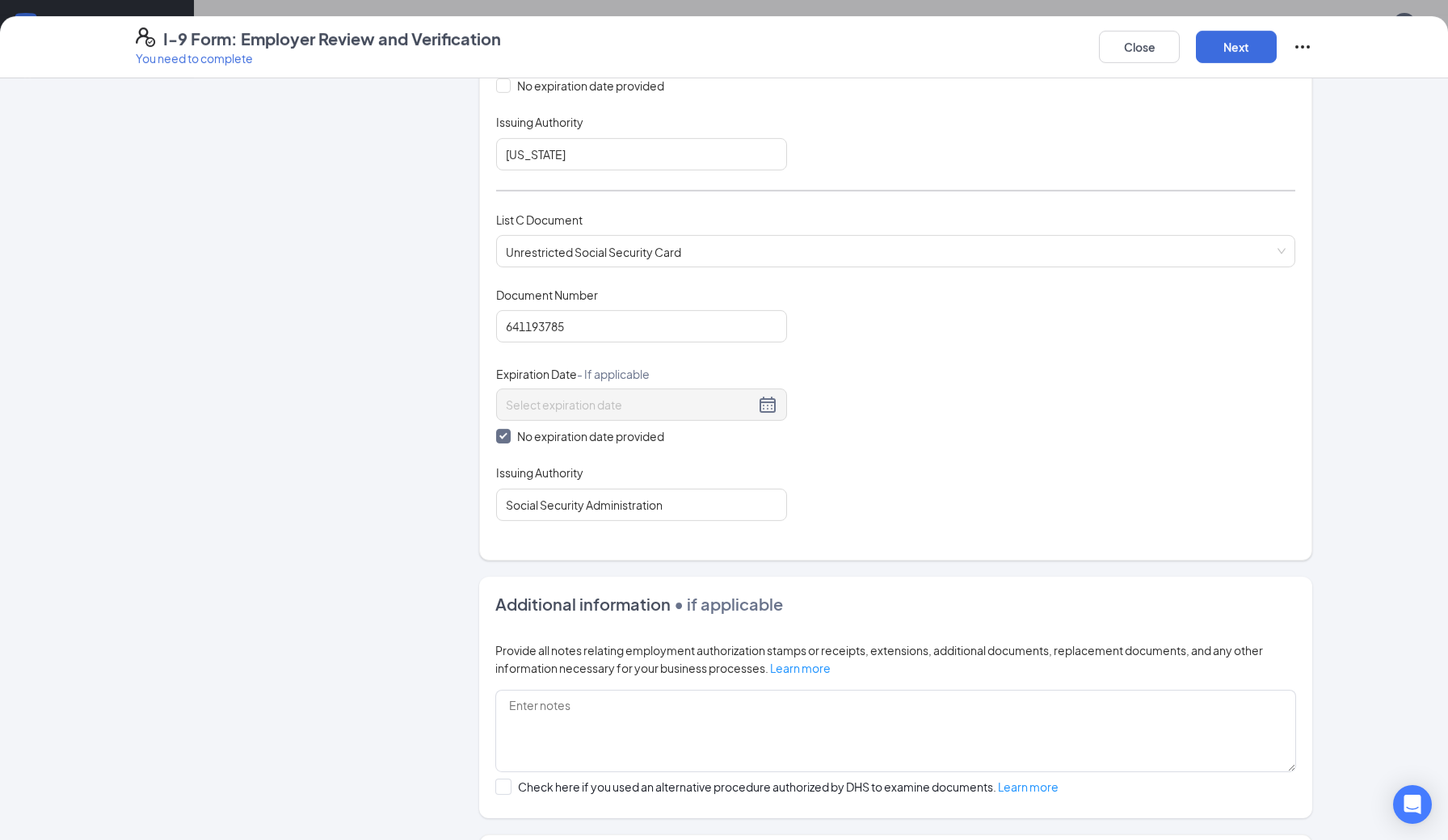
scroll to position [529, 0]
click at [1223, 54] on button "Next" at bounding box center [1236, 47] width 80 height 33
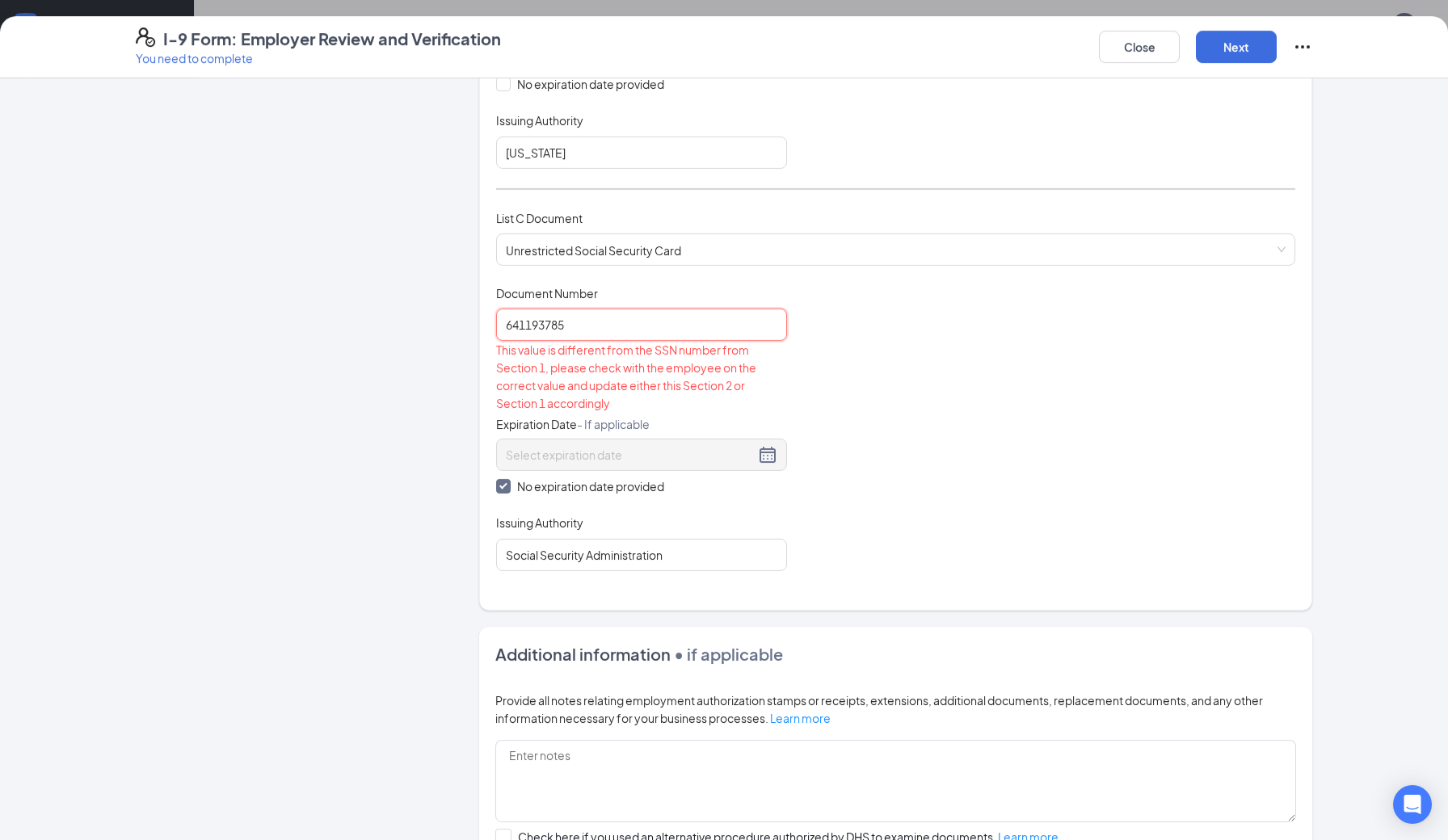
click at [526, 319] on input "641193785" at bounding box center [641, 324] width 291 height 33
click at [545, 321] on input "641-193785" at bounding box center [641, 324] width 291 height 33
click at [1233, 39] on button "Next" at bounding box center [1236, 47] width 80 height 33
click at [551, 322] on input "641-19-3785" at bounding box center [641, 324] width 291 height 33
click at [532, 320] on input "641-193785" at bounding box center [641, 324] width 291 height 33
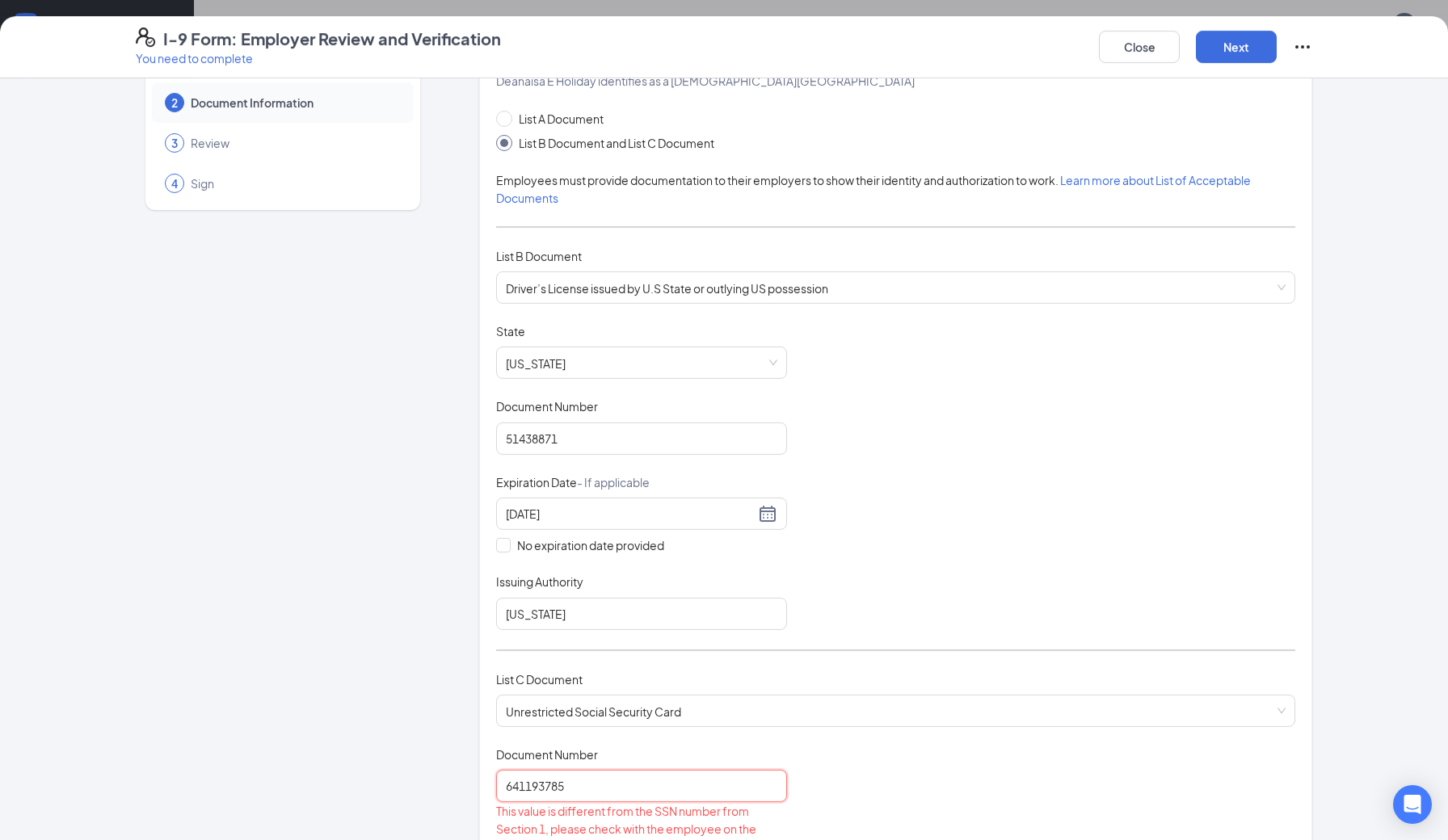
scroll to position [68, 0]
type input "641193785"
click at [666, 447] on input "51438871" at bounding box center [641, 439] width 291 height 33
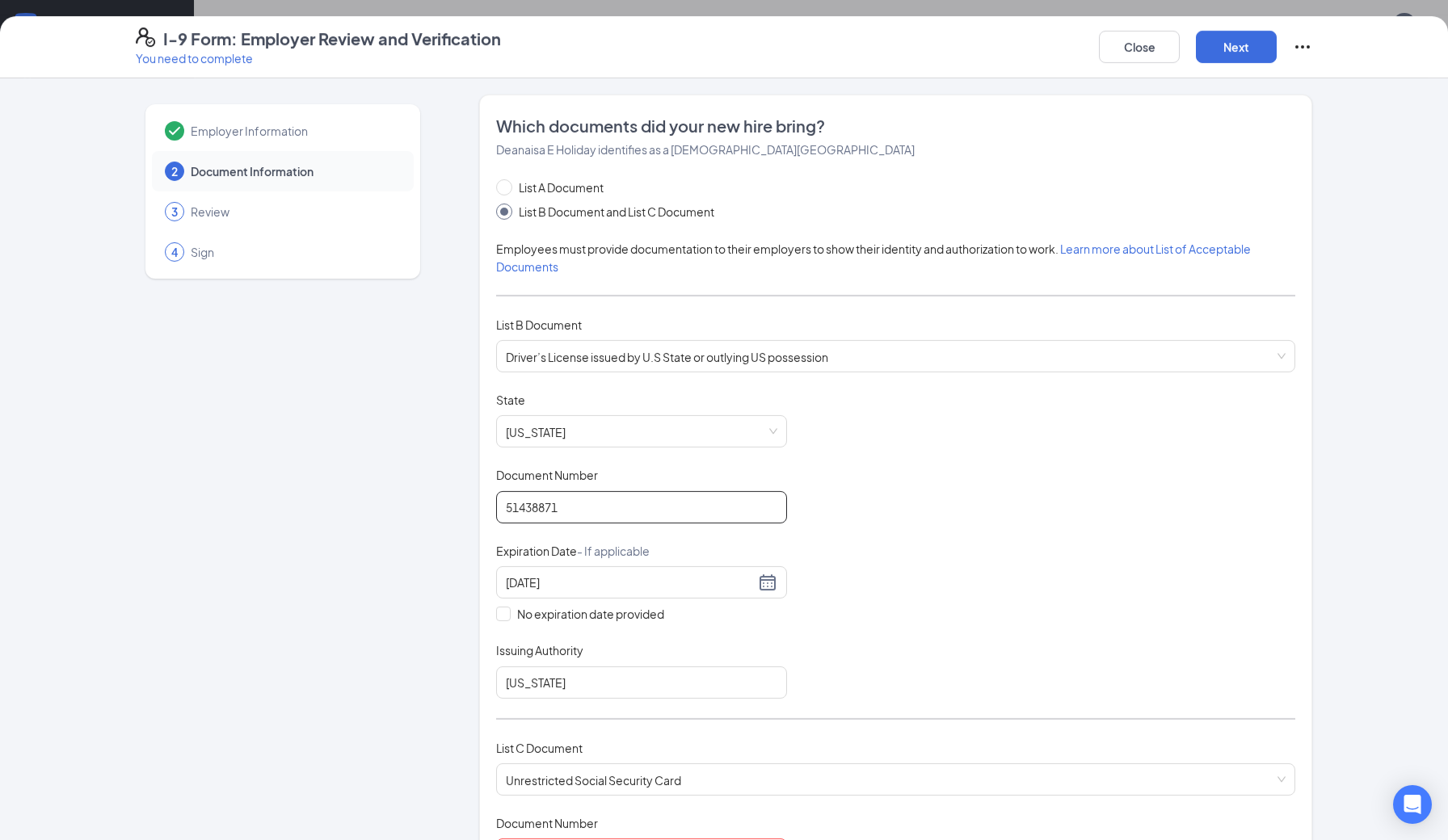
scroll to position [0, 0]
click at [1404, 804] on div "Open Intercom Messenger" at bounding box center [1412, 804] width 43 height 43
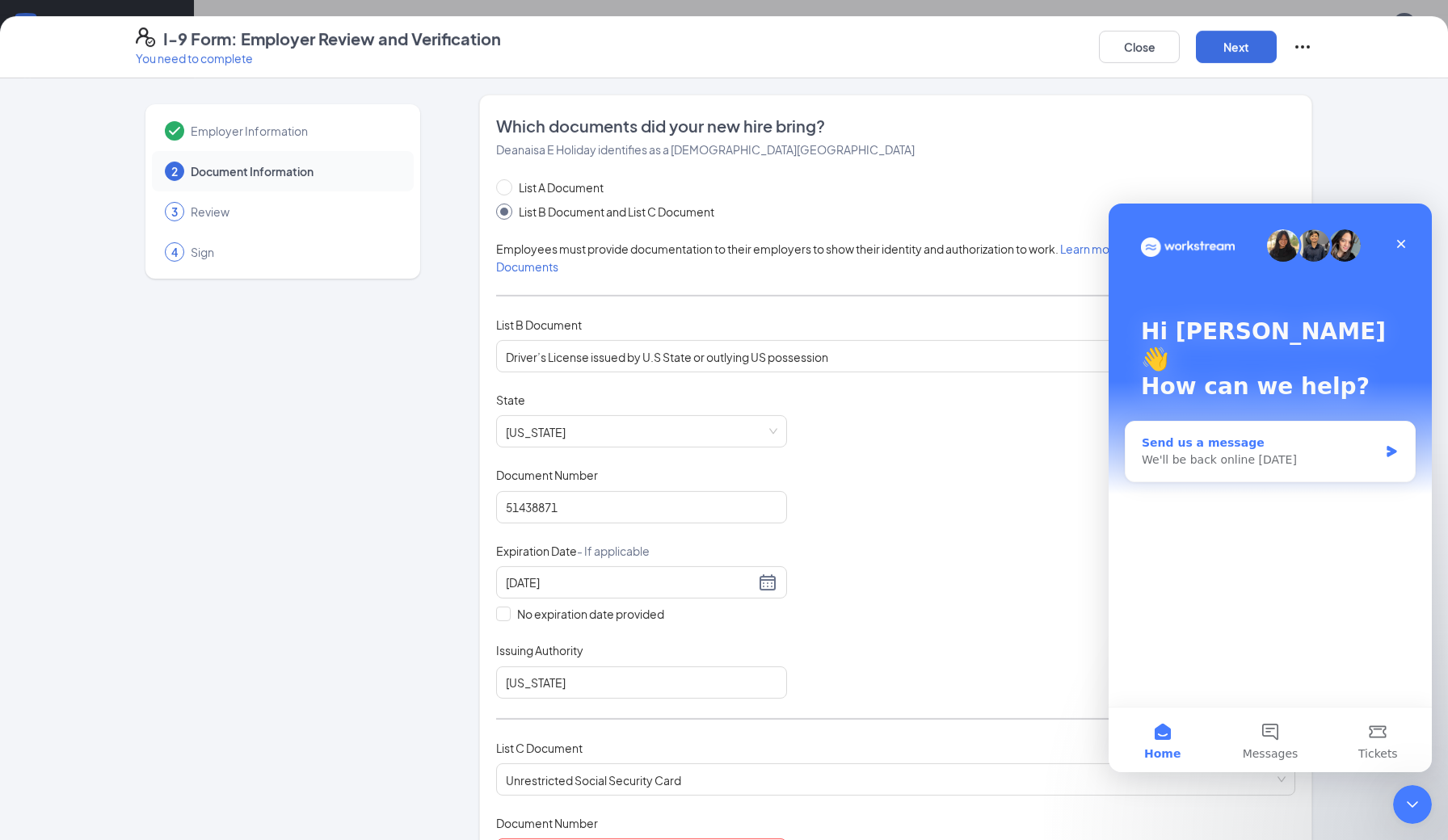
click at [1206, 435] on div "Send us a message" at bounding box center [1259, 443] width 236 height 17
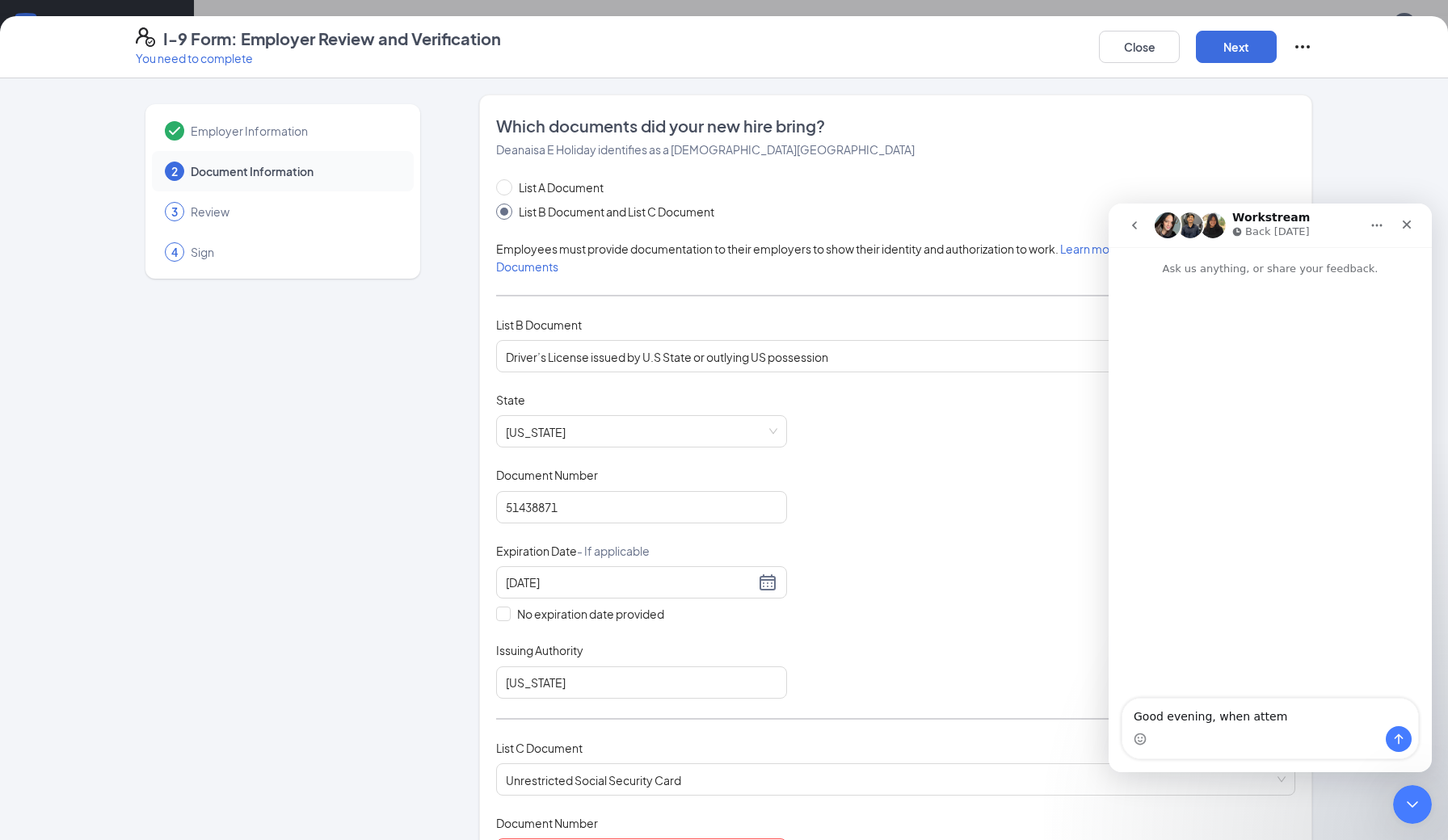
type textarea "Good evening, when attem"
drag, startPoint x: 1177, startPoint y: 707, endPoint x: 1404, endPoint y: 215, distance: 541.8
click at [1404, 215] on div "Close" at bounding box center [1406, 224] width 29 height 29
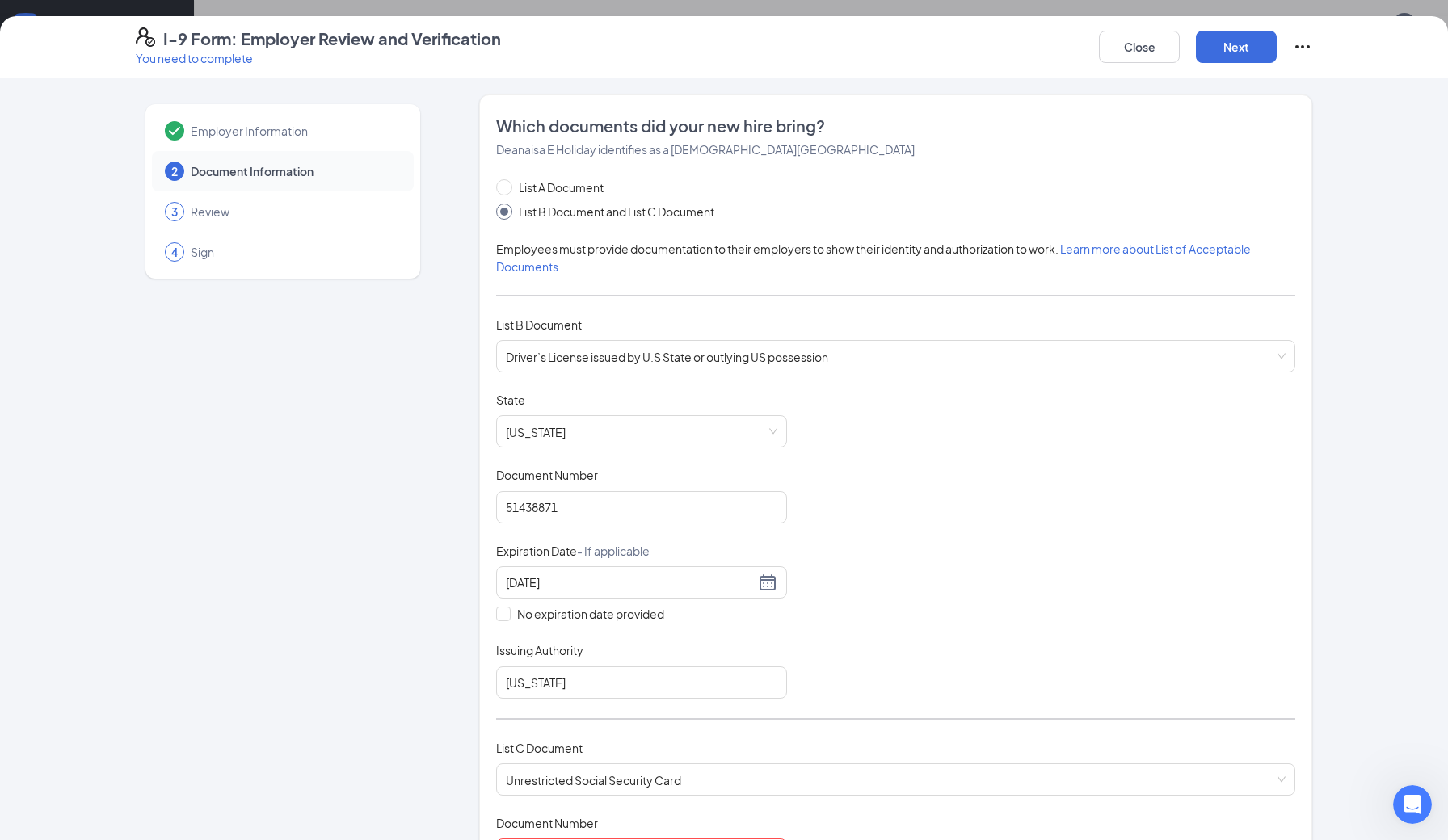
click at [1404, 219] on div "Employer Information 2 Document Information 3 Review 4 Sign Which documents did…" at bounding box center [724, 459] width 1448 height 761
click at [1166, 54] on button "Close" at bounding box center [1139, 47] width 80 height 33
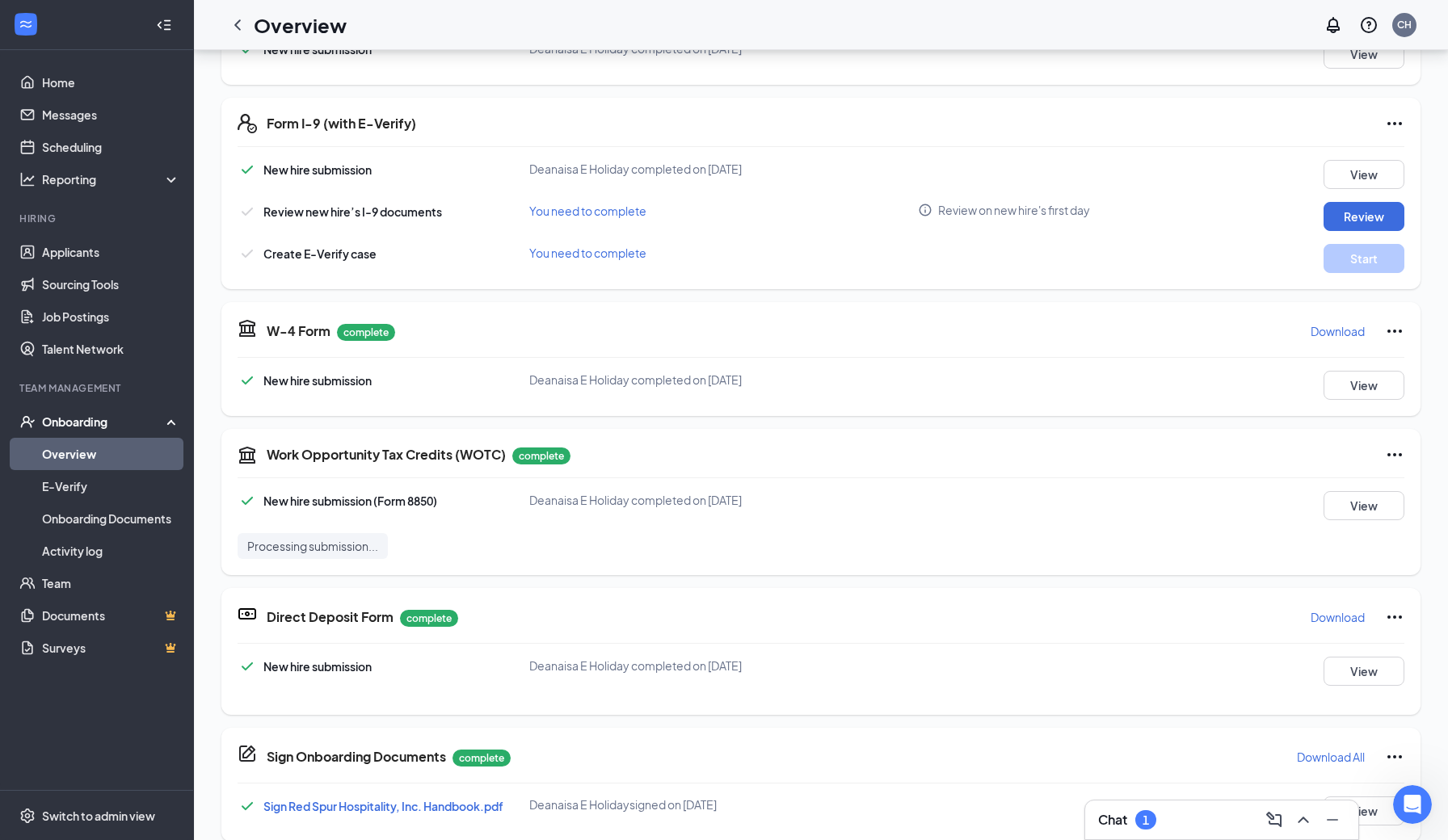
scroll to position [8, 0]
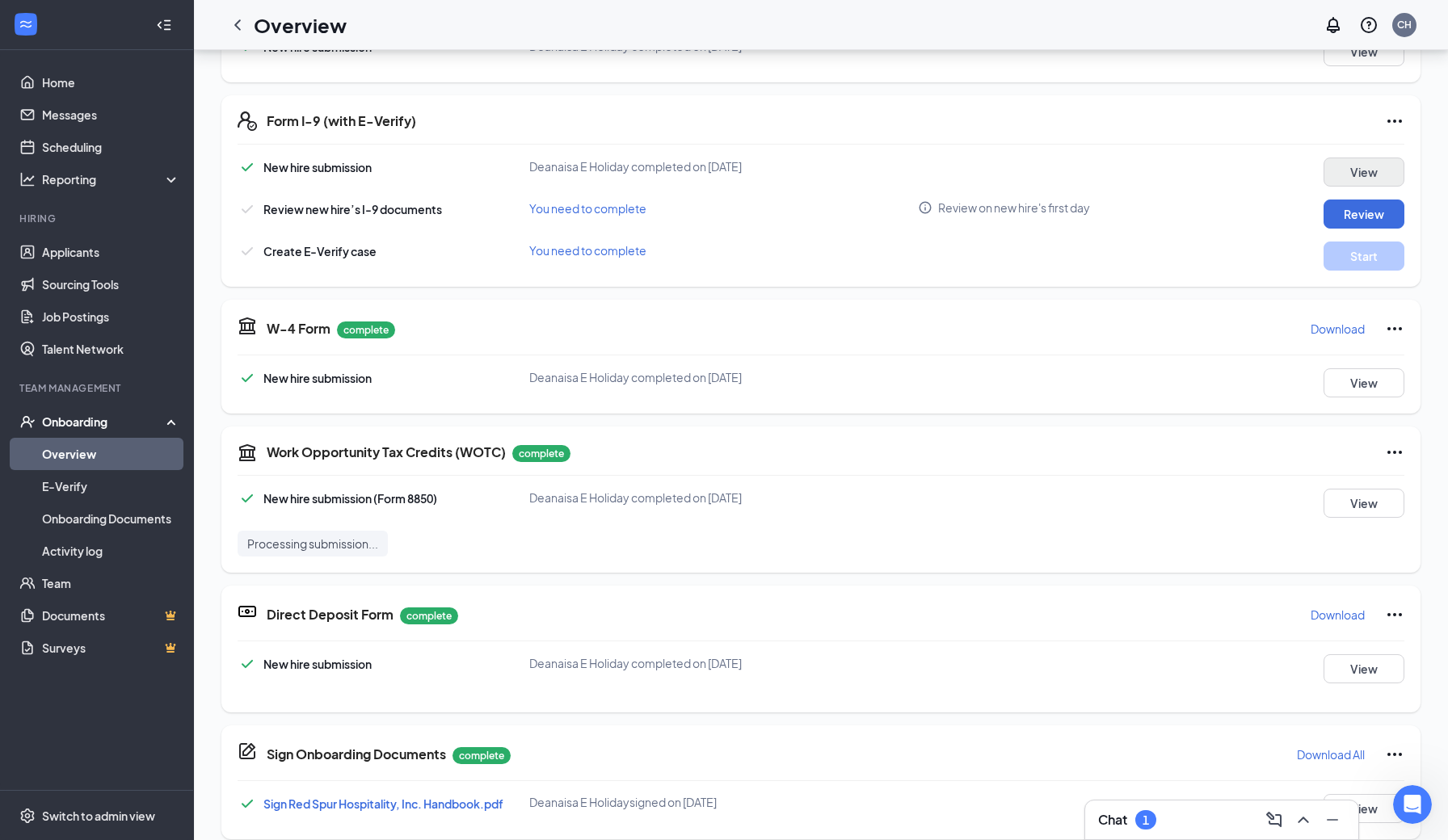
click at [1376, 175] on button "View" at bounding box center [1363, 172] width 80 height 29
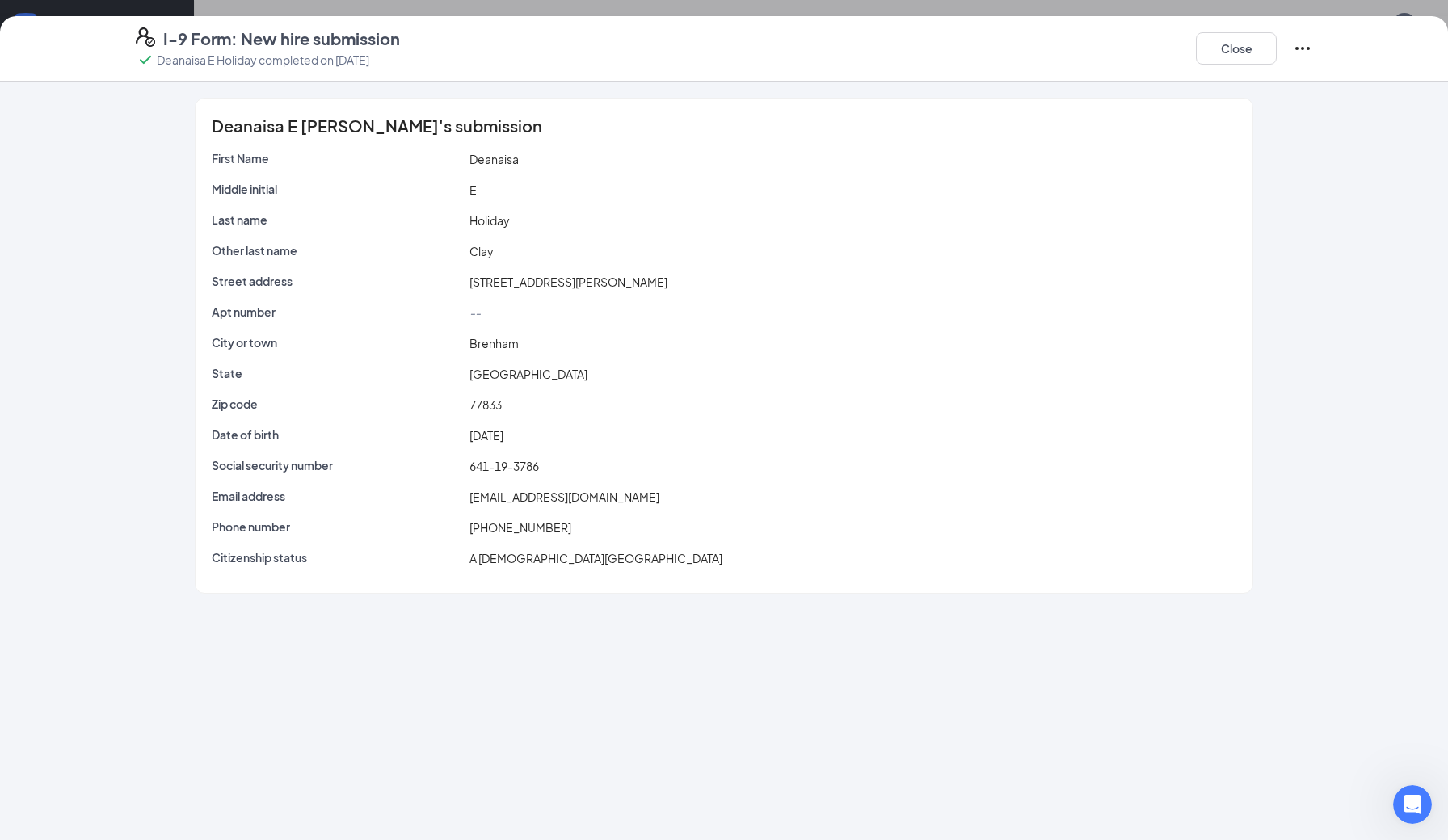
click at [1304, 50] on icon "Ellipses" at bounding box center [1302, 48] width 19 height 19
click at [498, 468] on span "641-19-3786" at bounding box center [504, 466] width 70 height 14
click at [1246, 54] on button "Close" at bounding box center [1236, 49] width 80 height 33
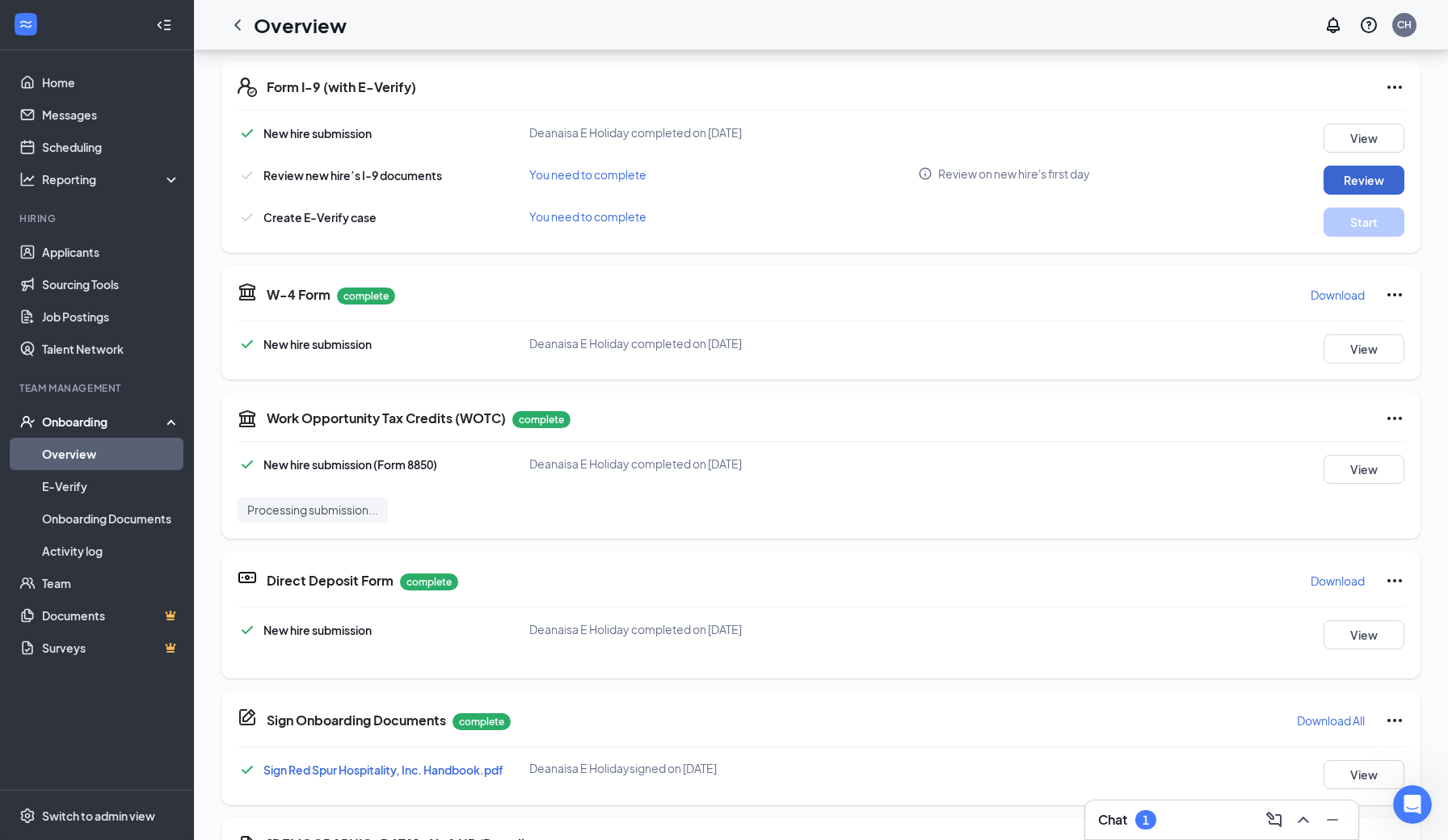
click at [1341, 190] on button "Review" at bounding box center [1363, 180] width 80 height 29
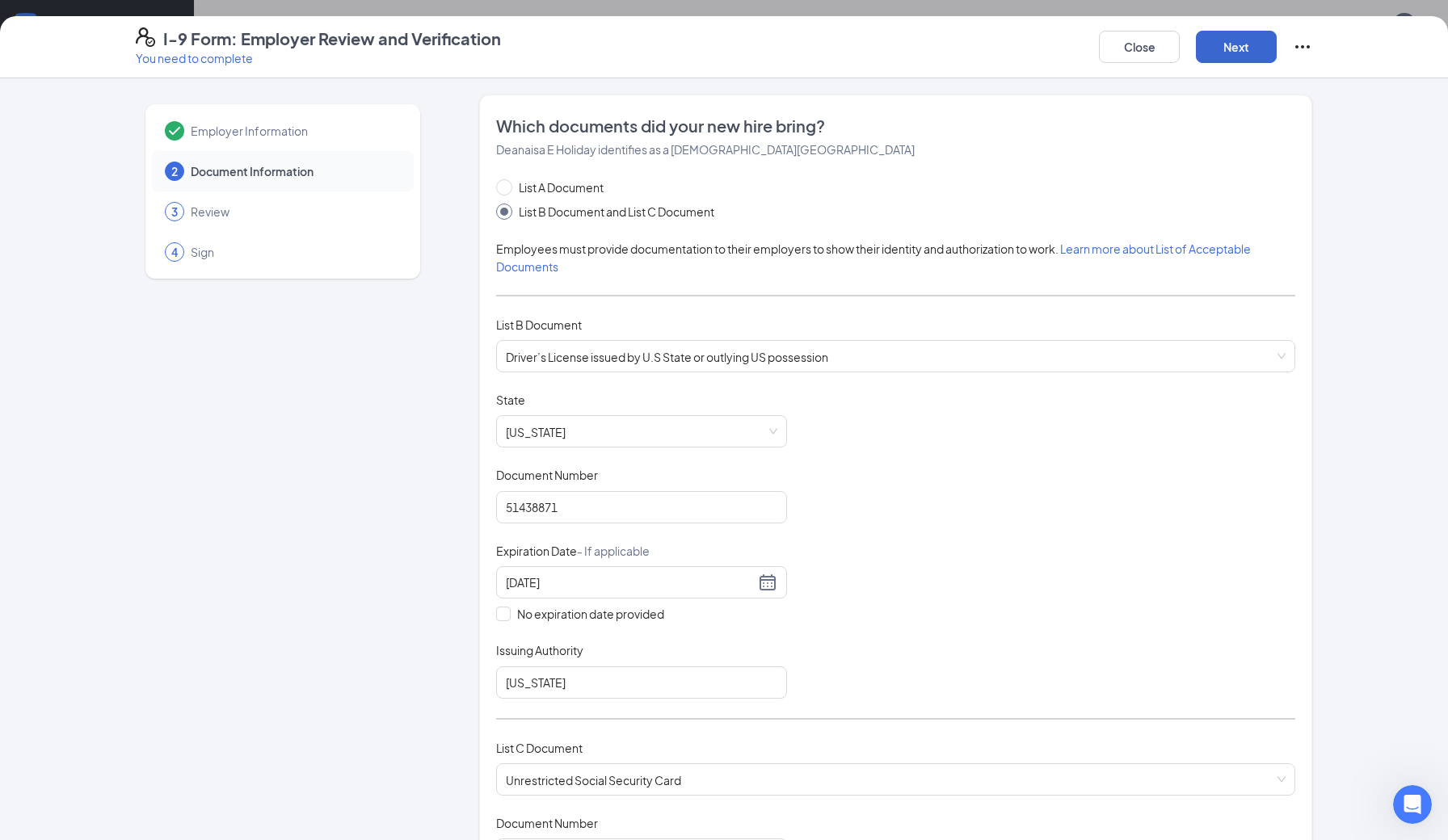
click at [1237, 53] on button "Next" at bounding box center [1236, 47] width 80 height 33
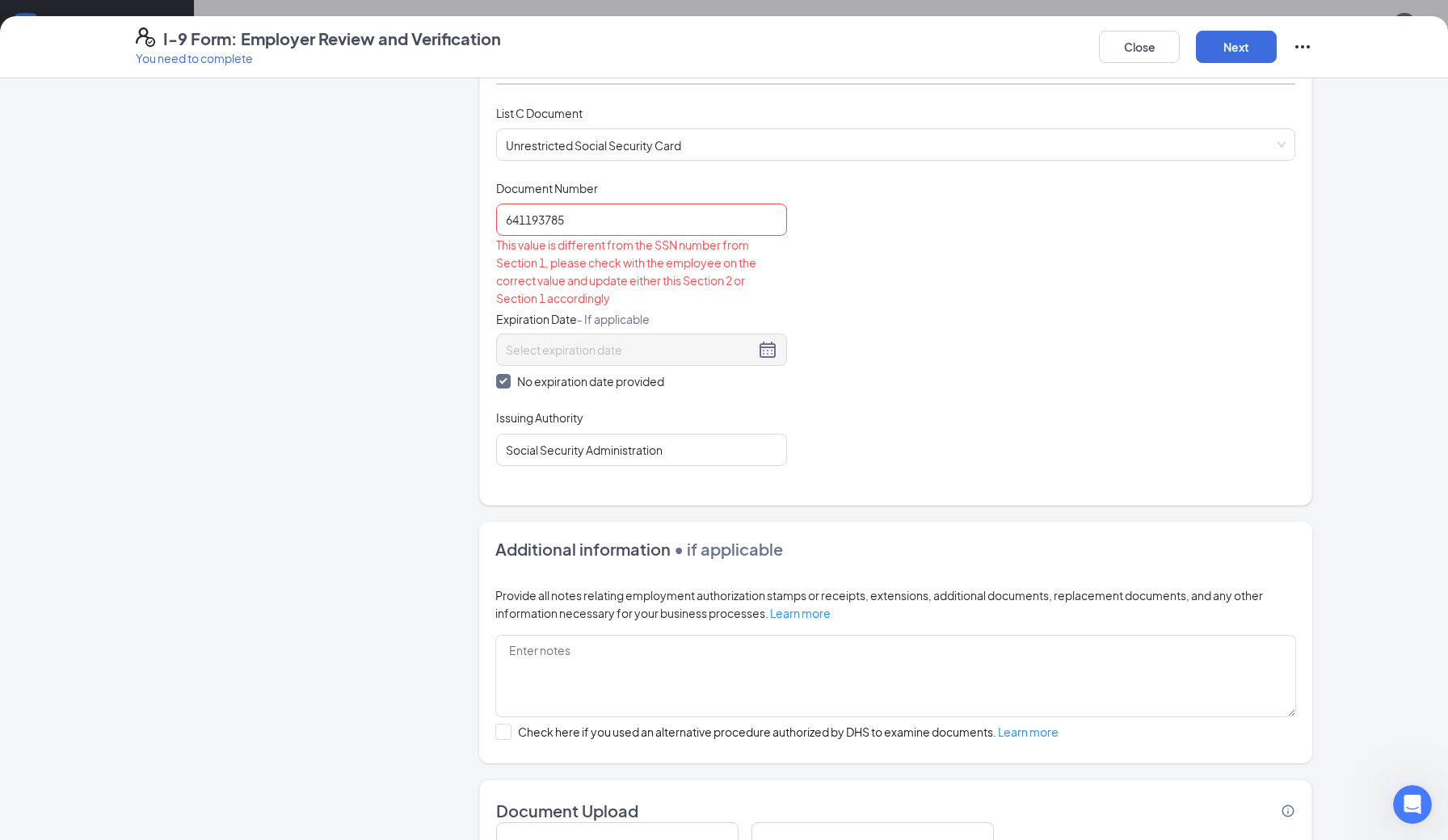
scroll to position [633, 0]
click at [1427, 798] on div "Open Intercom Messenger" at bounding box center [1410, 802] width 54 height 54
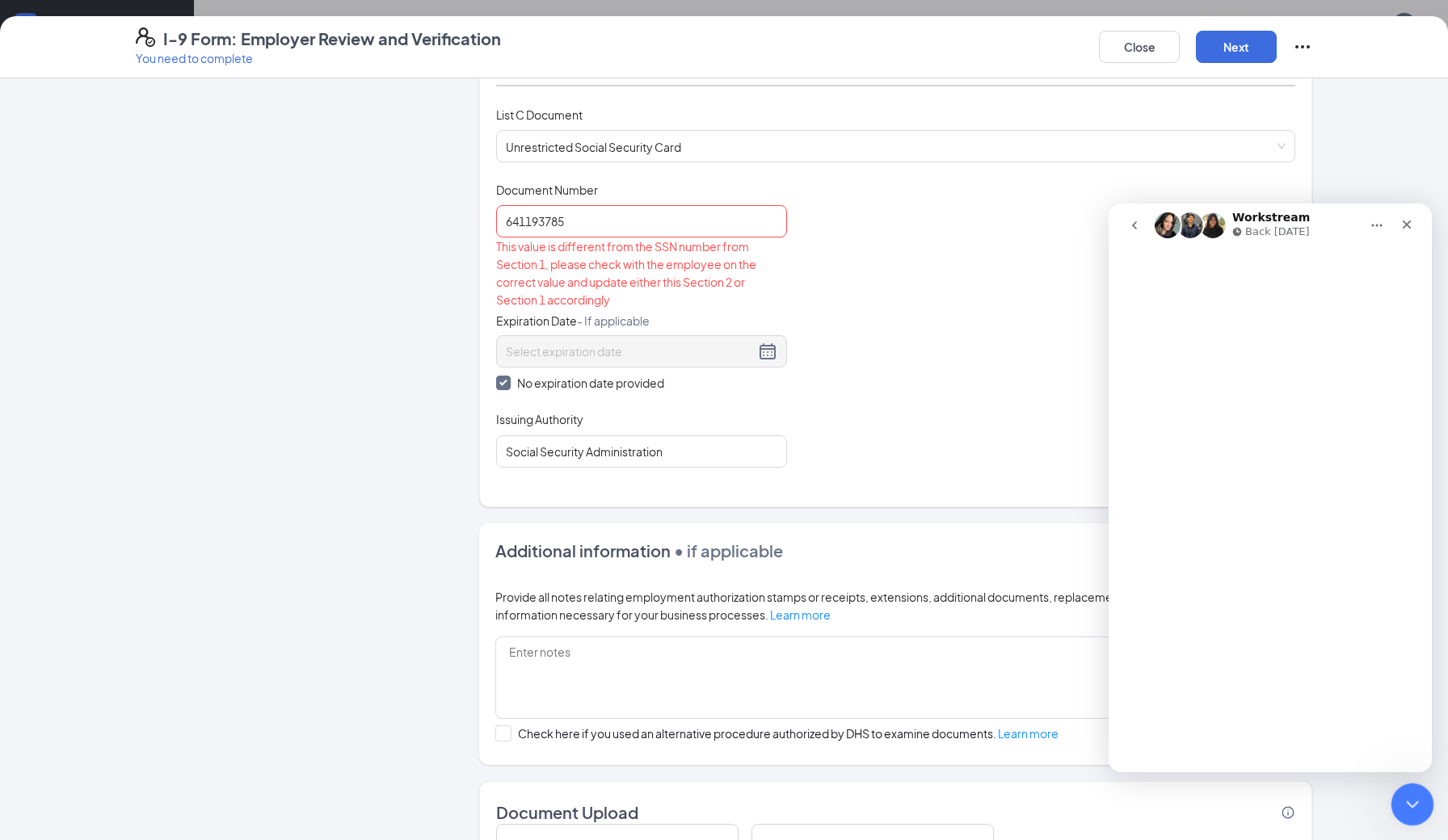
scroll to position [0, 0]
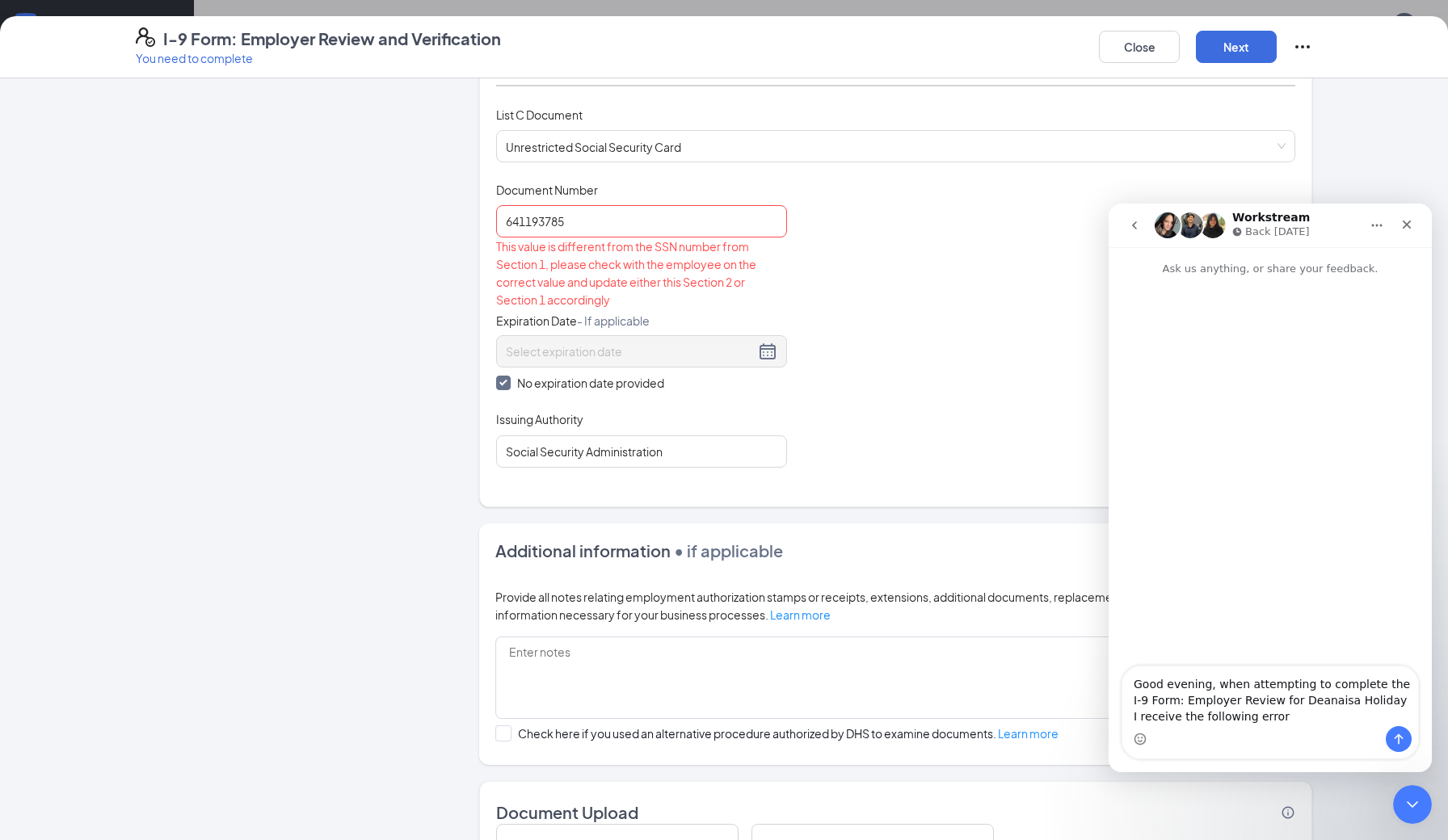
type textarea "Good evening, when attempting to complete the I-9 Form: Employer Review for Dea…"
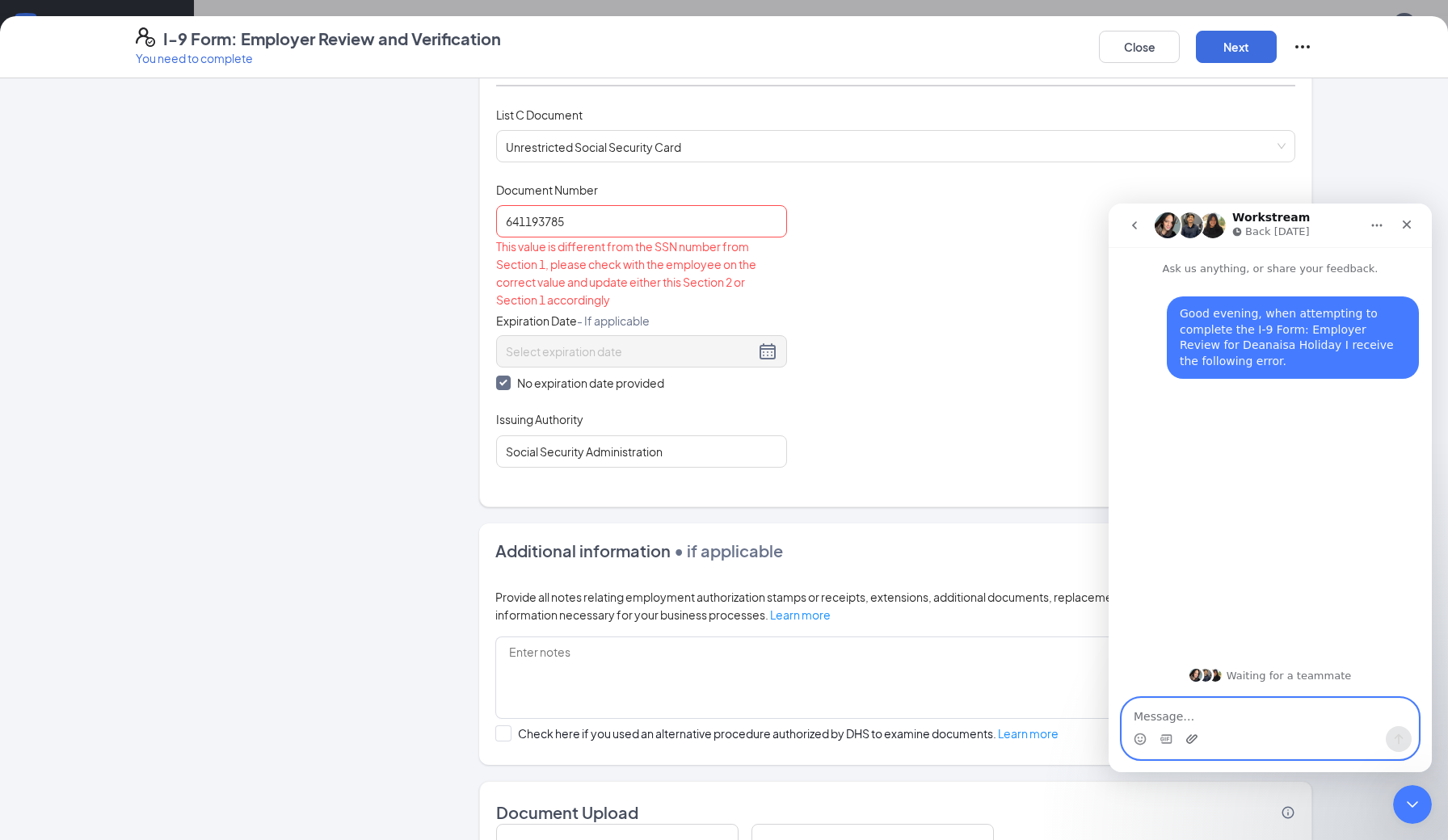
click at [1195, 738] on icon "Upload attachment" at bounding box center [1191, 738] width 11 height 9
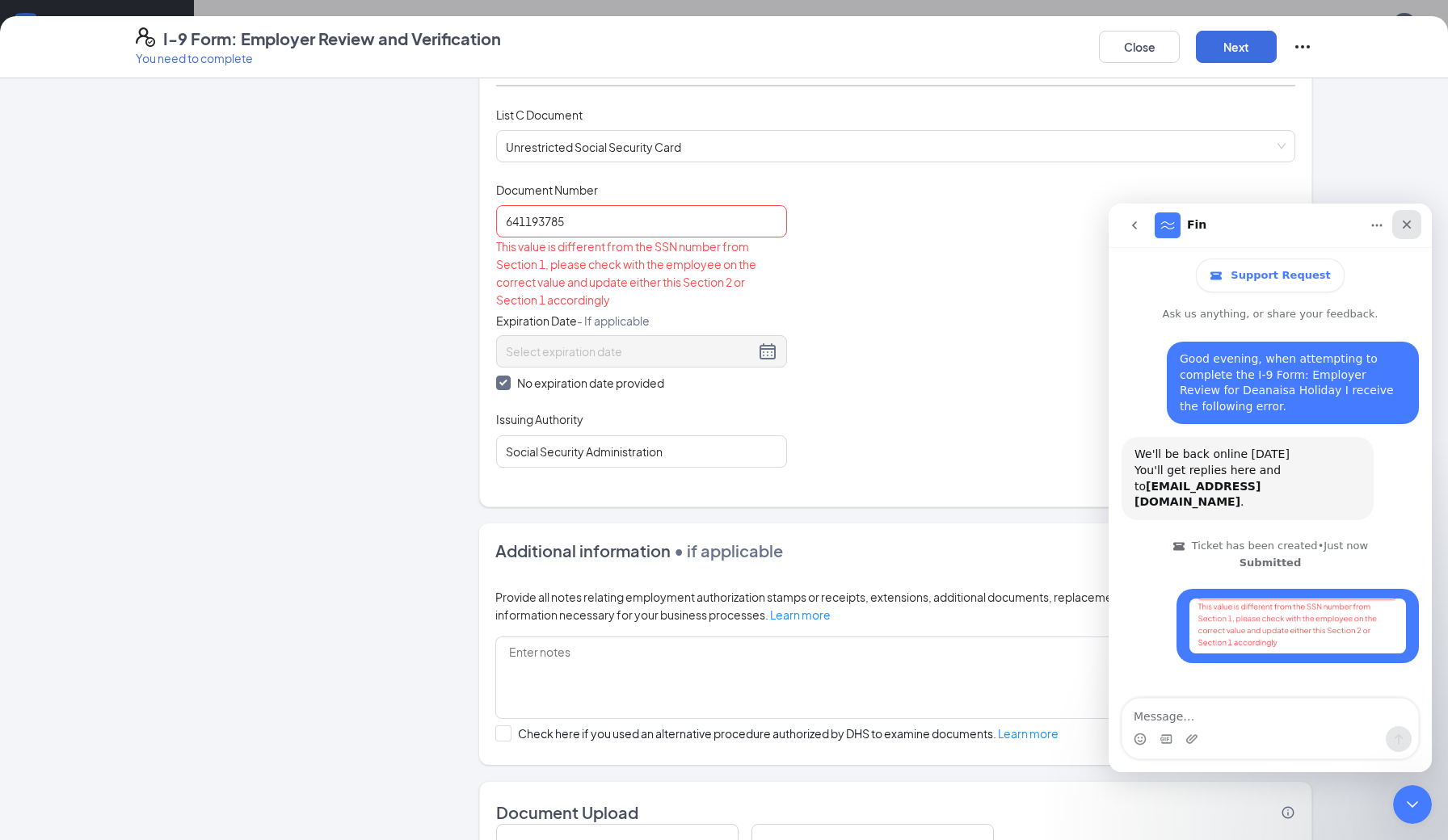
click at [1410, 223] on icon "Close" at bounding box center [1406, 224] width 13 height 13
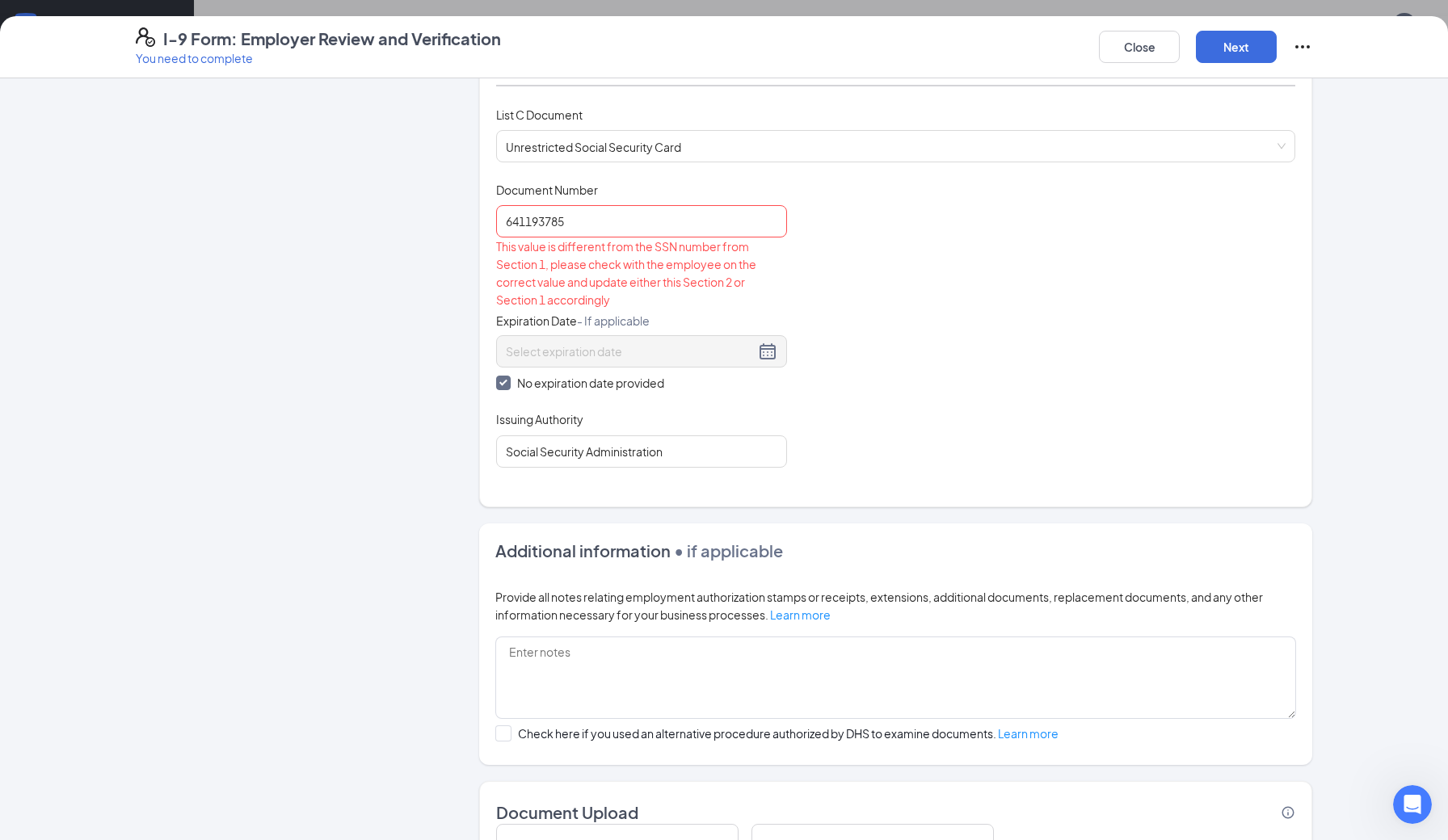
scroll to position [353, 0]
click at [1155, 44] on button "Close" at bounding box center [1139, 47] width 80 height 33
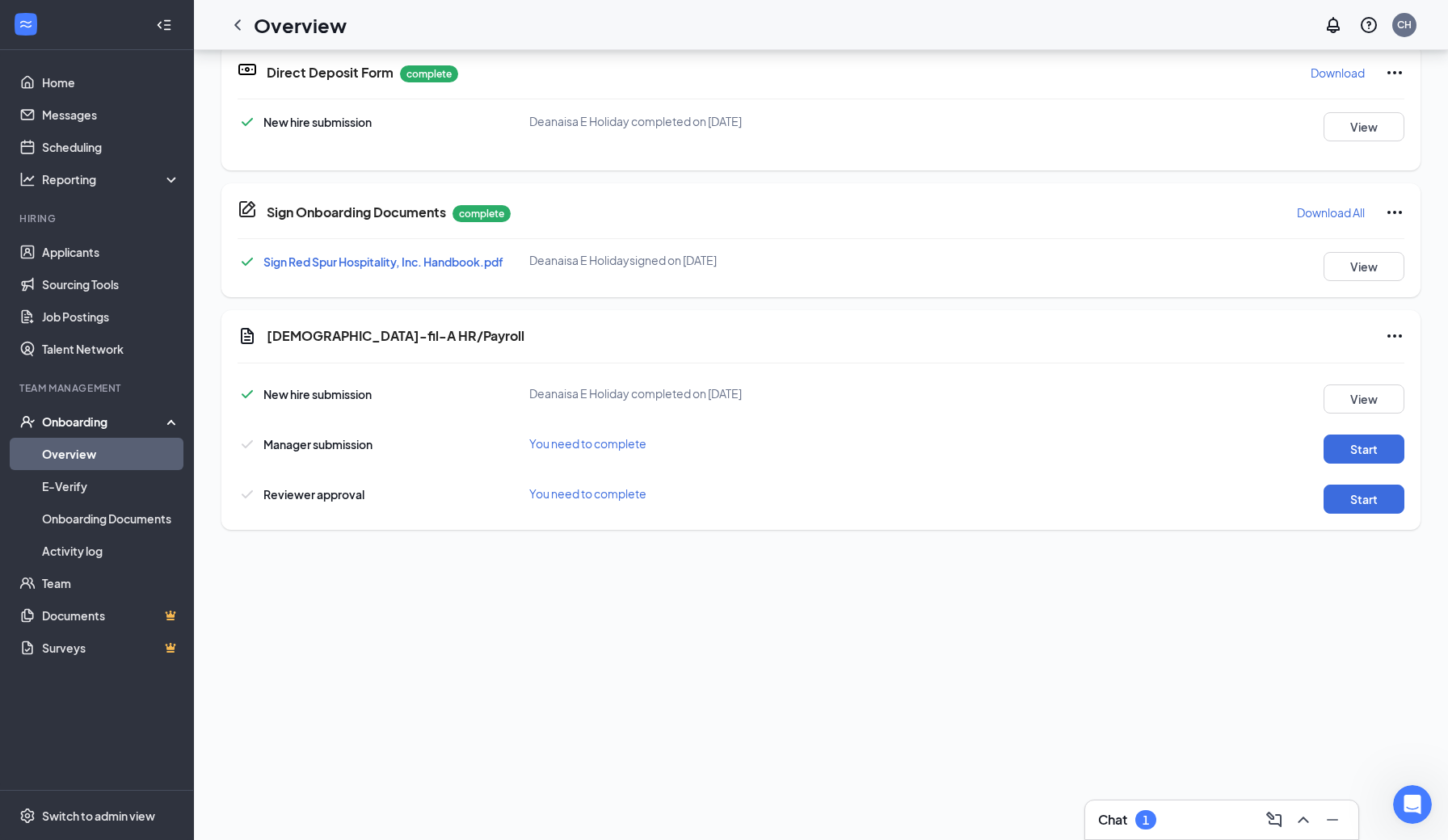
scroll to position [582, 0]
click at [1366, 456] on button "Start" at bounding box center [1363, 450] width 80 height 29
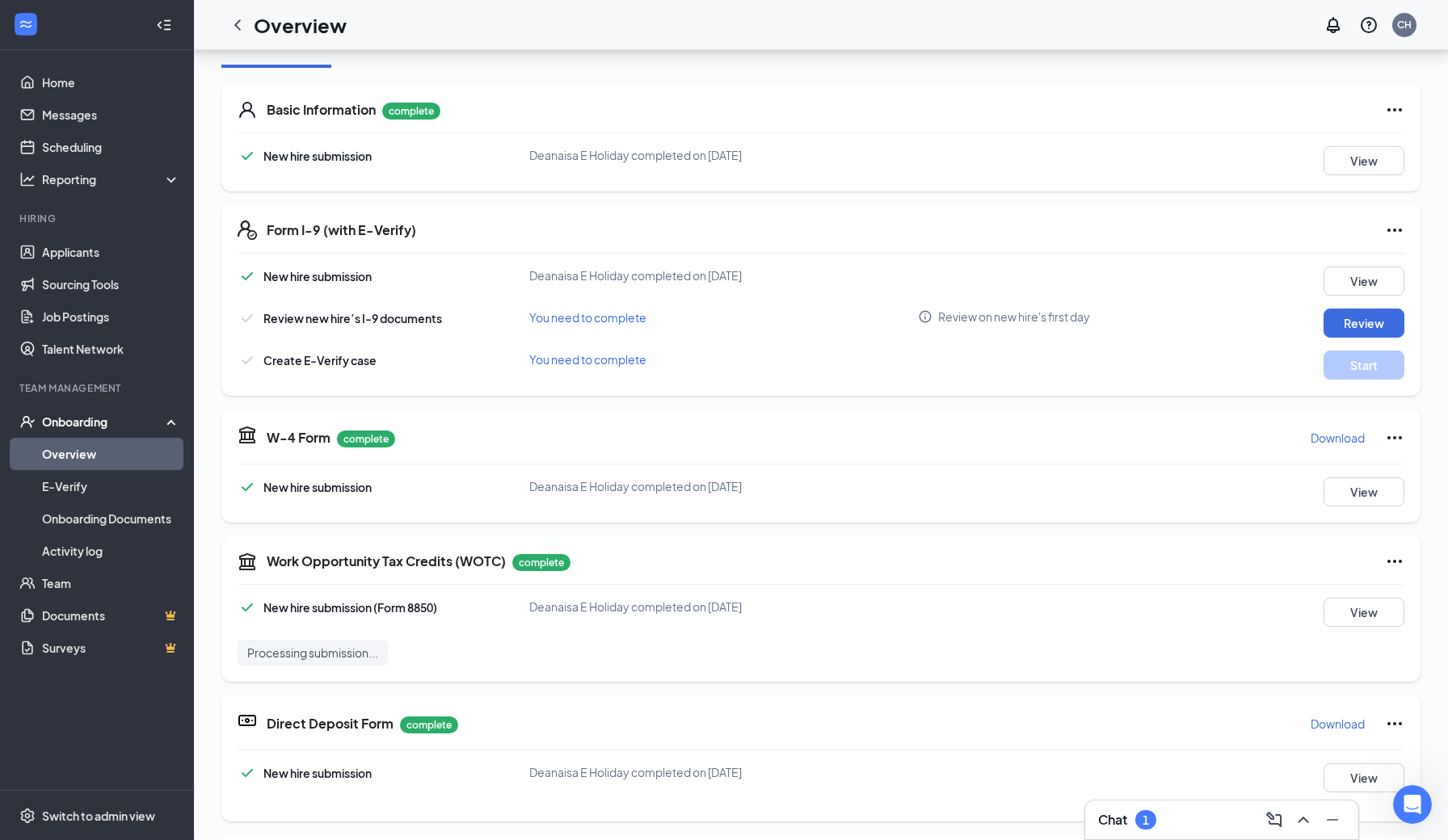
scroll to position [0, 0]
click at [928, 317] on icon "Info" at bounding box center [924, 316] width 14 height 14
click at [979, 255] on div "Form I-9 (with E-Verify) New hire submission Deanaisa E Holiday completed on [D…" at bounding box center [820, 300] width 1199 height 191
click at [238, 27] on icon "ChevronLeft" at bounding box center [238, 24] width 7 height 11
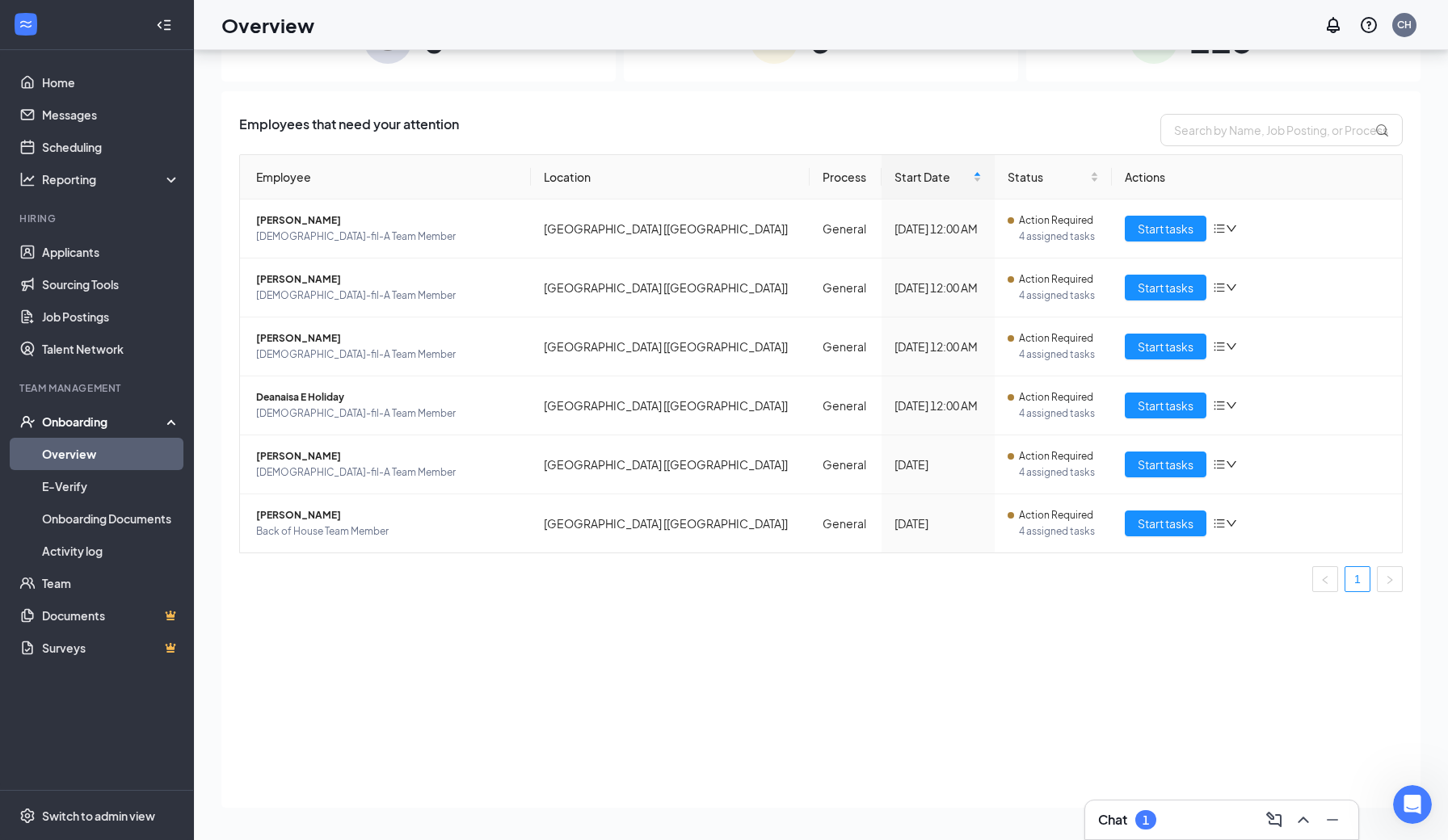
scroll to position [73, 0]
click at [1166, 466] on span "Start tasks" at bounding box center [1165, 464] width 56 height 18
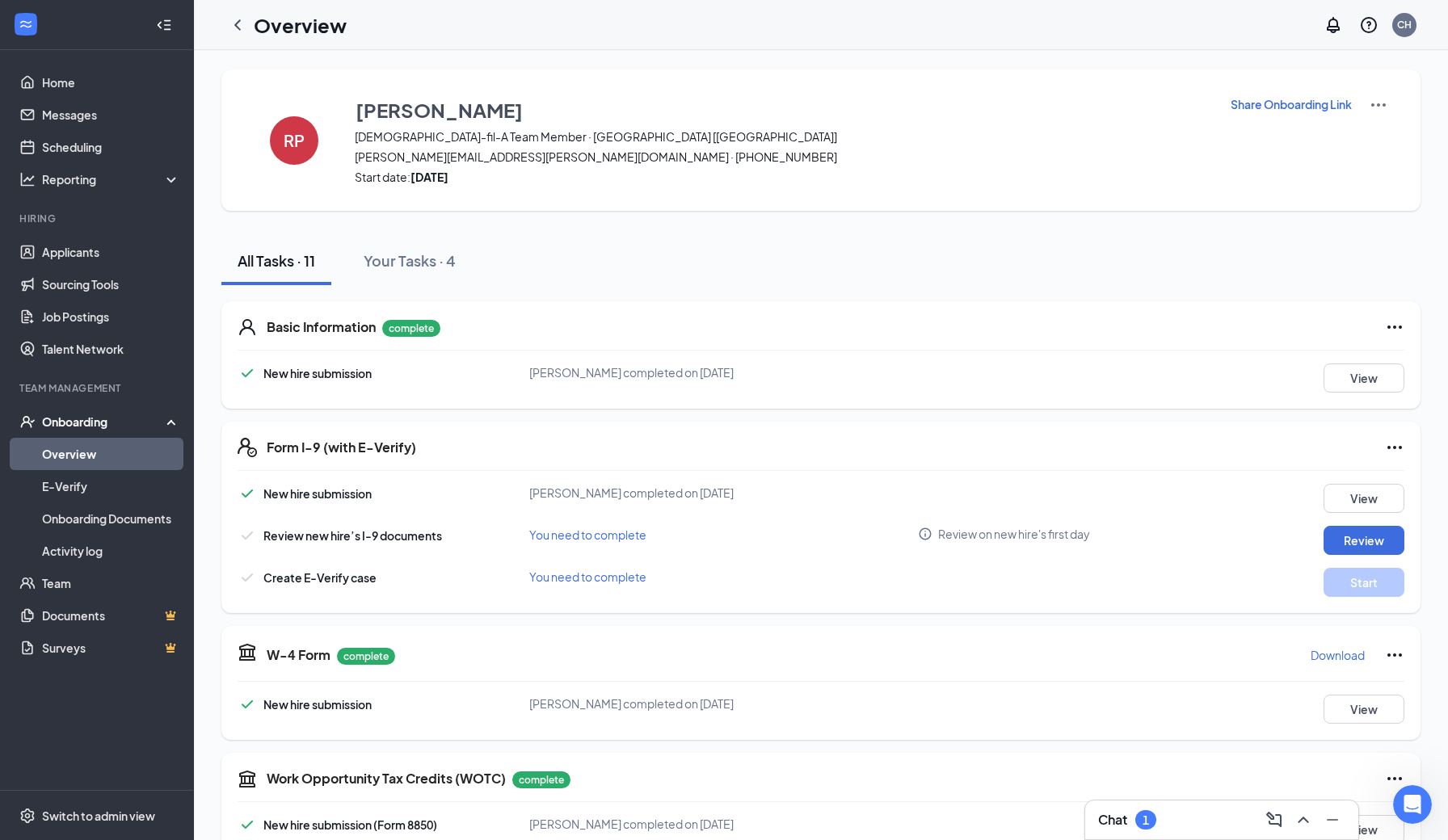
click at [79, 449] on link "Overview" at bounding box center [111, 454] width 138 height 33
